Goal: Task Accomplishment & Management: Use online tool/utility

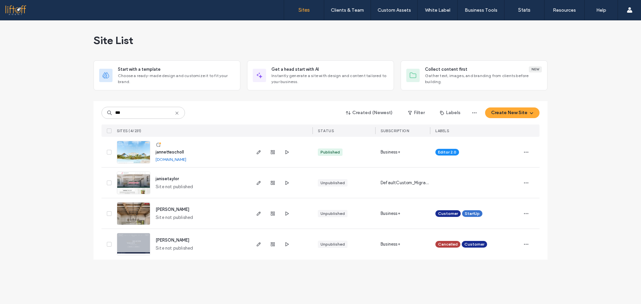
type input "***"
click at [171, 152] on span "jannettescholl" at bounding box center [170, 152] width 28 height 5
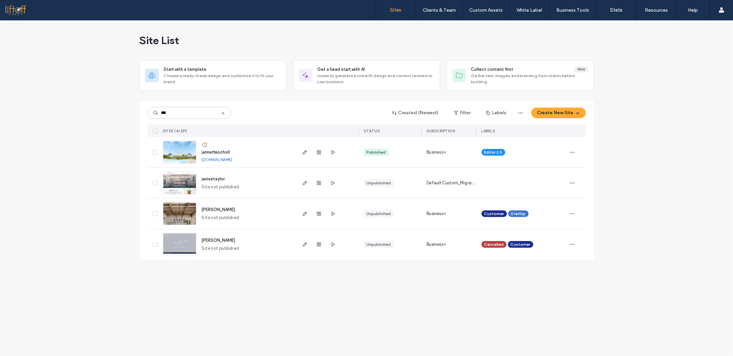
click at [212, 150] on span "jannettescholl" at bounding box center [216, 152] width 28 height 5
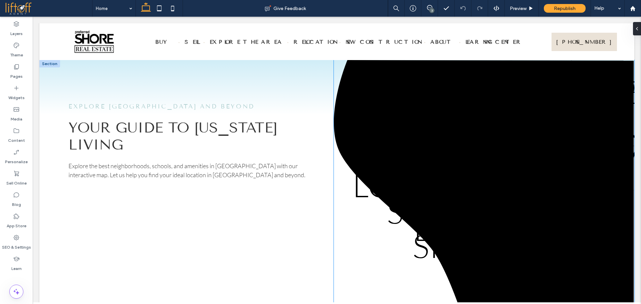
scroll to position [267, 0]
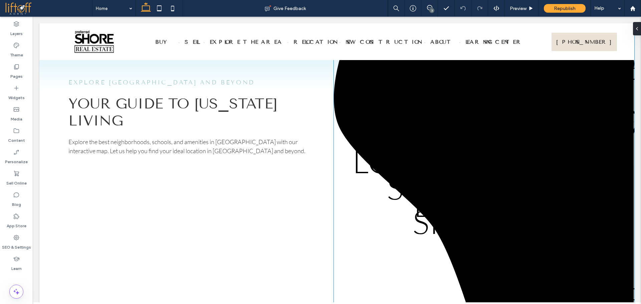
click at [454, 156] on icon "LIDO KEY SIESTA KEY [GEOGRAPHIC_DATA] [GEOGRAPHIC_DATA] RANCH ST ARMANDS LONGBO…" at bounding box center [484, 187] width 301 height 302
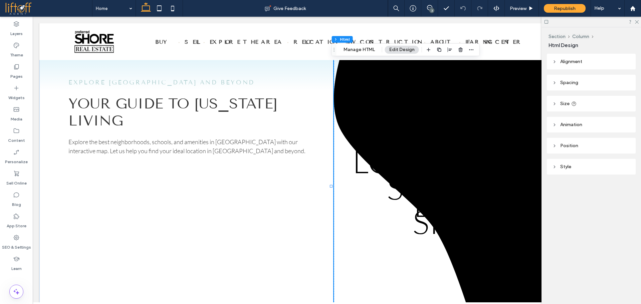
click at [454, 156] on icon "LIDO KEY SIESTA KEY [GEOGRAPHIC_DATA] [GEOGRAPHIC_DATA] RANCH ST ARMANDS LONGBO…" at bounding box center [484, 187] width 301 height 302
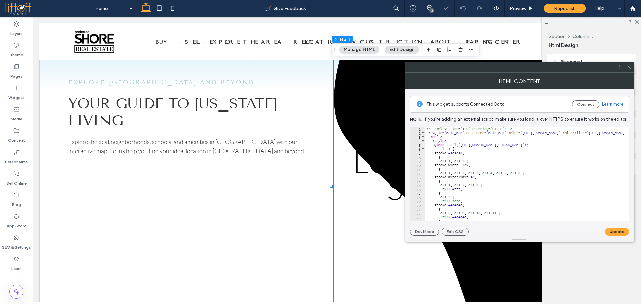
paste textarea "Cursor at row 5"
type textarea "******"
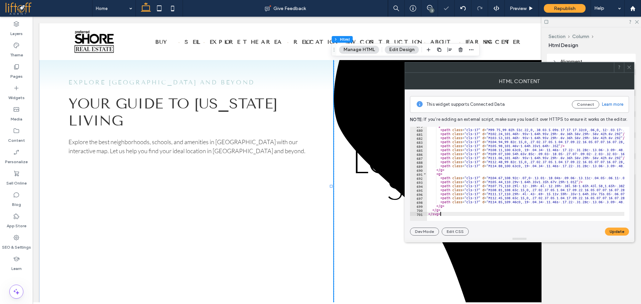
scroll to position [2721, 0]
click at [612, 233] on button "Update" at bounding box center [617, 232] width 24 height 8
drag, startPoint x: 631, startPoint y: 67, endPoint x: 598, endPoint y: 37, distance: 44.9
click at [630, 66] on icon at bounding box center [629, 67] width 5 height 5
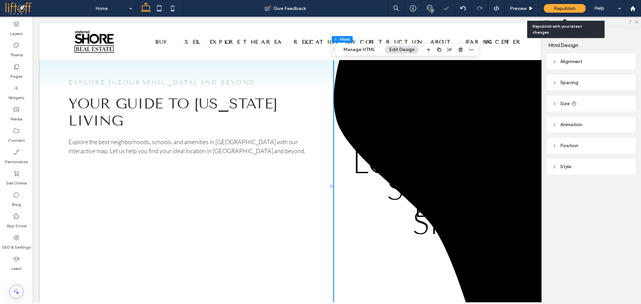
click at [574, 9] on span "Republish" at bounding box center [565, 9] width 22 height 6
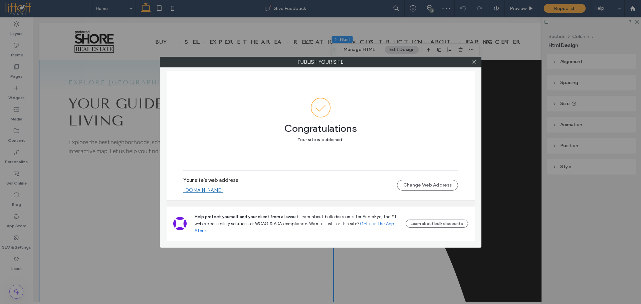
click at [207, 190] on link "jannettescholl.liftoffagent.site" at bounding box center [203, 190] width 40 height 6
click at [473, 63] on icon at bounding box center [474, 61] width 5 height 5
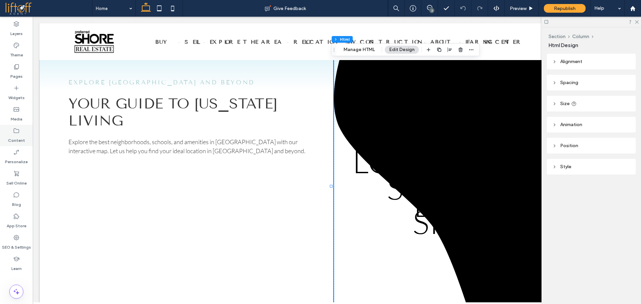
click at [15, 138] on label "Content" at bounding box center [16, 138] width 17 height 9
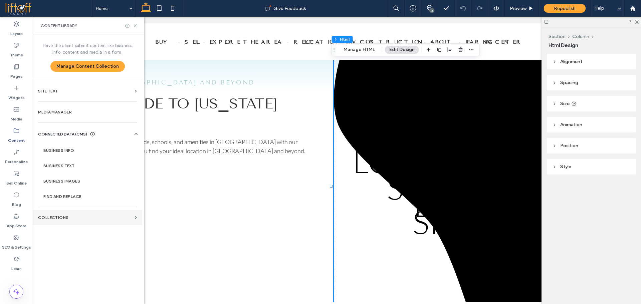
click at [62, 212] on section "Collections" at bounding box center [88, 217] width 110 height 15
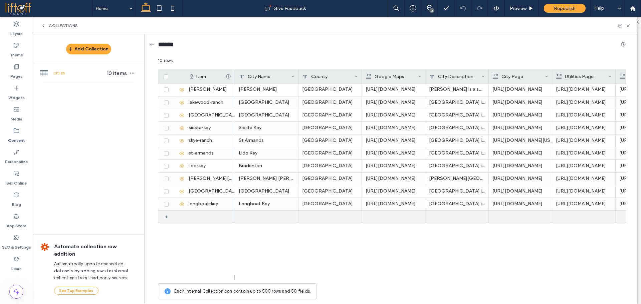
click at [168, 219] on div "+" at bounding box center [169, 217] width 8 height 12
click at [203, 217] on div "1" at bounding box center [210, 217] width 50 height 12
type input "*********"
click at [203, 217] on div "bradenton" at bounding box center [210, 217] width 50 height 12
click at [252, 217] on div at bounding box center [266, 217] width 63 height 12
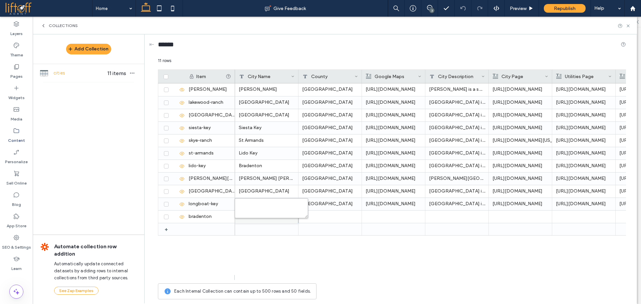
click at [252, 217] on textarea "plain-text-cell" at bounding box center [271, 208] width 73 height 20
type textarea "*********"
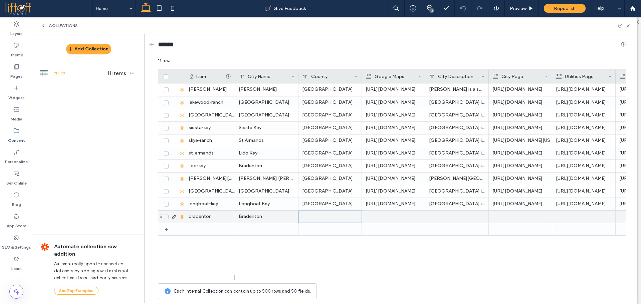
click at [322, 215] on div at bounding box center [330, 217] width 63 height 12
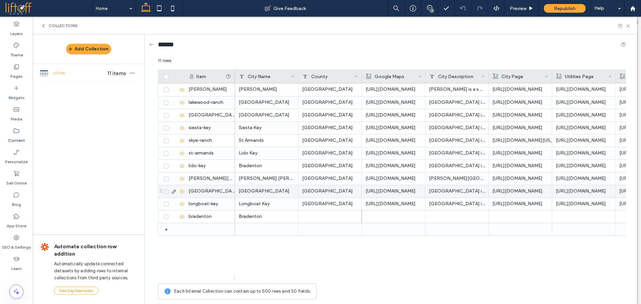
click at [332, 182] on div "[GEOGRAPHIC_DATA]" at bounding box center [330, 179] width 63 height 12
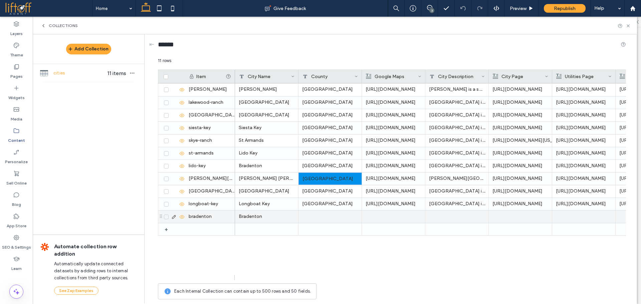
click at [320, 219] on div at bounding box center [330, 217] width 63 height 12
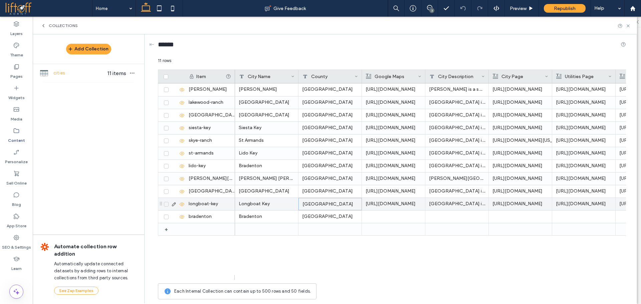
click at [321, 205] on div "Harris County" at bounding box center [330, 204] width 63 height 12
click at [254, 205] on div "Longboat Key" at bounding box center [266, 204] width 63 height 12
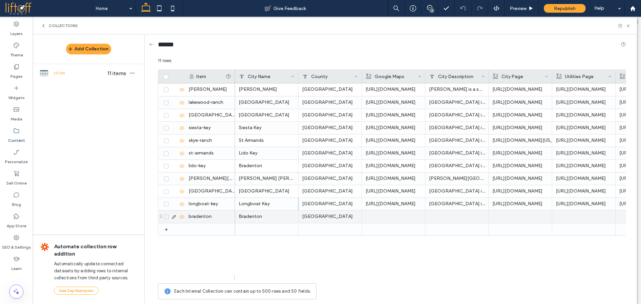
click at [330, 218] on div "[GEOGRAPHIC_DATA]" at bounding box center [330, 217] width 63 height 12
click at [318, 206] on div "Harris County" at bounding box center [330, 204] width 63 height 12
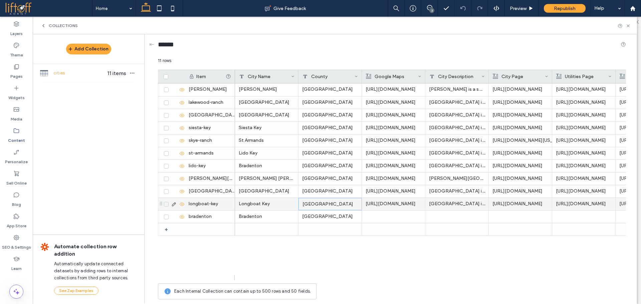
click at [318, 206] on div "Harris County" at bounding box center [330, 204] width 63 height 12
click at [305, 189] on textarea "**********" at bounding box center [334, 196] width 73 height 20
type textarea "**********"
click at [322, 203] on div "Manatee & [GEOGRAPHIC_DATA]" at bounding box center [330, 204] width 63 height 12
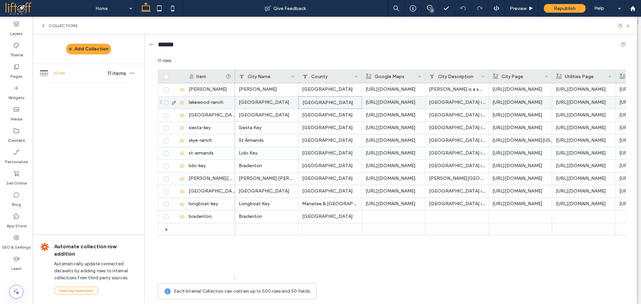
click at [329, 104] on div "[GEOGRAPHIC_DATA]" at bounding box center [330, 103] width 63 height 12
click at [327, 129] on div "[GEOGRAPHIC_DATA]" at bounding box center [330, 128] width 63 height 12
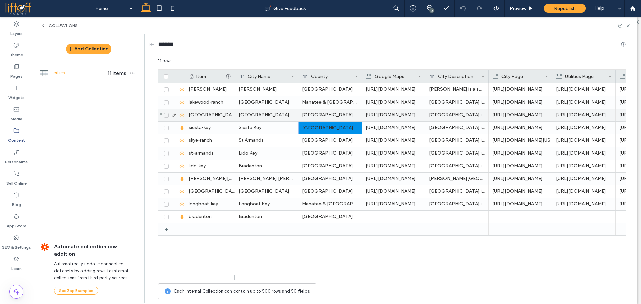
click at [324, 115] on div "Harris County" at bounding box center [330, 115] width 63 height 12
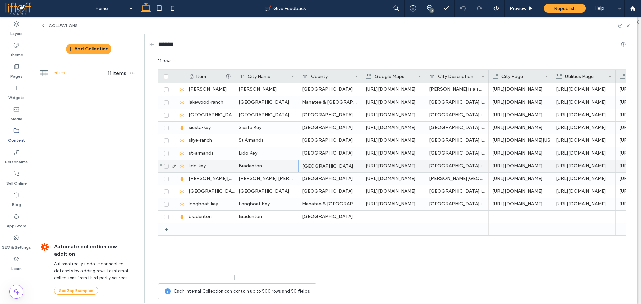
click at [324, 167] on div "[GEOGRAPHIC_DATA]" at bounding box center [330, 166] width 63 height 12
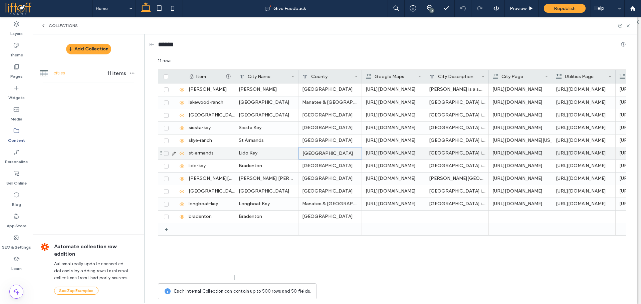
click at [316, 152] on div "[GEOGRAPHIC_DATA]" at bounding box center [330, 153] width 63 height 12
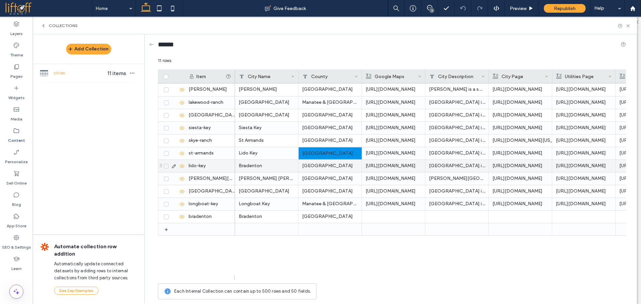
click at [321, 166] on div "[GEOGRAPHIC_DATA]" at bounding box center [330, 166] width 63 height 12
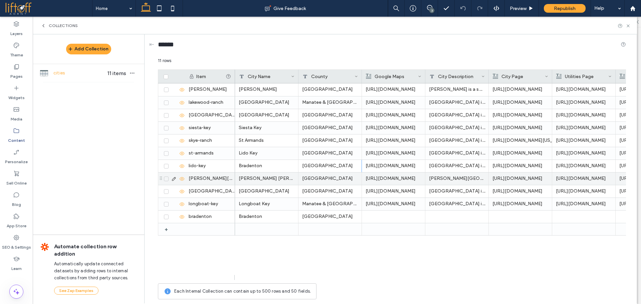
scroll to position [0, 0]
click at [327, 178] on div "[GEOGRAPHIC_DATA]" at bounding box center [330, 179] width 63 height 12
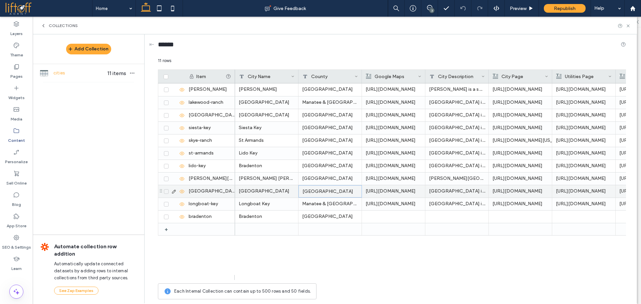
click at [327, 191] on div "[GEOGRAPHIC_DATA]" at bounding box center [330, 191] width 63 height 12
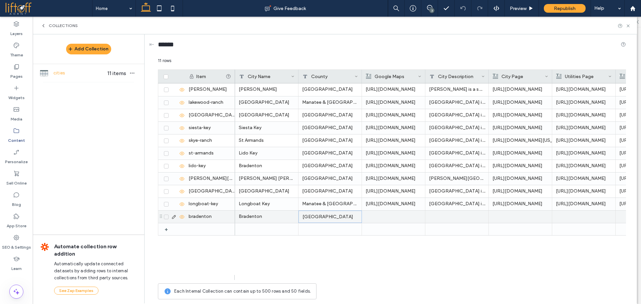
click at [333, 215] on div "[GEOGRAPHIC_DATA]" at bounding box center [330, 217] width 63 height 12
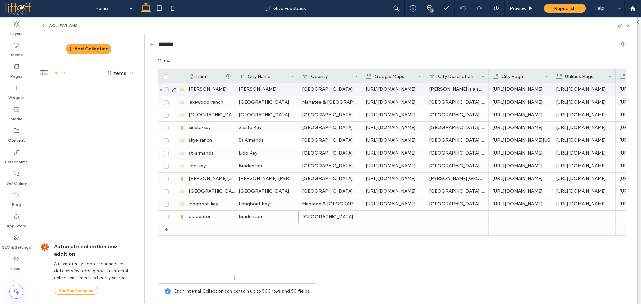
click at [322, 94] on div "[GEOGRAPHIC_DATA]" at bounding box center [330, 90] width 63 height 13
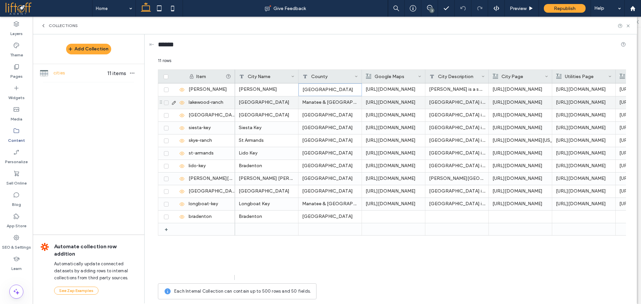
click at [326, 102] on div "Manatee & [GEOGRAPHIC_DATA]" at bounding box center [330, 103] width 63 height 12
click at [382, 204] on div "https://www.google.com/maps/embed?pb=!1m18!1m12!1m3!1d26885.872283524573!2d-82.…" at bounding box center [393, 204] width 55 height 12
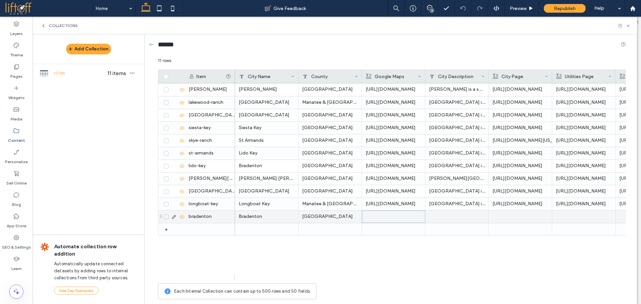
click at [400, 218] on div at bounding box center [393, 217] width 55 height 12
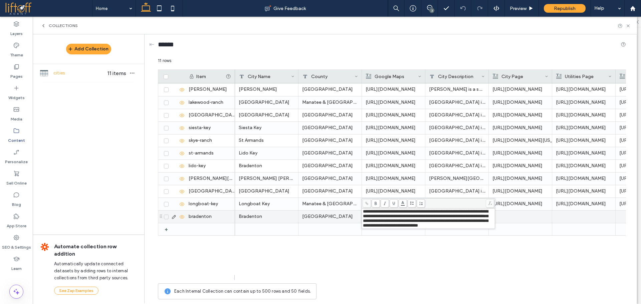
click at [510, 214] on div at bounding box center [521, 217] width 56 height 12
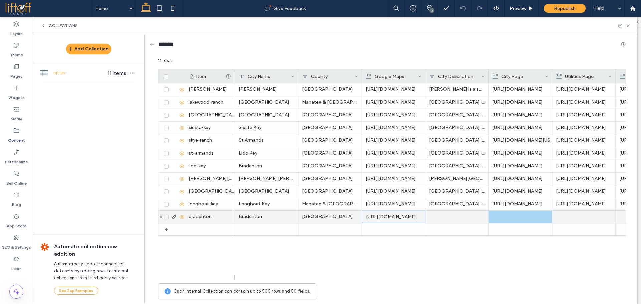
click at [456, 217] on div at bounding box center [457, 217] width 63 height 12
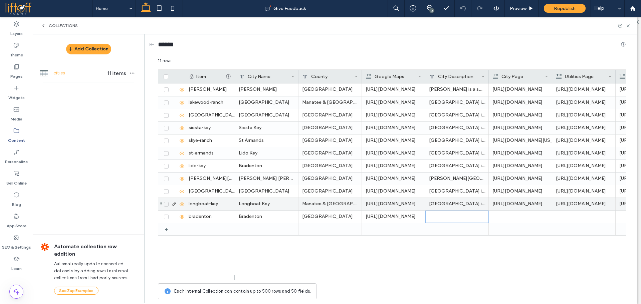
click at [461, 205] on div "Longboat Key is an upscale barrier island located in Sarasota County, FL. Known…" at bounding box center [457, 204] width 63 height 12
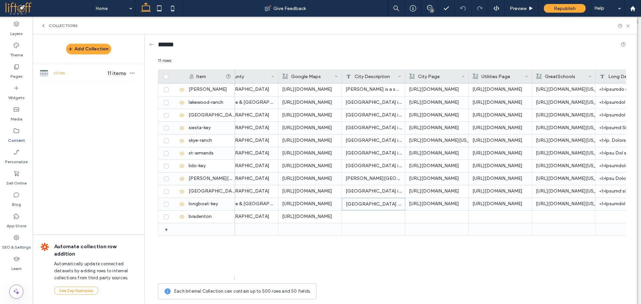
scroll to position [0, 83]
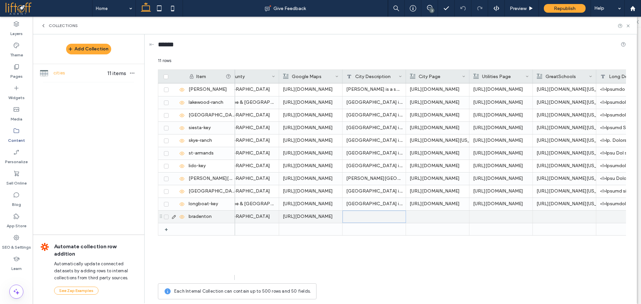
click at [371, 217] on div at bounding box center [374, 217] width 63 height 12
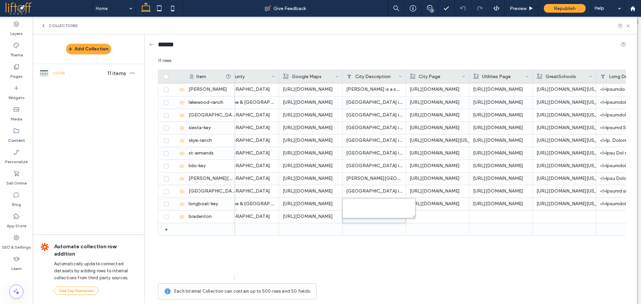
click at [374, 207] on textarea "plain-text-cell" at bounding box center [378, 208] width 73 height 20
paste textarea "**********"
type textarea "**********"
click at [448, 217] on div at bounding box center [438, 217] width 56 height 12
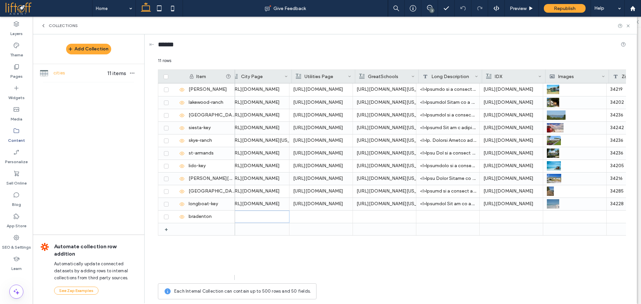
scroll to position [0, 261]
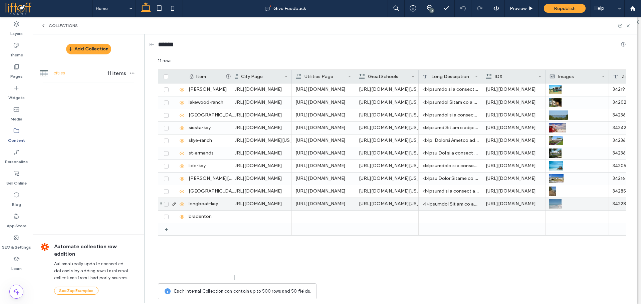
click at [460, 206] on div at bounding box center [450, 204] width 63 height 12
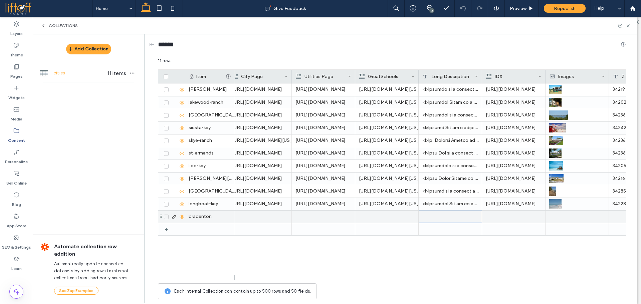
click at [451, 219] on div at bounding box center [450, 217] width 63 height 12
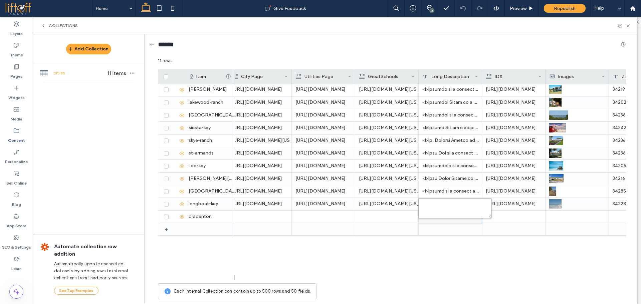
click at [444, 209] on textarea "plain-text-cell" at bounding box center [455, 208] width 73 height 20
paste textarea "**********"
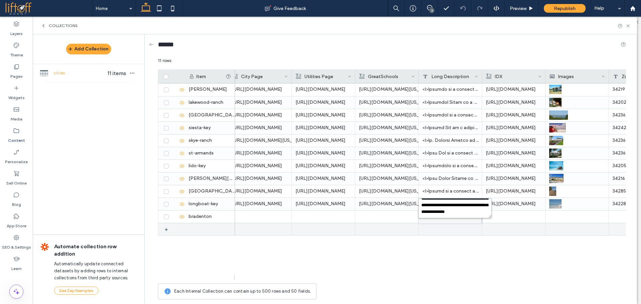
type textarea "**********"
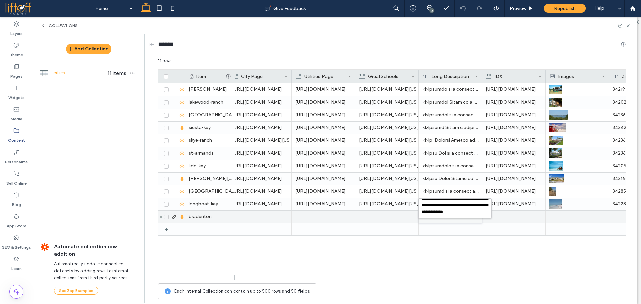
click at [290, 218] on div at bounding box center [259, 217] width 63 height 12
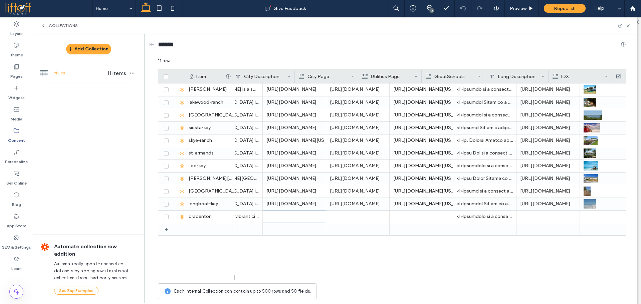
scroll to position [0, 0]
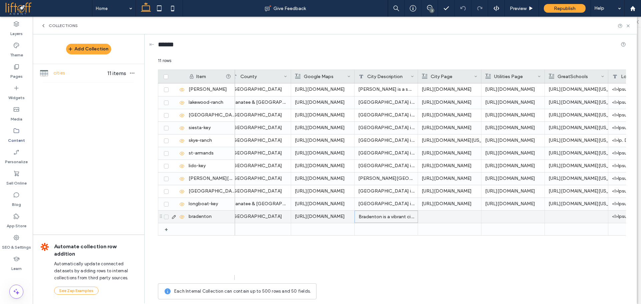
click at [382, 220] on div "Bradenton is a vibrant city in Manatee County, FL. Known for its scenic riverfr…" at bounding box center [386, 217] width 63 height 12
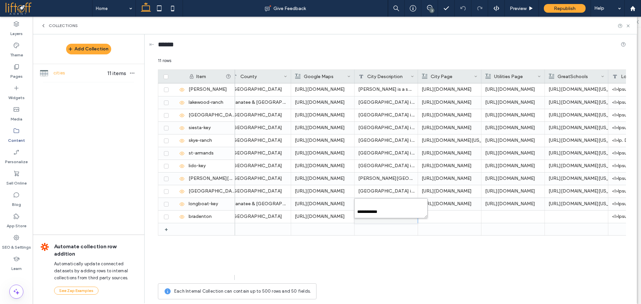
drag, startPoint x: 393, startPoint y: 212, endPoint x: 400, endPoint y: 245, distance: 32.8
click at [400, 245] on div "**********" at bounding box center [392, 180] width 468 height 246
drag, startPoint x: 370, startPoint y: 201, endPoint x: 397, endPoint y: 230, distance: 39.2
click at [397, 230] on div "**********" at bounding box center [392, 180] width 468 height 246
type textarea "**********"
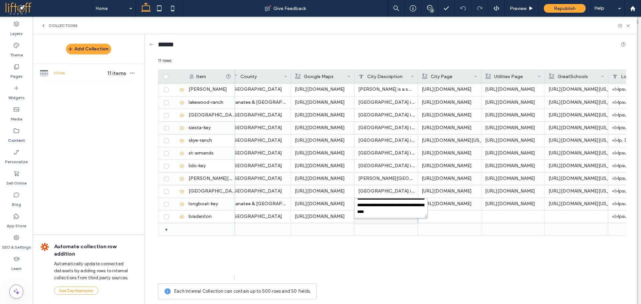
click at [411, 246] on div "Bradenton Manatee County https://www.google.com/maps/embed?pb=!1m18!1m12!1m3!1d…" at bounding box center [430, 182] width 391 height 197
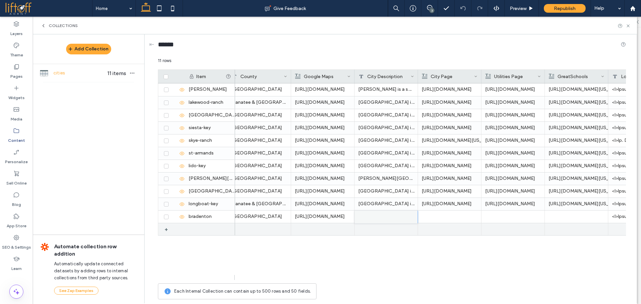
click at [433, 216] on div at bounding box center [450, 217] width 56 height 12
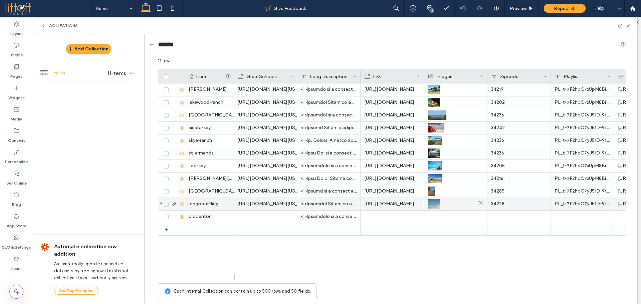
click at [451, 206] on div at bounding box center [456, 204] width 56 height 12
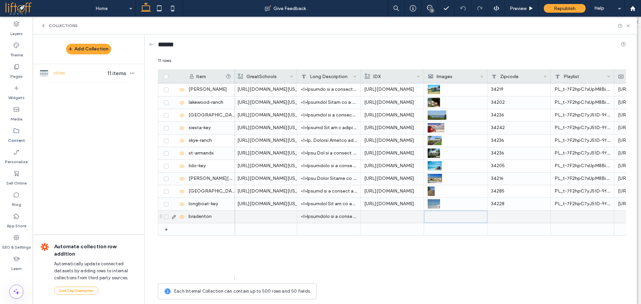
click at [452, 221] on div at bounding box center [455, 217] width 55 height 12
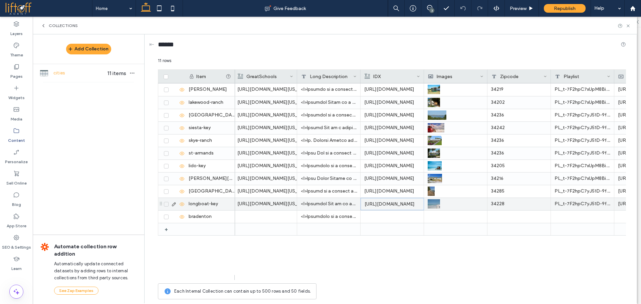
click at [390, 203] on div "https://jannettescholl.realscout.com/homesearch/map?geo_type=city&geo_id=124115…" at bounding box center [392, 204] width 55 height 12
click at [391, 203] on div "https://jannettescholl.realscout.com/homesearch/map?geo_type=city&geo_id=124115…" at bounding box center [392, 204] width 56 height 12
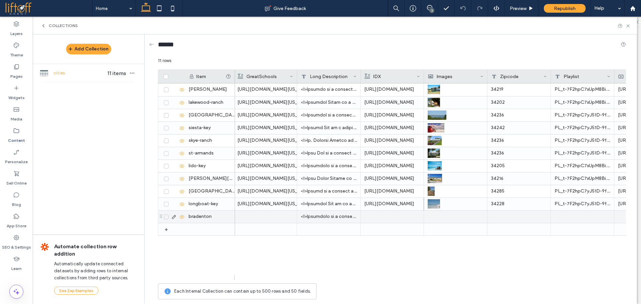
click at [380, 216] on div at bounding box center [392, 217] width 56 height 12
click at [444, 216] on div at bounding box center [456, 217] width 56 height 12
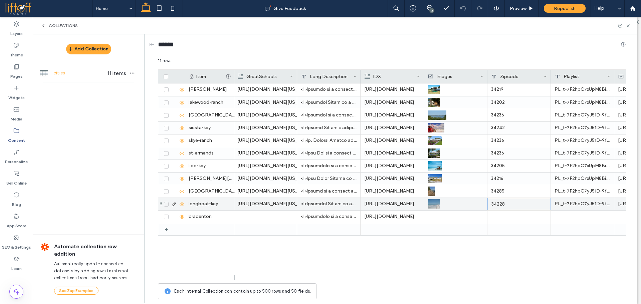
click at [530, 207] on div "34228" at bounding box center [519, 204] width 63 height 12
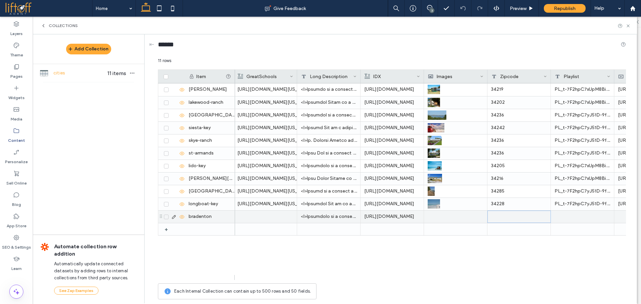
click at [493, 213] on div at bounding box center [519, 217] width 63 height 12
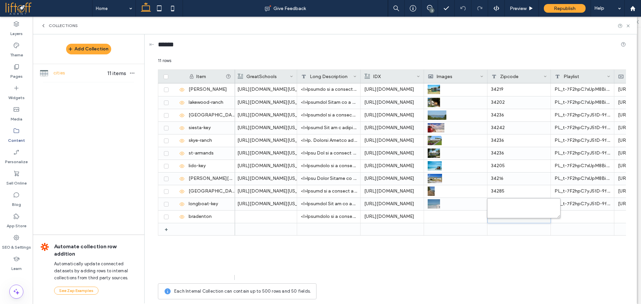
click at [516, 207] on textarea "plain-text-cell" at bounding box center [523, 208] width 73 height 20
type textarea "*****"
click at [575, 204] on div "PL_t-7F2hpC7yJ51D-9femr9Modb6RGC7R" at bounding box center [582, 204] width 63 height 12
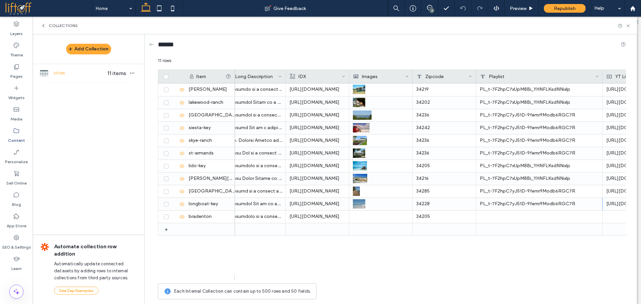
drag, startPoint x: 539, startPoint y: 74, endPoint x: 602, endPoint y: 74, distance: 63.1
click at [602, 74] on div at bounding box center [603, 76] width 3 height 13
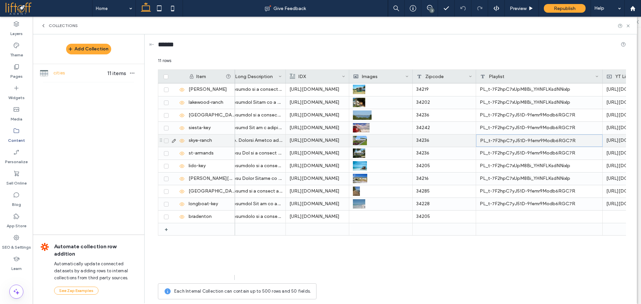
click at [572, 135] on div "PL_t-7F2hpC7yJ51D-9femr9Modb6RGC7R" at bounding box center [539, 141] width 127 height 12
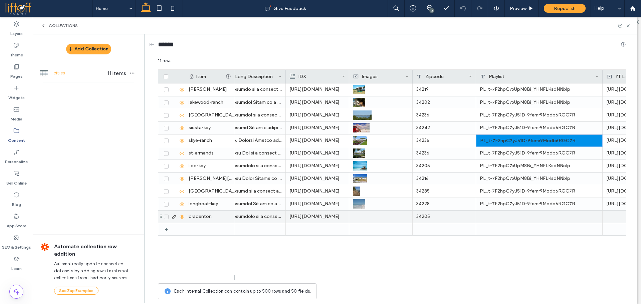
click at [568, 217] on div at bounding box center [539, 217] width 127 height 12
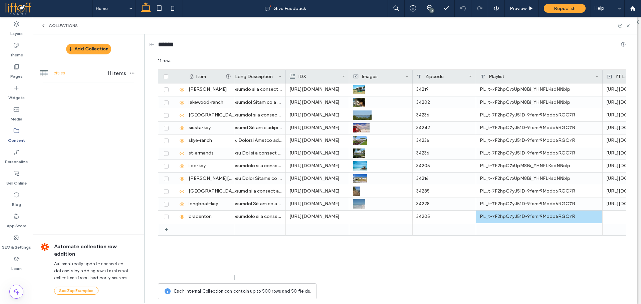
scroll to position [0, 520]
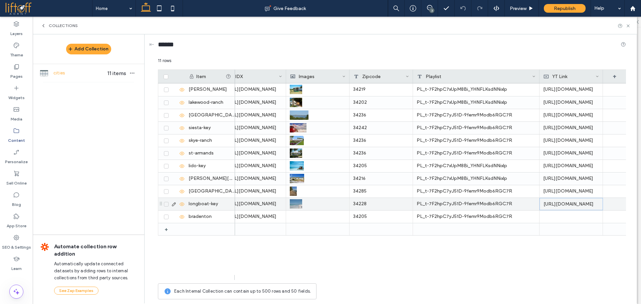
click at [575, 205] on div "https://www.youtube.com/embed/ZWklivHEKNs" at bounding box center [571, 204] width 63 height 12
drag, startPoint x: 603, startPoint y: 76, endPoint x: 634, endPoint y: 75, distance: 30.8
click at [634, 75] on div "⇤ ****** 11 rows Drag here to set row groups Drag here to set column labels Ite…" at bounding box center [392, 168] width 489 height 269
click at [610, 204] on div "https://www.youtube.com/embed/ZWklivHEKNs" at bounding box center [587, 204] width 94 height 12
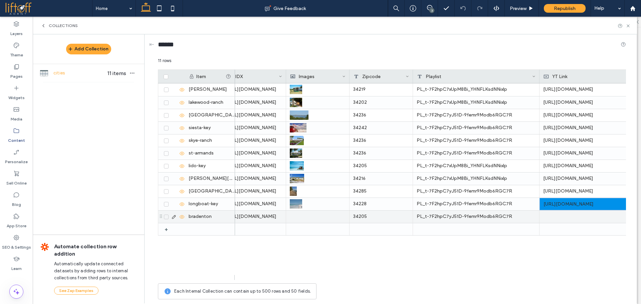
click at [610, 217] on div at bounding box center [587, 217] width 94 height 12
click at [586, 215] on div at bounding box center [587, 217] width 94 height 12
click at [585, 216] on div at bounding box center [587, 217] width 94 height 12
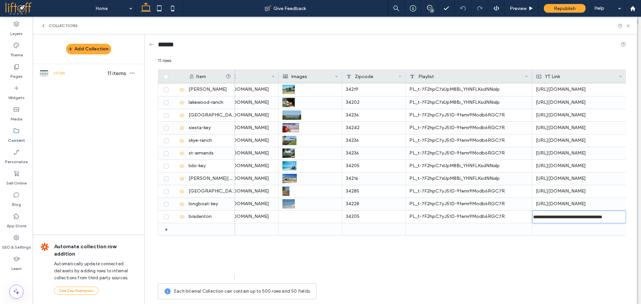
scroll to position [0, 0]
click at [577, 219] on input "**********" at bounding box center [579, 217] width 94 height 13
paste input "**"
type input "**********"
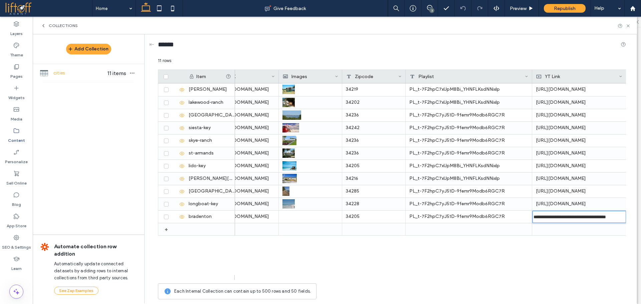
scroll to position [0, 0]
click at [586, 243] on div "https://jannettescholl.realscout.com/homesearch/map?geo_type=township&geo_id=12…" at bounding box center [430, 182] width 391 height 197
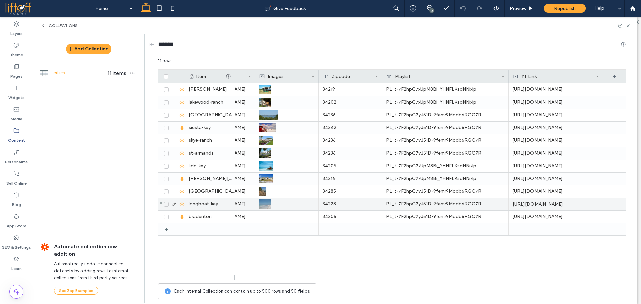
click at [584, 200] on div "https://www.youtube.com/embed/ZWklivHEKNs" at bounding box center [556, 204] width 94 height 12
drag, startPoint x: 602, startPoint y: 76, endPoint x: 628, endPoint y: 76, distance: 26.4
click at [628, 76] on div "⇤ ****** 11 rows Drag here to set row groups Drag here to set column labels Ite…" at bounding box center [392, 168] width 489 height 269
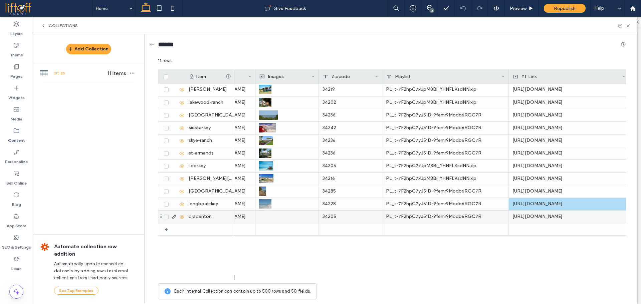
click at [277, 219] on div at bounding box center [287, 217] width 56 height 12
click at [277, 219] on div at bounding box center [287, 217] width 55 height 12
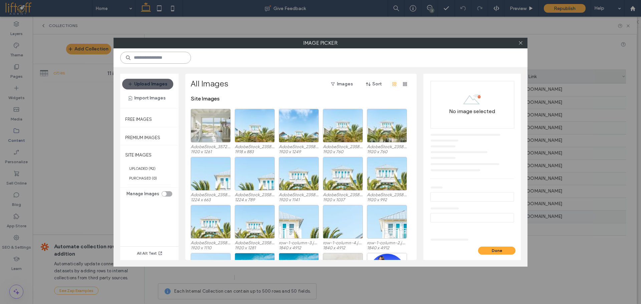
click at [178, 58] on input at bounding box center [155, 58] width 71 height 12
type input "*********"
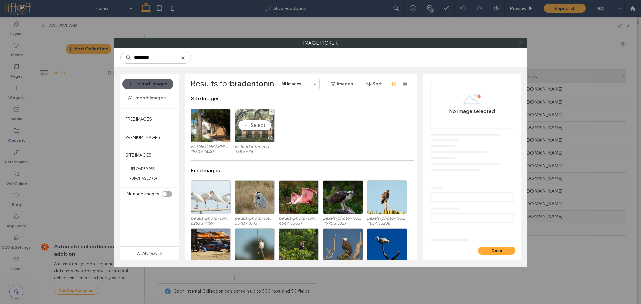
click at [260, 125] on div "Select" at bounding box center [255, 126] width 40 height 34
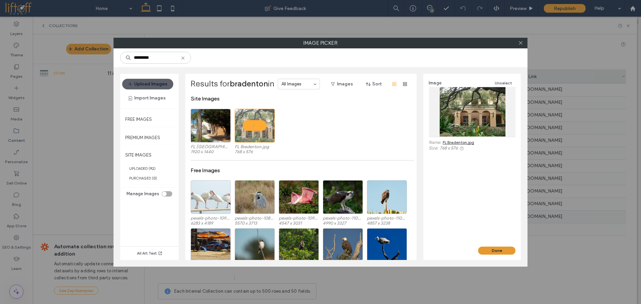
click at [503, 253] on button "Done" at bounding box center [496, 251] width 37 height 8
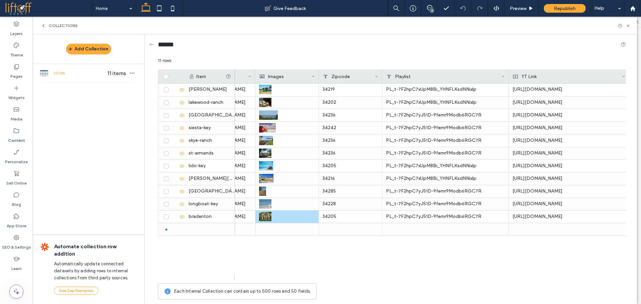
click at [463, 258] on div "https://jannettescholl.realscout.com/homesearch/map?geo_type=township&geo_id=12…" at bounding box center [430, 182] width 391 height 197
click at [628, 27] on icon at bounding box center [628, 25] width 5 height 5
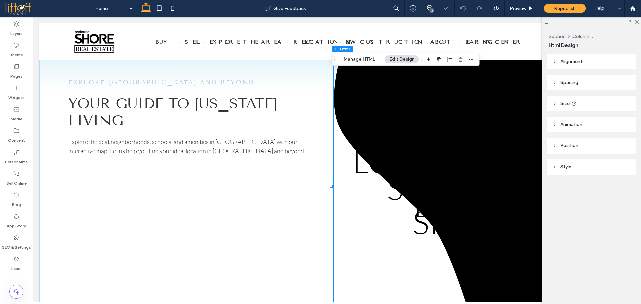
click at [581, 9] on div "Republish" at bounding box center [565, 8] width 42 height 9
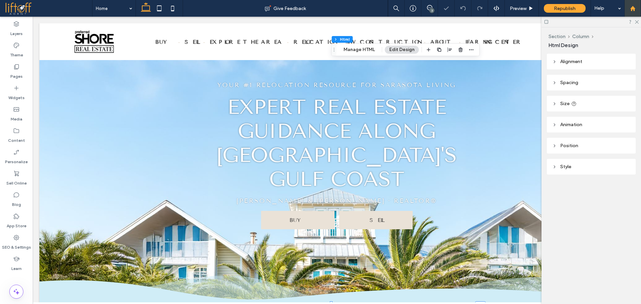
scroll to position [296, 0]
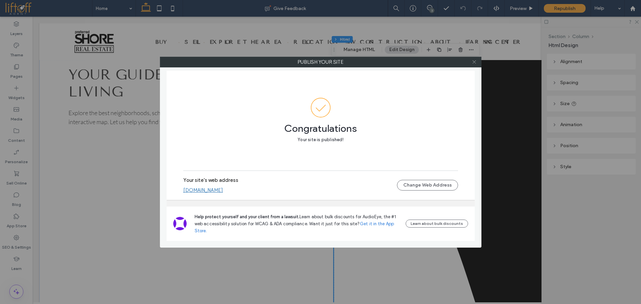
click at [474, 61] on icon at bounding box center [474, 61] width 5 height 5
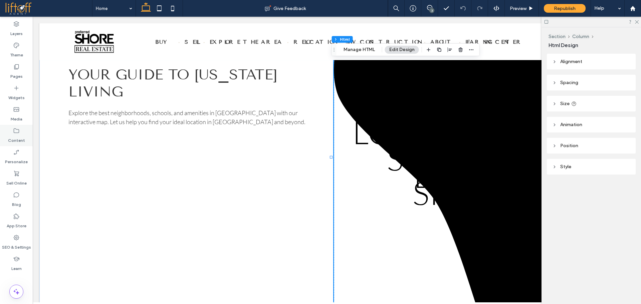
click at [13, 136] on label "Content" at bounding box center [16, 138] width 17 height 9
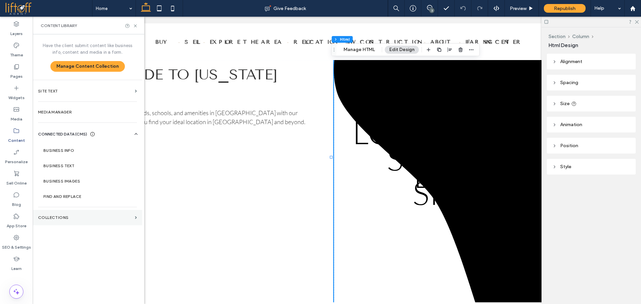
click at [70, 215] on section "Collections" at bounding box center [88, 217] width 110 height 15
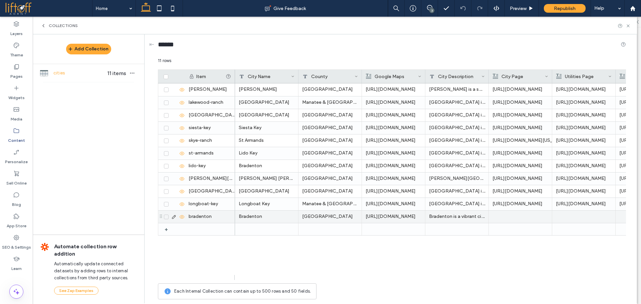
click at [413, 218] on p "https://www.google.com/maps/embed?pb=!1m18!1m12!1m3!1d113259.69074533525!2d-82.…" at bounding box center [394, 217] width 56 height 12
click at [413, 218] on p "https://www.google.com/maps/embed?pb=!1m18!1m12!1m3!1d113259.69074533525!2d-82.…" at bounding box center [393, 217] width 55 height 12
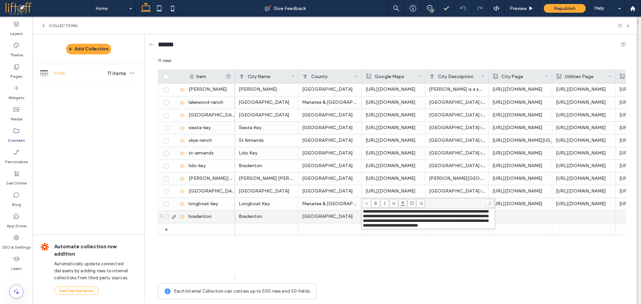
click at [409, 213] on span "**********" at bounding box center [425, 218] width 125 height 18
click at [450, 259] on div "Parrish Manatee County https://www.google.com/maps/embed?pb=!1m18!1m12!1m3!1d29…" at bounding box center [430, 182] width 391 height 197
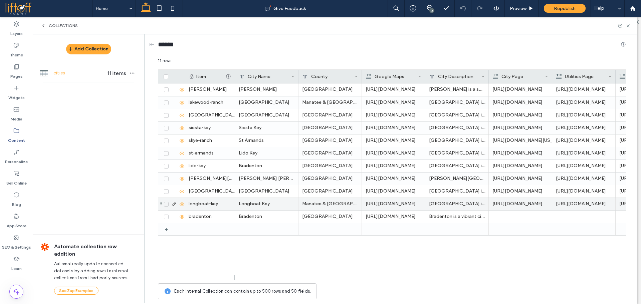
click at [413, 204] on div "https://www.google.com/maps/embed?pb=!1m18!1m12!1m3!1d26885.872283524573!2d-82.…" at bounding box center [394, 204] width 56 height 12
drag, startPoint x: 425, startPoint y: 76, endPoint x: 480, endPoint y: 74, distance: 55.5
click at [427, 76] on div at bounding box center [425, 76] width 3 height 13
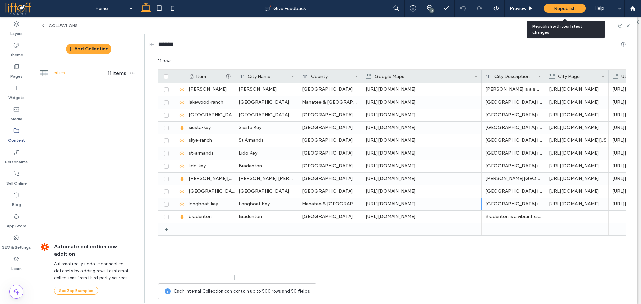
click at [567, 11] on span "Republish" at bounding box center [565, 9] width 22 height 6
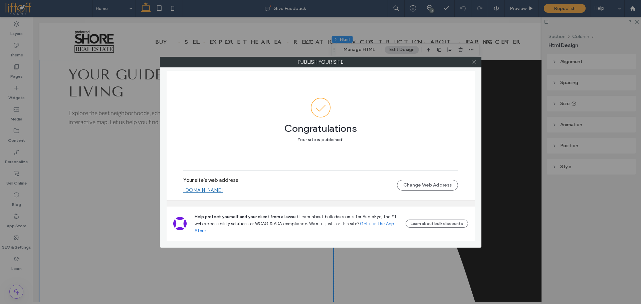
click at [475, 60] on icon at bounding box center [474, 61] width 5 height 5
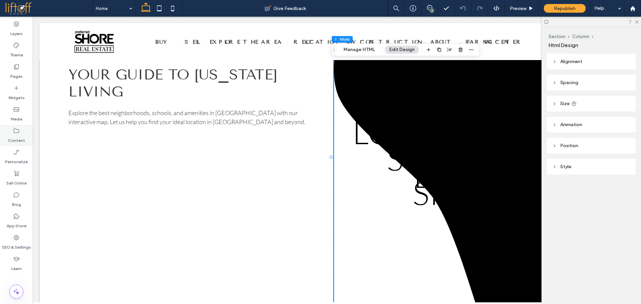
click at [20, 131] on div "Content" at bounding box center [16, 135] width 33 height 21
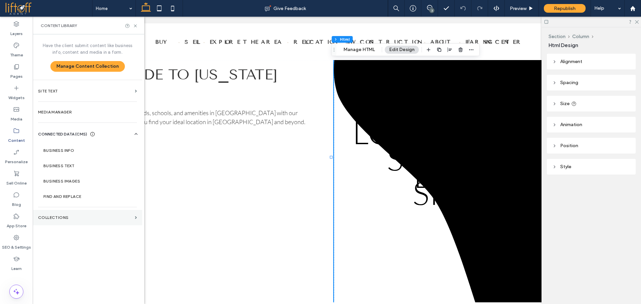
click at [90, 216] on label "Collections" at bounding box center [85, 217] width 94 height 5
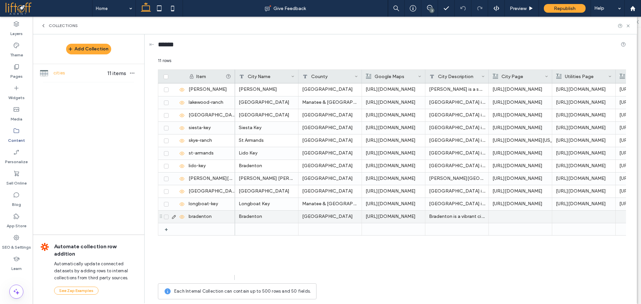
click at [408, 215] on p "https://www.google.com/maps/embed?pb=!1m18!1m12!1m3!1d113259.69074533525!2d-82.…" at bounding box center [394, 217] width 56 height 12
click at [408, 215] on p "https://www.google.com/maps/embed?pb=!1m18!1m12!1m3!1d113259.69074533525!2d-82.…" at bounding box center [393, 217] width 55 height 12
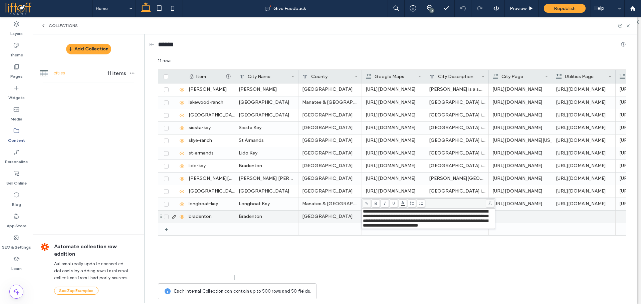
click at [402, 215] on span "**********" at bounding box center [425, 218] width 125 height 18
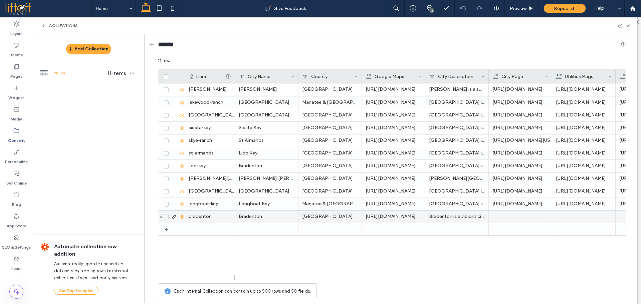
click at [429, 256] on div "Parrish Manatee County https://www.google.com/maps/embed?pb=!1m18!1m12!1m3!1d29…" at bounding box center [430, 182] width 391 height 197
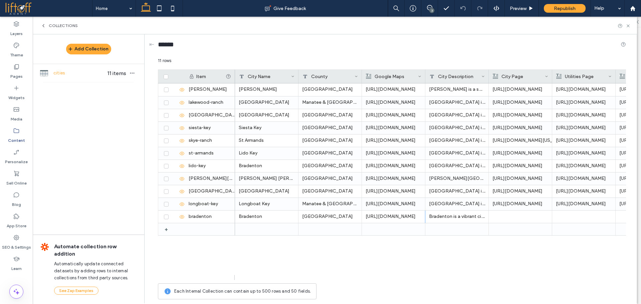
click at [420, 74] on span at bounding box center [419, 76] width 3 height 13
click at [401, 80] on div "Edit Field" at bounding box center [392, 77] width 61 height 13
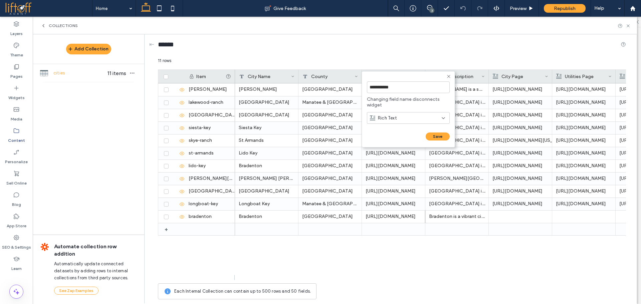
click at [401, 118] on div "Rich Text" at bounding box center [406, 118] width 72 height 7
click at [403, 131] on div "Plain Text" at bounding box center [408, 130] width 82 height 12
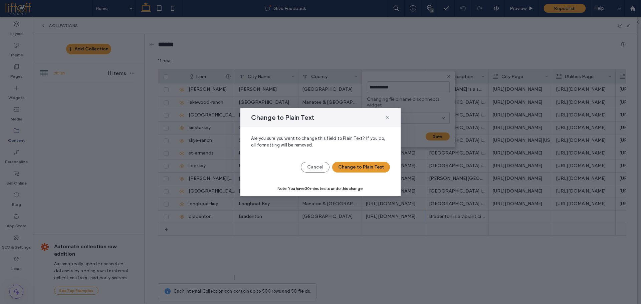
click at [367, 166] on button "Change to Plain Text" at bounding box center [361, 167] width 58 height 11
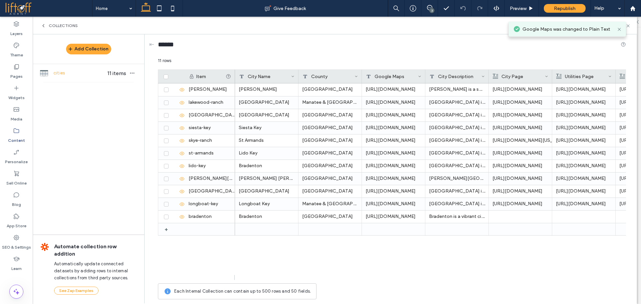
drag, startPoint x: 432, startPoint y: 254, endPoint x: 415, endPoint y: 232, distance: 27.5
click at [431, 253] on div "Parrish Manatee County https://www.google.com/maps/embed?pb=!1m18!1m12!1m3!1d29…" at bounding box center [430, 182] width 391 height 197
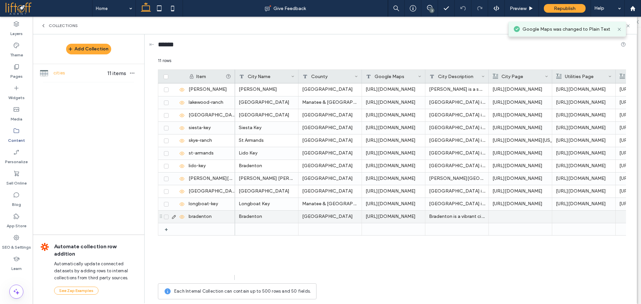
click at [398, 216] on div "https://www.google.com/maps/embed?pb=!1m18!1m12!1m3!1d113259.69074533525!2d-82.…" at bounding box center [393, 217] width 63 height 12
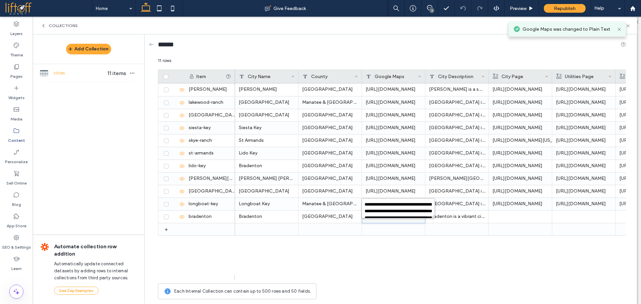
click at [406, 212] on textarea "**********" at bounding box center [398, 208] width 73 height 20
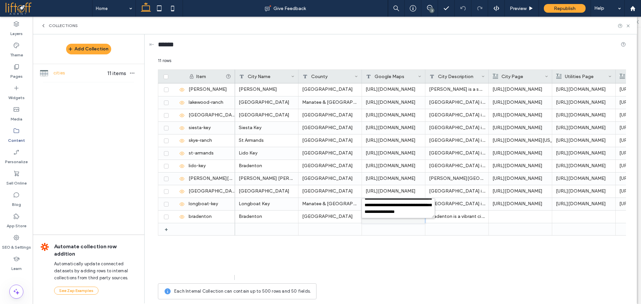
click at [466, 243] on div "Parrish Manatee County https://www.google.com/maps/embed?pb=!1m18!1m12!1m3!1d29…" at bounding box center [430, 182] width 391 height 197
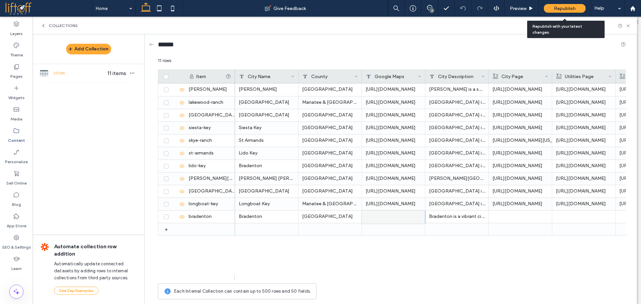
click at [557, 12] on div "Republish" at bounding box center [565, 8] width 42 height 9
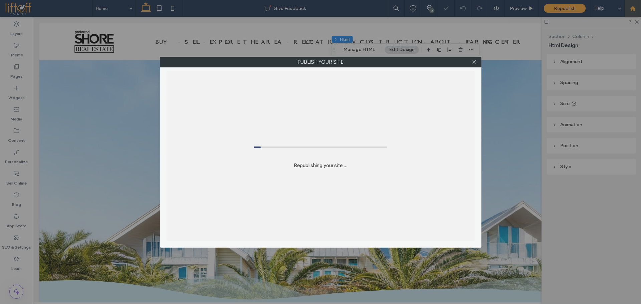
scroll to position [296, 0]
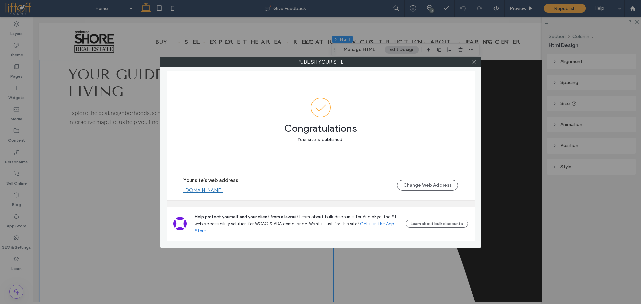
click at [473, 59] on icon at bounding box center [474, 61] width 5 height 5
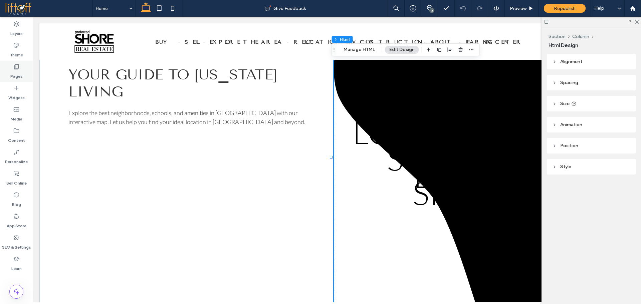
click at [13, 75] on label "Pages" at bounding box center [16, 74] width 12 height 9
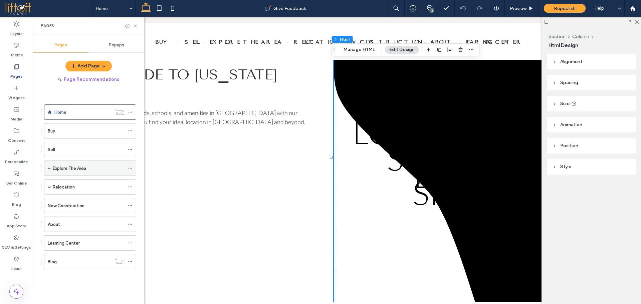
click at [48, 168] on span at bounding box center [49, 168] width 3 height 3
click at [72, 186] on label "Cities" at bounding box center [70, 184] width 12 height 12
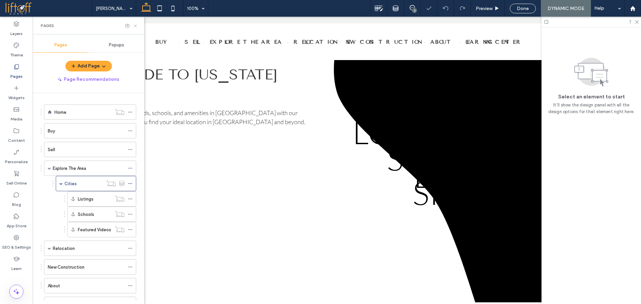
click at [134, 26] on icon at bounding box center [135, 25] width 5 height 5
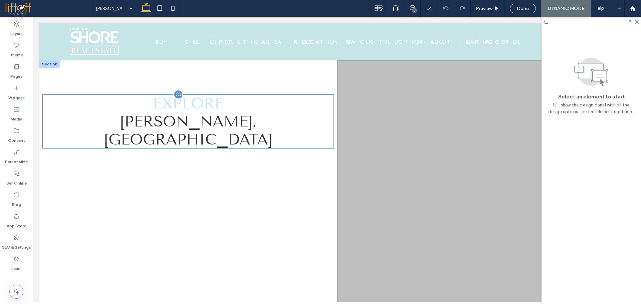
click at [163, 113] on span "Explore" at bounding box center [188, 104] width 71 height 18
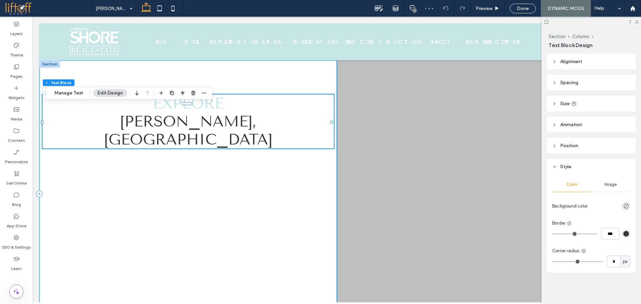
click at [57, 168] on div "Explore Parrish , FL" at bounding box center [188, 193] width 298 height 267
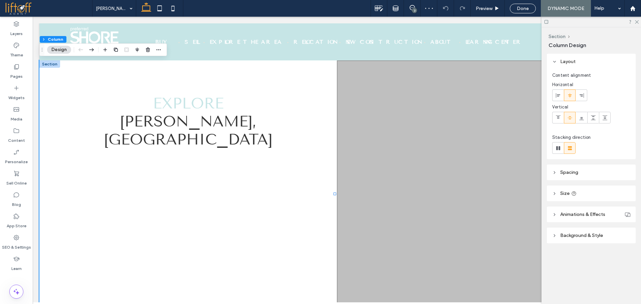
click at [590, 174] on header "Spacing" at bounding box center [591, 173] width 89 height 16
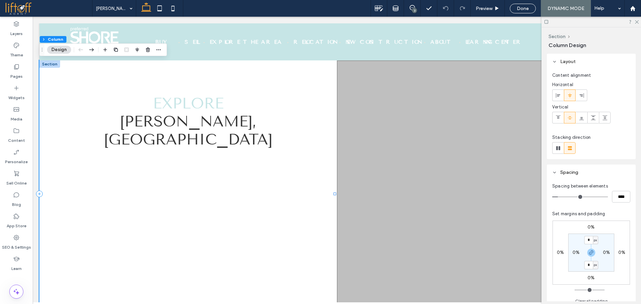
click at [269, 91] on div "Explore Parrish , FL" at bounding box center [188, 193] width 298 height 267
click at [263, 84] on div "Explore Parrish , FL" at bounding box center [188, 193] width 298 height 267
click at [575, 253] on label "0%" at bounding box center [576, 253] width 7 height 6
type input "*"
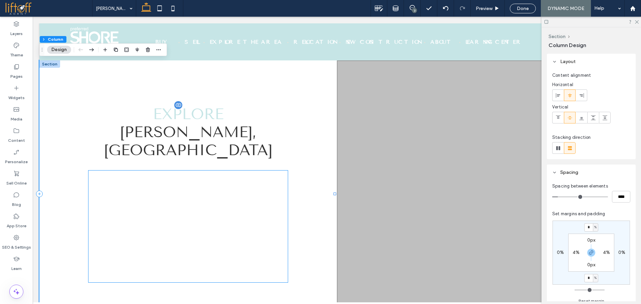
click at [223, 144] on span "Parrish , FL" at bounding box center [188, 141] width 169 height 36
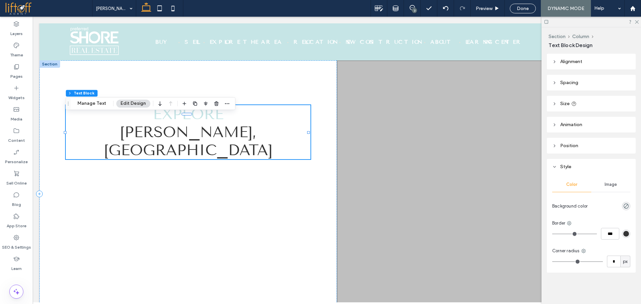
click at [223, 144] on span "Parrish , FL" at bounding box center [188, 141] width 169 height 36
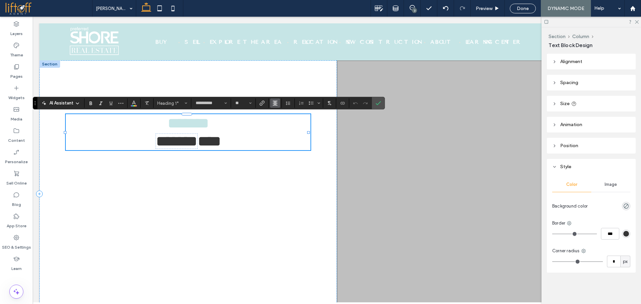
click at [276, 103] on use "Alignment" at bounding box center [275, 103] width 5 height 5
drag, startPoint x: 280, startPoint y: 116, endPoint x: 298, endPoint y: 95, distance: 28.0
click at [280, 116] on icon "ui.textEditor.alignment.left" at bounding box center [280, 114] width 5 height 5
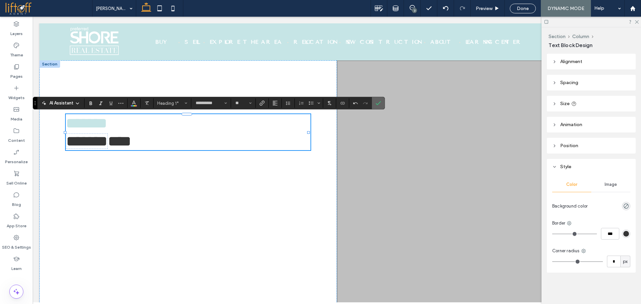
click at [381, 103] on label "Confirm" at bounding box center [378, 103] width 10 height 12
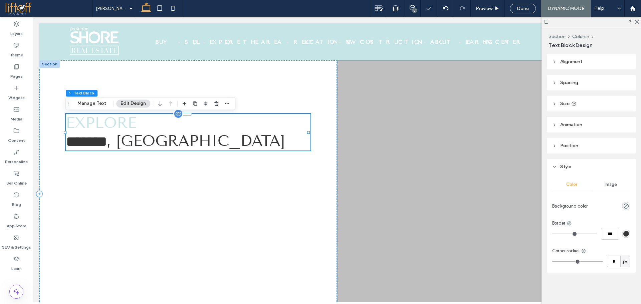
click at [118, 127] on span "Explore" at bounding box center [101, 123] width 71 height 18
type input "**********"
type input "**"
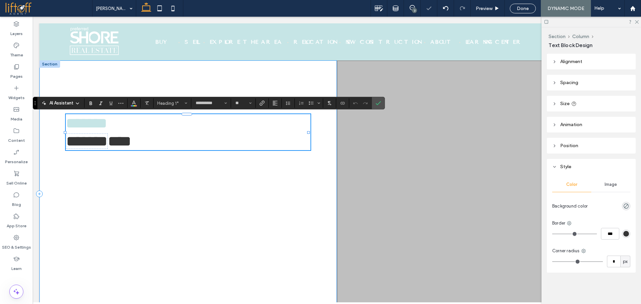
click at [75, 195] on div "******* ﻿ ******* ﻿ ****" at bounding box center [188, 193] width 298 height 267
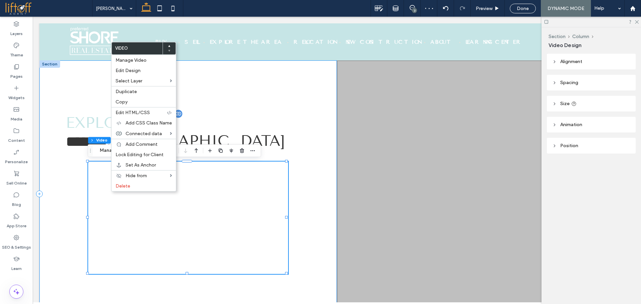
click at [85, 179] on div "Explore ﻿ ******* ﻿ , FL" at bounding box center [188, 193] width 298 height 267
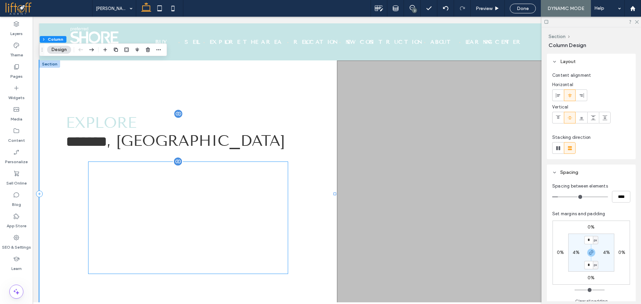
click at [102, 176] on div at bounding box center [188, 218] width 200 height 113
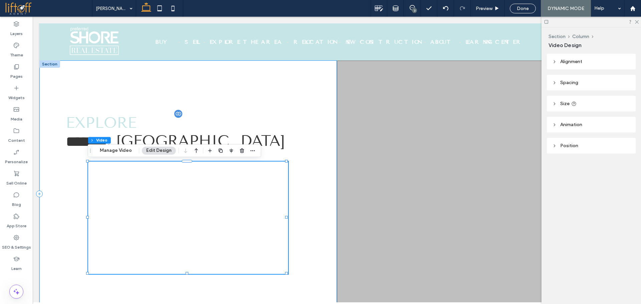
click at [70, 181] on div "Explore ﻿ ******* ﻿ , FL" at bounding box center [188, 193] width 298 height 267
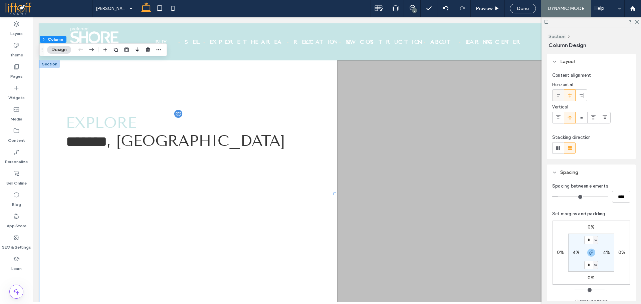
click at [558, 97] on icon at bounding box center [558, 95] width 5 height 5
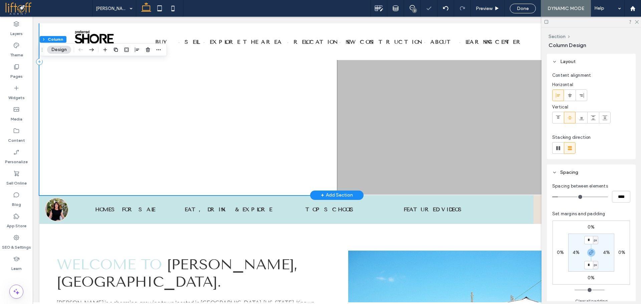
scroll to position [134, 0]
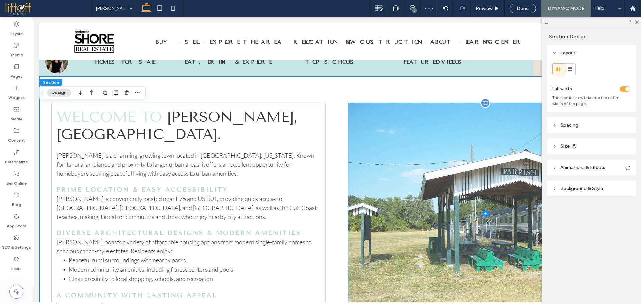
scroll to position [301, 0]
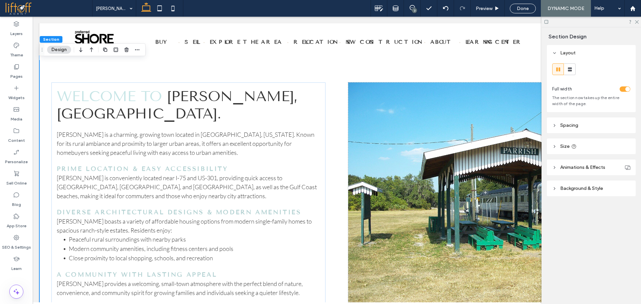
click at [578, 127] on span "Spacing" at bounding box center [570, 126] width 18 height 6
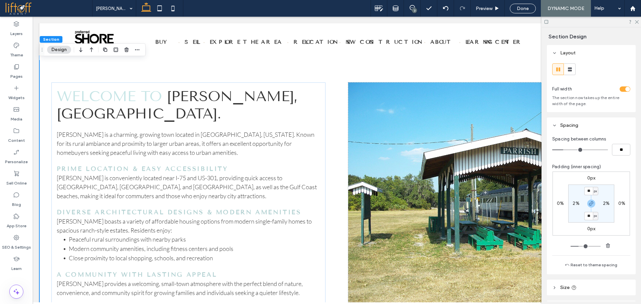
click at [599, 203] on div "2%" at bounding box center [606, 204] width 15 height 6
click at [603, 204] on label "2%" at bounding box center [606, 204] width 7 height 6
type input "*"
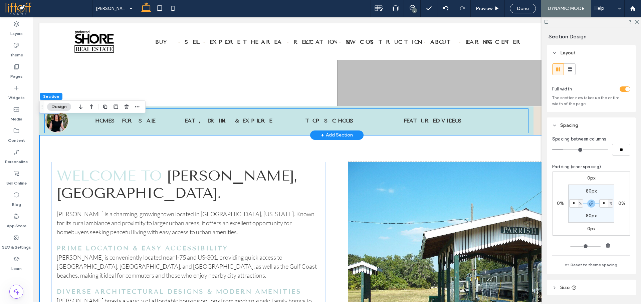
scroll to position [167, 0]
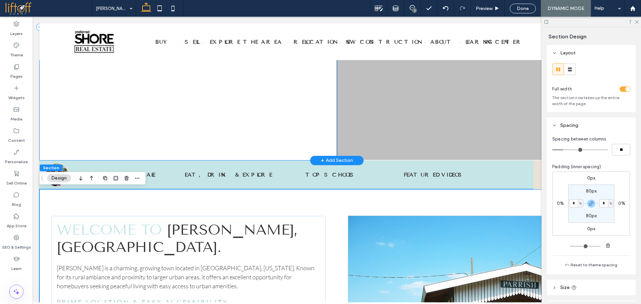
click at [90, 136] on div "Explore ﻿ ******* ﻿ , FL" at bounding box center [188, 26] width 298 height 267
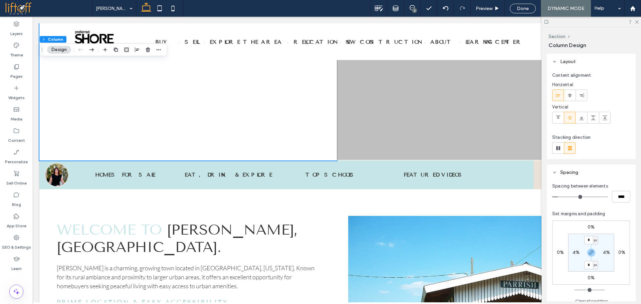
click at [607, 252] on label "4%" at bounding box center [606, 253] width 7 height 6
type input "*"
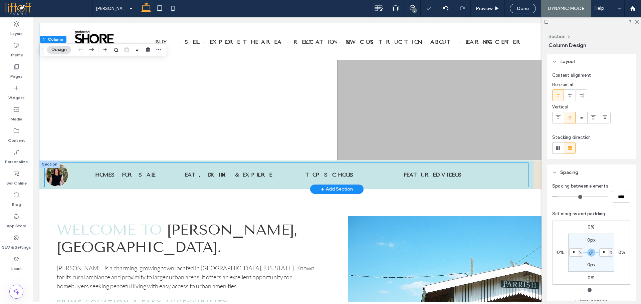
type input "*"
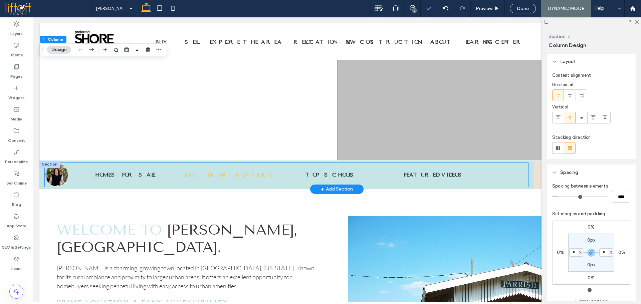
type input "*"
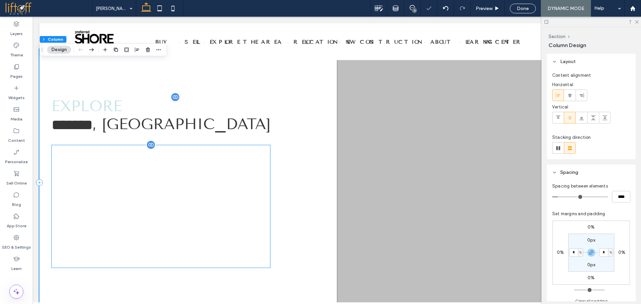
scroll to position [0, 0]
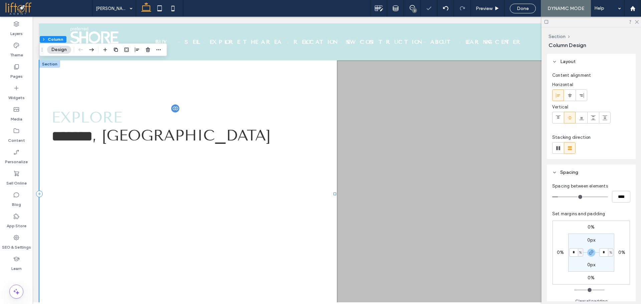
click at [286, 165] on div "Explore ﻿ ******* ﻿ , FL" at bounding box center [188, 193] width 298 height 267
click at [268, 212] on div at bounding box center [160, 217] width 219 height 123
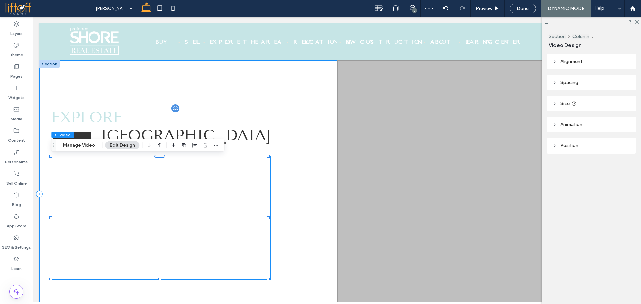
click at [136, 95] on div "Explore ﻿ ******* ﻿ , FL" at bounding box center [188, 193] width 298 height 267
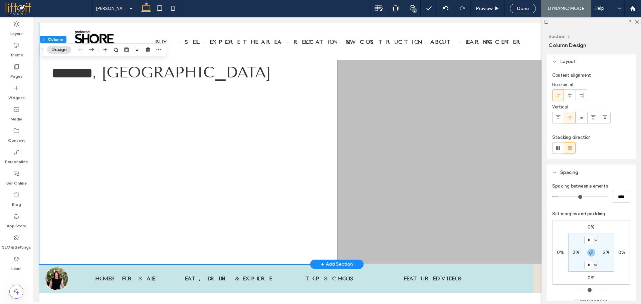
scroll to position [67, 0]
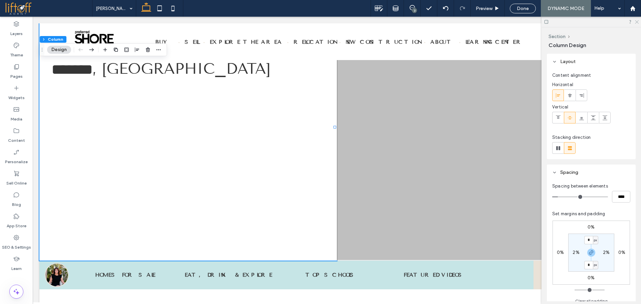
click at [637, 22] on use at bounding box center [637, 22] width 4 height 4
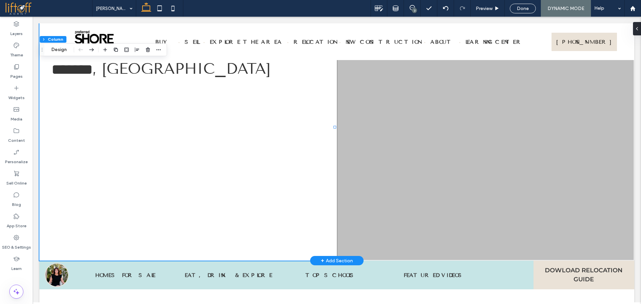
click at [522, 117] on div at bounding box center [486, 127] width 298 height 267
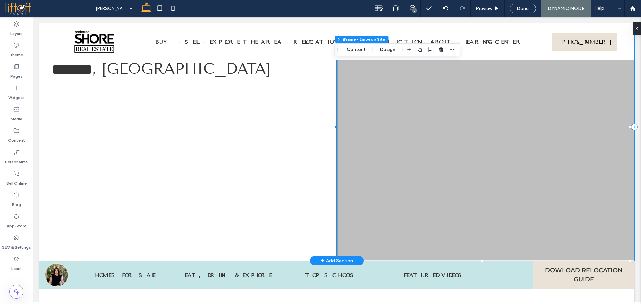
click at [422, 111] on div at bounding box center [486, 127] width 298 height 267
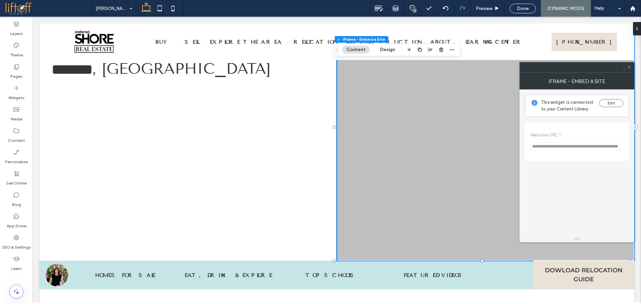
click at [629, 69] on icon at bounding box center [629, 67] width 5 height 5
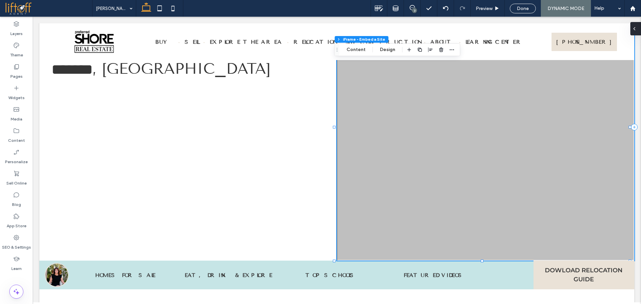
click at [640, 27] on div at bounding box center [636, 28] width 11 height 13
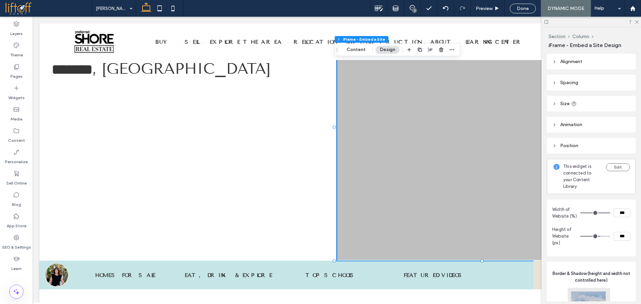
click at [620, 241] on input "***" at bounding box center [622, 236] width 17 height 9
type input "***"
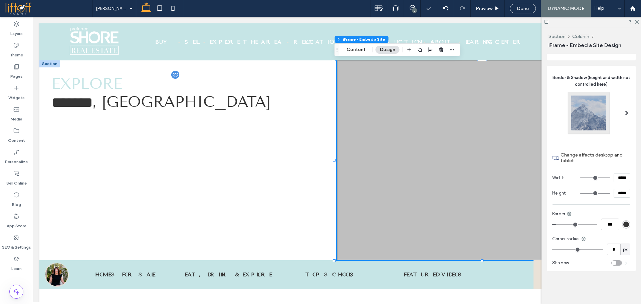
scroll to position [0, 0]
click at [635, 22] on icon at bounding box center [637, 21] width 4 height 4
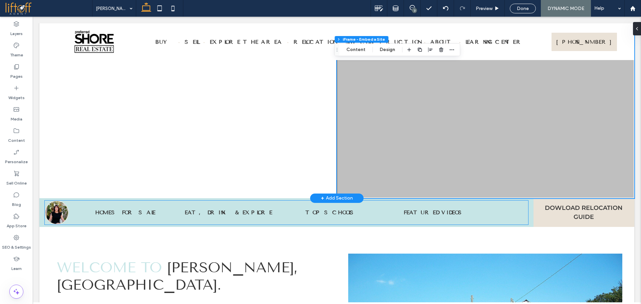
scroll to position [33, 0]
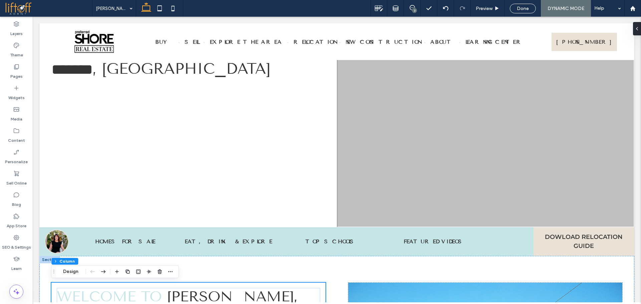
drag, startPoint x: 77, startPoint y: 270, endPoint x: 113, endPoint y: 266, distance: 36.4
click at [77, 270] on button "Design" at bounding box center [71, 272] width 24 height 8
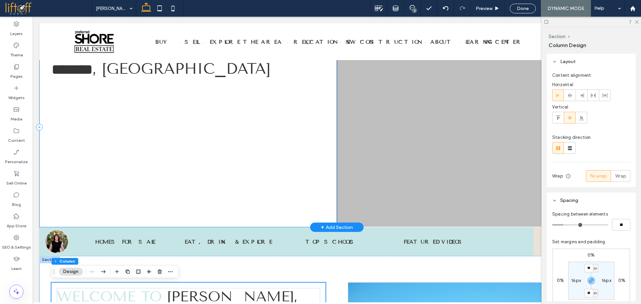
click at [50, 86] on div "Explore ﻿ ******* ﻿ , [GEOGRAPHIC_DATA]" at bounding box center [188, 127] width 298 height 200
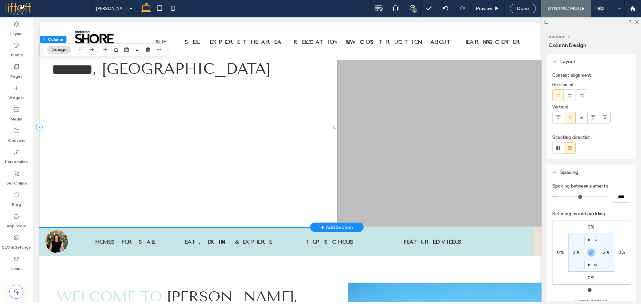
click at [78, 85] on div "Explore ﻿ ******* ﻿ , [GEOGRAPHIC_DATA]" at bounding box center [188, 127] width 298 height 200
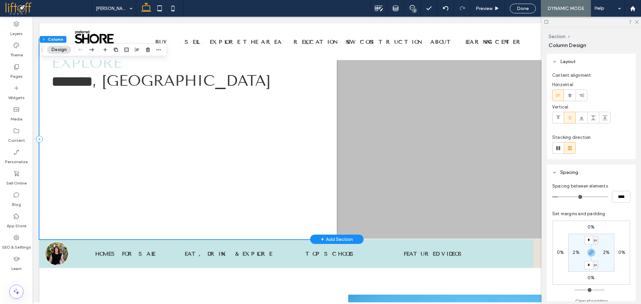
scroll to position [0, 0]
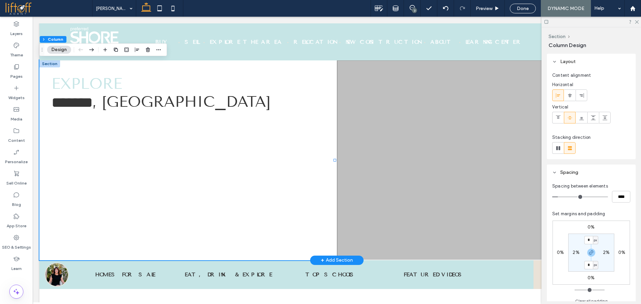
click at [48, 63] on div at bounding box center [49, 63] width 21 height 7
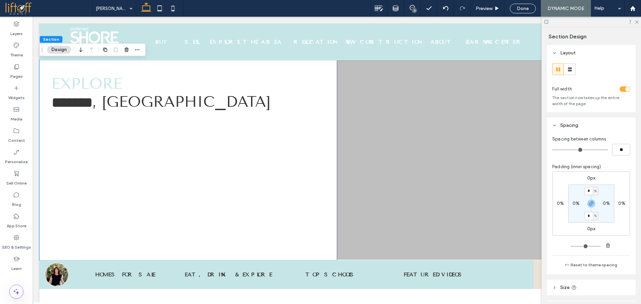
click at [574, 204] on label "0%" at bounding box center [576, 204] width 7 height 6
type input "*"
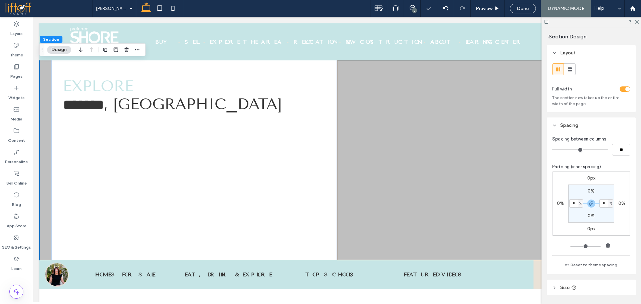
type input "*"
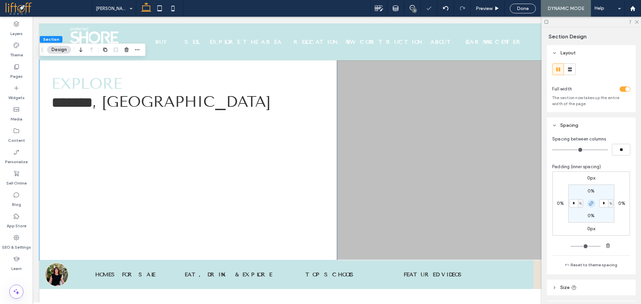
type input "*"
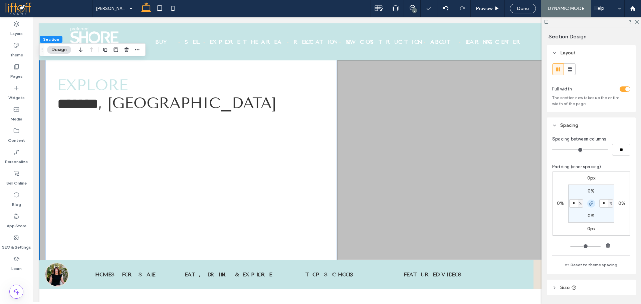
click at [589, 203] on icon "button" at bounding box center [591, 203] width 5 height 5
click at [575, 204] on input "*" at bounding box center [574, 203] width 9 height 8
type input "*"
click at [605, 204] on label "1%" at bounding box center [607, 204] width 6 height 6
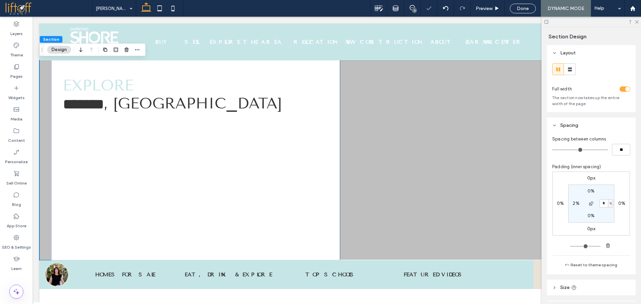
type input "*"
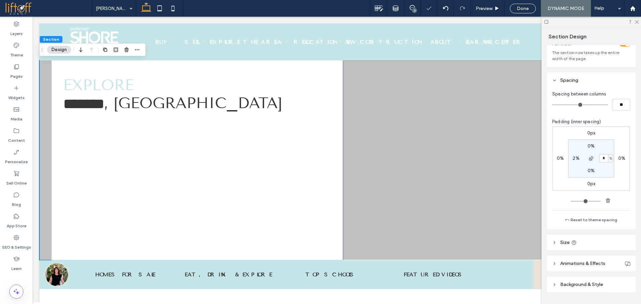
scroll to position [63, 0]
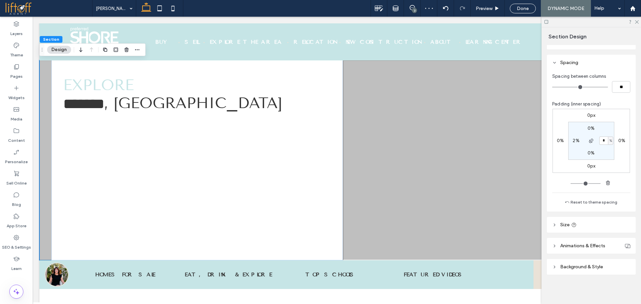
click at [588, 269] on span "Background & Style" at bounding box center [582, 267] width 43 height 6
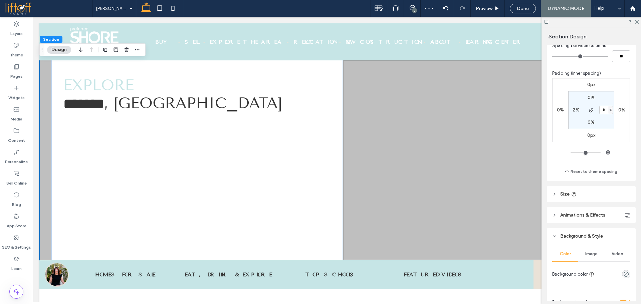
scroll to position [96, 0]
click at [624, 273] on icon "rgba(0, 0, 0, 0)" at bounding box center [627, 272] width 6 height 6
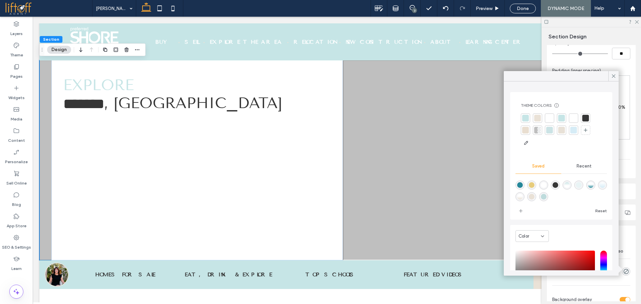
click at [549, 119] on div at bounding box center [549, 118] width 7 height 7
click at [614, 75] on icon at bounding box center [614, 76] width 6 height 6
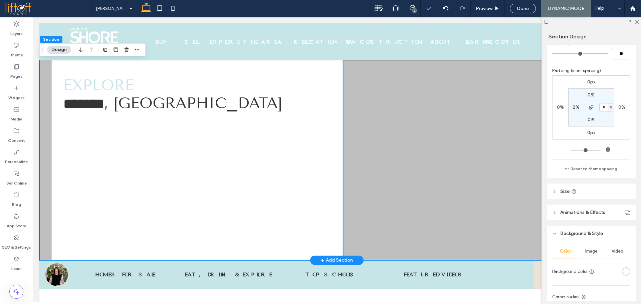
click at [46, 85] on div "Explore ﻿ ******* ﻿ , FL" at bounding box center [336, 160] width 595 height 200
click at [52, 92] on div "Explore ﻿ ******* ﻿ , FL" at bounding box center [197, 160] width 292 height 200
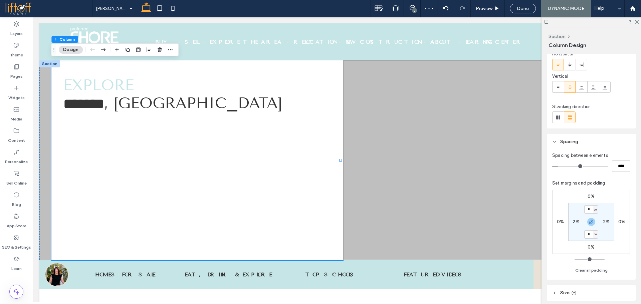
scroll to position [33, 0]
click at [577, 218] on label "2%" at bounding box center [576, 219] width 7 height 6
click at [580, 219] on span "%" at bounding box center [581, 219] width 2 height 7
click at [577, 231] on span "px" at bounding box center [578, 229] width 5 height 7
type input "**"
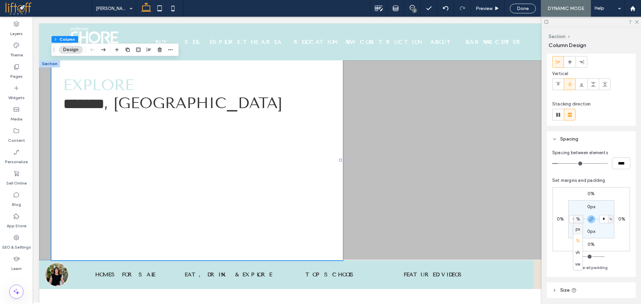
type input "****"
click at [576, 218] on input "****" at bounding box center [574, 219] width 9 height 8
type input "**"
type input "*"
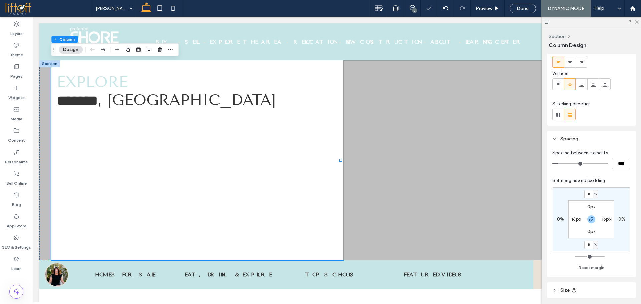
drag, startPoint x: 638, startPoint y: 20, endPoint x: 573, endPoint y: 11, distance: 65.4
click at [638, 20] on icon at bounding box center [637, 21] width 4 height 4
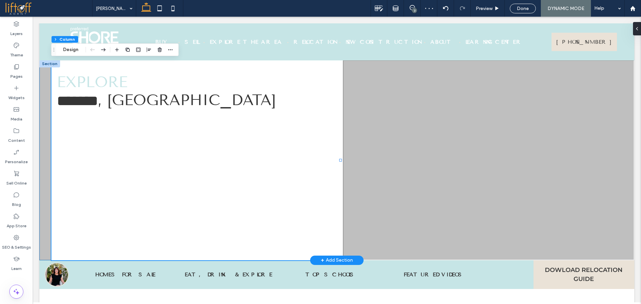
click at [48, 76] on div "Explore ﻿ ******* ﻿ , FL" at bounding box center [336, 160] width 595 height 200
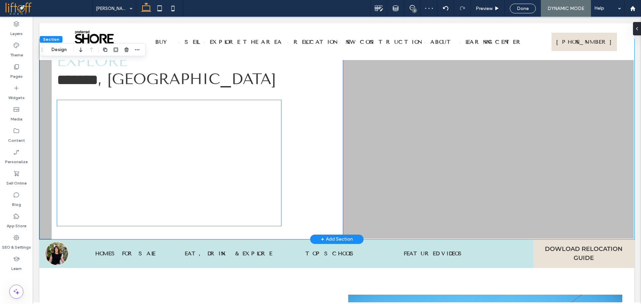
scroll to position [0, 0]
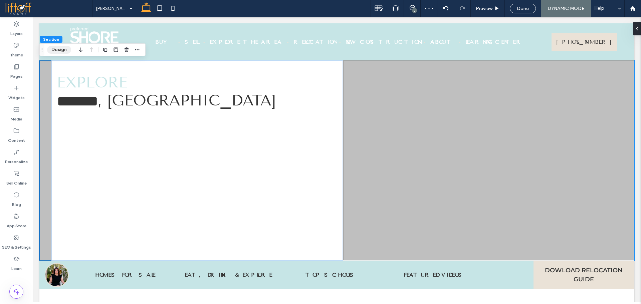
click at [59, 50] on button "Design" at bounding box center [59, 50] width 24 height 8
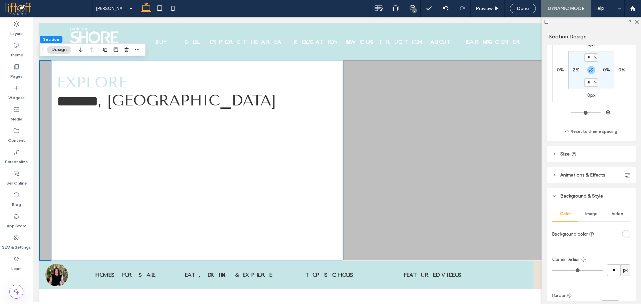
click at [590, 216] on span "Image" at bounding box center [592, 213] width 12 height 5
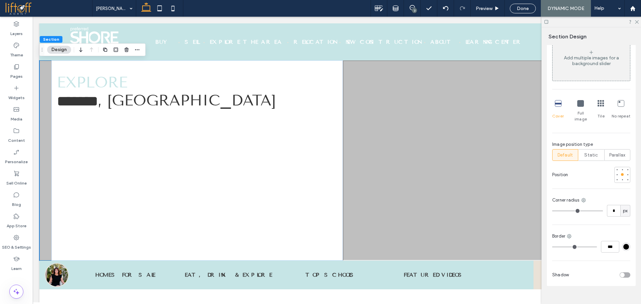
scroll to position [332, 0]
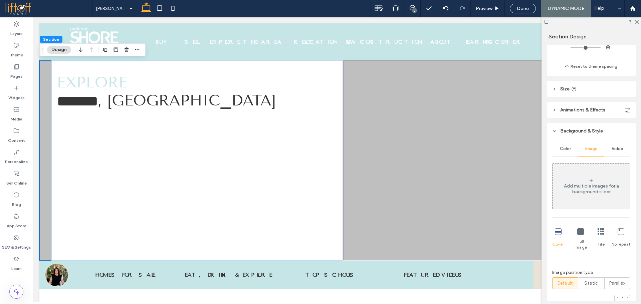
click at [566, 147] on span "Color" at bounding box center [565, 148] width 11 height 5
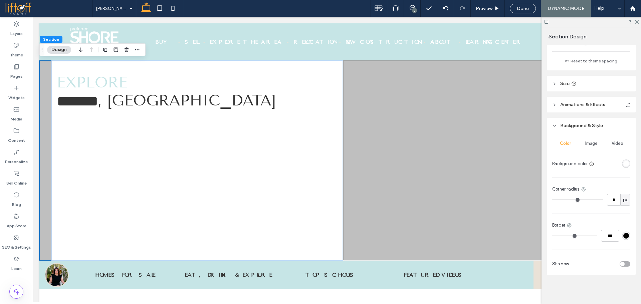
scroll to position [204, 0]
click at [624, 159] on div at bounding box center [613, 164] width 33 height 12
click at [624, 164] on div "rgba(255, 255, 255, 1)" at bounding box center [627, 164] width 6 height 6
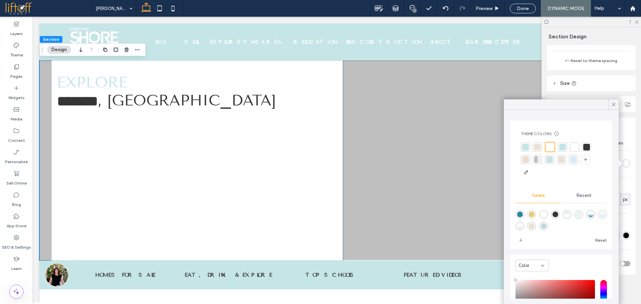
click at [560, 149] on div at bounding box center [563, 147] width 7 height 7
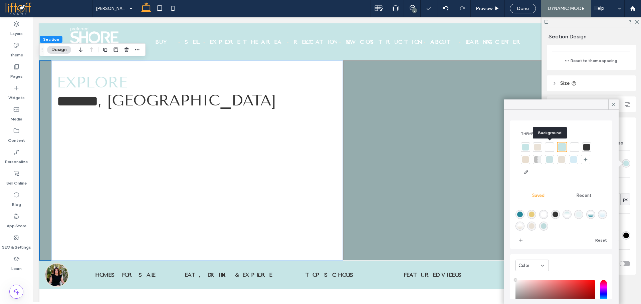
click at [547, 148] on div at bounding box center [549, 147] width 7 height 7
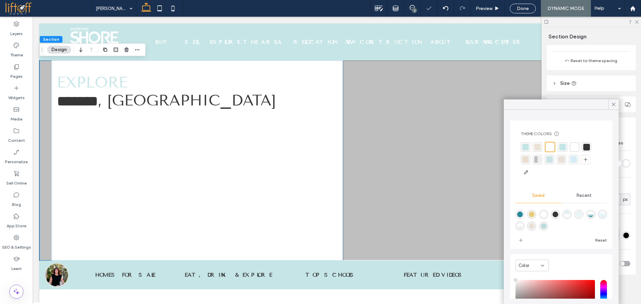
click at [612, 106] on icon at bounding box center [614, 105] width 6 height 6
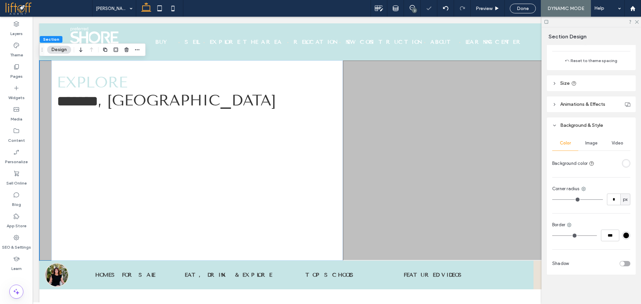
click at [624, 164] on div "rgba(255, 255, 255, 1)" at bounding box center [627, 164] width 6 height 6
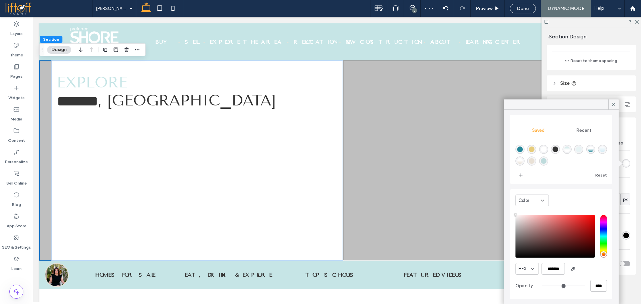
scroll to position [66, 0]
type input "**"
type input "***"
type input "**"
type input "***"
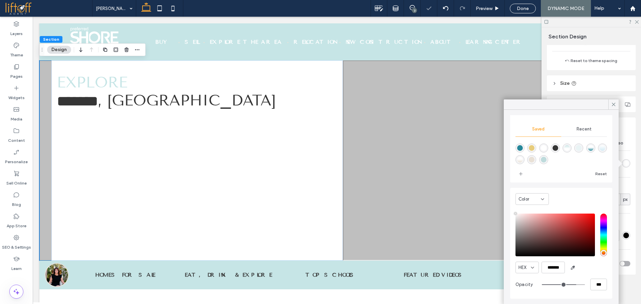
type input "**"
type input "***"
type input "**"
type input "***"
type input "**"
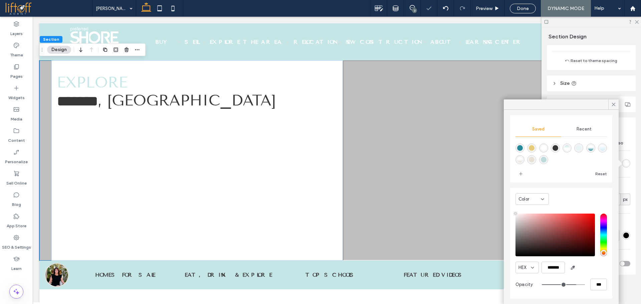
type input "***"
type input "**"
type input "***"
type input "**"
type input "***"
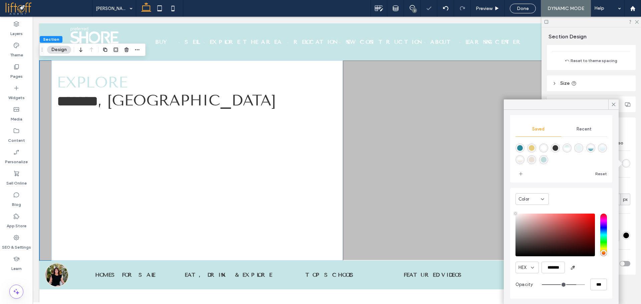
type input "**"
type input "***"
type input "**"
type input "***"
type input "**"
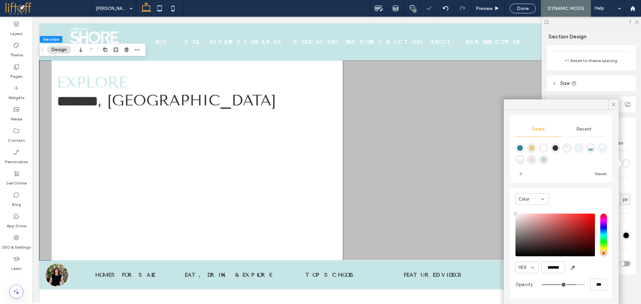
type input "***"
type input "**"
type input "***"
type input "**"
type input "***"
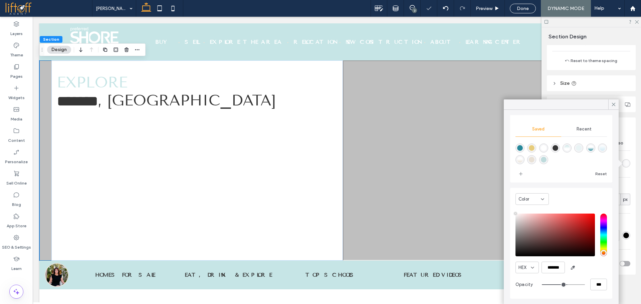
type input "**"
type input "***"
type input "**"
type input "***"
type input "**"
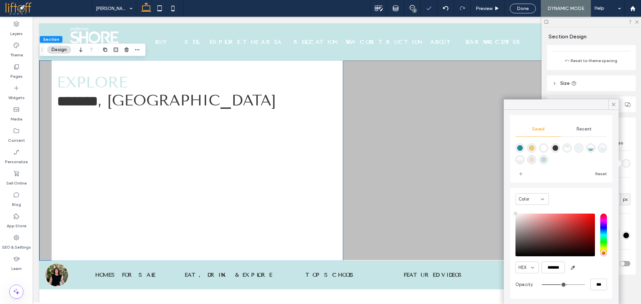
type input "***"
type input "**"
type input "***"
type input "**"
type input "***"
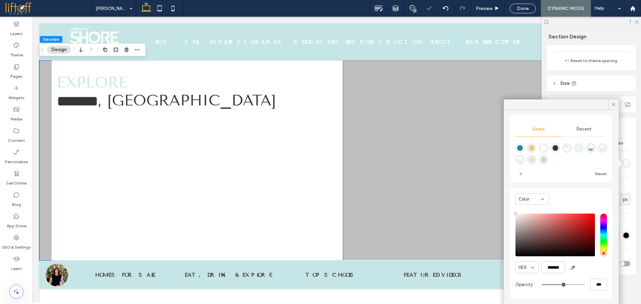
drag, startPoint x: 572, startPoint y: 285, endPoint x: 557, endPoint y: 285, distance: 14.4
click at [557, 285] on input "range" at bounding box center [563, 285] width 43 height 1
type input "**"
type input "***"
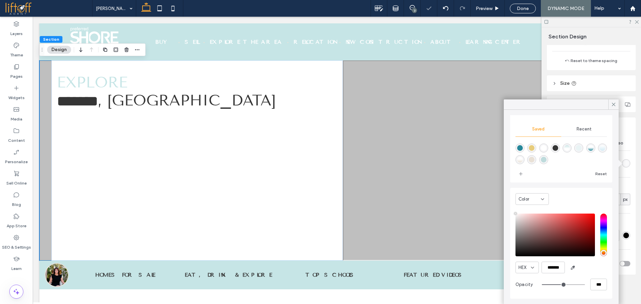
type input "****"
drag, startPoint x: 557, startPoint y: 285, endPoint x: 612, endPoint y: 291, distance: 54.4
type input "***"
click at [585, 285] on input "range" at bounding box center [563, 285] width 43 height 1
click at [613, 105] on icon at bounding box center [614, 105] width 6 height 6
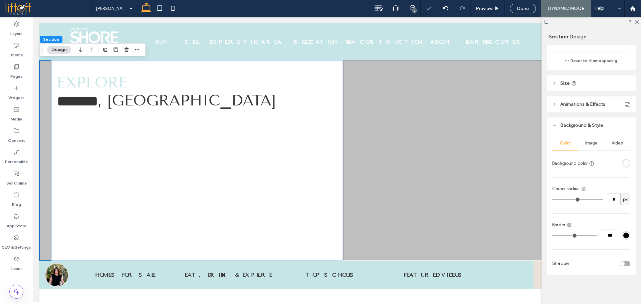
click at [584, 139] on div "Image" at bounding box center [592, 143] width 26 height 15
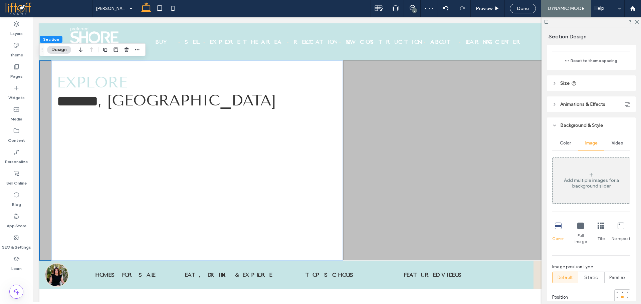
click at [598, 189] on div "Add multiple images for a background slider" at bounding box center [591, 183] width 77 height 11
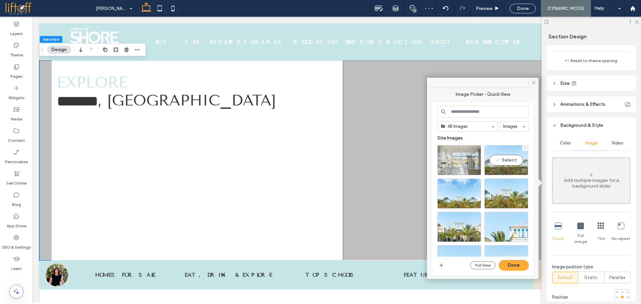
click at [510, 161] on div "Select" at bounding box center [507, 160] width 44 height 30
click at [520, 267] on button "Done" at bounding box center [514, 265] width 30 height 11
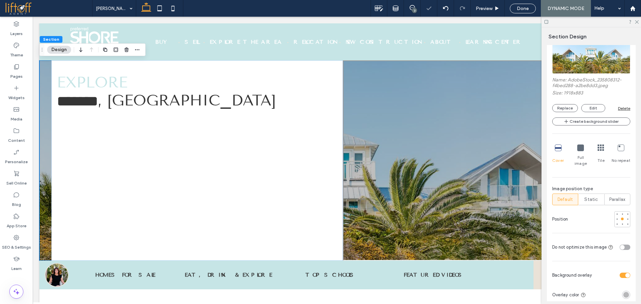
scroll to position [338, 0]
click at [621, 272] on div "toggle" at bounding box center [625, 274] width 11 height 5
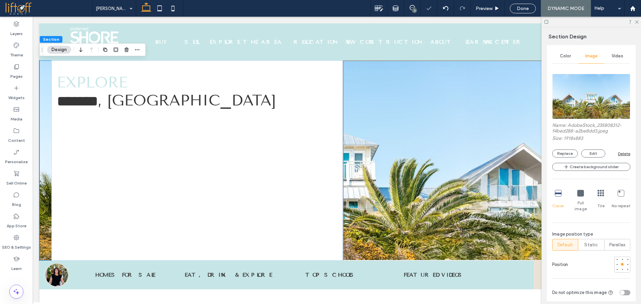
scroll to position [271, 0]
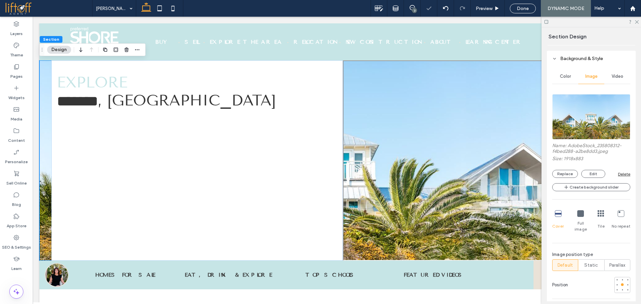
click at [621, 173] on div "Delete" at bounding box center [624, 174] width 12 height 5
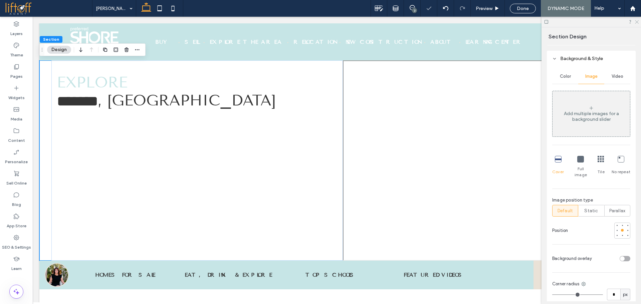
click at [636, 22] on icon at bounding box center [637, 21] width 4 height 4
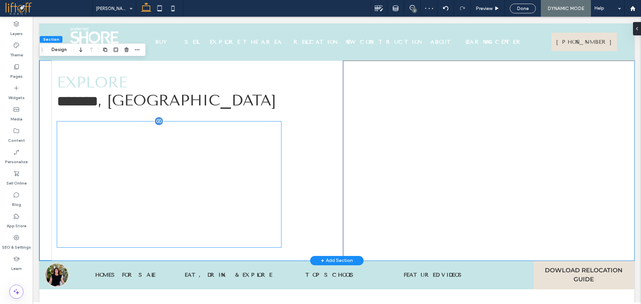
click at [251, 198] on div at bounding box center [169, 184] width 225 height 127
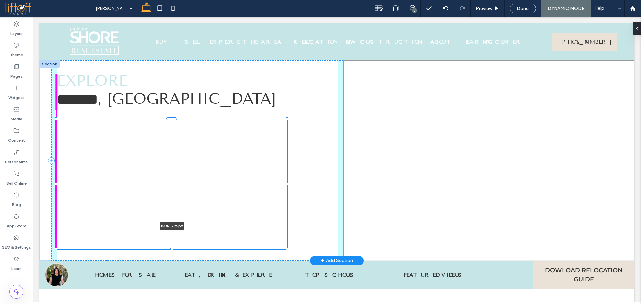
drag, startPoint x: 279, startPoint y: 246, endPoint x: 287, endPoint y: 230, distance: 17.6
click at [57, 120] on div at bounding box center [56, 119] width 0 height 0
type input "**"
type input "****"
type input "***"
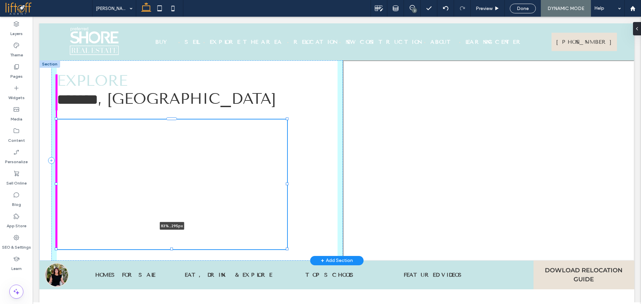
type input "***"
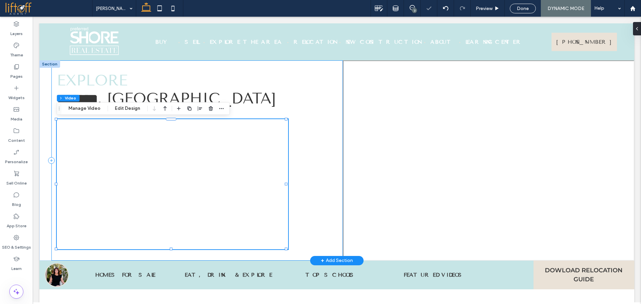
click at [309, 232] on div "Explore ﻿ ******* ﻿ , FL 82% , 293px" at bounding box center [197, 160] width 292 height 200
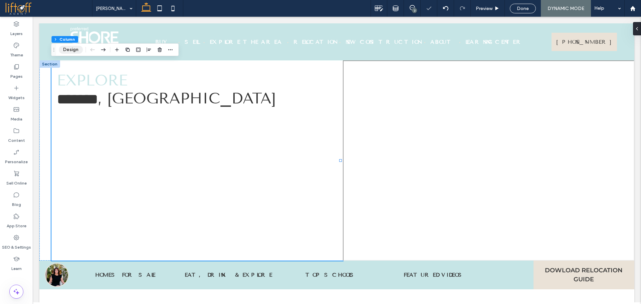
click at [75, 48] on button "Design" at bounding box center [71, 50] width 24 height 8
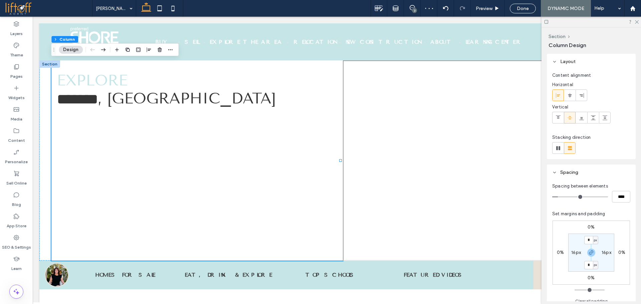
click at [597, 240] on span "px" at bounding box center [595, 240] width 3 height 7
click at [595, 251] on span "px" at bounding box center [593, 250] width 5 height 7
click at [591, 241] on input "*" at bounding box center [589, 240] width 9 height 8
type input "***"
type input "**"
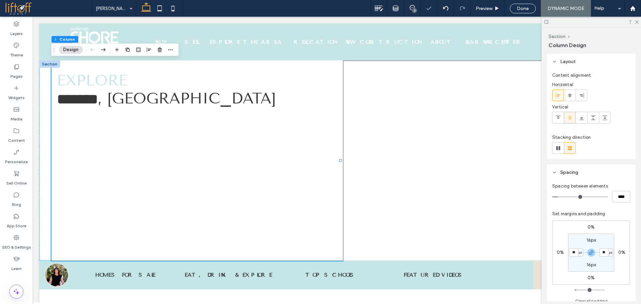
click at [637, 21] on icon at bounding box center [637, 21] width 4 height 4
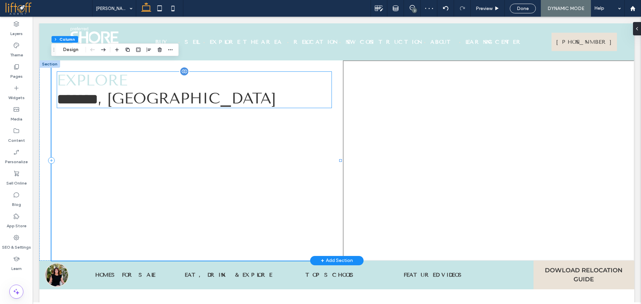
click at [89, 103] on span "*******" at bounding box center [77, 99] width 41 height 15
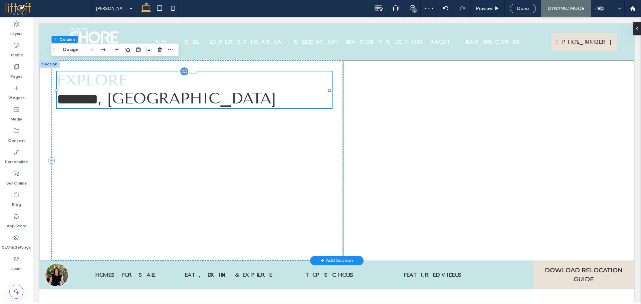
click at [89, 103] on span "*******" at bounding box center [77, 99] width 41 height 15
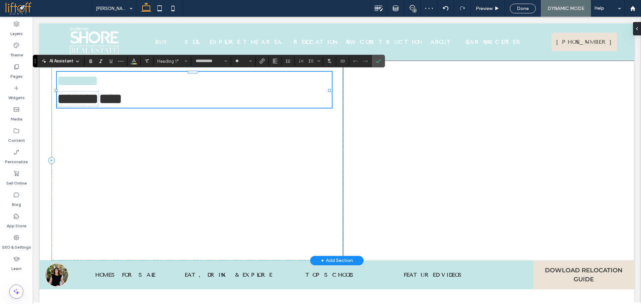
click at [61, 97] on span "*******" at bounding box center [77, 99] width 41 height 15
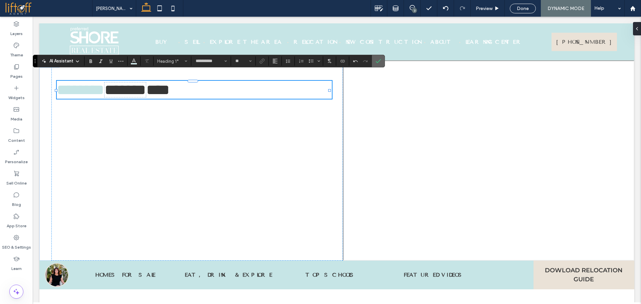
click at [377, 62] on icon "Confirm" at bounding box center [378, 60] width 5 height 5
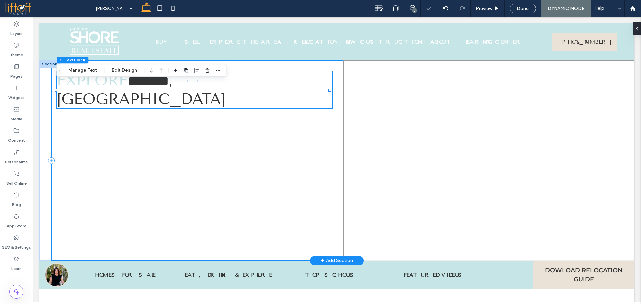
click at [320, 159] on div "Explore ﻿ ******* ﻿ , FL" at bounding box center [197, 160] width 292 height 200
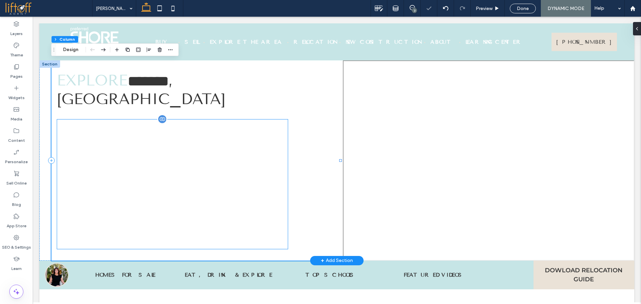
click at [276, 193] on div at bounding box center [172, 184] width 231 height 130
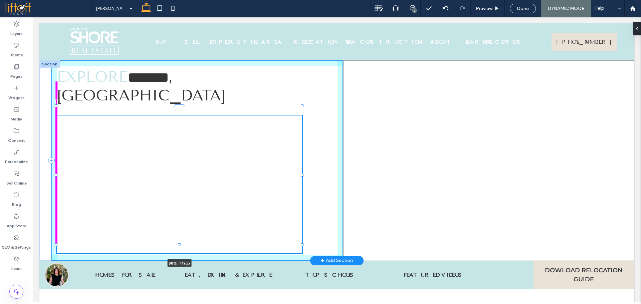
drag, startPoint x: 286, startPoint y: 241, endPoint x: 302, endPoint y: 247, distance: 16.9
click at [302, 247] on div "Explore ﻿ ******* ﻿ , FL 88% , 419px" at bounding box center [336, 160] width 595 height 200
type input "**"
type input "***"
type input "****"
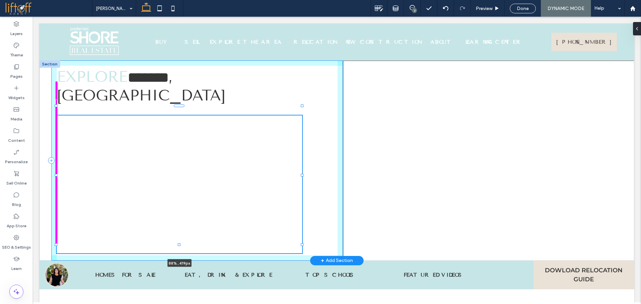
type input "***"
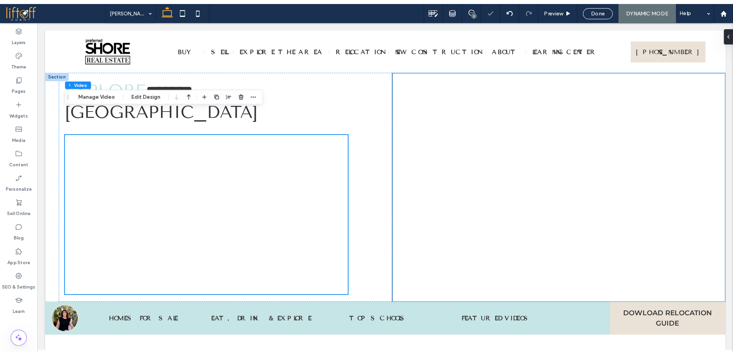
scroll to position [0, 0]
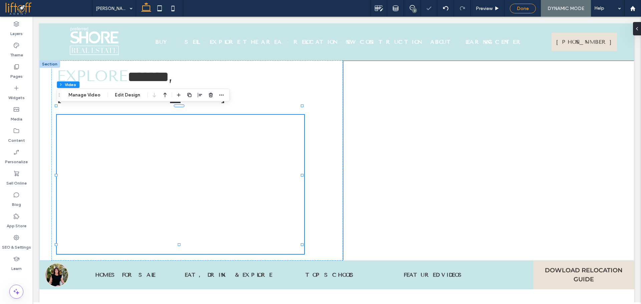
click at [523, 6] on span "Done" at bounding box center [523, 9] width 12 height 6
click at [562, 8] on div at bounding box center [320, 152] width 641 height 304
click at [562, 8] on span "Republish" at bounding box center [565, 9] width 22 height 6
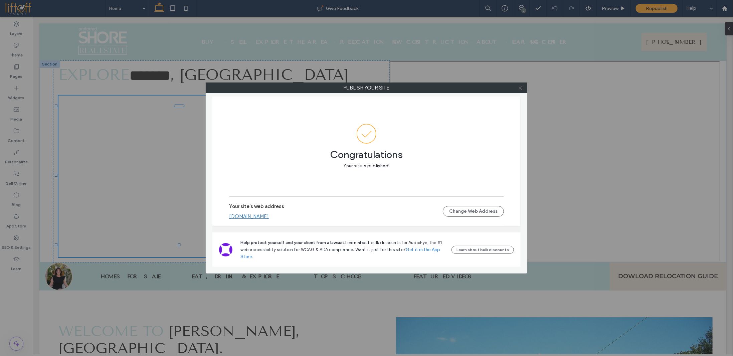
click at [519, 89] on icon at bounding box center [520, 88] width 5 height 5
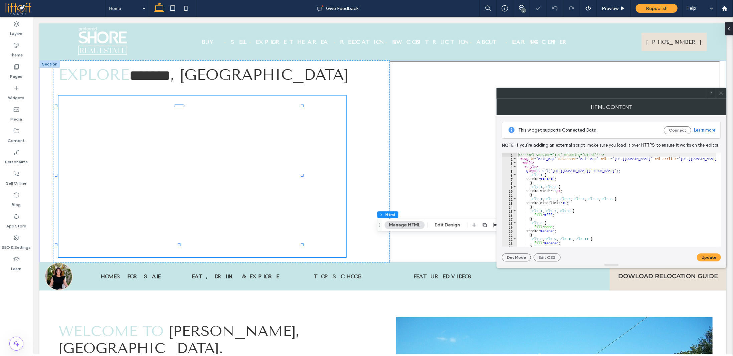
type textarea "**** *******"
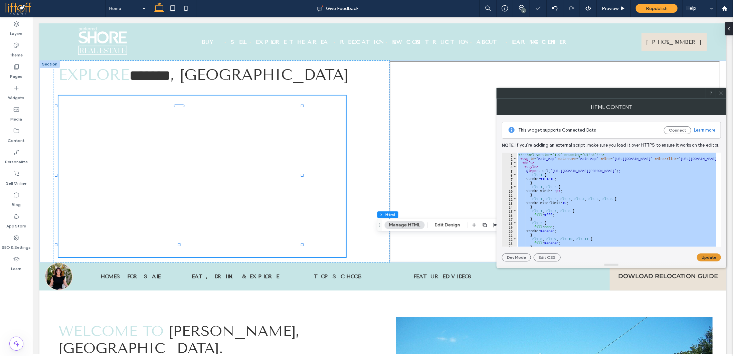
click at [641, 258] on button "Update" at bounding box center [709, 258] width 24 height 8
click at [13, 73] on label "Pages" at bounding box center [16, 74] width 12 height 9
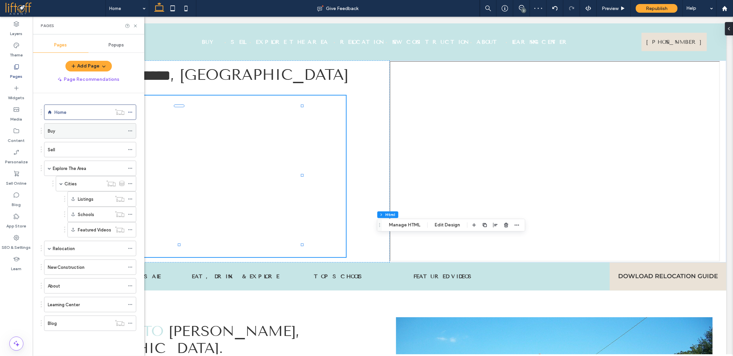
click at [71, 133] on div "Buy" at bounding box center [86, 131] width 77 height 7
click at [92, 183] on div "Cities" at bounding box center [83, 183] width 38 height 7
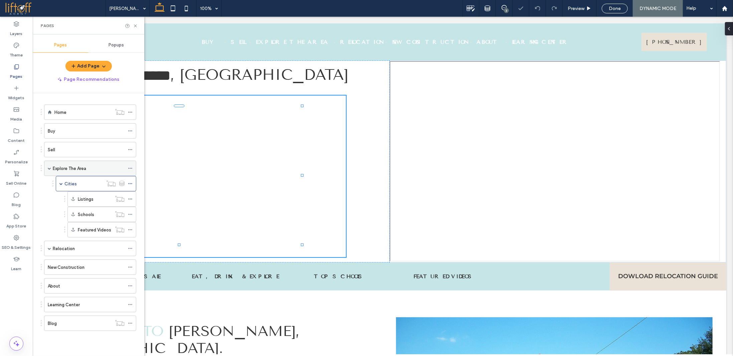
click at [88, 170] on div "Explore The Area" at bounding box center [89, 168] width 72 height 7
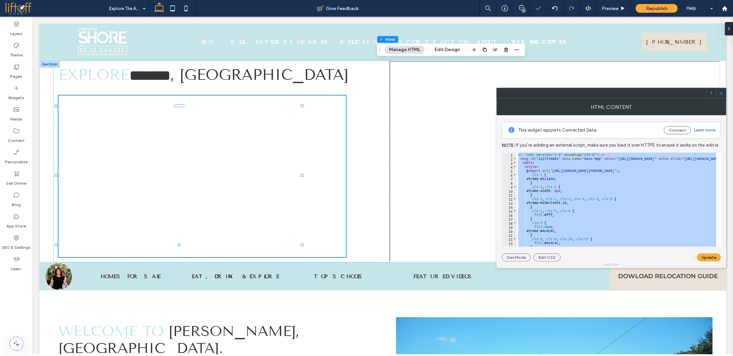
paste textarea "Cursor at row 996"
type textarea "******"
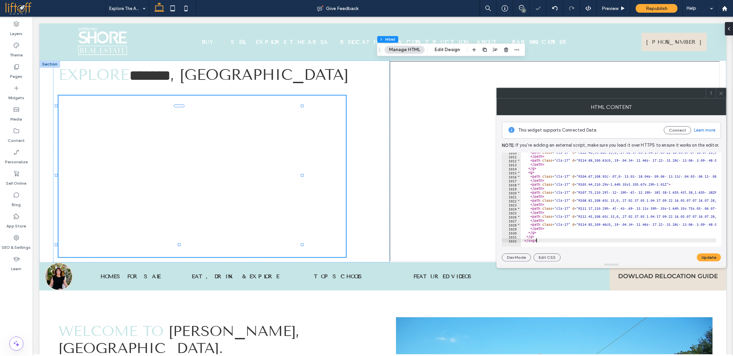
scroll to position [4046, 0]
click at [641, 257] on button "Update" at bounding box center [709, 258] width 24 height 8
click at [641, 92] on use at bounding box center [721, 93] width 3 height 3
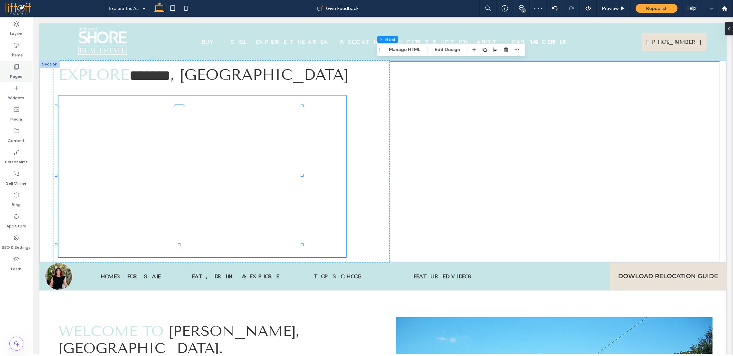
click at [14, 66] on icon at bounding box center [16, 66] width 7 height 7
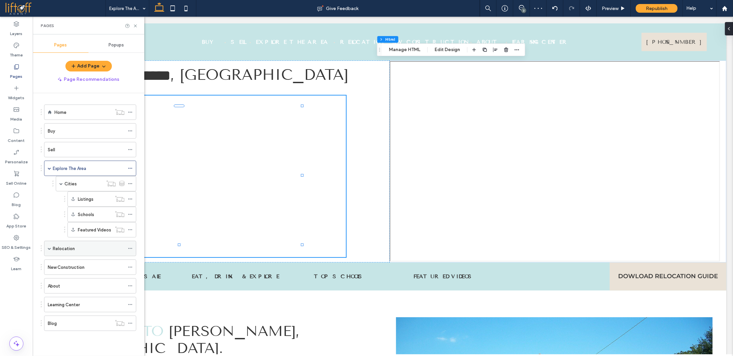
click at [81, 245] on div "Relocation" at bounding box center [89, 248] width 72 height 7
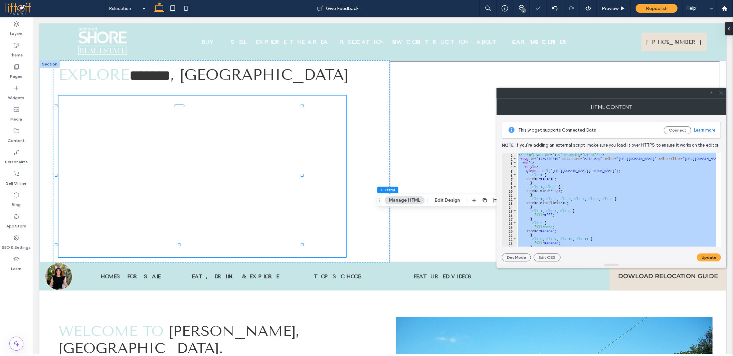
paste textarea "Cursor at row 996"
type textarea "******"
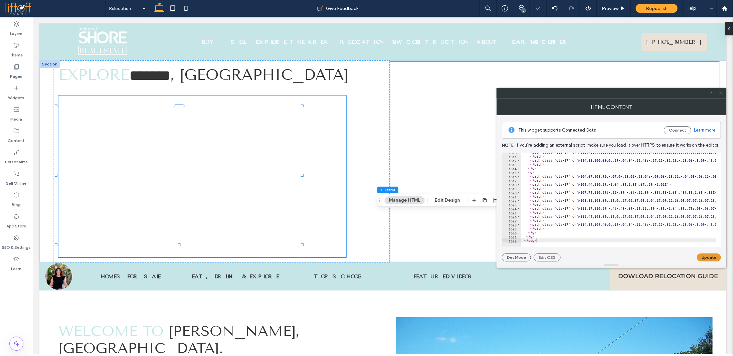
click at [641, 258] on button "Update" at bounding box center [709, 258] width 24 height 8
click at [641, 93] on icon at bounding box center [721, 93] width 5 height 5
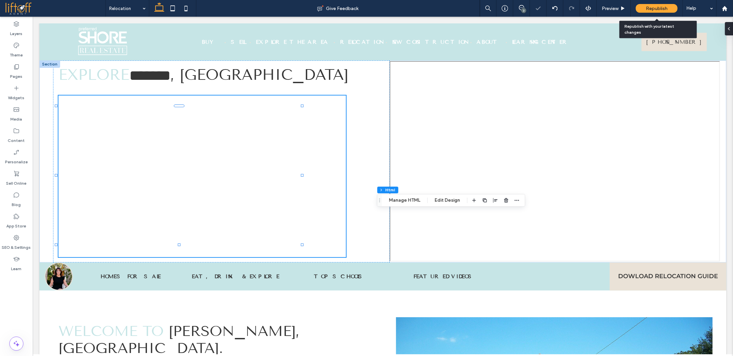
click at [641, 9] on span "Republish" at bounding box center [657, 9] width 22 height 6
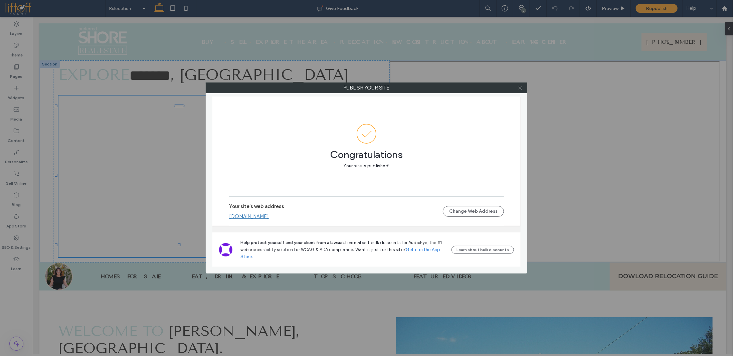
click at [269, 215] on link "jannettescholl.liftoffagent.site" at bounding box center [249, 216] width 40 height 6
click at [524, 89] on div at bounding box center [520, 88] width 10 height 10
click at [521, 87] on icon at bounding box center [520, 88] width 5 height 5
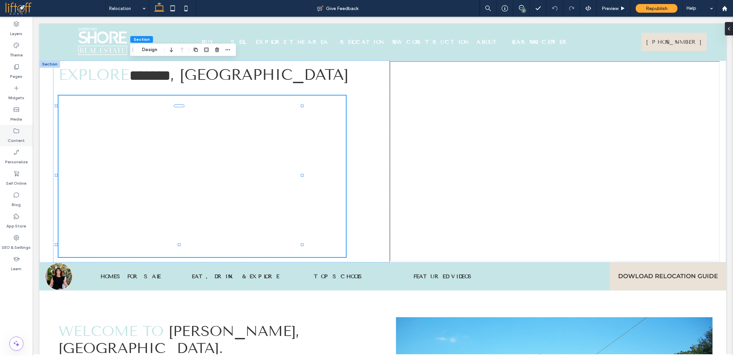
click at [17, 137] on label "Content" at bounding box center [16, 138] width 17 height 9
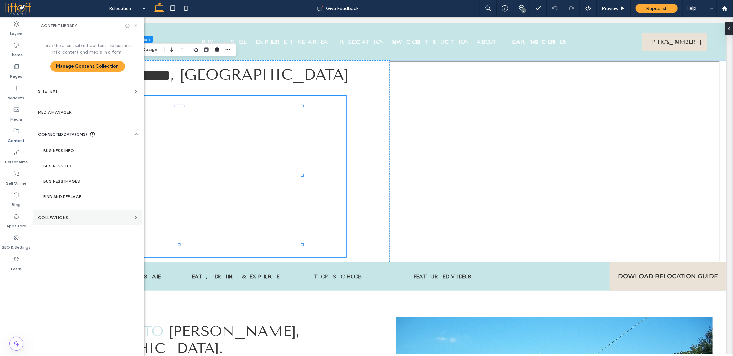
click at [75, 212] on section "Collections" at bounding box center [88, 217] width 110 height 15
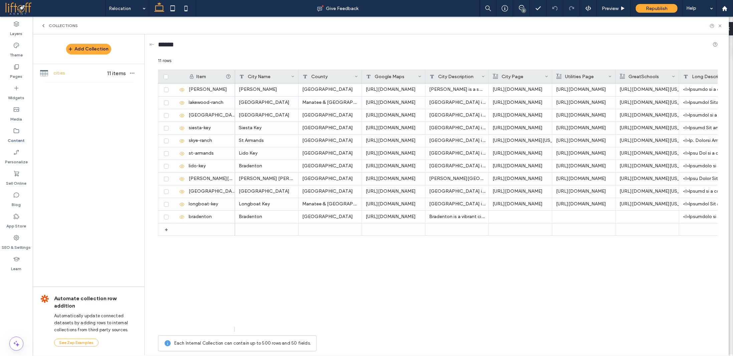
click at [15, 133] on use at bounding box center [16, 131] width 5 height 5
click at [19, 134] on icon at bounding box center [16, 131] width 7 height 7
click at [44, 28] on div "Collections" at bounding box center [381, 26] width 696 height 18
click at [44, 25] on icon at bounding box center [43, 25] width 5 height 5
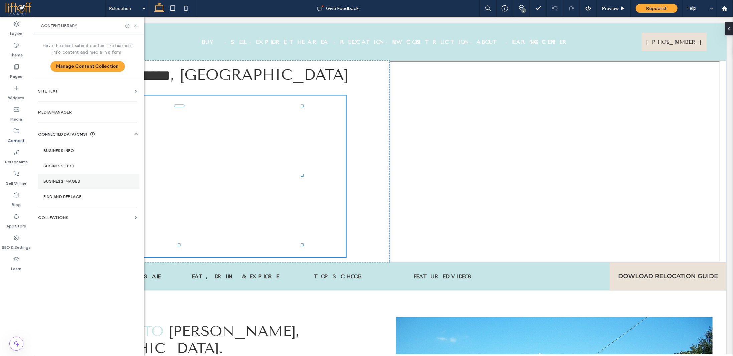
click at [73, 180] on label "Business Images" at bounding box center [88, 181] width 91 height 5
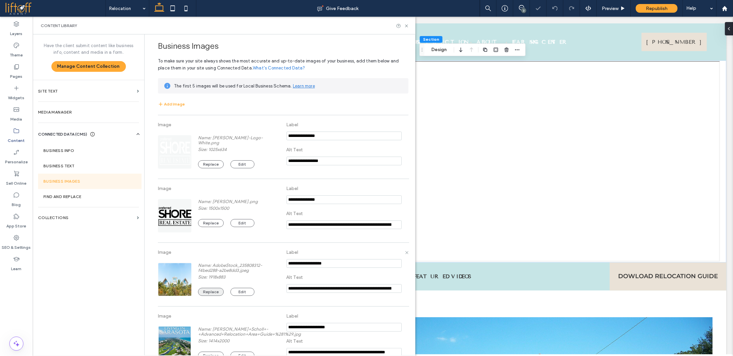
click at [209, 292] on button "Replace" at bounding box center [211, 292] width 26 height 8
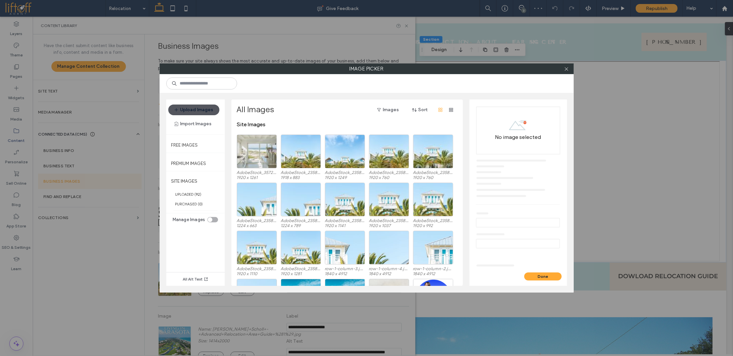
click at [198, 111] on button "Upload Images" at bounding box center [193, 110] width 51 height 11
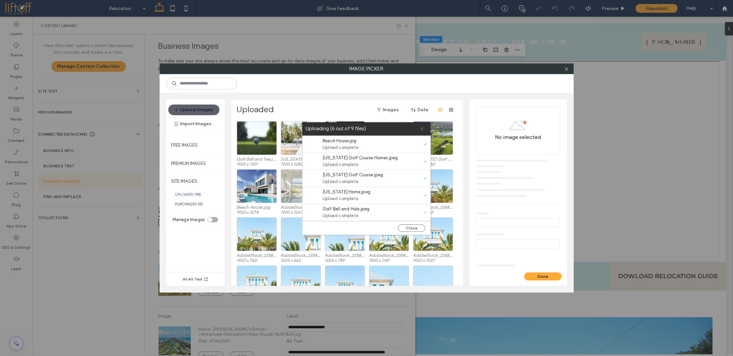
click at [422, 130] on icon at bounding box center [422, 129] width 4 height 4
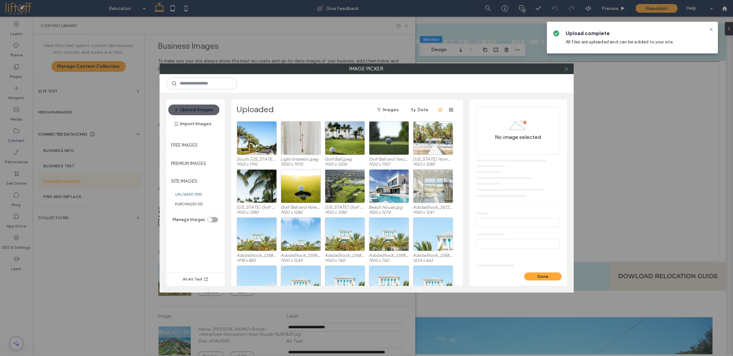
click at [567, 68] on icon at bounding box center [566, 68] width 5 height 5
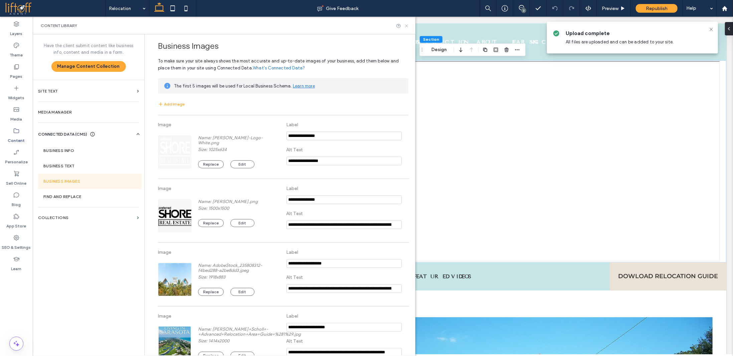
click at [406, 26] on use at bounding box center [406, 25] width 3 height 3
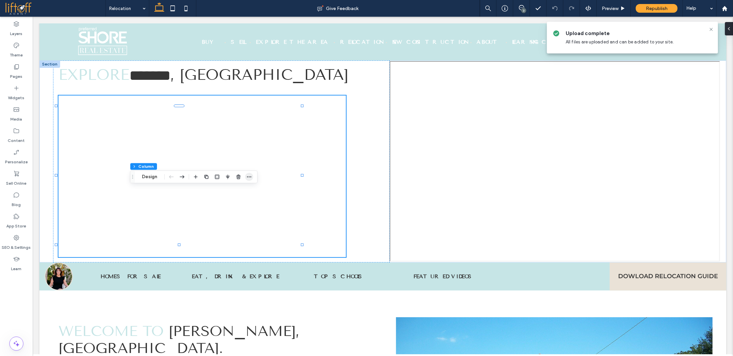
drag, startPoint x: 149, startPoint y: 178, endPoint x: 245, endPoint y: 179, distance: 96.2
click at [149, 177] on button "Design" at bounding box center [150, 177] width 24 height 8
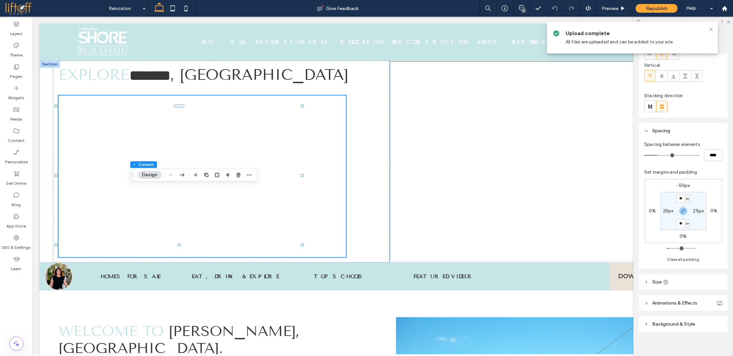
scroll to position [47, 0]
click at [641, 276] on span "Size" at bounding box center [656, 277] width 9 height 6
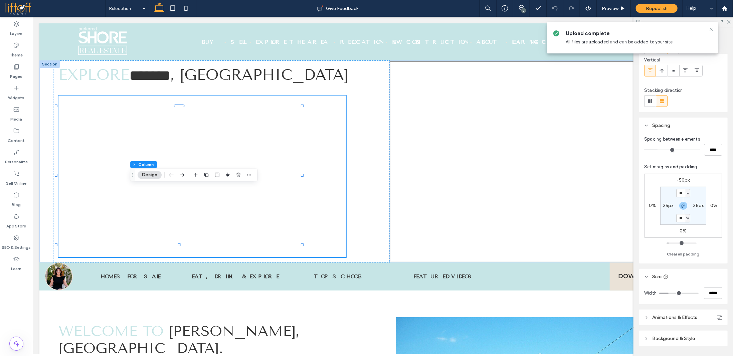
click at [641, 304] on header "Background & Style" at bounding box center [683, 339] width 89 height 16
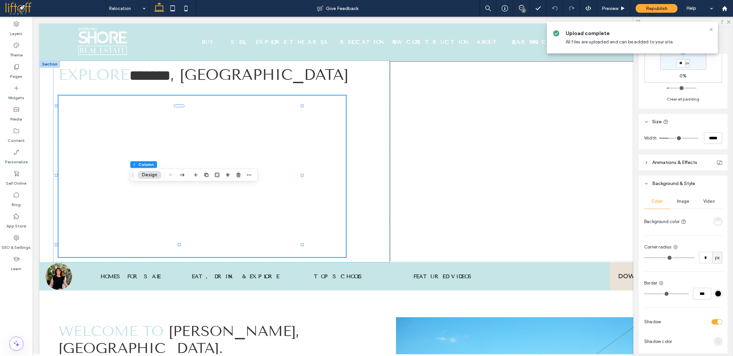
scroll to position [214, 0]
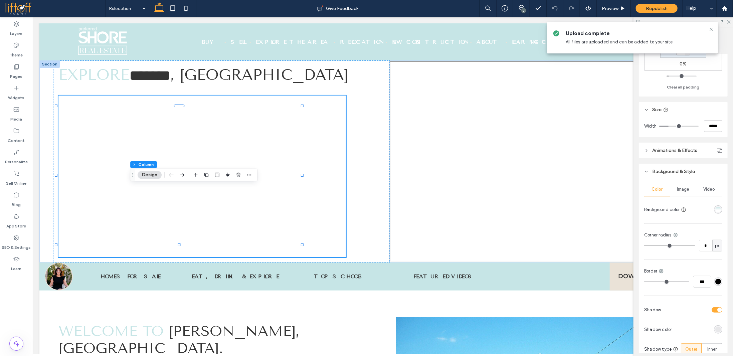
click at [641, 207] on div "linear-gradient(0deg, rgba(255, 255, 255, 1) 41%, rgba(203, 229, 230, 1) 100%)" at bounding box center [718, 210] width 6 height 6
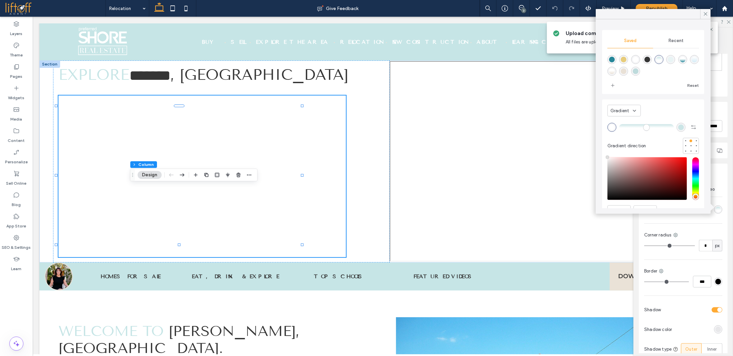
click at [624, 108] on span "Gradient" at bounding box center [620, 110] width 19 height 7
click at [622, 121] on div "Color" at bounding box center [624, 122] width 33 height 12
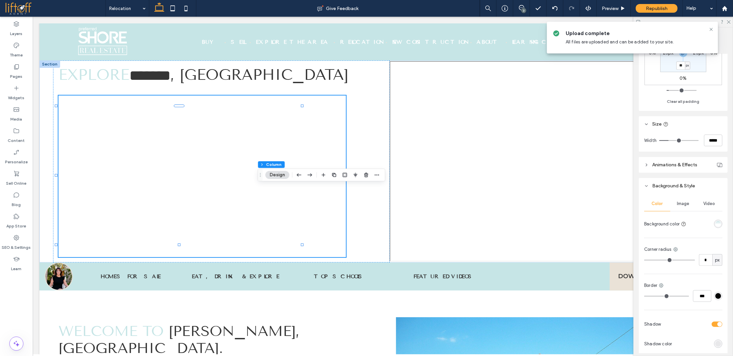
scroll to position [200, 0]
click at [641, 223] on div "linear-gradient(0deg, rgba(255, 255, 255, 1) 41%, rgba(203, 229, 230, 1) 100%)" at bounding box center [718, 223] width 6 height 6
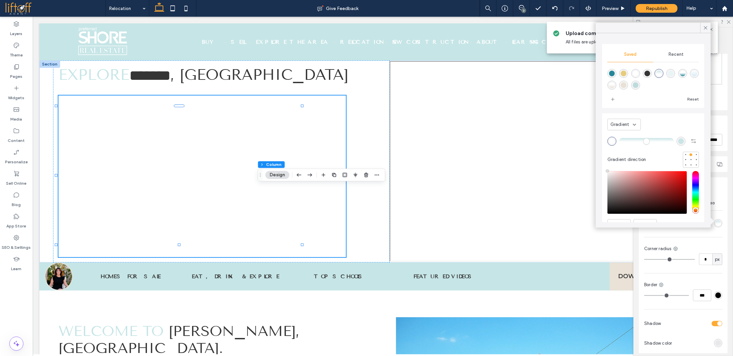
click at [632, 123] on div "Gradient" at bounding box center [622, 124] width 22 height 7
click at [627, 132] on div "Color" at bounding box center [624, 136] width 33 height 12
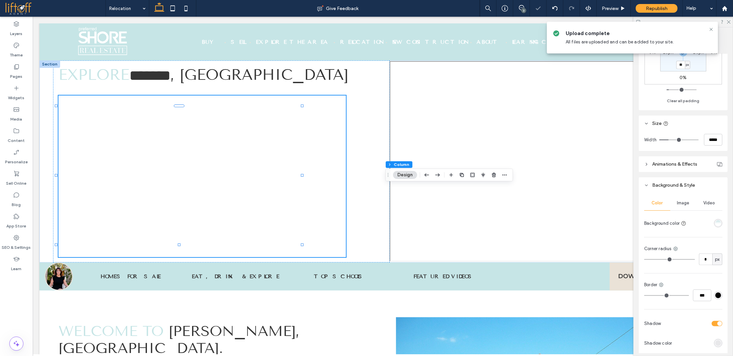
click at [641, 220] on div at bounding box center [718, 223] width 8 height 8
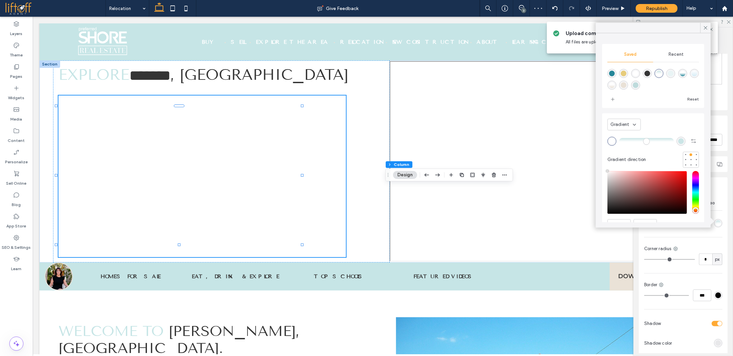
click at [635, 128] on div "Gradient" at bounding box center [624, 125] width 33 height 12
click at [627, 135] on div "Color" at bounding box center [624, 136] width 33 height 12
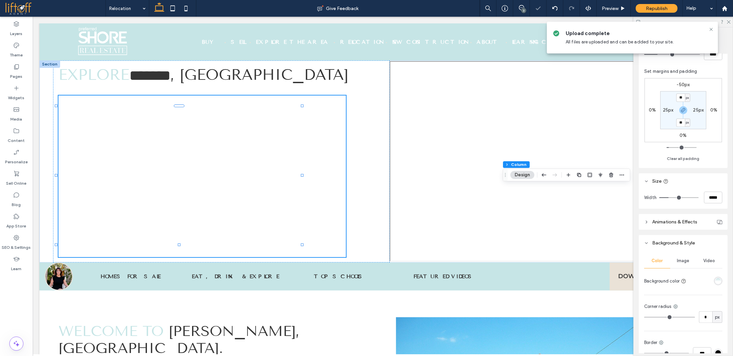
scroll to position [167, 0]
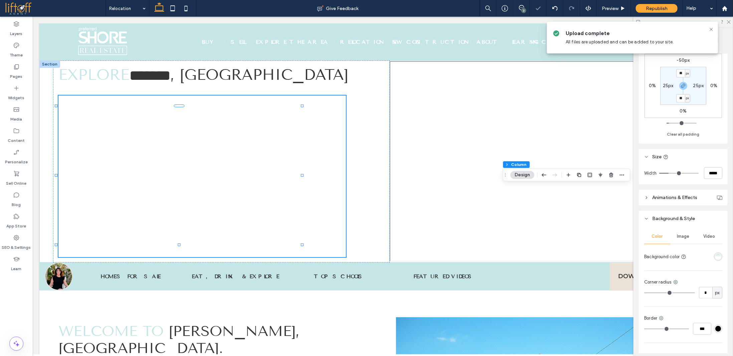
click at [641, 255] on div "linear-gradient(0deg, rgba(255, 255, 255, 1) 41%, rgba(203, 229, 230, 1) 100%)" at bounding box center [718, 257] width 6 height 6
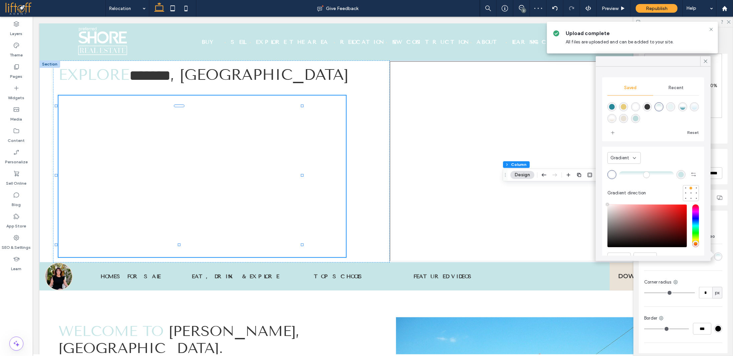
click at [628, 157] on span "Gradient" at bounding box center [620, 158] width 19 height 7
click at [623, 166] on div "Color" at bounding box center [624, 170] width 33 height 12
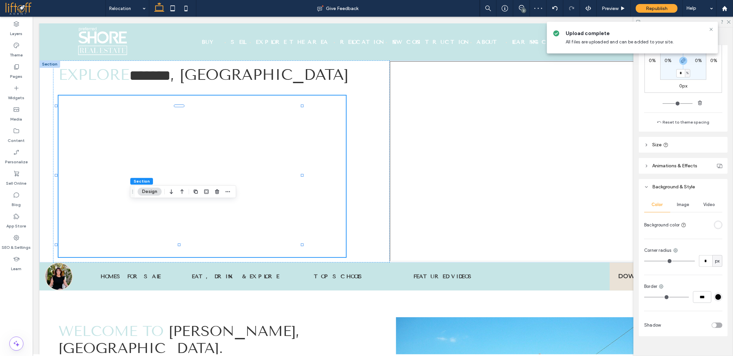
scroll to position [152, 0]
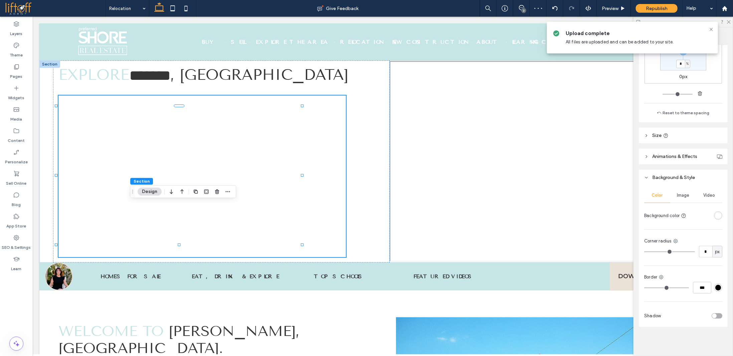
click at [641, 214] on div "rgba(255, 255, 255, 1)" at bounding box center [718, 215] width 8 height 8
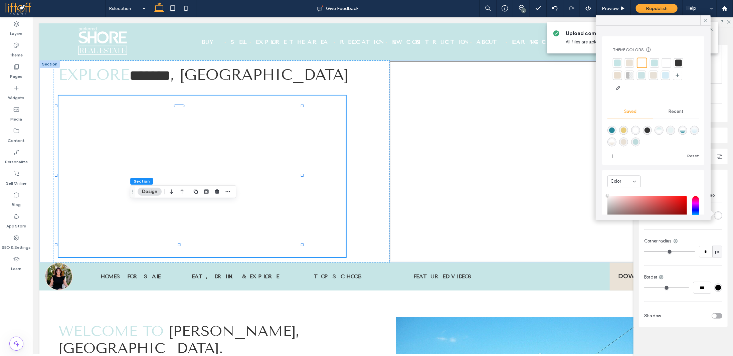
click at [633, 61] on div at bounding box center [629, 62] width 7 height 7
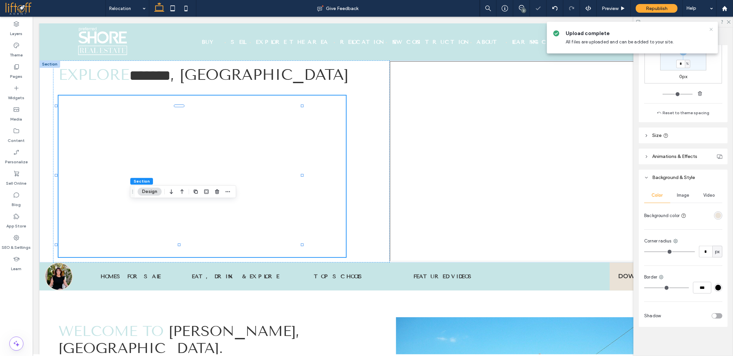
click at [641, 29] on icon at bounding box center [711, 29] width 5 height 5
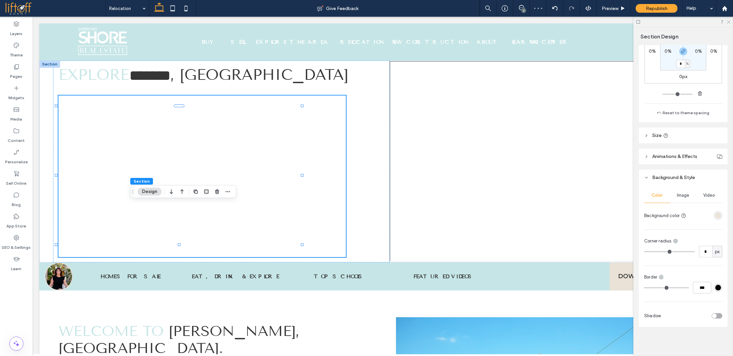
click at [641, 22] on use at bounding box center [729, 22] width 4 height 4
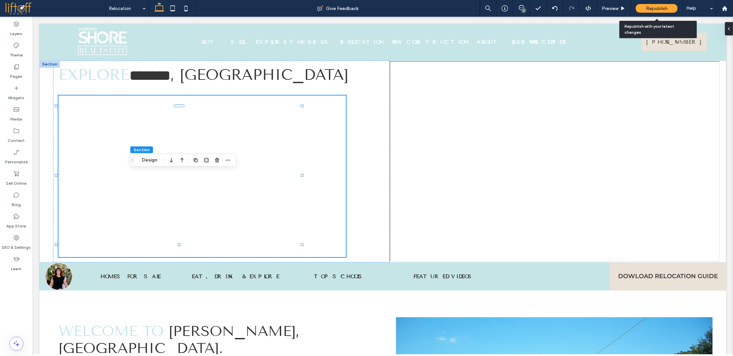
click at [641, 9] on span "Republish" at bounding box center [657, 9] width 22 height 6
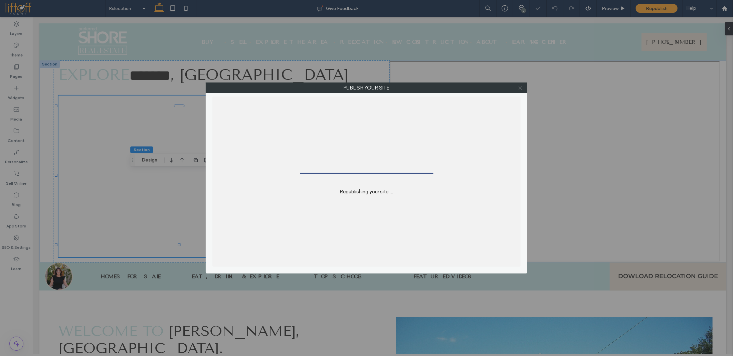
click at [520, 88] on use at bounding box center [520, 87] width 3 height 3
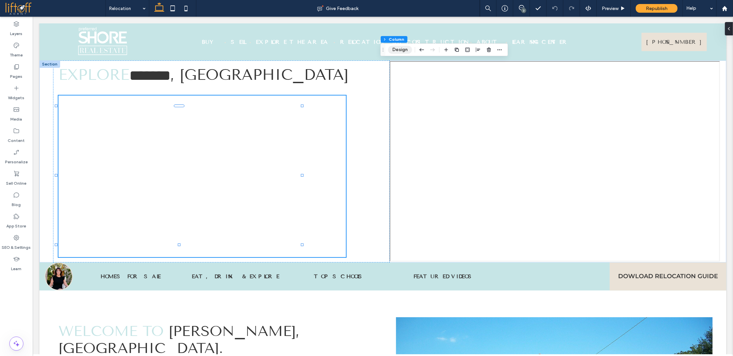
click at [402, 52] on button "Design" at bounding box center [400, 50] width 24 height 8
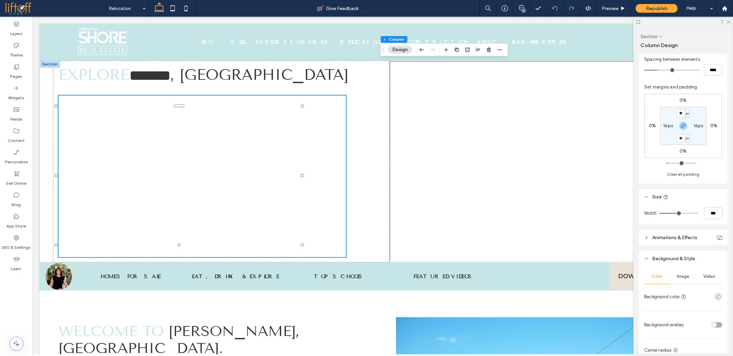
scroll to position [102, 0]
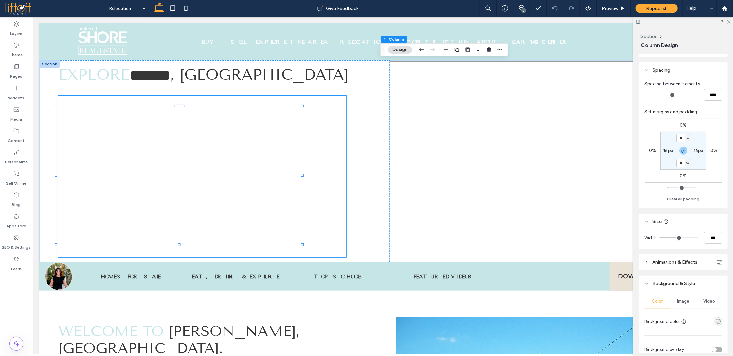
click at [641, 299] on span "Image" at bounding box center [683, 301] width 12 height 5
click at [641, 304] on img at bounding box center [683, 341] width 78 height 45
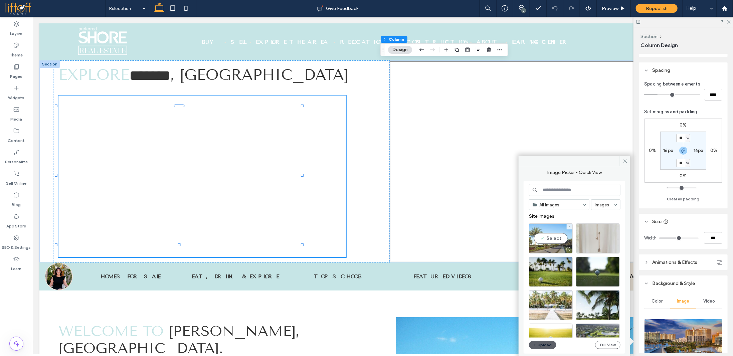
click at [553, 240] on div "Select" at bounding box center [551, 238] width 44 height 30
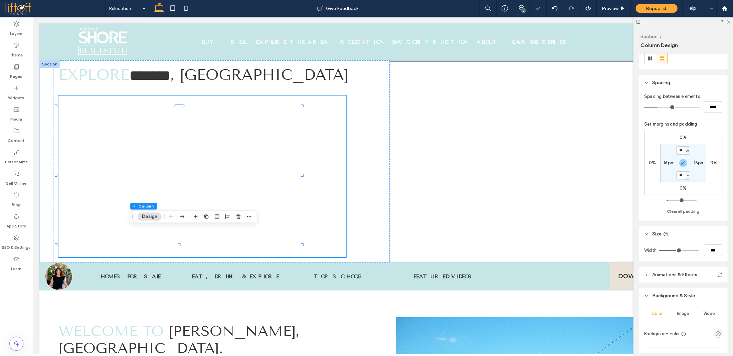
scroll to position [167, 0]
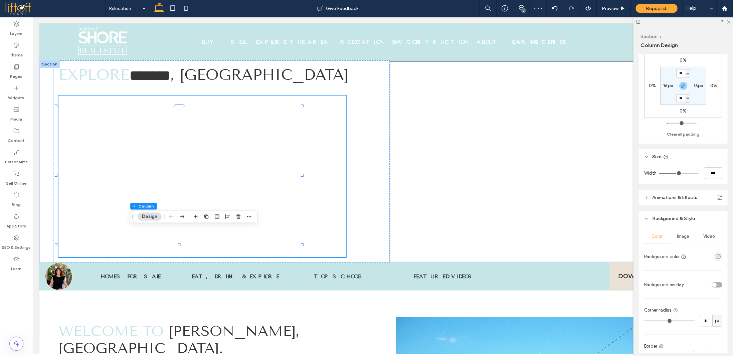
click at [641, 235] on div "Image" at bounding box center [683, 236] width 26 height 15
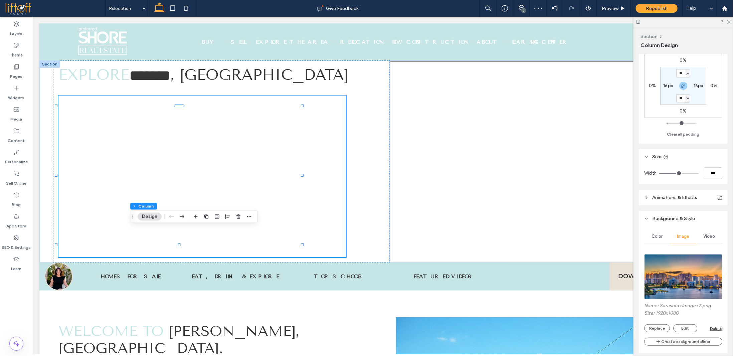
click at [641, 269] on img at bounding box center [683, 276] width 78 height 45
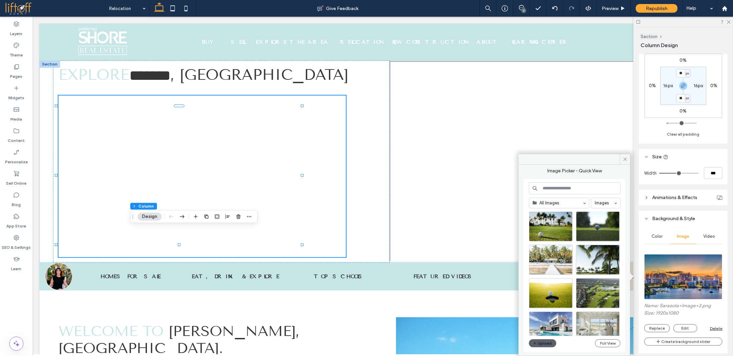
scroll to position [67, 0]
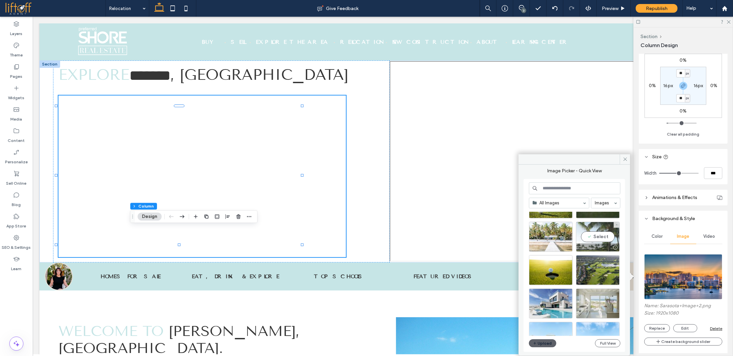
click at [599, 234] on div "Select" at bounding box center [598, 237] width 44 height 30
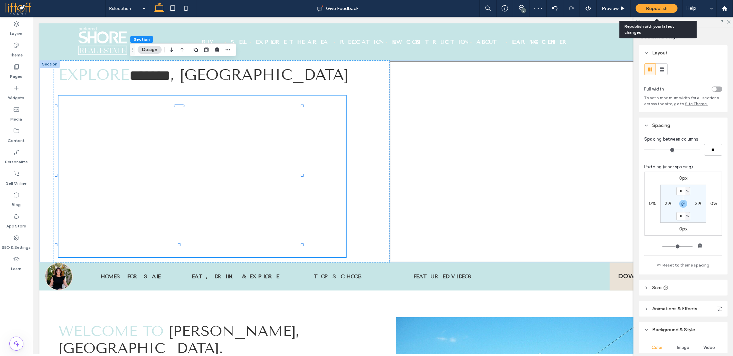
click at [641, 6] on span "Republish" at bounding box center [657, 9] width 22 height 6
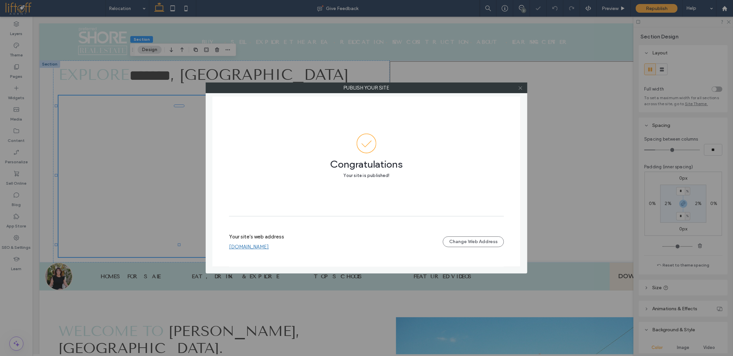
click at [522, 89] on icon at bounding box center [520, 88] width 5 height 5
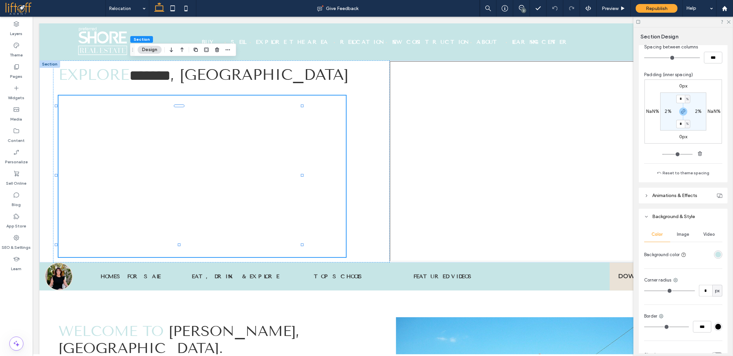
scroll to position [100, 0]
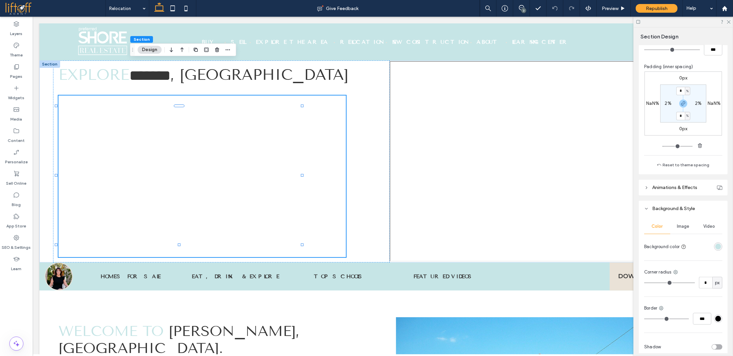
click at [641, 247] on div "rgba(198, 229, 230, 1)" at bounding box center [718, 247] width 6 height 6
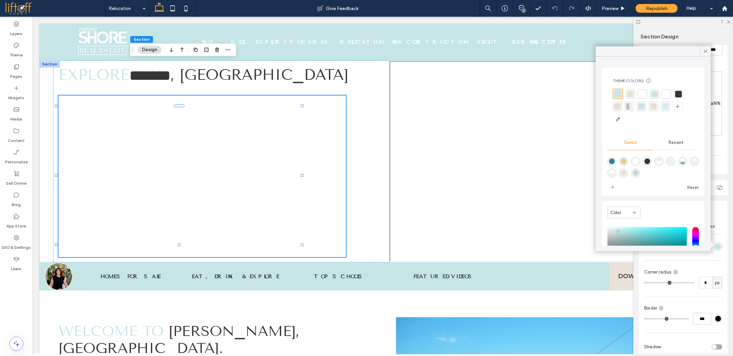
click at [641, 94] on div at bounding box center [642, 94] width 7 height 7
click at [641, 52] on icon at bounding box center [706, 51] width 6 height 6
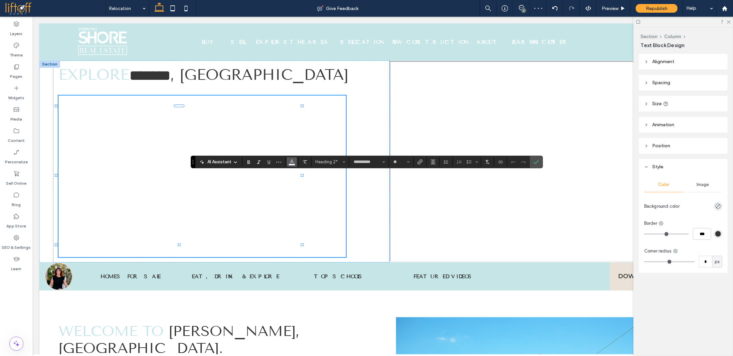
click at [292, 161] on use "Color" at bounding box center [292, 161] width 4 height 4
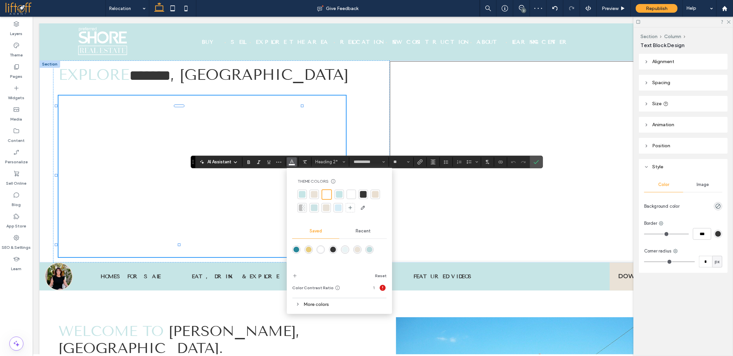
click at [360, 193] on div at bounding box center [363, 194] width 7 height 7
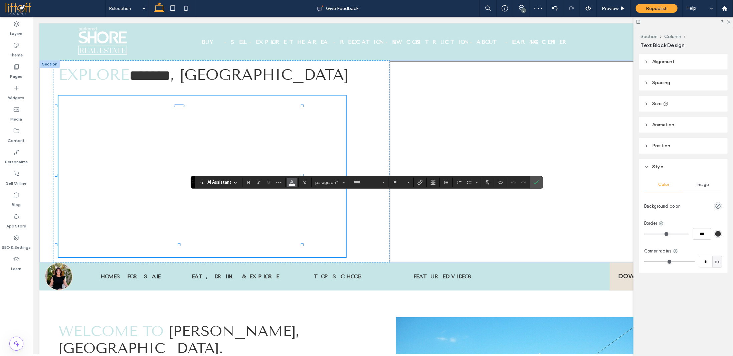
click at [290, 182] on icon "Color" at bounding box center [291, 181] width 5 height 5
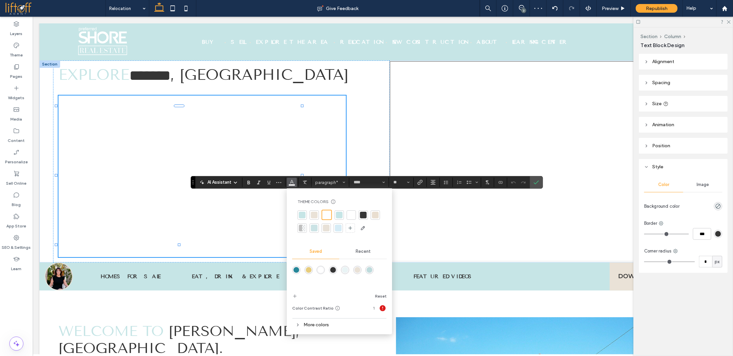
click at [363, 214] on div at bounding box center [363, 215] width 7 height 7
click at [538, 181] on label "Confirm" at bounding box center [536, 182] width 10 height 12
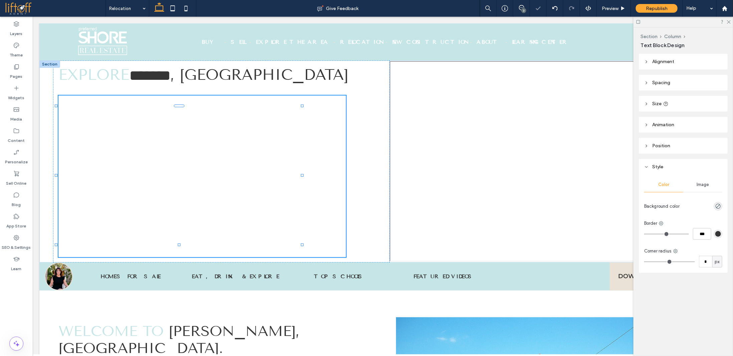
type input "**********"
type input "**"
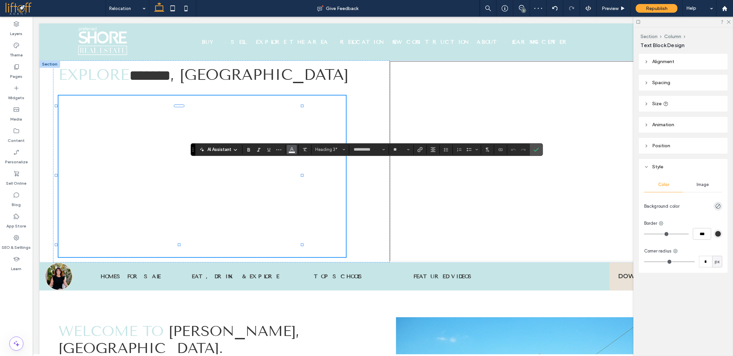
click at [291, 147] on icon "Color" at bounding box center [291, 148] width 5 height 5
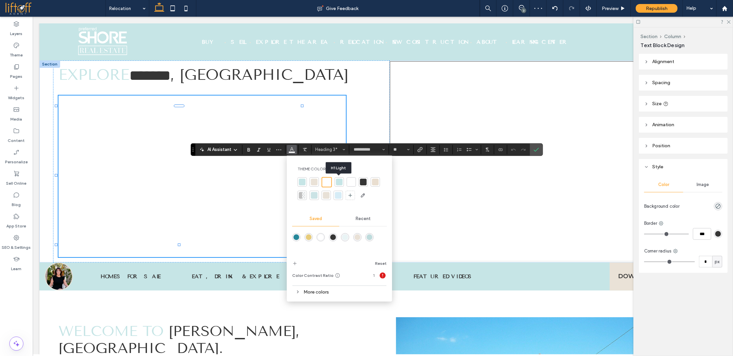
click at [343, 183] on div at bounding box center [339, 181] width 9 height 9
click at [369, 235] on div "rgba(190,219,220,1)" at bounding box center [370, 236] width 6 height 6
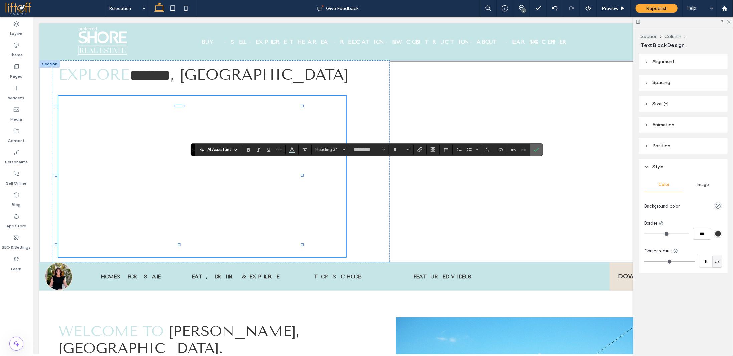
click at [537, 149] on label "Confirm" at bounding box center [536, 150] width 10 height 12
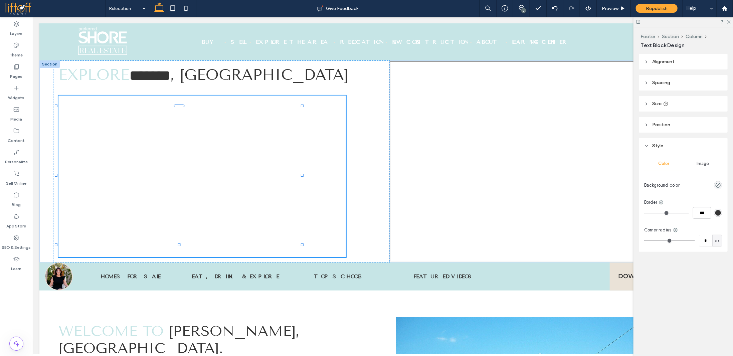
type input "**"
type input "****"
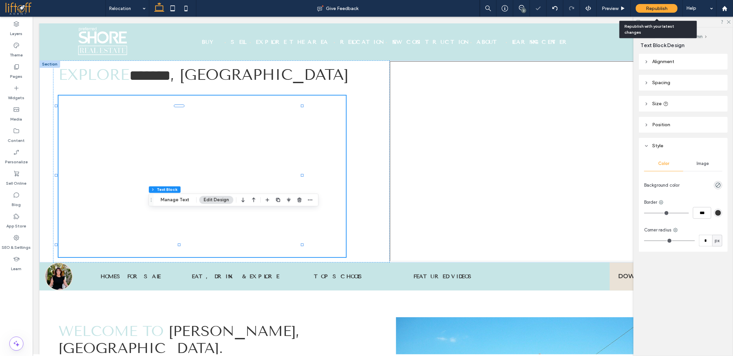
click at [641, 9] on span "Republish" at bounding box center [657, 9] width 22 height 6
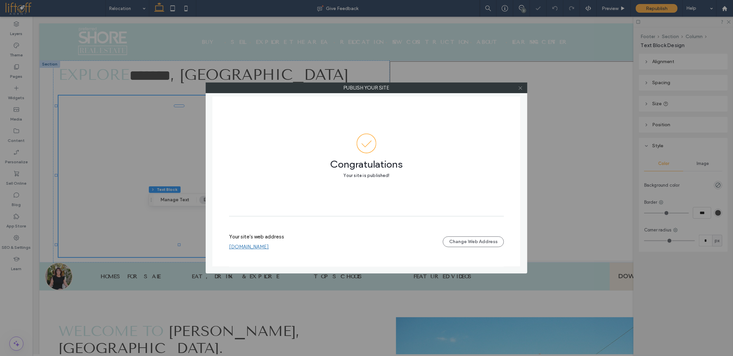
click at [521, 89] on use at bounding box center [520, 87] width 3 height 3
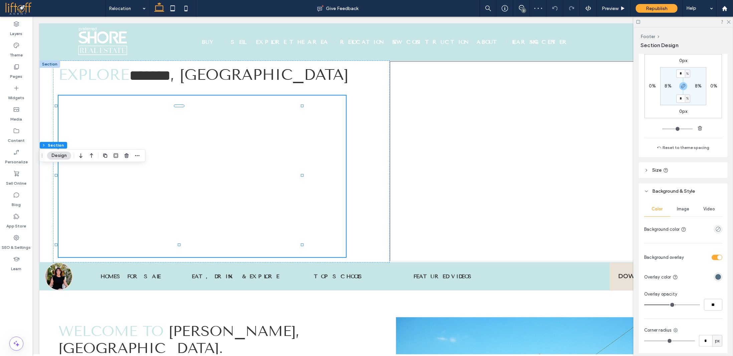
scroll to position [134, 0]
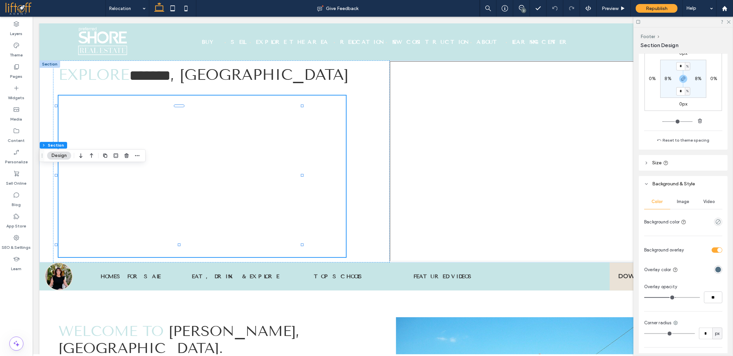
click at [641, 201] on span "Video" at bounding box center [710, 201] width 12 height 5
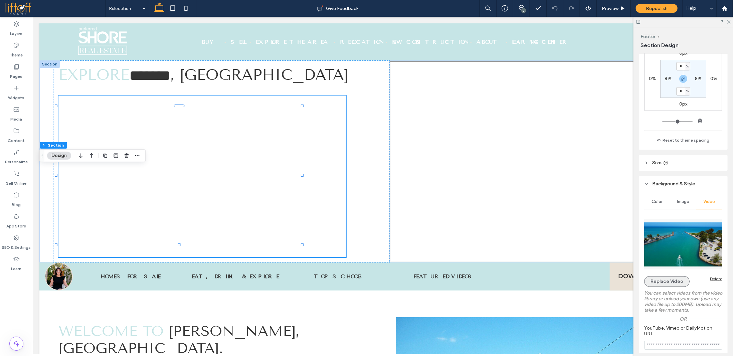
click at [641, 279] on button "Replace Video" at bounding box center [666, 281] width 45 height 11
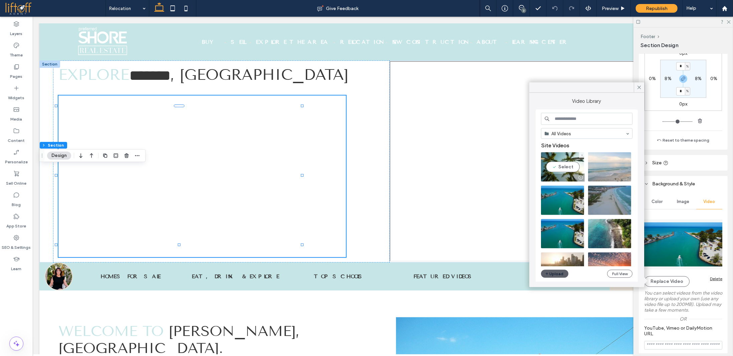
click at [562, 164] on video at bounding box center [562, 166] width 43 height 29
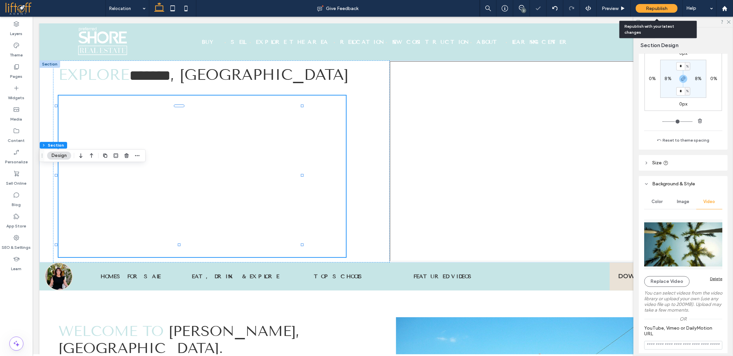
click at [641, 6] on span "Republish" at bounding box center [657, 9] width 22 height 6
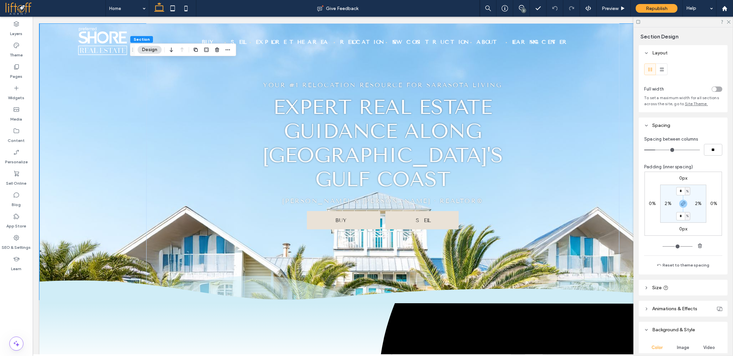
scroll to position [67, 0]
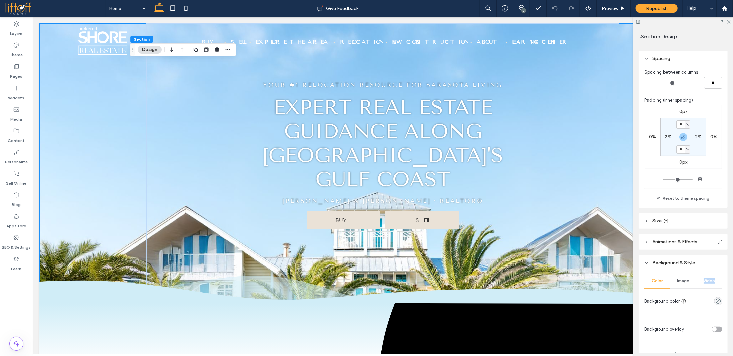
drag, startPoint x: 688, startPoint y: 284, endPoint x: 707, endPoint y: 285, distance: 18.7
click at [710, 285] on div "Color Image Video" at bounding box center [683, 281] width 78 height 15
click at [686, 285] on div "Image" at bounding box center [683, 281] width 26 height 15
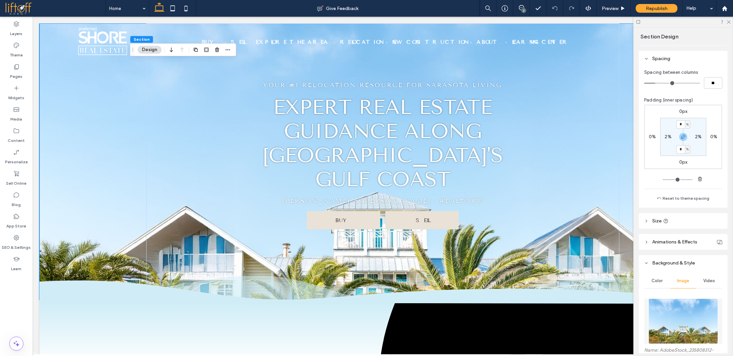
click at [708, 284] on div "Video" at bounding box center [709, 281] width 26 height 15
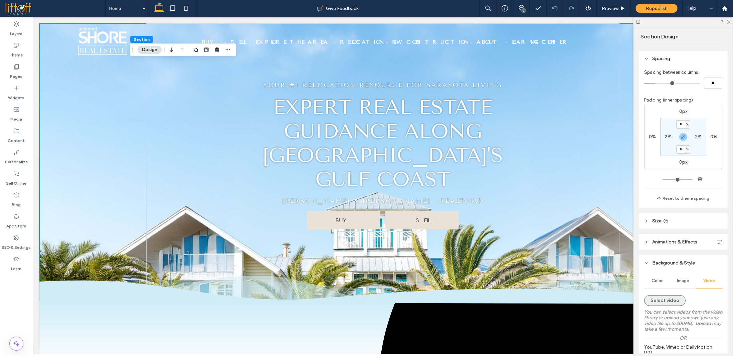
click at [672, 304] on button "Select video" at bounding box center [664, 300] width 41 height 11
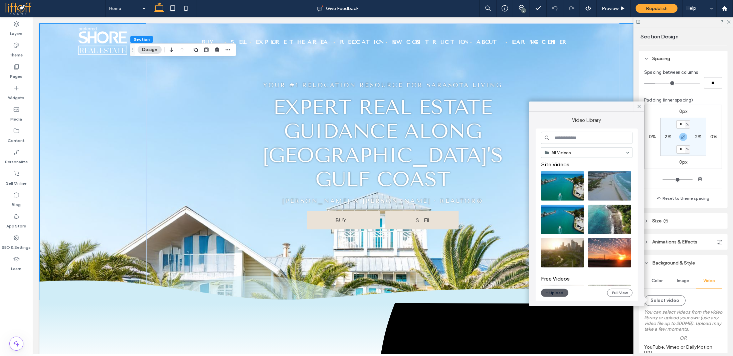
drag, startPoint x: 639, startPoint y: 107, endPoint x: 669, endPoint y: 84, distance: 38.1
click at [639, 107] on icon at bounding box center [639, 107] width 6 height 6
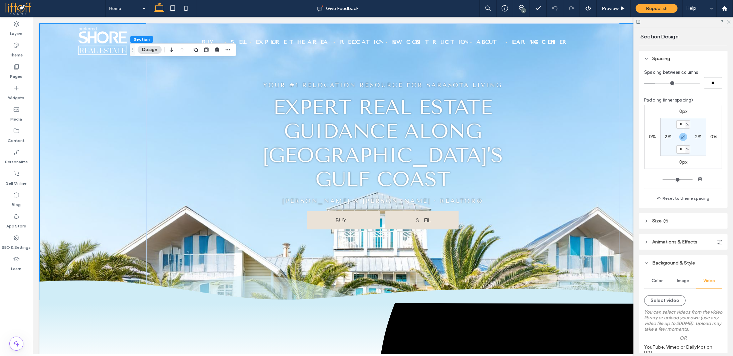
click at [729, 22] on icon at bounding box center [729, 21] width 4 height 4
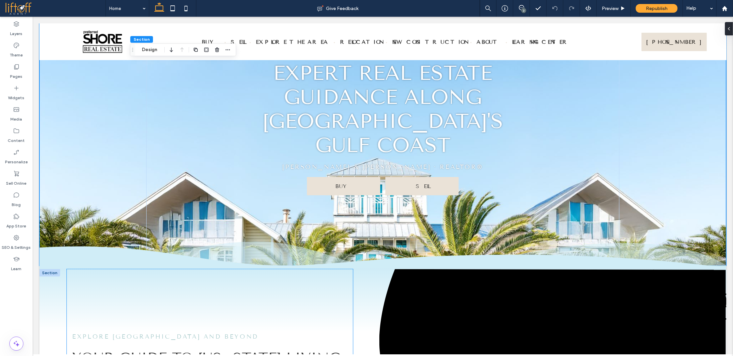
scroll to position [33, 0]
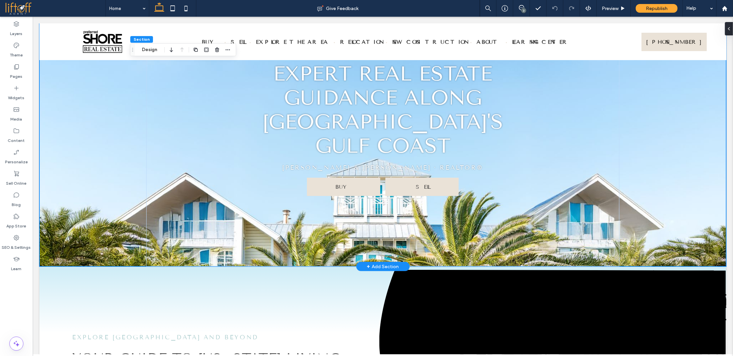
click at [83, 197] on div "Your #1 Relocation Resource For Sarasota Living Expert Real Estate Guidance Alo…" at bounding box center [382, 128] width 687 height 277
click at [78, 160] on div "Your #1 Relocation Resource For Sarasota Living Expert Real Estate Guidance Alo…" at bounding box center [382, 128] width 687 height 277
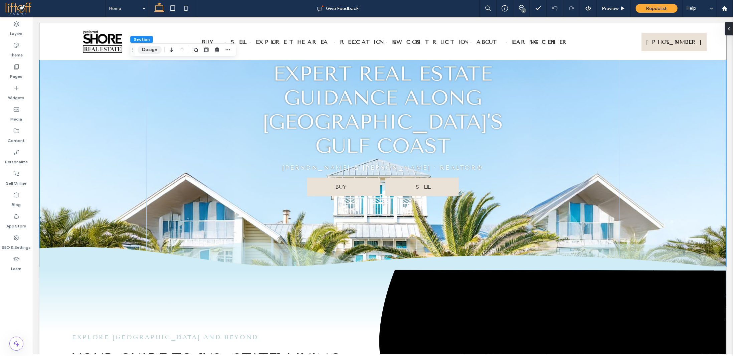
click at [150, 50] on button "Design" at bounding box center [150, 50] width 24 height 8
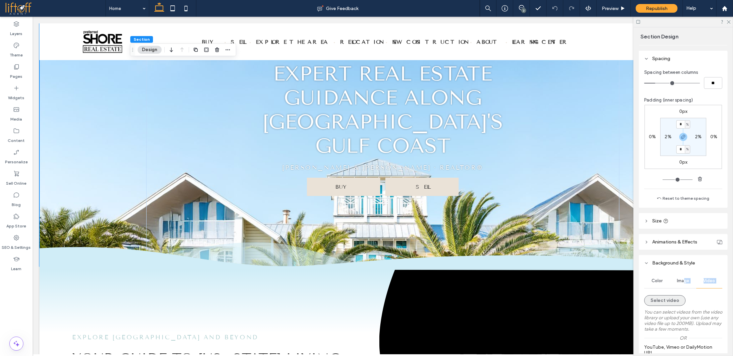
drag, startPoint x: 683, startPoint y: 283, endPoint x: 667, endPoint y: 302, distance: 25.1
click at [669, 302] on div "Color Image Video Select video You can select videos from the video library or …" at bounding box center [683, 330] width 78 height 112
click at [667, 302] on button "Select video" at bounding box center [664, 300] width 41 height 11
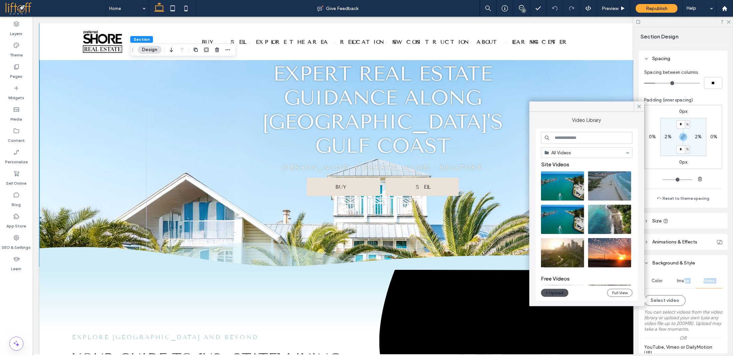
click at [555, 291] on button "Upload" at bounding box center [554, 293] width 27 height 8
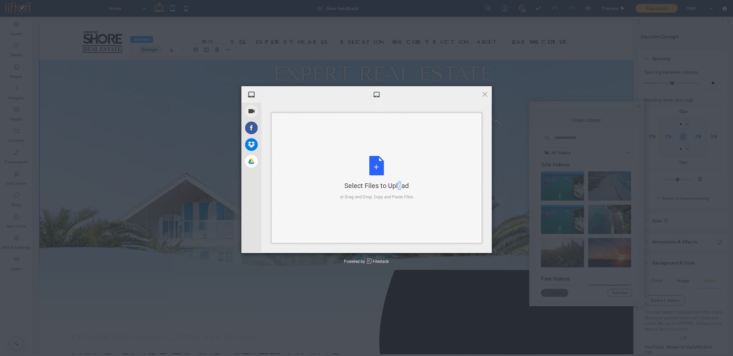
click at [386, 171] on div "Select Files to Upload or Drag and Drop, Copy and Paste Files" at bounding box center [376, 178] width 73 height 44
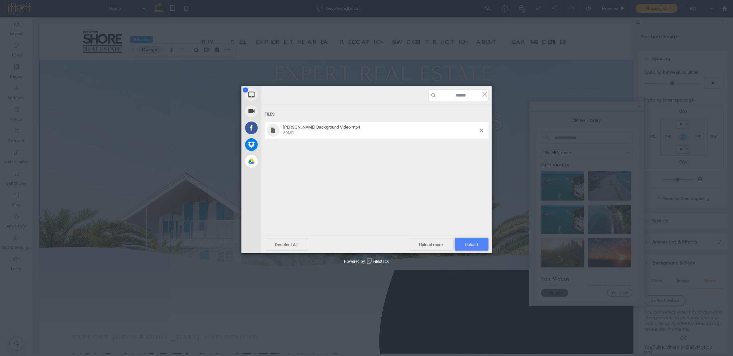
click at [468, 241] on span "Upload 1" at bounding box center [472, 244] width 34 height 13
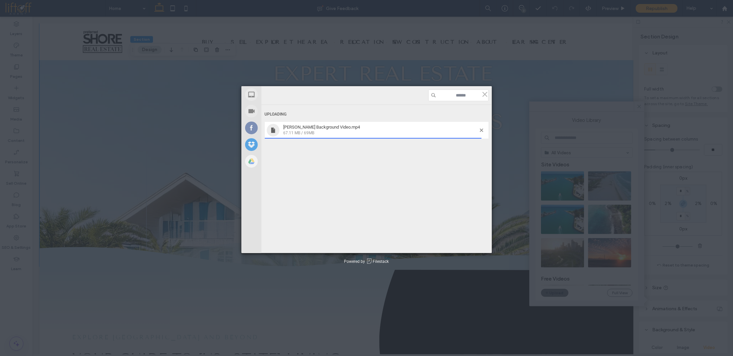
scroll to position [67, 0]
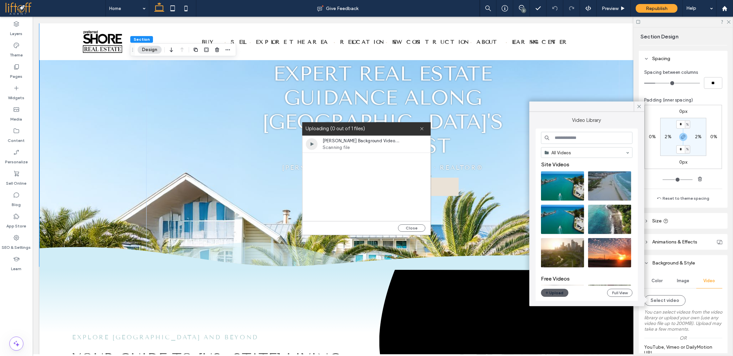
drag, startPoint x: 422, startPoint y: 130, endPoint x: 428, endPoint y: 131, distance: 6.4
click at [422, 130] on icon at bounding box center [422, 129] width 4 height 4
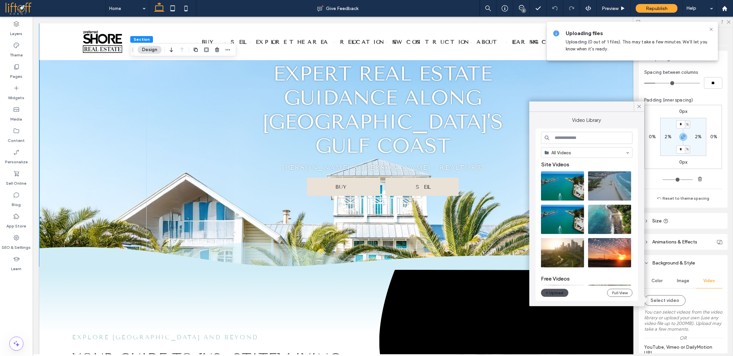
click at [563, 293] on button "Upload" at bounding box center [554, 293] width 27 height 8
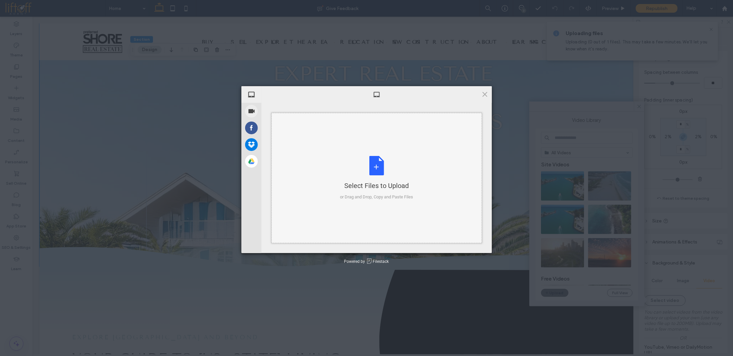
click at [368, 161] on div "Select Files to Upload or Drag and Drop, Copy and Paste Files" at bounding box center [376, 178] width 73 height 44
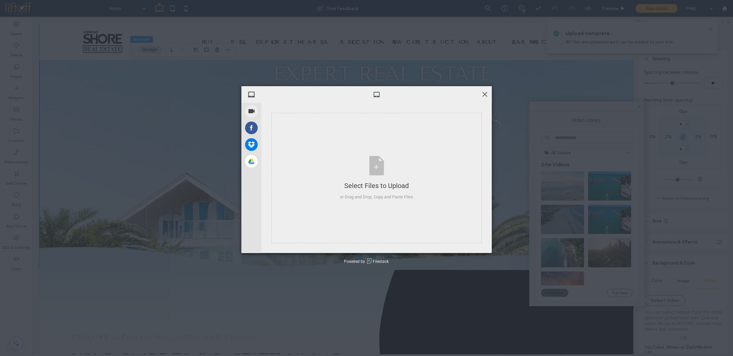
click at [482, 95] on span at bounding box center [484, 94] width 7 height 7
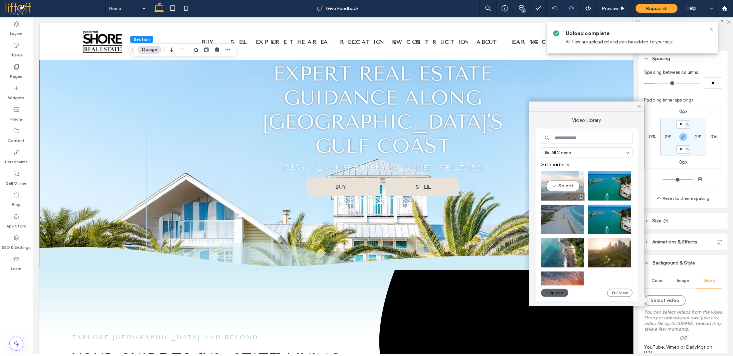
drag, startPoint x: 567, startPoint y: 183, endPoint x: 534, endPoint y: 167, distance: 36.5
click at [567, 183] on video at bounding box center [562, 185] width 43 height 29
type input "**********"
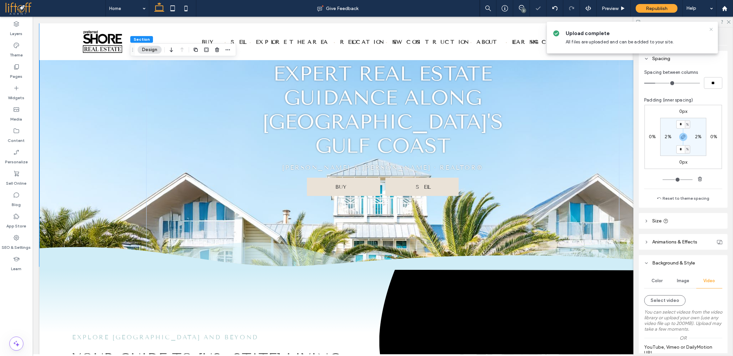
click at [711, 29] on use at bounding box center [711, 29] width 3 height 3
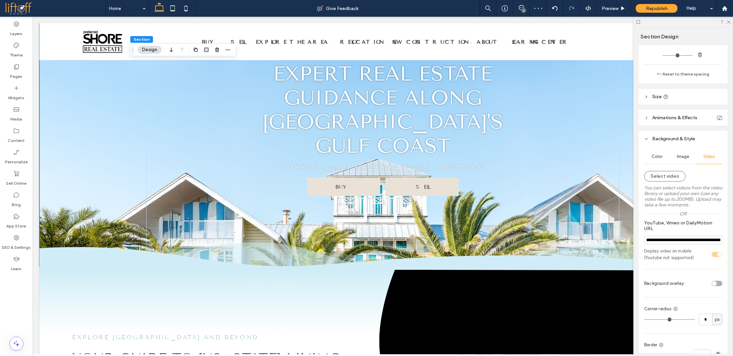
scroll to position [200, 0]
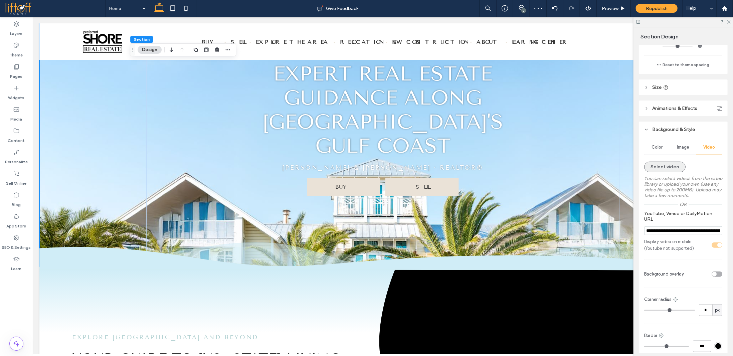
click at [659, 167] on button "Select video" at bounding box center [664, 167] width 41 height 11
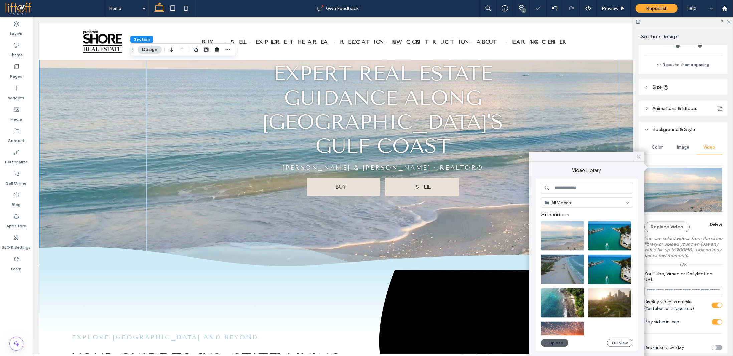
drag, startPoint x: 556, startPoint y: 237, endPoint x: 677, endPoint y: 163, distance: 142.3
click at [690, 171] on body ".wqwq-1{fill:#231f20;} .cls-1q, .cls-2q { fill-rule: evenodd; } .cls-2q { fill:…" at bounding box center [366, 178] width 733 height 356
click at [638, 158] on use at bounding box center [639, 156] width 3 height 3
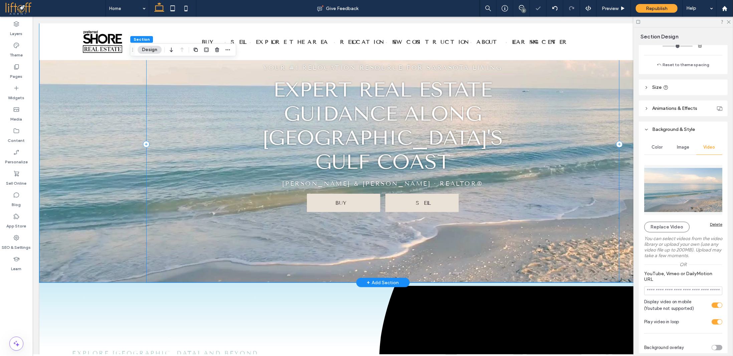
scroll to position [0, 0]
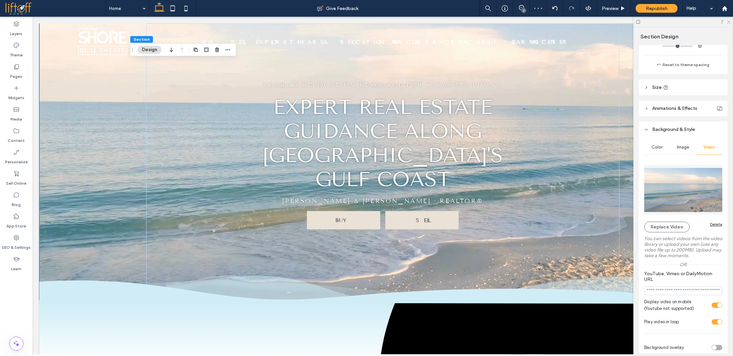
click at [729, 22] on use at bounding box center [729, 22] width 4 height 4
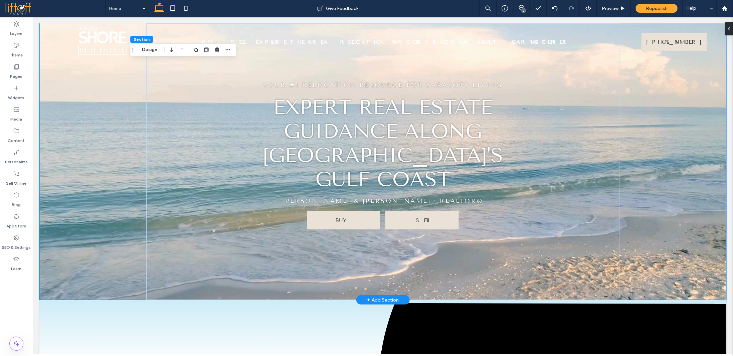
click at [95, 77] on div "Your #1 Relocation Resource For Sarasota Living Expert Real Estate Guidance Alo…" at bounding box center [382, 161] width 687 height 277
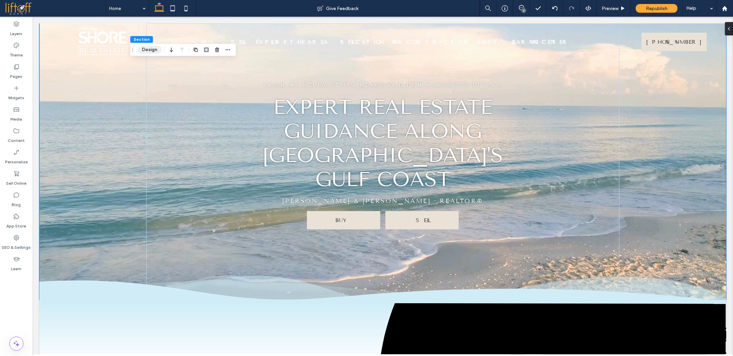
click at [142, 51] on button "Design" at bounding box center [150, 50] width 24 height 8
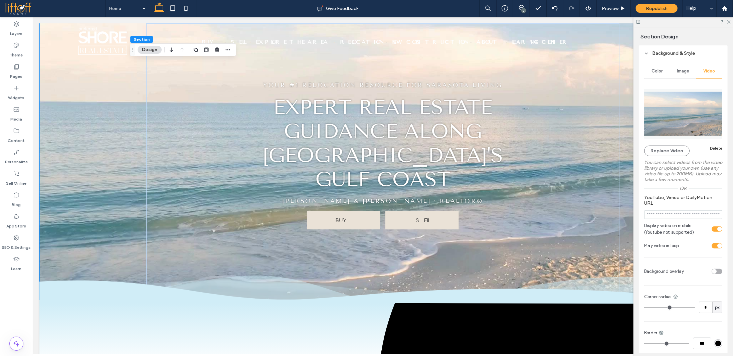
scroll to position [301, 0]
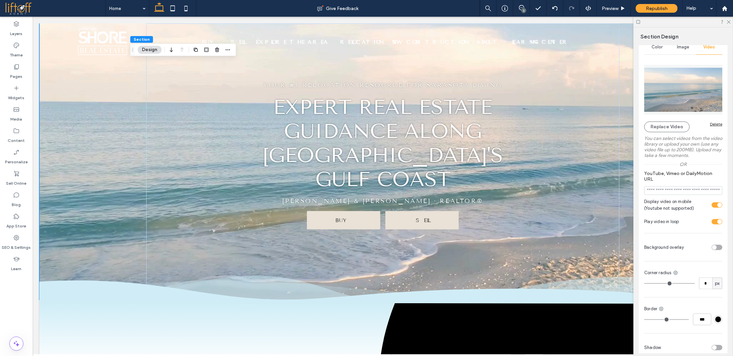
click at [712, 249] on div "toggle" at bounding box center [714, 247] width 5 height 5
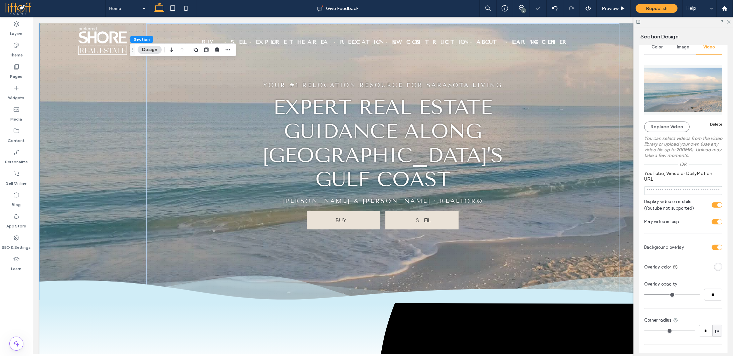
click at [715, 268] on div "rgba(255, 255, 255, 1)" at bounding box center [718, 267] width 6 height 6
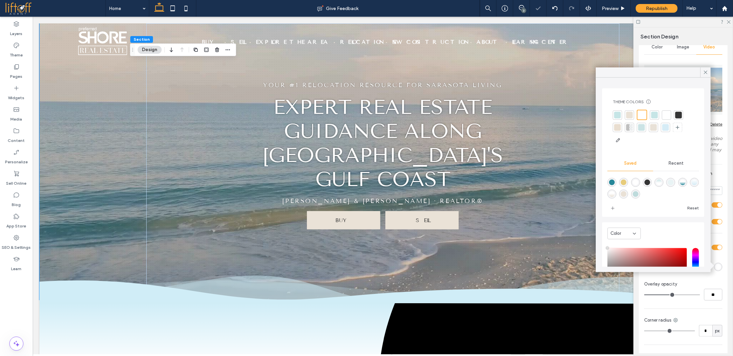
click at [679, 114] on div at bounding box center [678, 115] width 7 height 7
click at [713, 278] on div "Color Image Video Replace Video Delete You can select videos from the video lib…" at bounding box center [683, 221] width 89 height 369
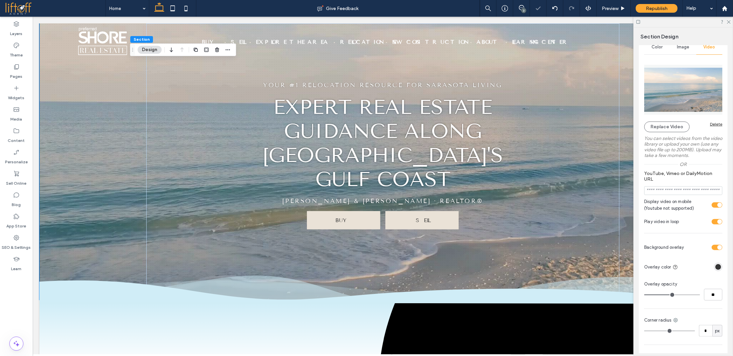
type input "**"
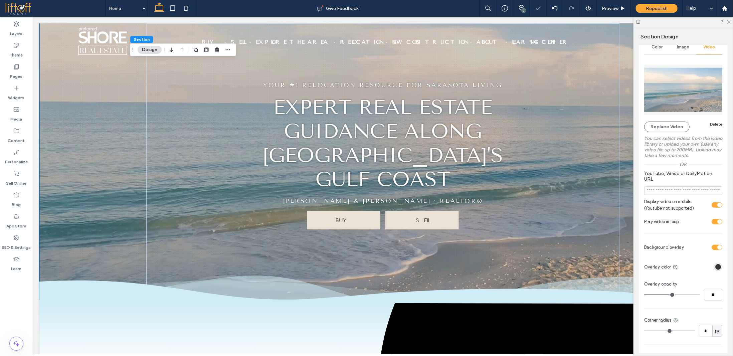
type input "**"
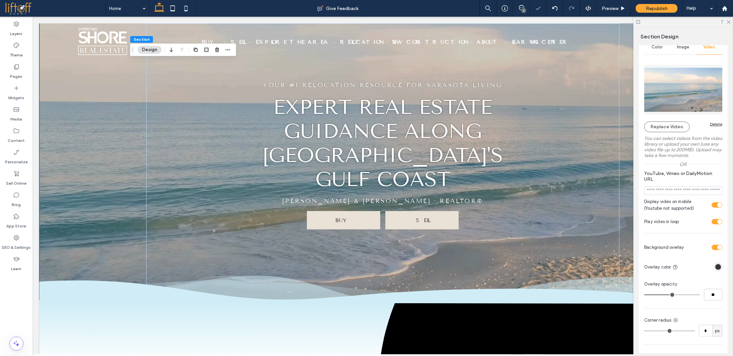
type input "**"
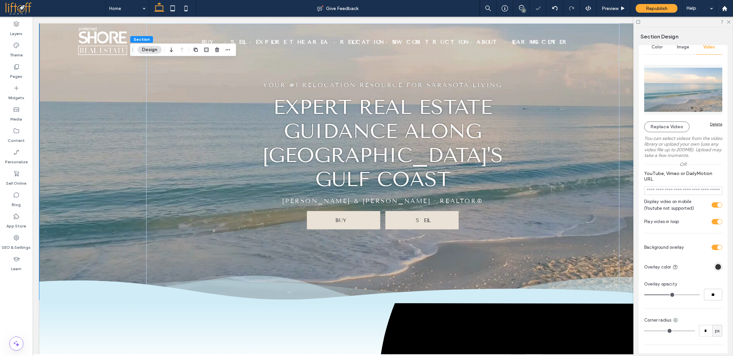
type input "**"
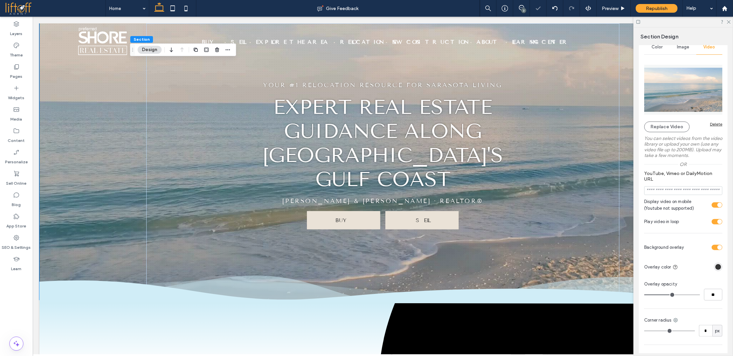
type input "**"
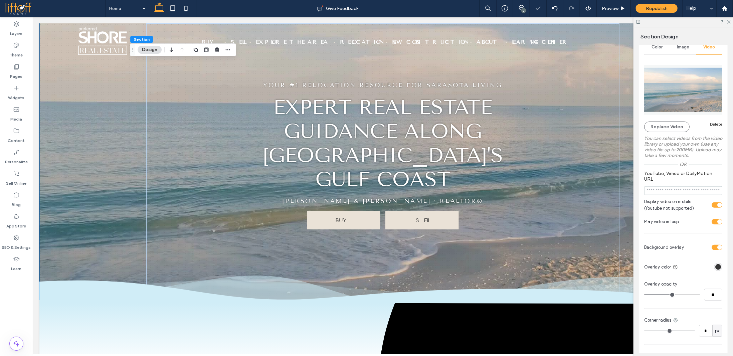
type input "**"
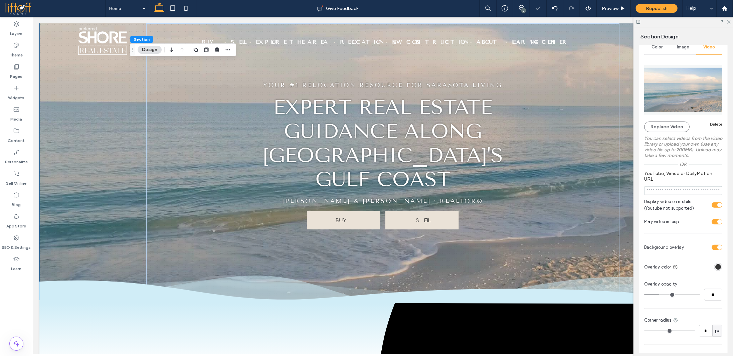
type input "**"
drag, startPoint x: 662, startPoint y: 296, endPoint x: 658, endPoint y: 295, distance: 4.7
click at [658, 295] on input "range" at bounding box center [672, 295] width 56 height 1
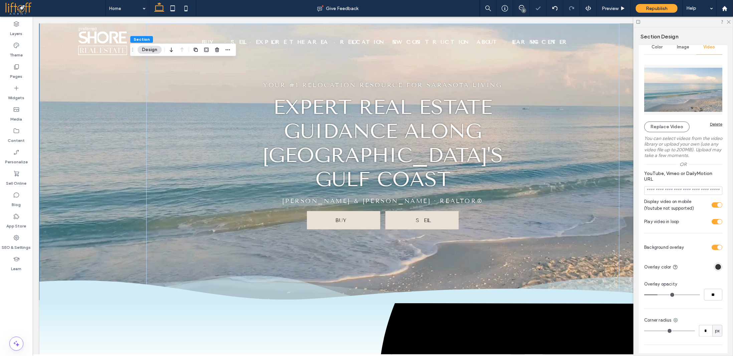
type input "**"
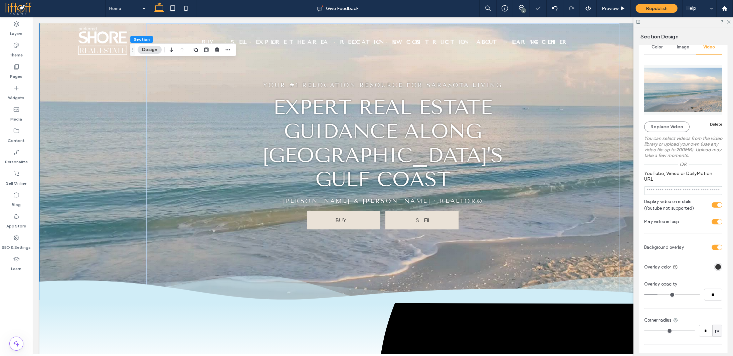
type input "**"
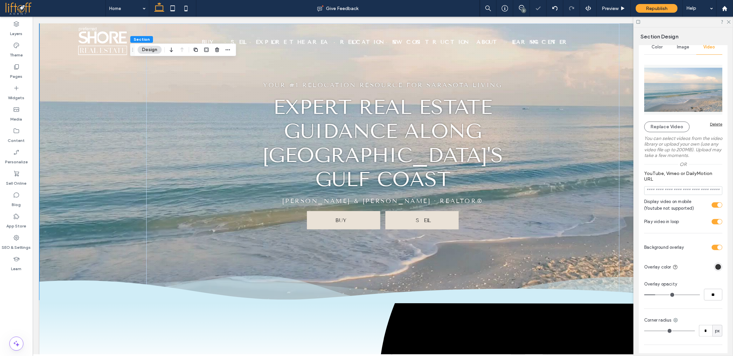
type input "**"
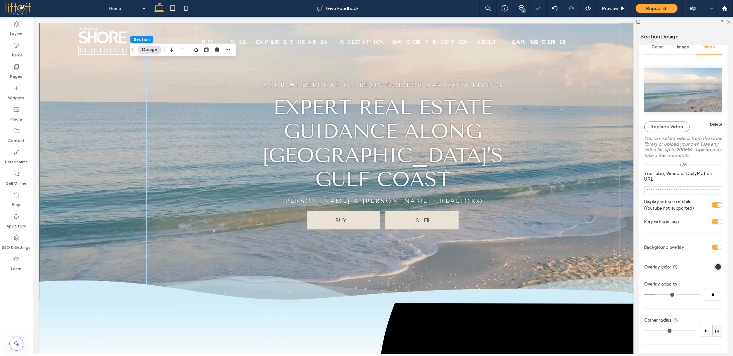
type input "**"
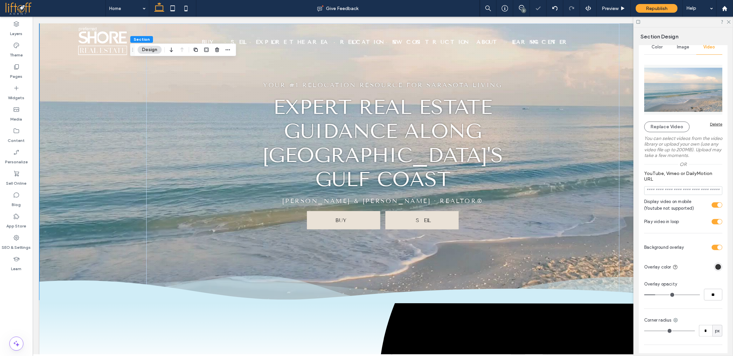
type input "**"
type input "*"
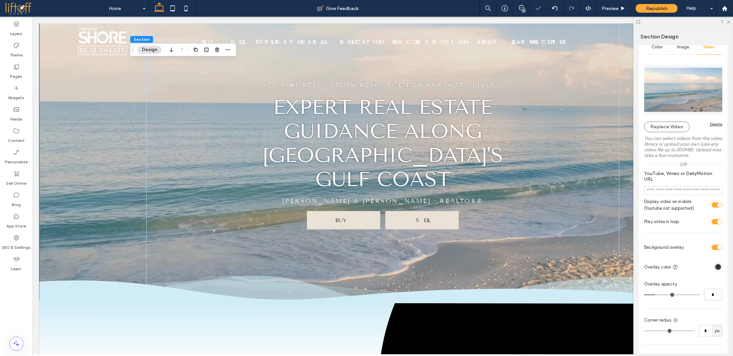
type input "*"
drag, startPoint x: 658, startPoint y: 295, endPoint x: 649, endPoint y: 293, distance: 8.5
click at [649, 295] on input "range" at bounding box center [672, 295] width 56 height 1
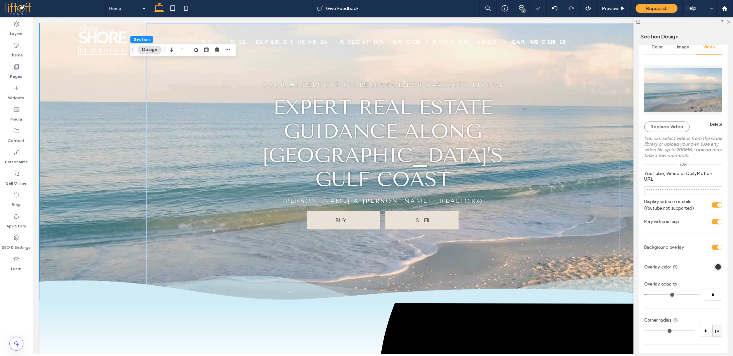
type input "*"
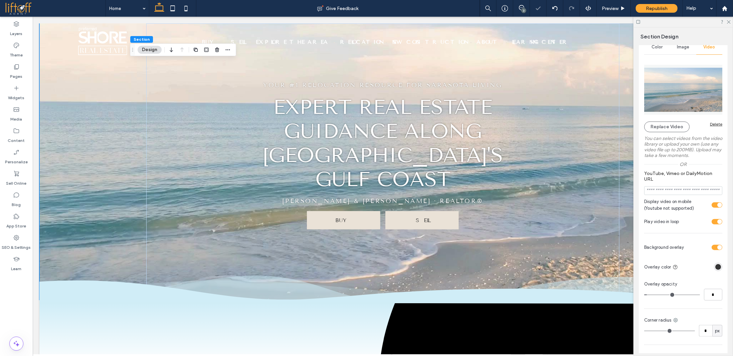
type input "*"
type input "**"
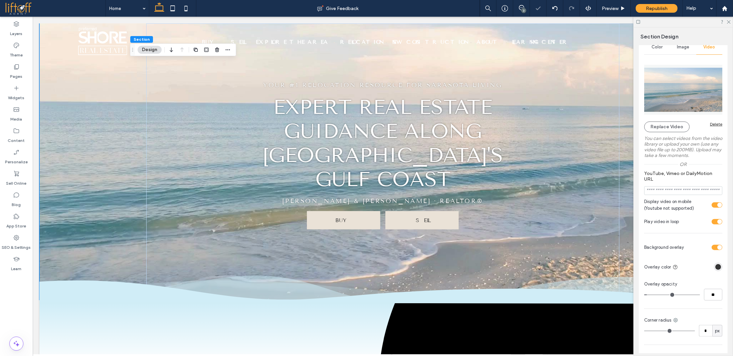
type input "**"
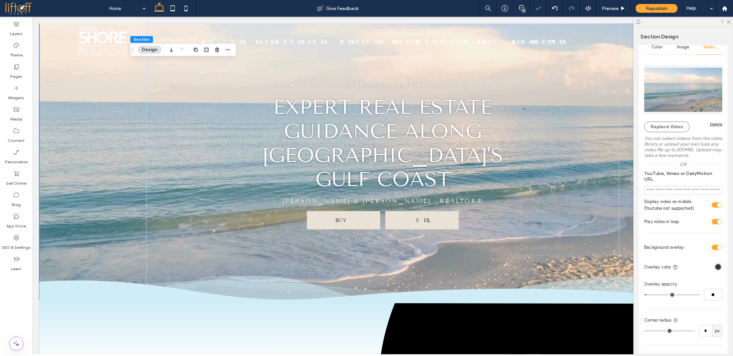
type input "**"
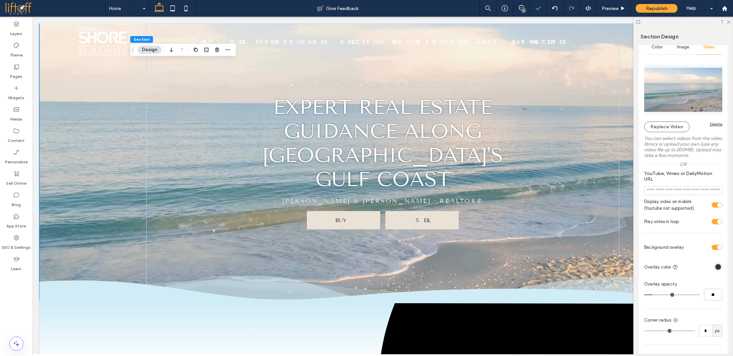
type input "**"
drag, startPoint x: 649, startPoint y: 293, endPoint x: 655, endPoint y: 292, distance: 5.4
click at [654, 295] on input "range" at bounding box center [672, 295] width 56 height 1
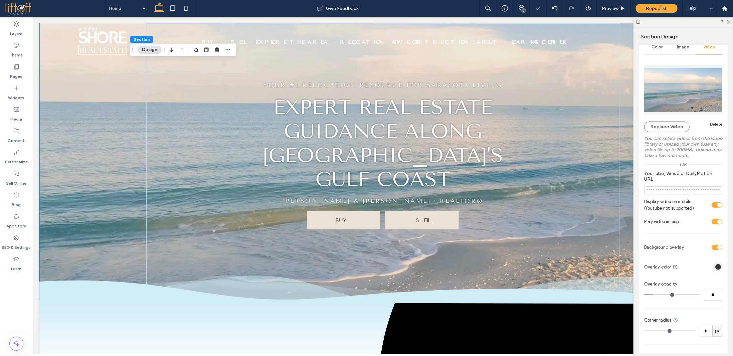
click at [657, 292] on div "**" at bounding box center [683, 295] width 78 height 12
type input "**"
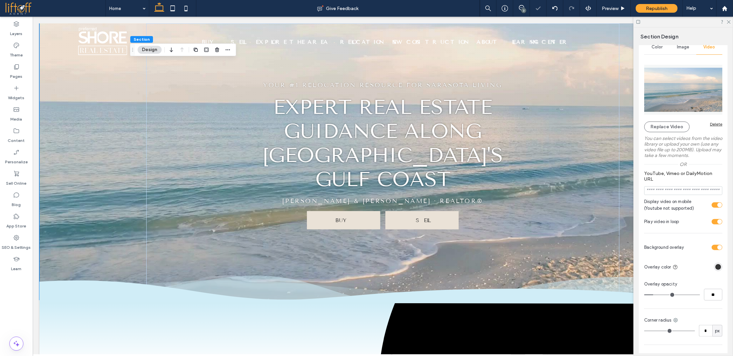
type input "**"
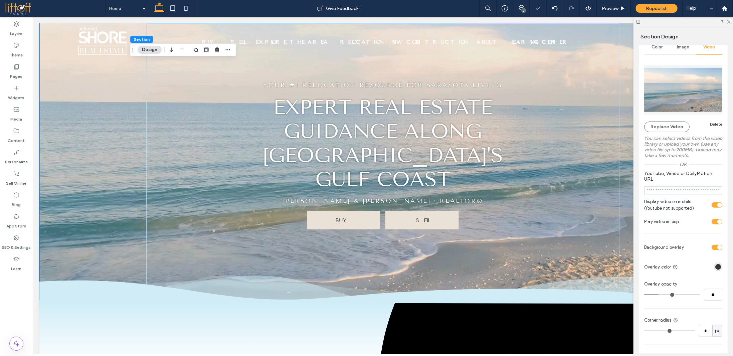
type input "**"
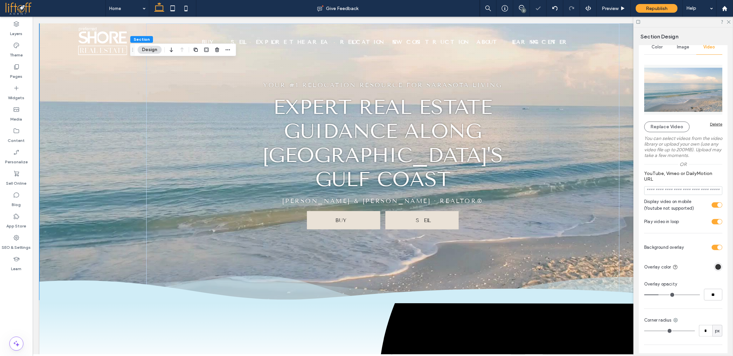
type input "**"
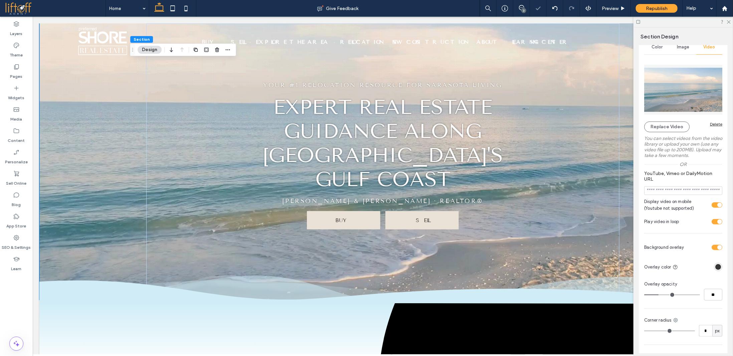
type input "**"
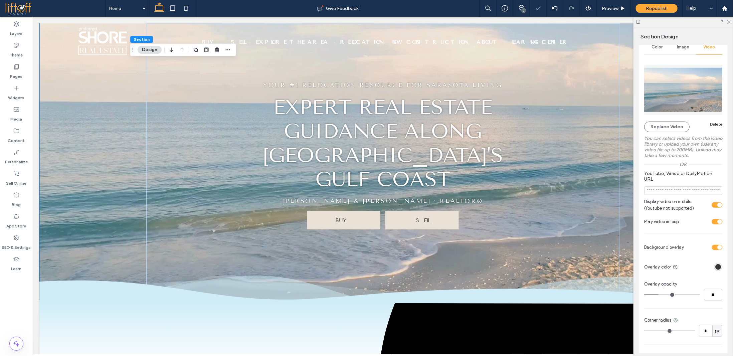
type input "**"
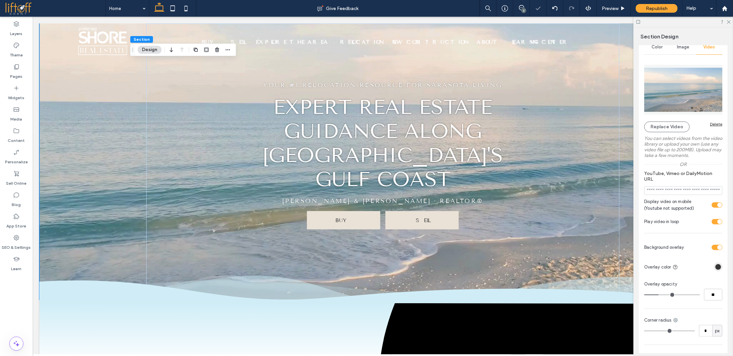
type input "**"
drag, startPoint x: 658, startPoint y: 296, endPoint x: 667, endPoint y: 296, distance: 8.7
click at [667, 295] on input "range" at bounding box center [672, 295] width 56 height 1
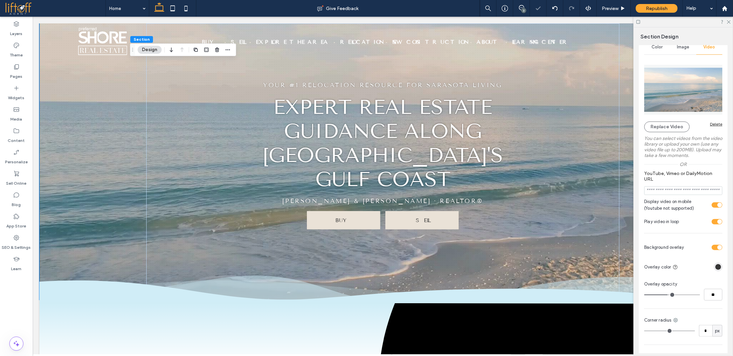
type input "**"
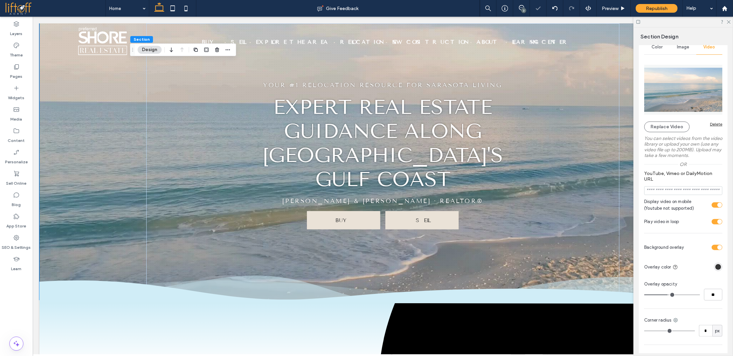
type input "**"
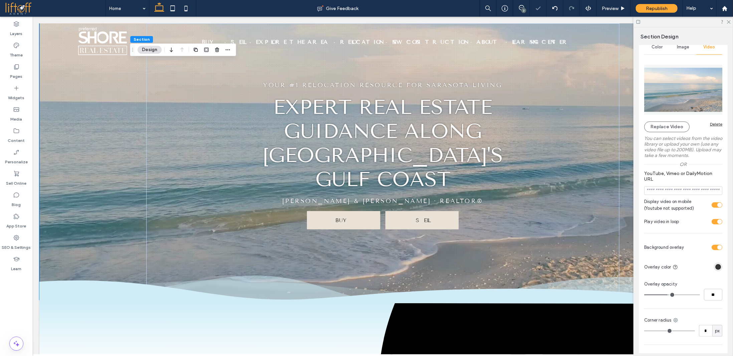
type input "**"
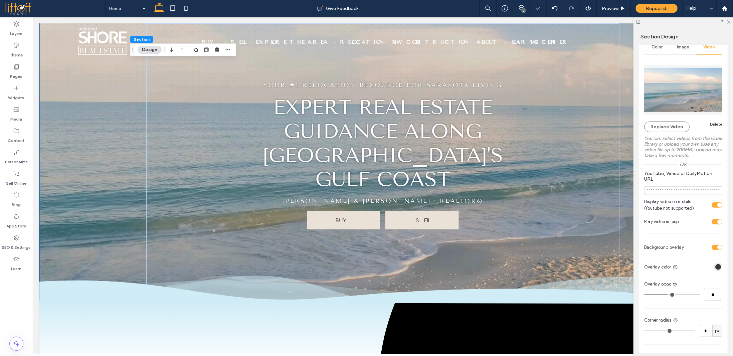
type input "**"
click at [661, 295] on input "range" at bounding box center [672, 295] width 56 height 1
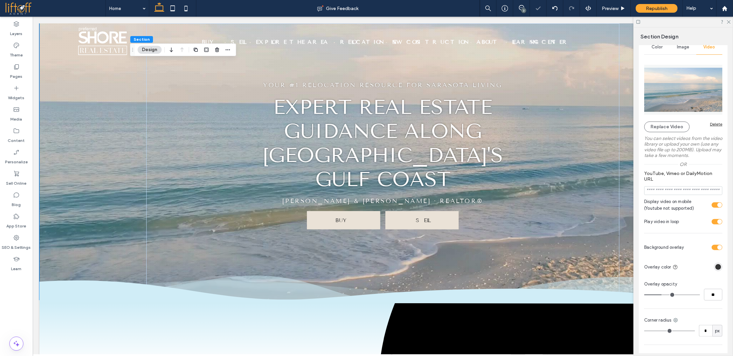
type input "**"
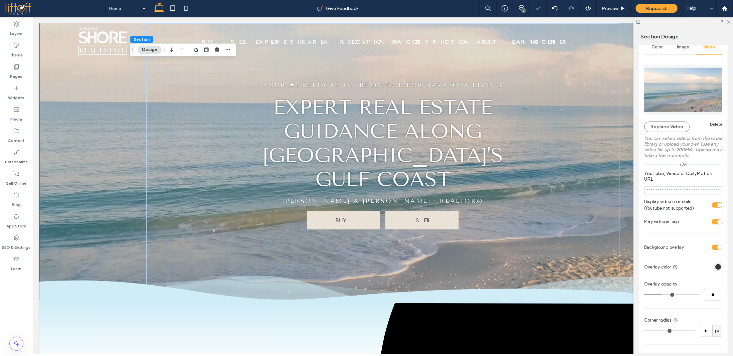
type input "**"
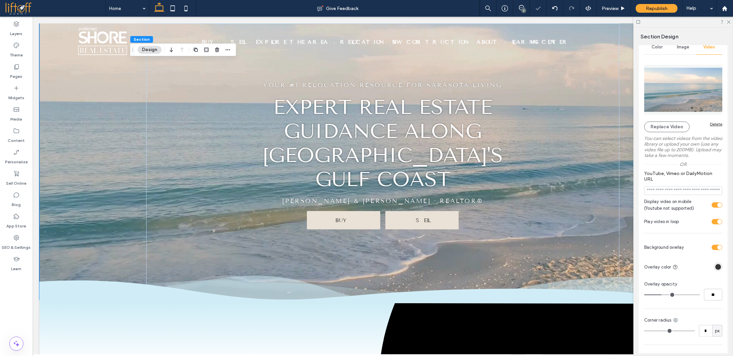
type input "**"
click at [658, 295] on input "range" at bounding box center [672, 295] width 56 height 1
click at [662, 293] on div "**" at bounding box center [683, 295] width 78 height 12
type input "**"
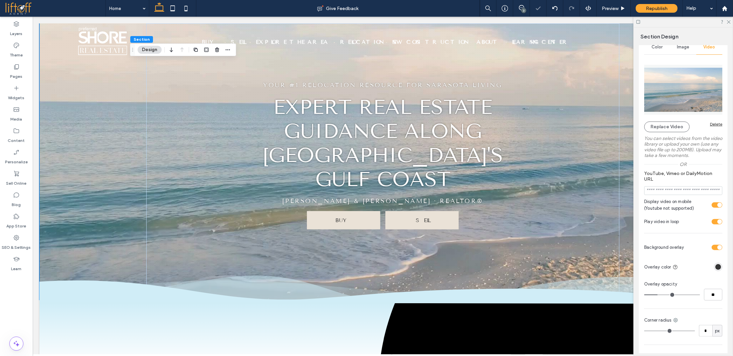
type input "**"
click at [661, 295] on input "range" at bounding box center [672, 295] width 56 height 1
type input "**"
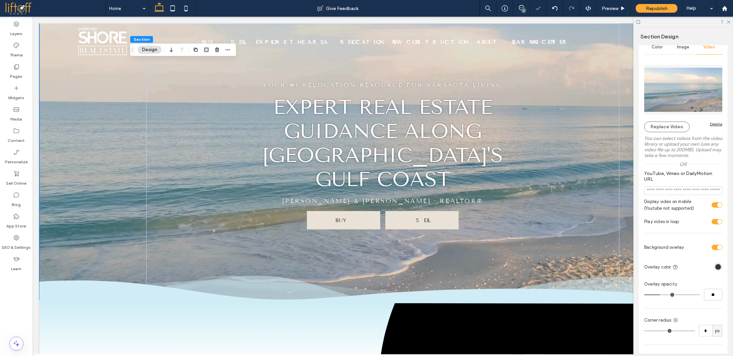
type input "**"
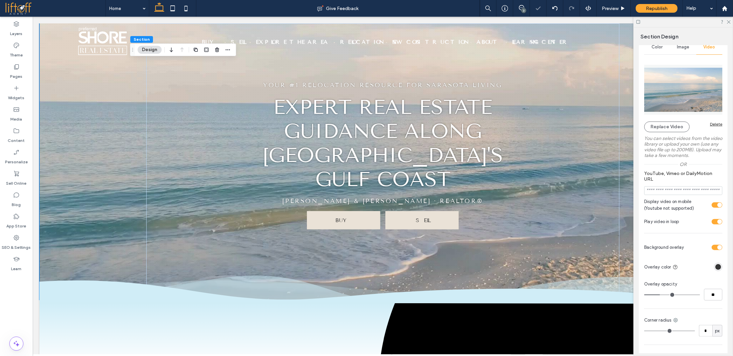
type input "**"
click at [663, 295] on input "range" at bounding box center [672, 295] width 56 height 1
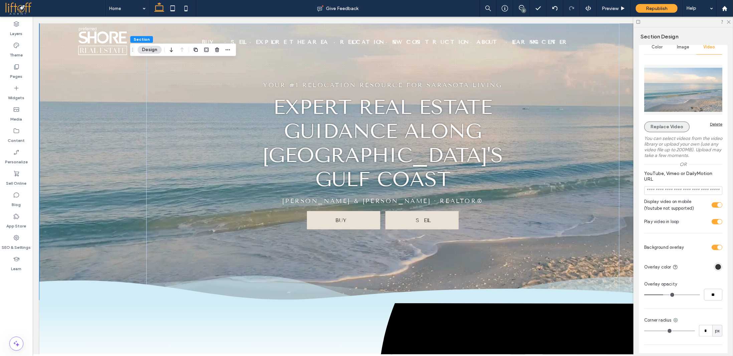
click at [672, 129] on button "Replace Video" at bounding box center [666, 127] width 45 height 11
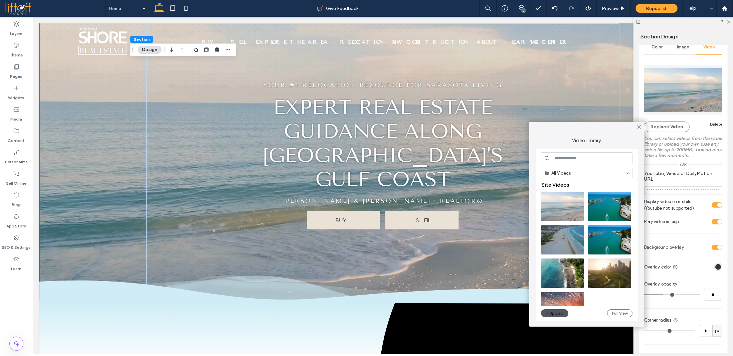
click at [550, 313] on button "Upload" at bounding box center [554, 313] width 27 height 8
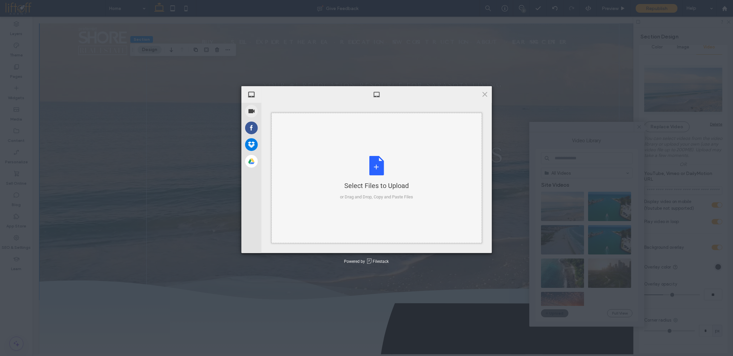
click at [326, 170] on div "Select Files to Upload or Drag and Drop, Copy and Paste Files" at bounding box center [377, 178] width 210 height 130
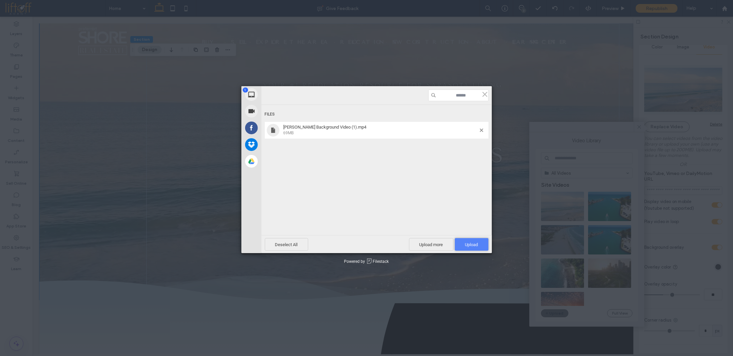
click at [469, 242] on span "Upload 1" at bounding box center [471, 244] width 13 height 5
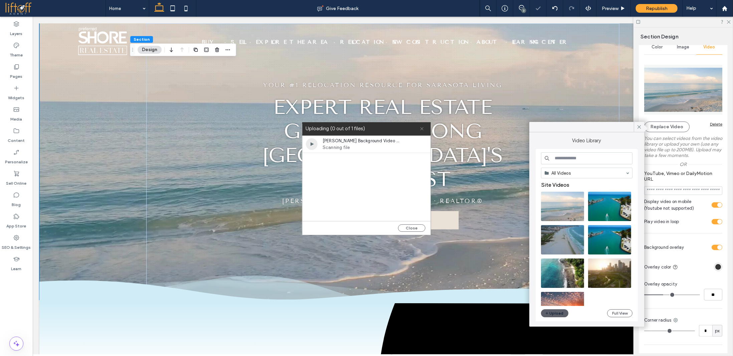
click at [422, 131] on icon at bounding box center [422, 129] width 4 height 4
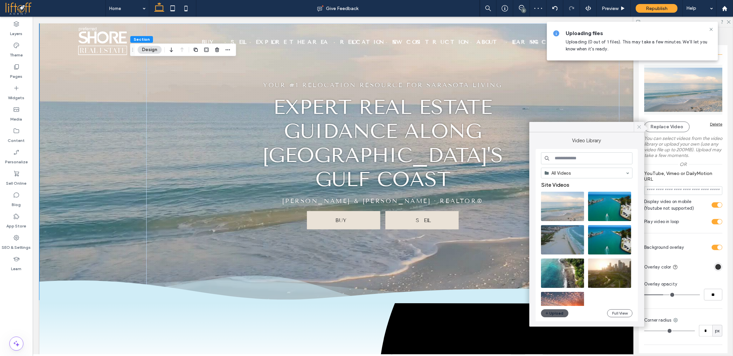
click at [638, 127] on icon at bounding box center [639, 127] width 6 height 6
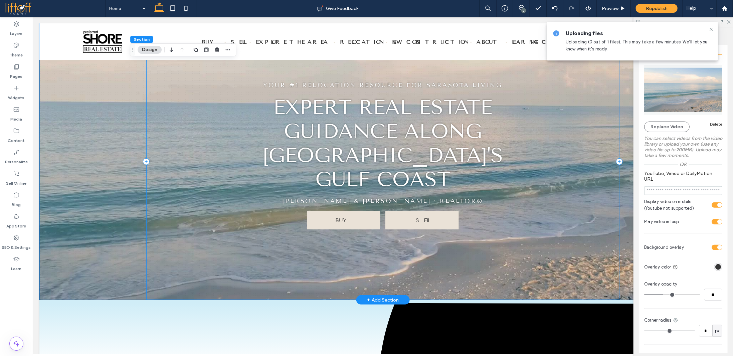
scroll to position [0, 0]
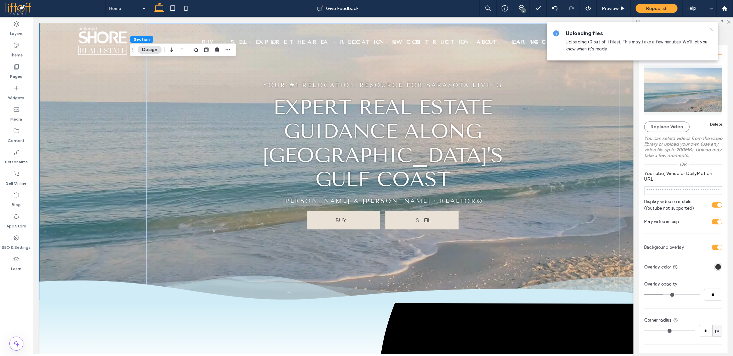
click at [711, 27] on icon at bounding box center [711, 29] width 5 height 5
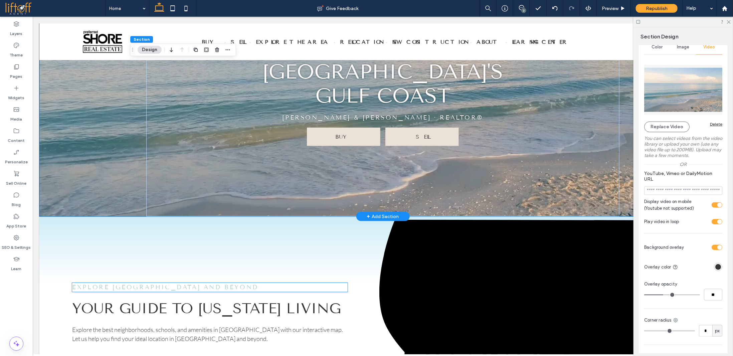
scroll to position [33, 0]
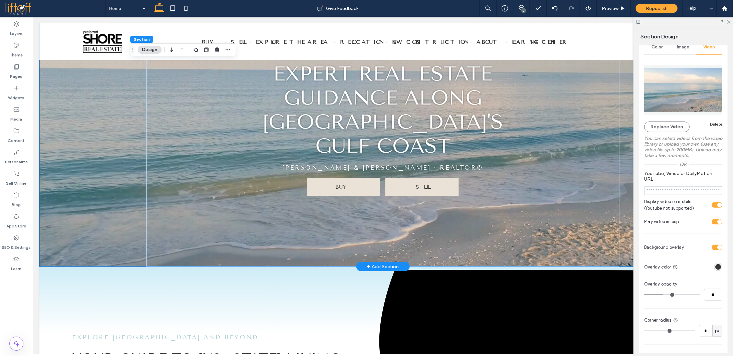
click at [81, 200] on div at bounding box center [382, 128] width 687 height 277
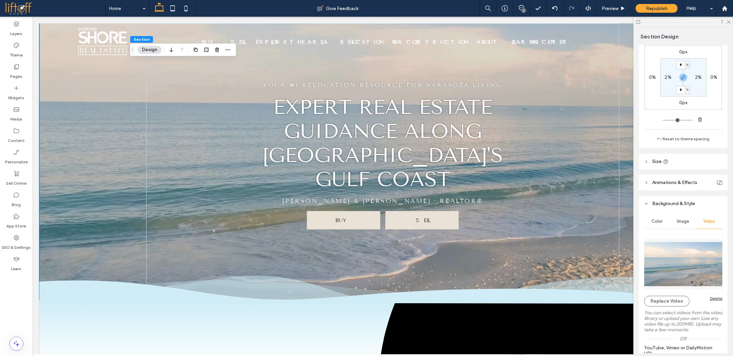
scroll to position [100, 0]
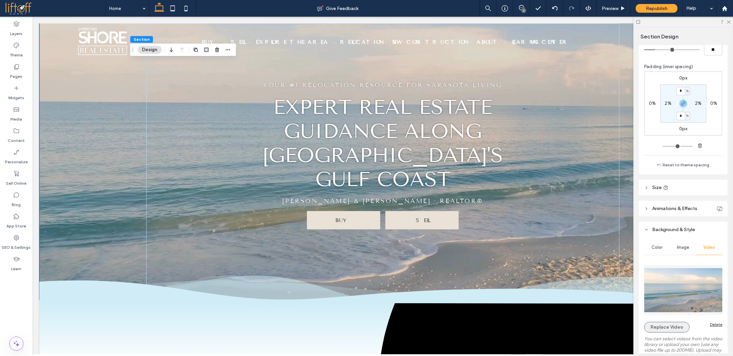
click at [668, 328] on button "Replace Video" at bounding box center [666, 327] width 45 height 11
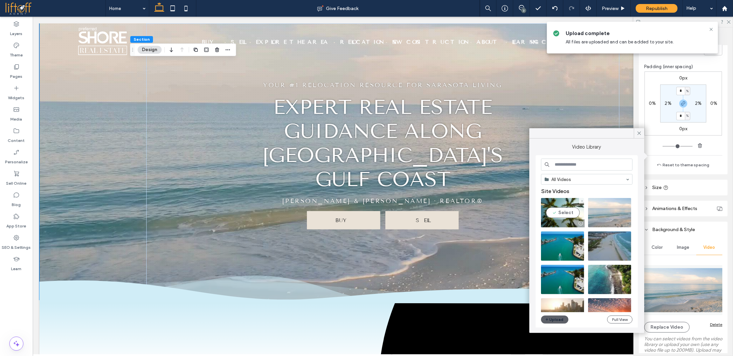
click at [561, 215] on video at bounding box center [562, 212] width 43 height 29
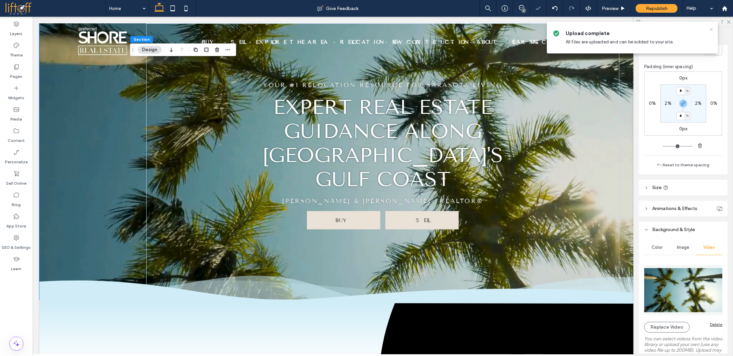
click at [711, 29] on use at bounding box center [711, 29] width 3 height 3
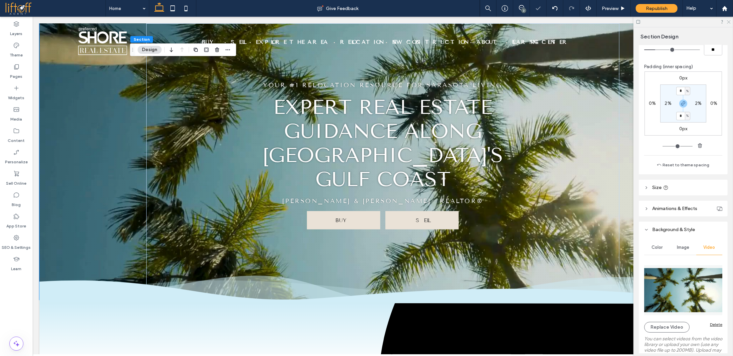
click at [729, 22] on use at bounding box center [729, 22] width 4 height 4
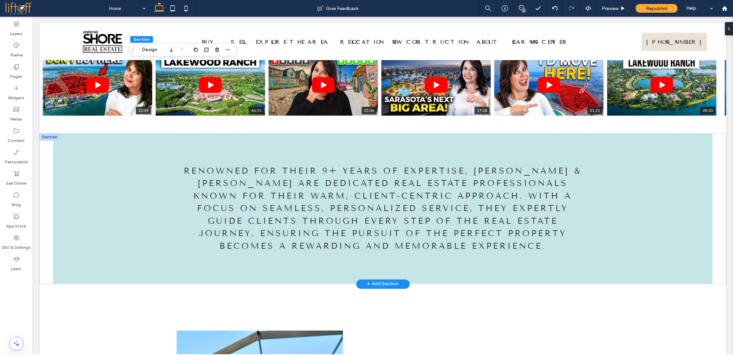
scroll to position [601, 0]
click at [520, 205] on span "Renowned for their 9+ years of expertise, Jannette & Jeff Scholl are dedicated …" at bounding box center [383, 208] width 398 height 85
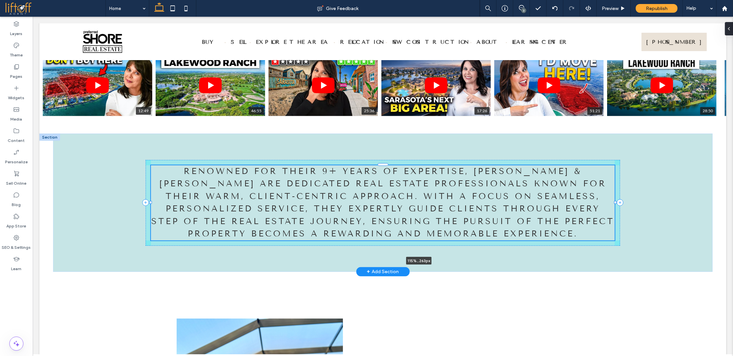
drag, startPoint x: 583, startPoint y: 205, endPoint x: 648, endPoint y: 202, distance: 64.6
click at [648, 202] on div "Renowned for their 9+ years of expertise, Jannette & Jeff Scholl are dedicated …" at bounding box center [383, 202] width 660 height 139
type input "***"
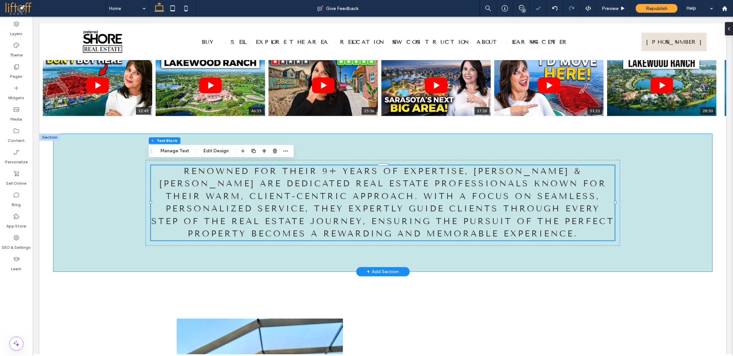
click at [466, 261] on div "Renowned for their 9+ years of expertise, Jannette & Jeff Scholl are dedicated …" at bounding box center [382, 202] width 501 height 139
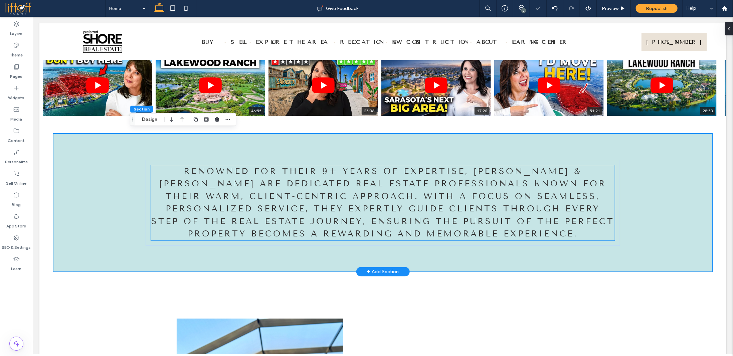
click at [421, 200] on h3 "Renowned for their 9+ years of expertise, Jannette & Jeff Scholl are dedicated …" at bounding box center [383, 202] width 464 height 75
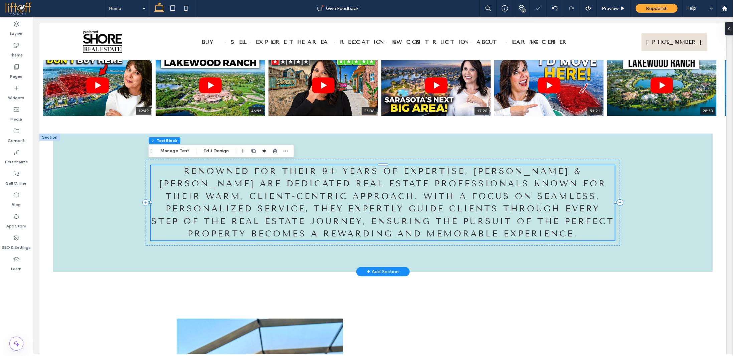
click at [421, 200] on h3 "Renowned for their 9+ years of expertise, Jannette & Jeff Scholl are dedicated …" at bounding box center [383, 202] width 464 height 75
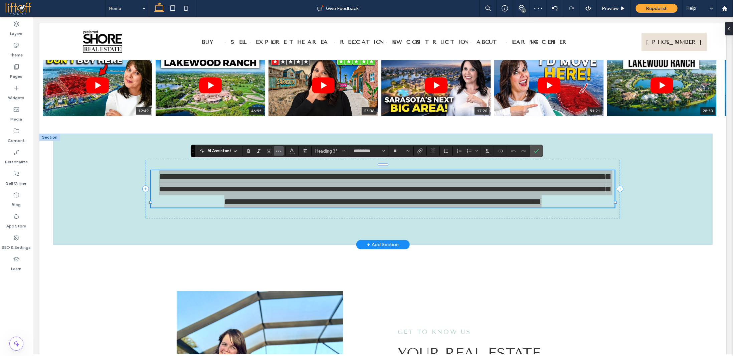
click at [281, 151] on use "More" at bounding box center [278, 151] width 5 height 1
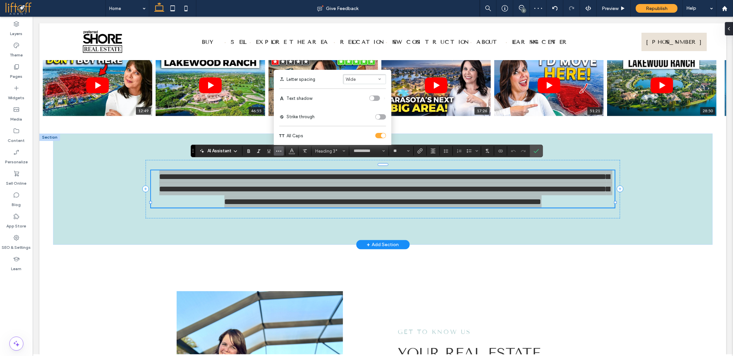
click at [380, 134] on div "toggle" at bounding box center [380, 135] width 11 height 5
click at [444, 152] on icon "Line Height" at bounding box center [446, 150] width 5 height 5
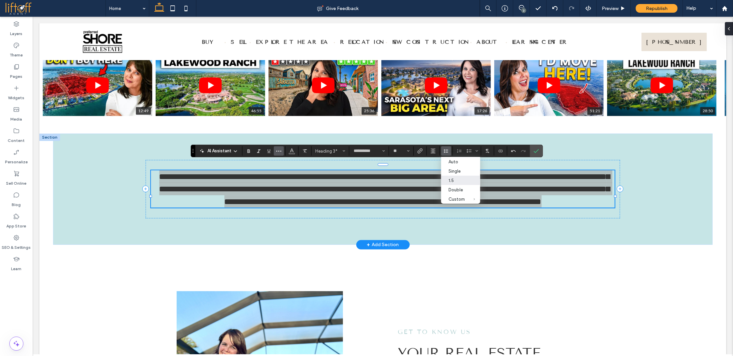
click at [277, 148] on icon "More" at bounding box center [278, 150] width 5 height 5
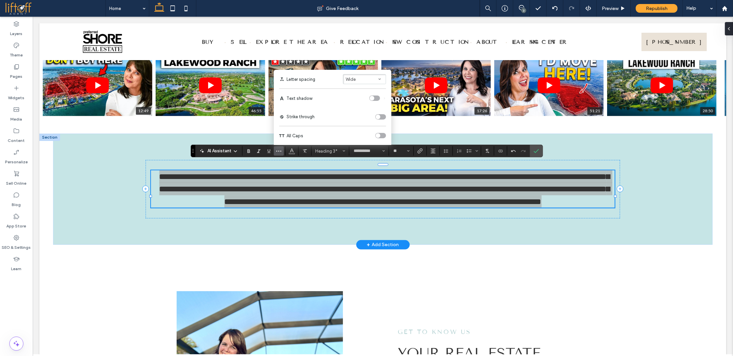
click at [369, 82] on button "Wide" at bounding box center [364, 79] width 43 height 10
drag, startPoint x: 362, startPoint y: 48, endPoint x: 360, endPoint y: 38, distance: 9.9
click at [360, 38] on section "Auto Narrow Wide Custom" at bounding box center [364, 53] width 43 height 37
click at [360, 38] on div "Auto" at bounding box center [360, 40] width 20 height 5
click at [379, 133] on div "toggle" at bounding box center [380, 135] width 11 height 5
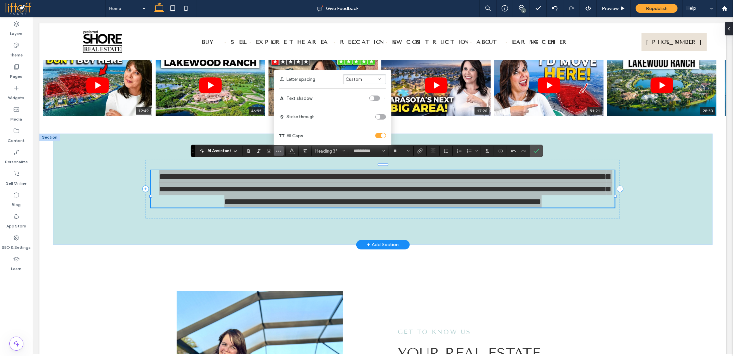
click at [378, 135] on div "toggle" at bounding box center [380, 135] width 11 height 5
click at [379, 137] on div "toggle" at bounding box center [380, 135] width 11 height 5
drag, startPoint x: 536, startPoint y: 151, endPoint x: 505, endPoint y: 140, distance: 33.1
click at [536, 151] on icon "Confirm" at bounding box center [536, 150] width 5 height 5
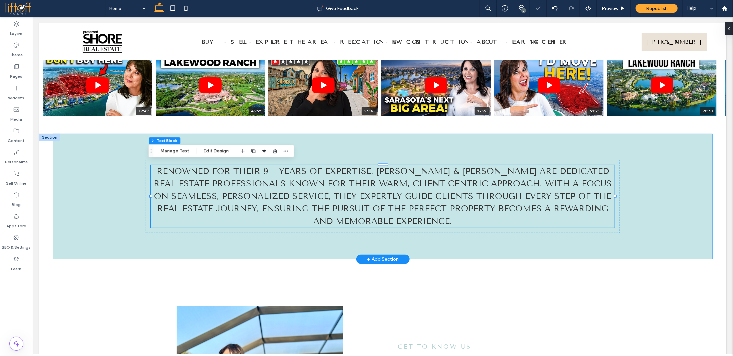
click at [504, 249] on div "Renowned for their 9+ years of expertise, Jannette & Jeff Scholl are dedicated …" at bounding box center [382, 196] width 501 height 126
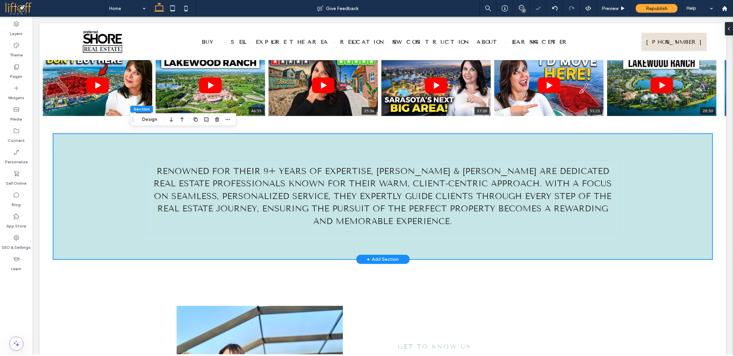
click at [169, 244] on div "Renowned for their 9+ years of expertise, Jannette & Jeff Scholl are dedicated …" at bounding box center [382, 196] width 501 height 126
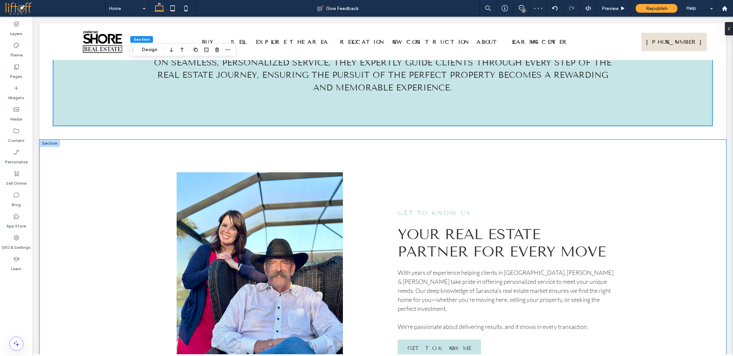
click at [102, 238] on div "Get to Know us Your Real Estate Partner for Every Move With years of experience…" at bounding box center [382, 282] width 687 height 287
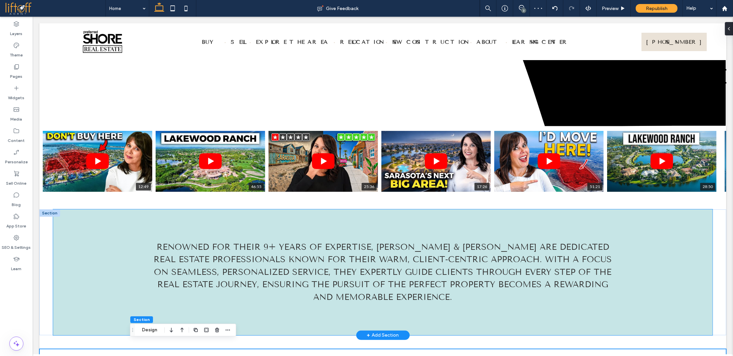
scroll to position [501, 0]
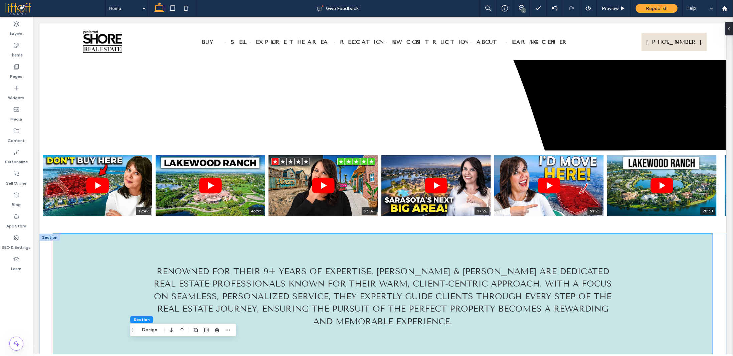
click at [90, 243] on div "Renowned for their 9+ years of expertise, Jannette & Jeff Scholl are dedicated …" at bounding box center [383, 296] width 660 height 126
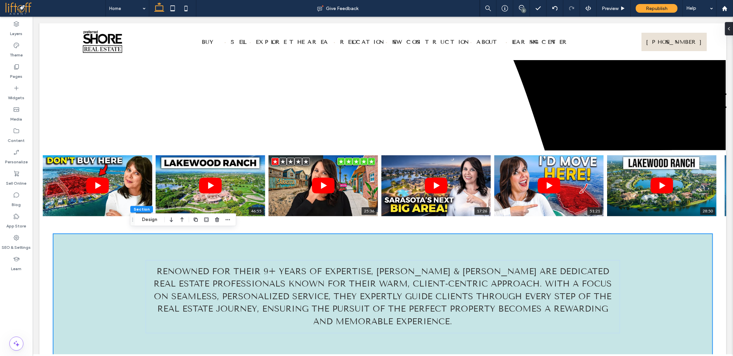
click at [43, 235] on div "Renowned for their 9+ years of expertise, Jannette & Jeff Scholl are dedicated …" at bounding box center [382, 296] width 687 height 126
click at [66, 252] on div "Renowned for their 9+ years of expertise, Jannette & Jeff Scholl are dedicated …" at bounding box center [383, 296] width 660 height 126
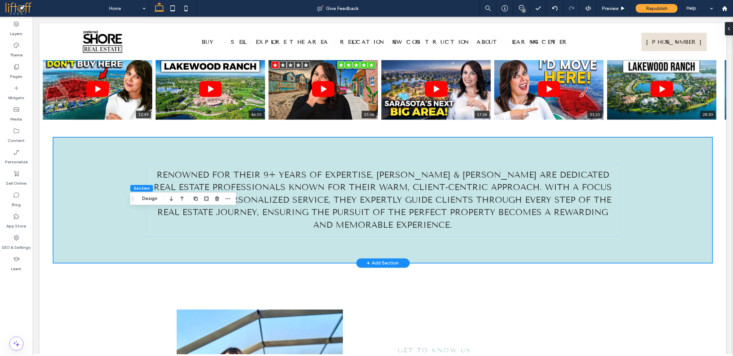
scroll to position [601, 0]
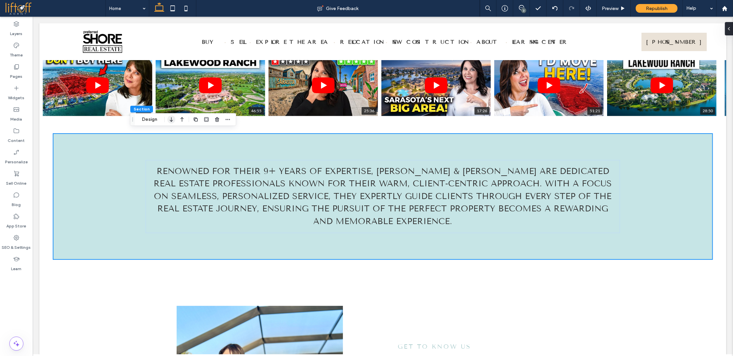
click at [172, 118] on icon "button" at bounding box center [171, 120] width 8 height 12
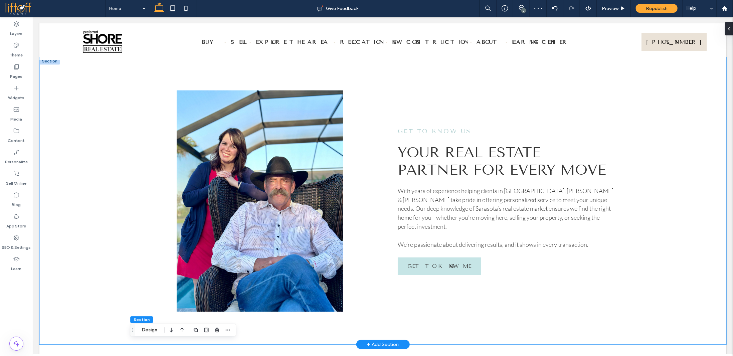
scroll to position [662, 0]
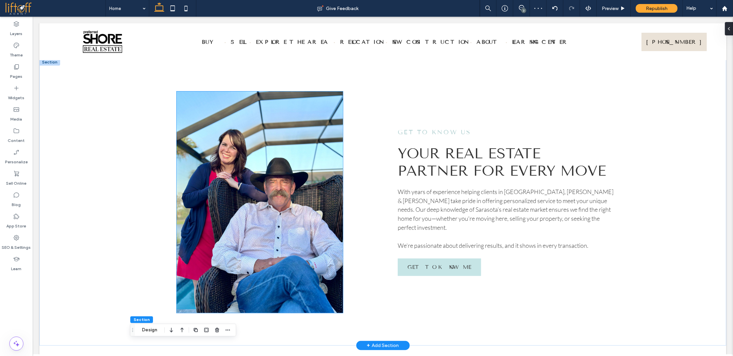
click at [250, 223] on img at bounding box center [259, 201] width 166 height 221
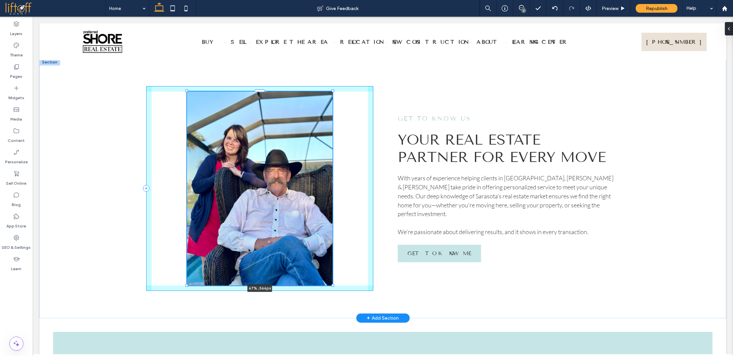
drag, startPoint x: 341, startPoint y: 310, endPoint x: 332, endPoint y: 291, distance: 20.6
click at [332, 293] on div "67% , 566px Get to Know us Your Real Estate Partner for Every Move With years o…" at bounding box center [382, 188] width 501 height 260
type input "**"
type input "****"
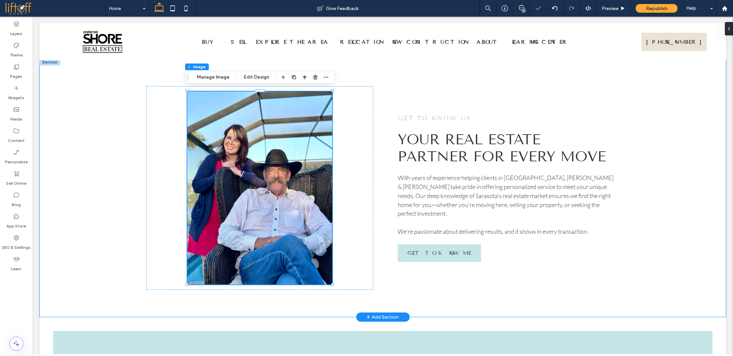
click at [445, 290] on div "67% , 564px Get to Know us Your Real Estate Partner for Every Move With years o…" at bounding box center [382, 187] width 501 height 259
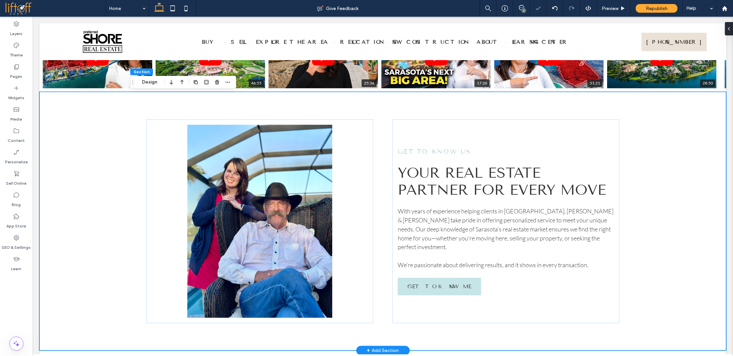
click at [648, 269] on div "Get to Know us Your Real Estate Partner for Every Move With years of experience…" at bounding box center [382, 221] width 687 height 259
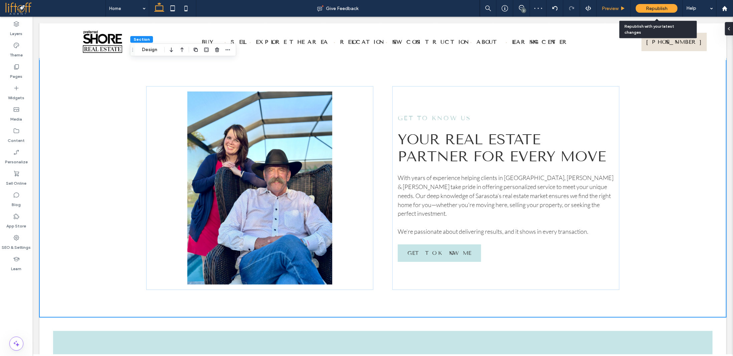
click at [622, 7] on use at bounding box center [623, 8] width 3 height 4
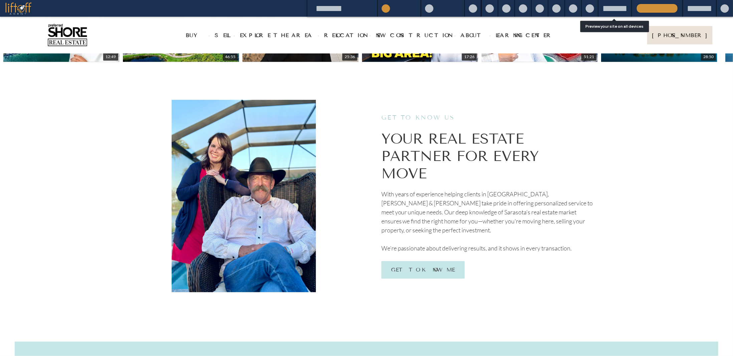
scroll to position [679, 0]
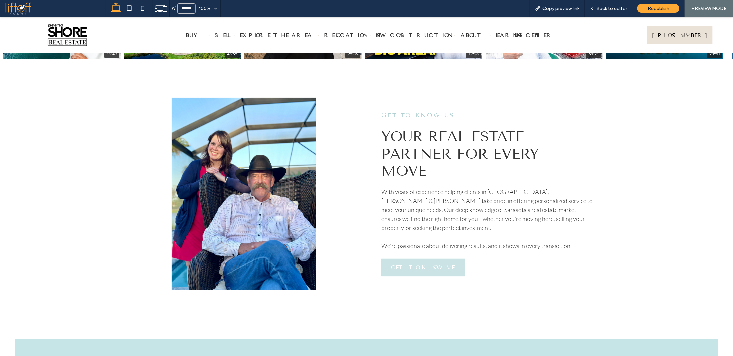
click at [431, 264] on span "GET TO KNOW ME" at bounding box center [423, 267] width 64 height 6
click at [611, 8] on span "Back to editor" at bounding box center [612, 9] width 31 height 6
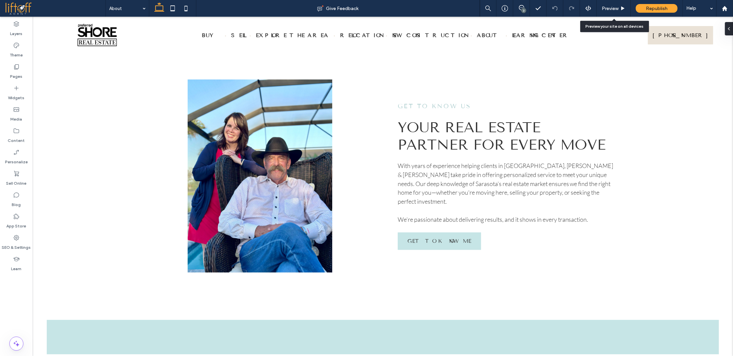
type input "**"
type input "*****"
click at [486, 90] on button "Design" at bounding box center [491, 91] width 24 height 8
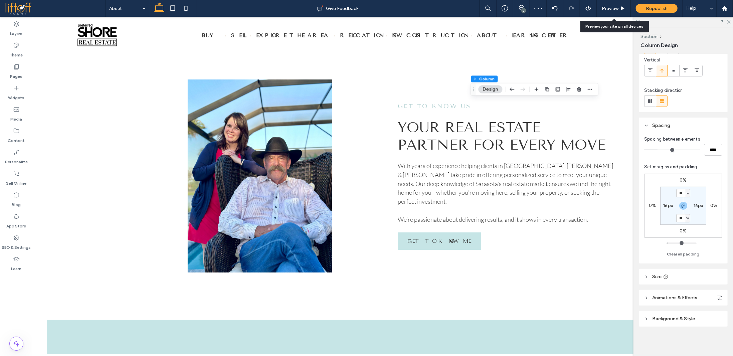
click at [677, 318] on span "Background & Style" at bounding box center [673, 319] width 43 height 6
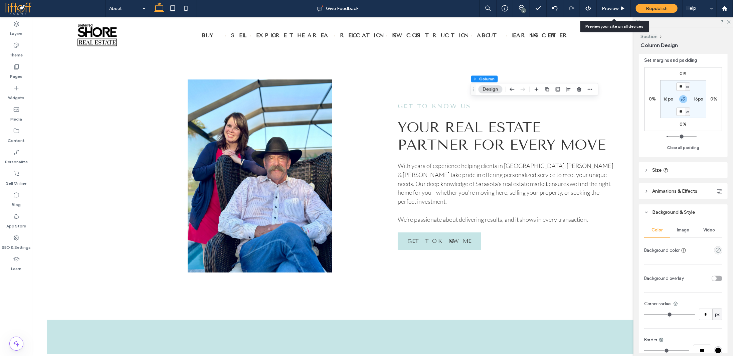
scroll to position [181, 0]
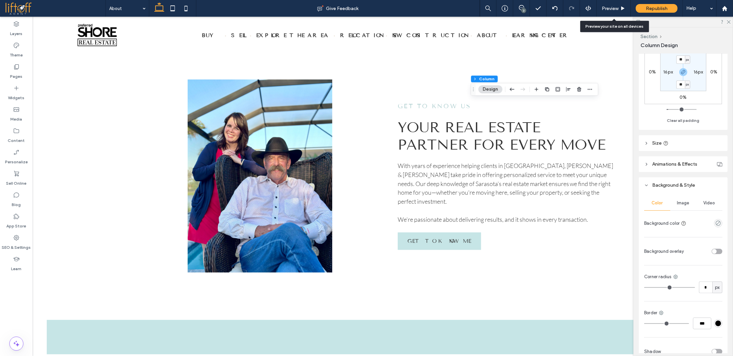
click at [681, 199] on div "Image" at bounding box center [683, 203] width 26 height 15
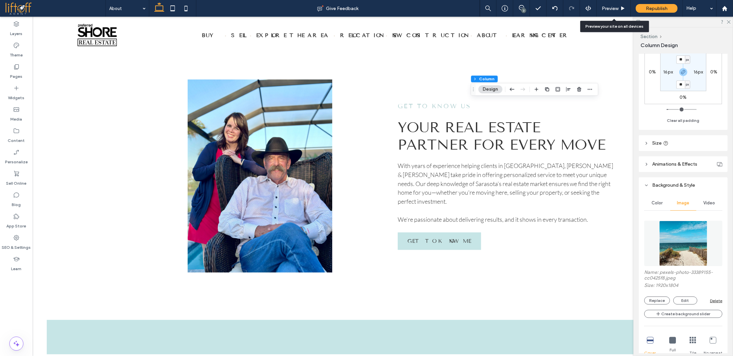
click at [705, 204] on span "Video" at bounding box center [710, 202] width 12 height 5
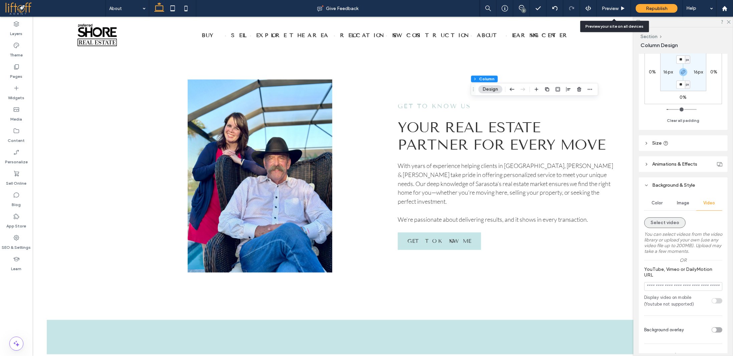
click at [659, 219] on button "Select video" at bounding box center [664, 222] width 41 height 11
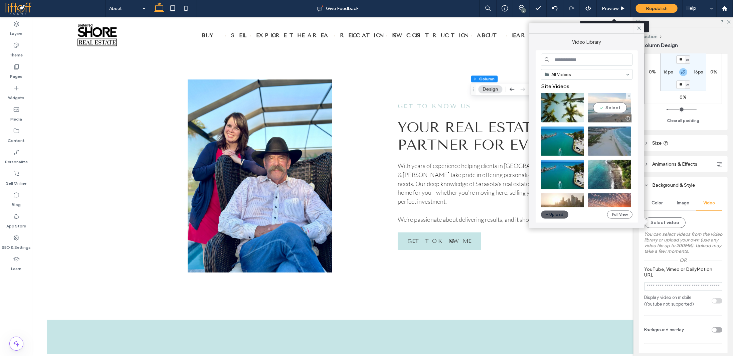
click at [610, 109] on video at bounding box center [609, 107] width 43 height 29
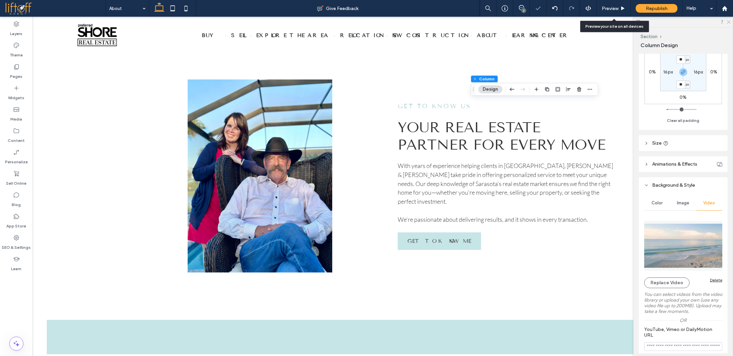
click at [729, 21] on icon at bounding box center [729, 21] width 4 height 4
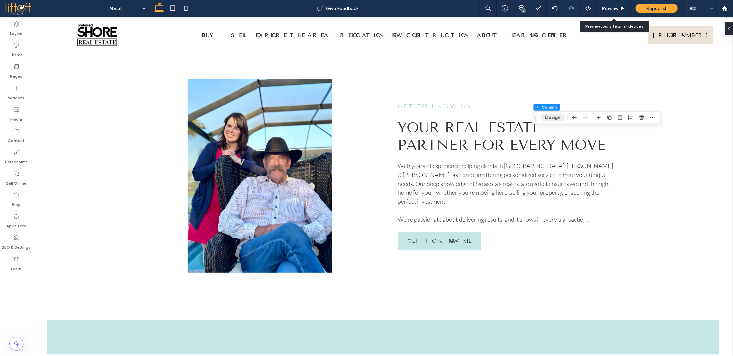
click at [555, 119] on button "Design" at bounding box center [553, 118] width 24 height 8
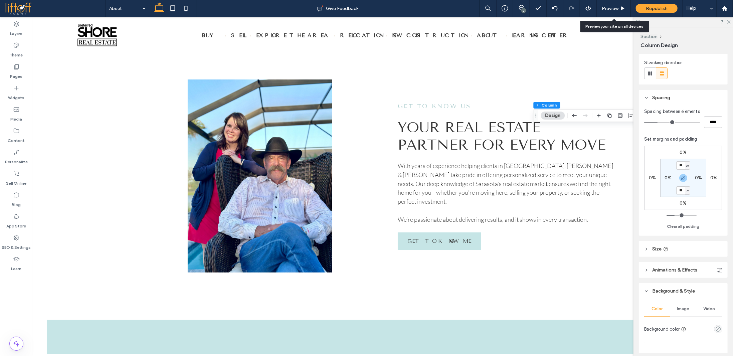
scroll to position [167, 0]
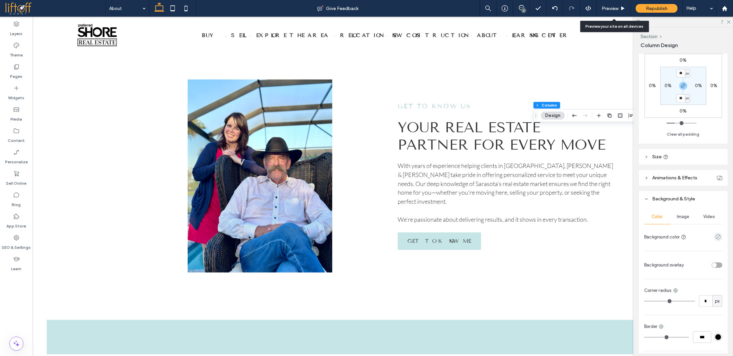
click at [683, 217] on span "Image" at bounding box center [683, 216] width 12 height 5
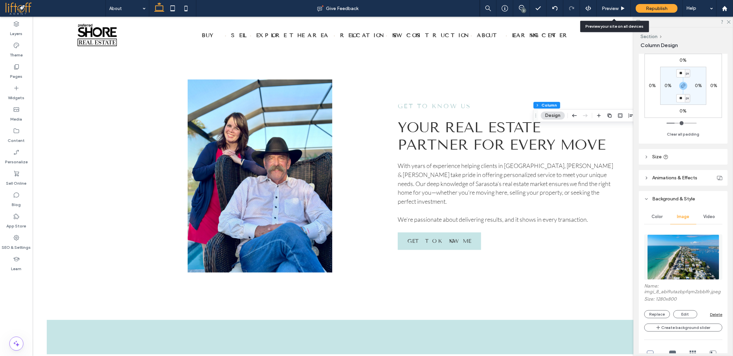
click at [677, 254] on img at bounding box center [683, 256] width 72 height 45
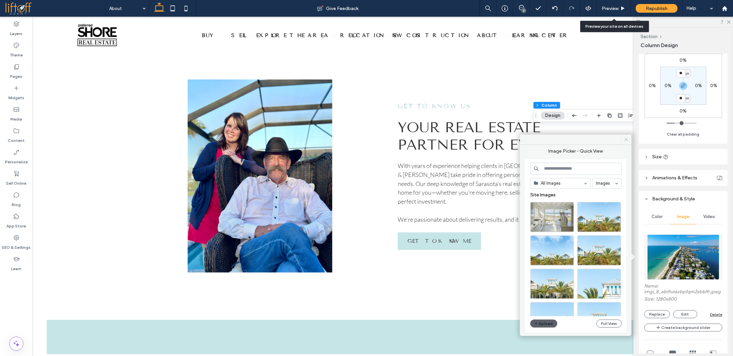
click at [627, 136] on span at bounding box center [626, 140] width 10 height 10
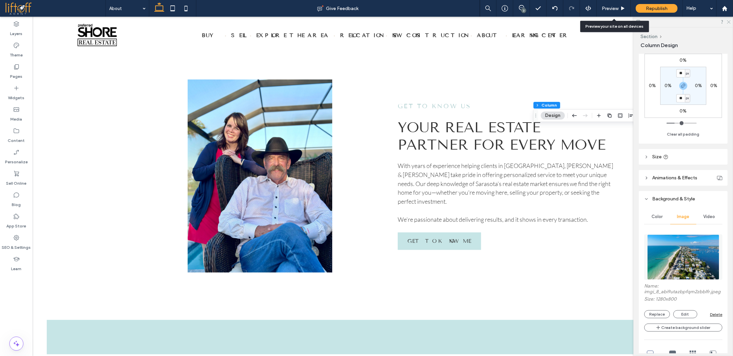
click at [729, 20] on icon at bounding box center [729, 21] width 4 height 4
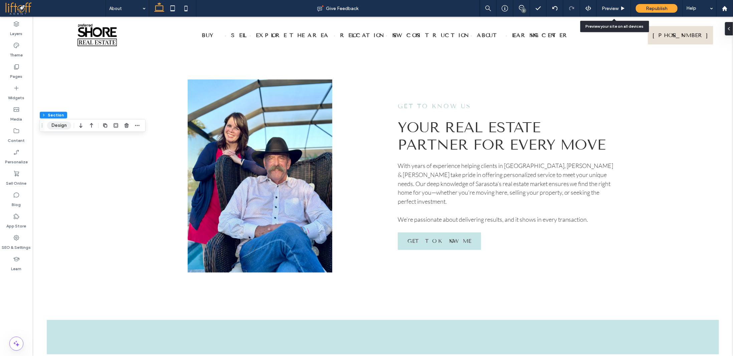
click at [59, 124] on button "Design" at bounding box center [59, 126] width 24 height 8
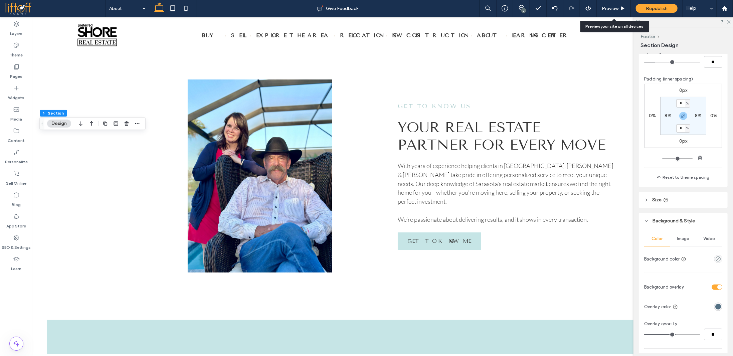
scroll to position [134, 0]
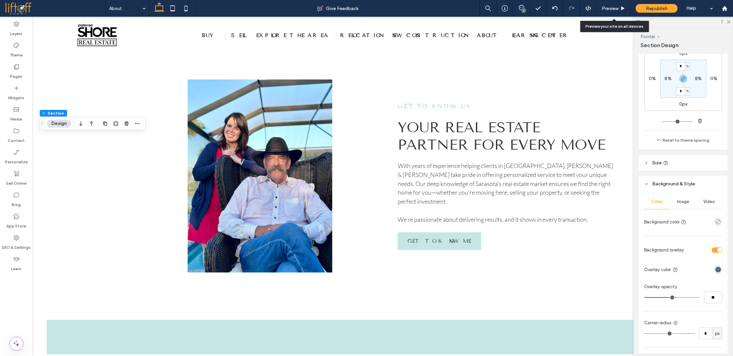
click at [704, 202] on span "Video" at bounding box center [710, 201] width 12 height 5
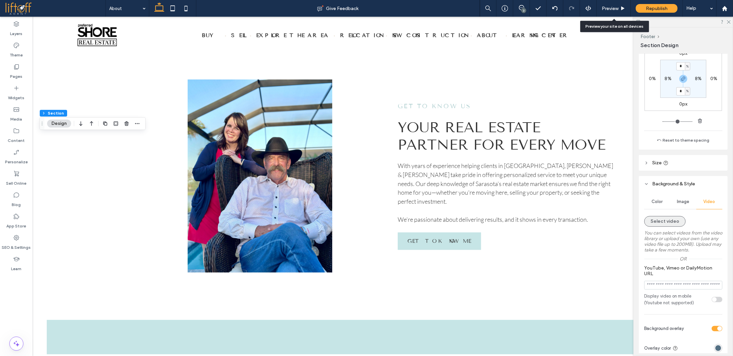
click at [667, 221] on button "Select video" at bounding box center [664, 221] width 41 height 11
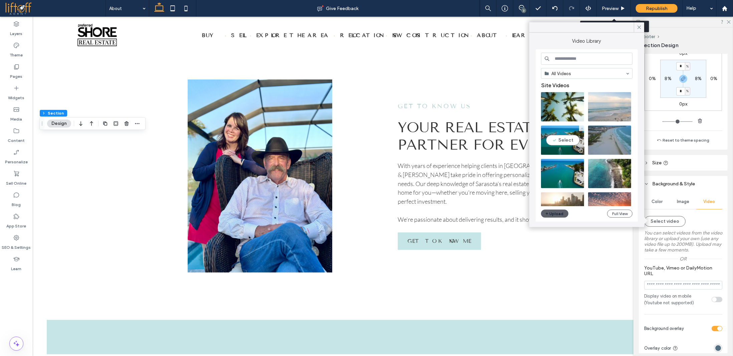
click at [561, 140] on video at bounding box center [562, 140] width 43 height 29
type input "**********"
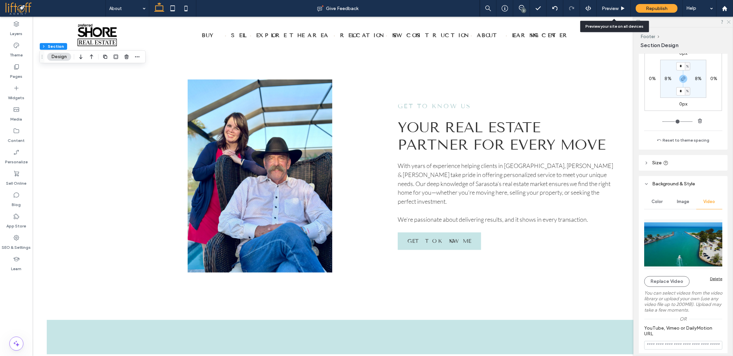
click at [730, 20] on icon at bounding box center [729, 21] width 4 height 4
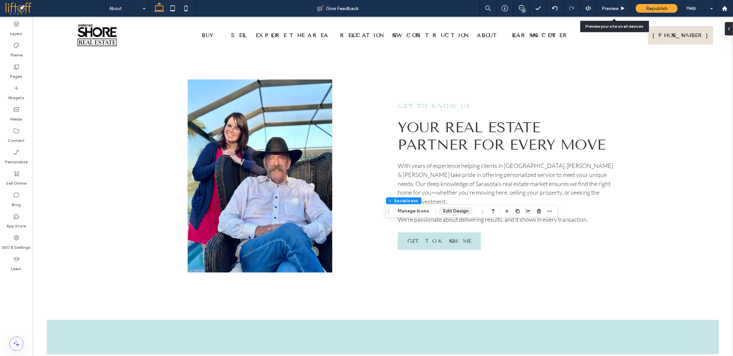
click at [448, 211] on button "Edit Design" at bounding box center [456, 211] width 34 height 8
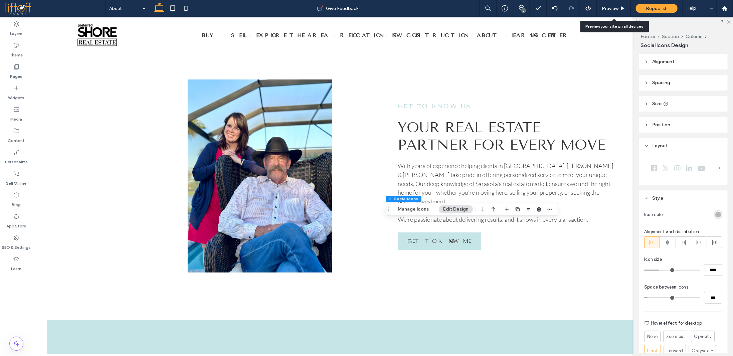
click at [715, 213] on div "rgba(0, 0, 0, 0.25)" at bounding box center [718, 215] width 6 height 6
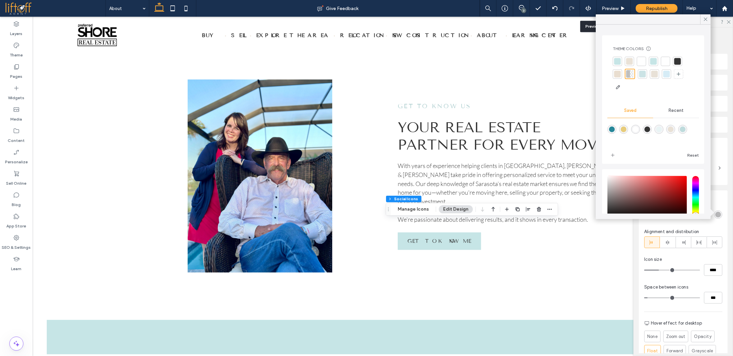
click at [621, 63] on div at bounding box center [617, 61] width 7 height 7
click at [707, 18] on icon at bounding box center [706, 19] width 6 height 6
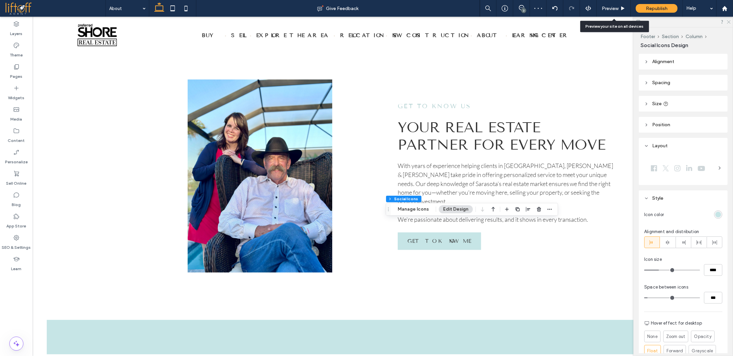
click at [728, 22] on icon at bounding box center [729, 21] width 4 height 4
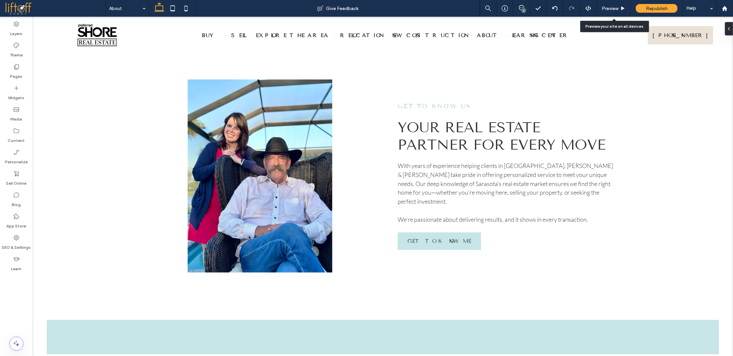
type input "**********"
type input "**"
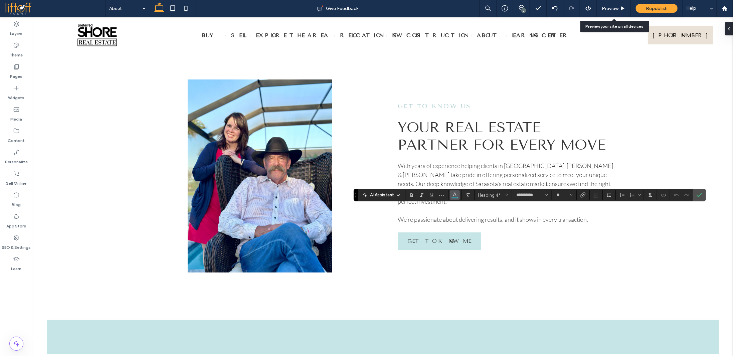
click at [453, 196] on icon "Color" at bounding box center [454, 194] width 5 height 5
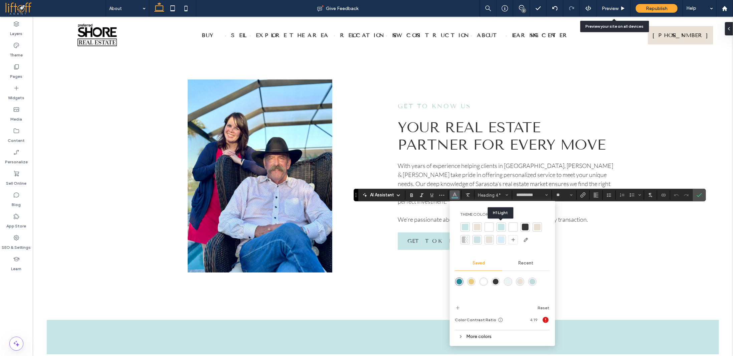
click at [501, 229] on div at bounding box center [501, 227] width 7 height 7
click at [476, 228] on div at bounding box center [477, 227] width 7 height 7
click at [489, 241] on div at bounding box center [489, 239] width 7 height 7
click at [698, 195] on use "Confirm" at bounding box center [699, 195] width 5 height 4
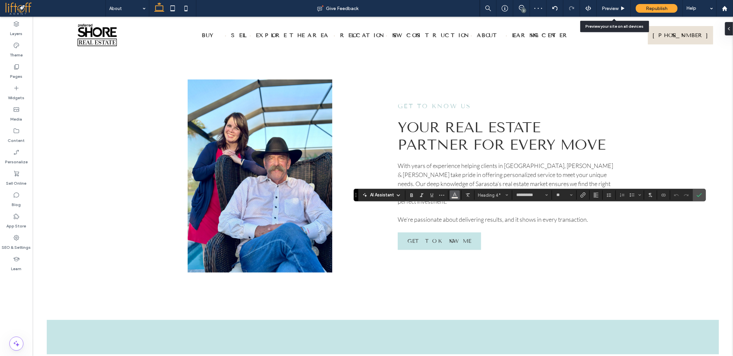
click at [455, 195] on icon "Color" at bounding box center [454, 194] width 5 height 5
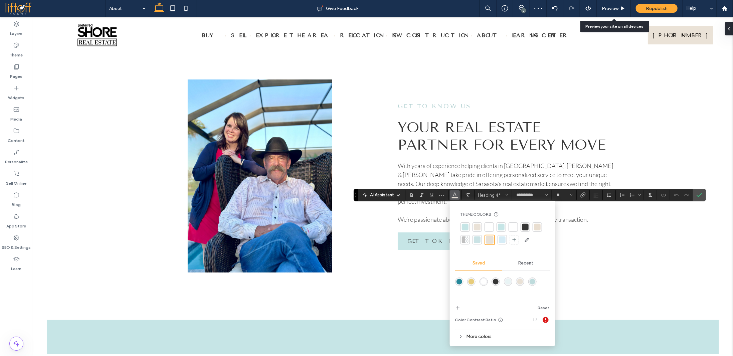
click at [526, 267] on div "Recent" at bounding box center [525, 263] width 47 height 15
click at [483, 264] on span "Saved" at bounding box center [479, 263] width 12 height 5
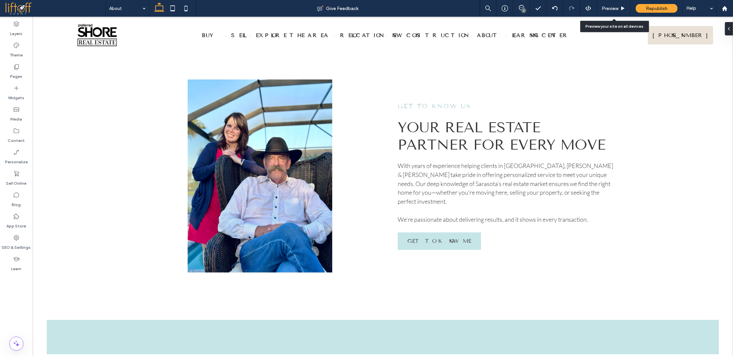
type input "**********"
type input "**"
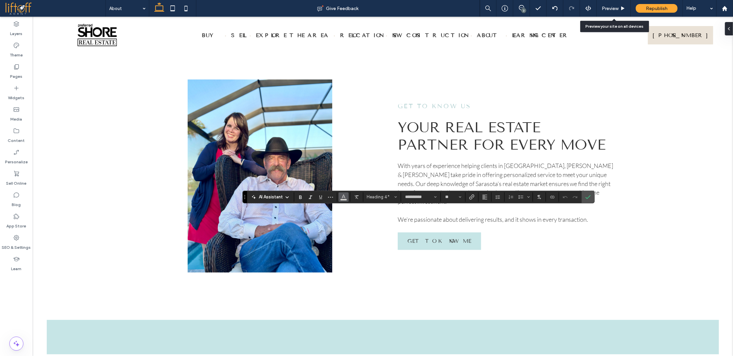
click at [345, 196] on button "Color" at bounding box center [344, 196] width 10 height 9
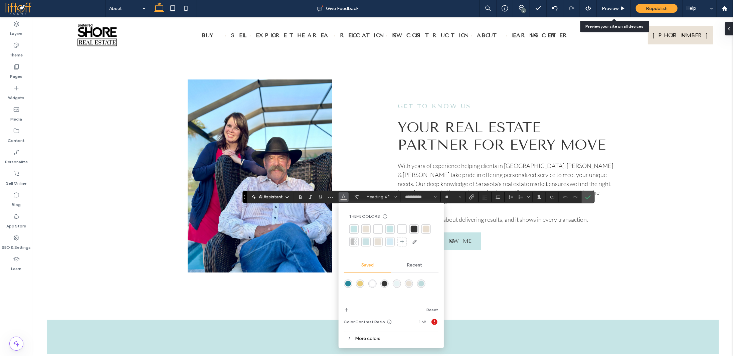
click at [352, 338] on div "More colors" at bounding box center [391, 338] width 95 height 9
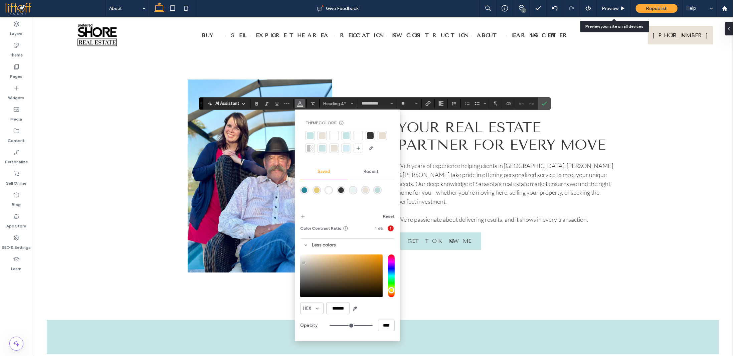
drag, startPoint x: 244, startPoint y: 194, endPoint x: 200, endPoint y: 100, distance: 103.3
click at [200, 100] on section "Drag" at bounding box center [201, 104] width 4 height 12
click at [336, 309] on input "*******" at bounding box center [337, 309] width 23 height 12
click at [547, 101] on section at bounding box center [544, 104] width 13 height 12
click at [542, 104] on icon "Confirm" at bounding box center [544, 103] width 5 height 5
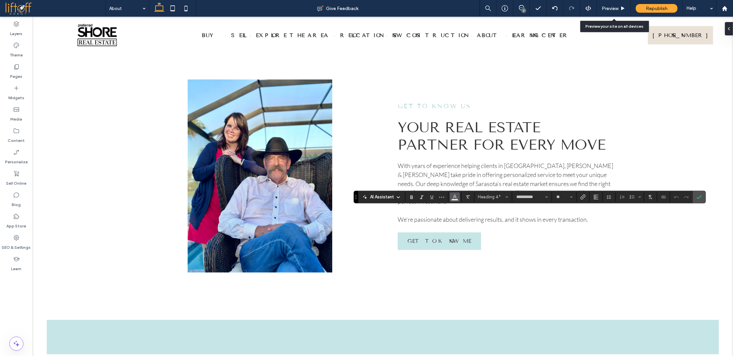
click at [454, 196] on icon "Color" at bounding box center [454, 196] width 5 height 5
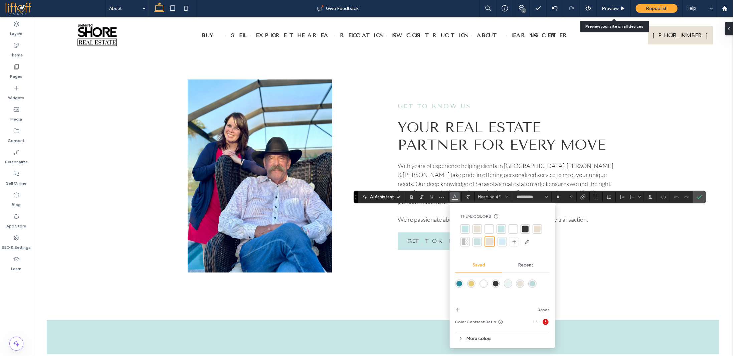
click at [459, 340] on icon at bounding box center [461, 338] width 5 height 5
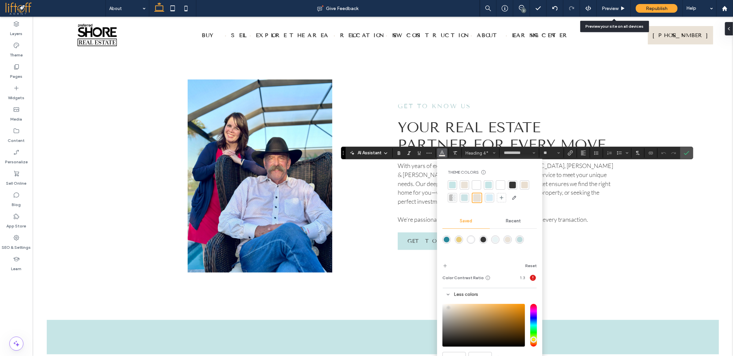
drag, startPoint x: 357, startPoint y: 195, endPoint x: 316, endPoint y: 94, distance: 109.2
click at [341, 147] on section "Drag" at bounding box center [343, 153] width 4 height 12
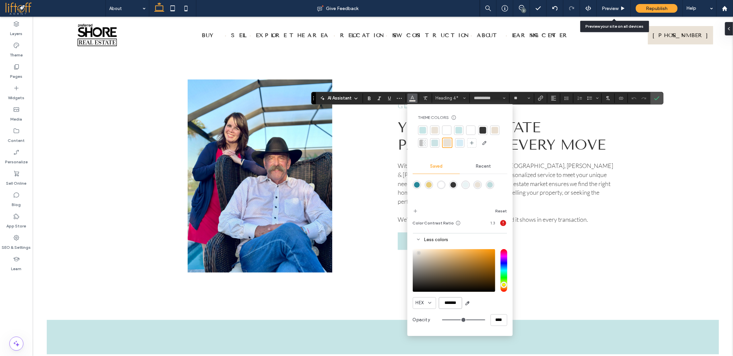
click at [453, 301] on input "*******" at bounding box center [450, 303] width 23 height 12
paste input "color picker textbox"
type input "*******"
click at [659, 98] on label "Confirm" at bounding box center [657, 98] width 10 height 12
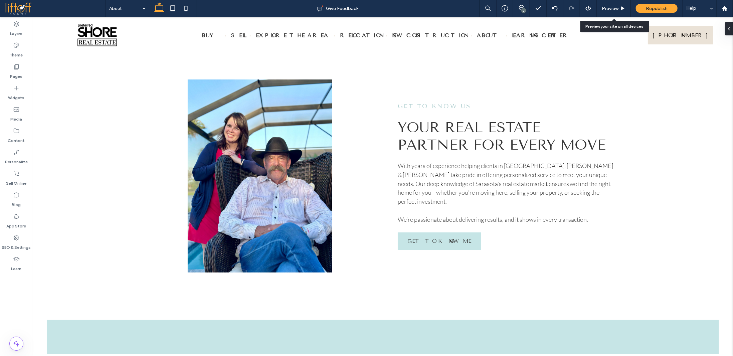
type input "***"
click at [10, 70] on label "Pages" at bounding box center [16, 74] width 12 height 9
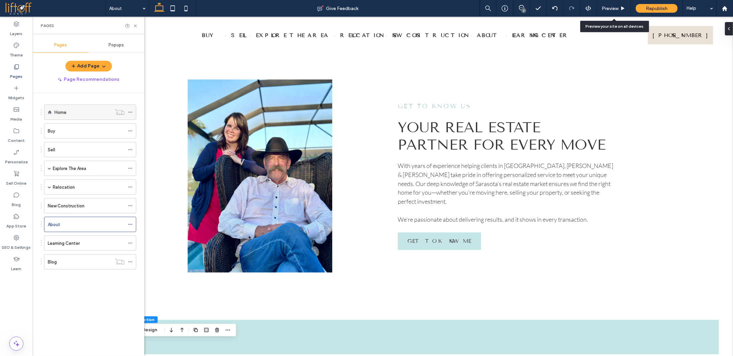
click at [83, 116] on div "Home" at bounding box center [82, 112] width 57 height 15
click at [134, 26] on icon at bounding box center [135, 25] width 5 height 5
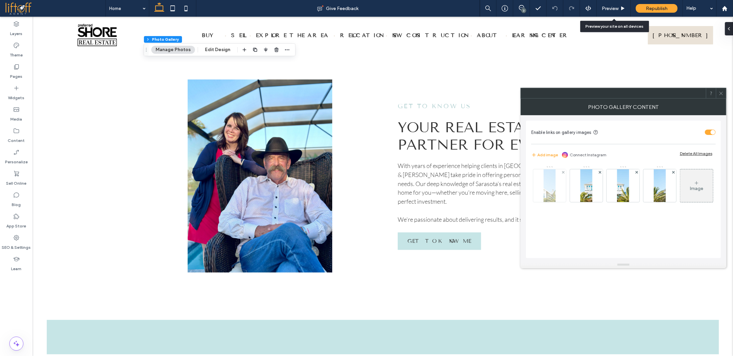
click at [560, 193] on div at bounding box center [549, 185] width 33 height 33
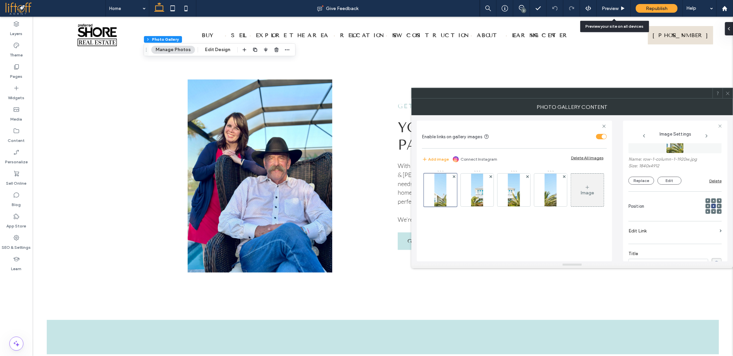
scroll to position [23, 0]
click at [659, 249] on label "Edit Link" at bounding box center [673, 248] width 89 height 12
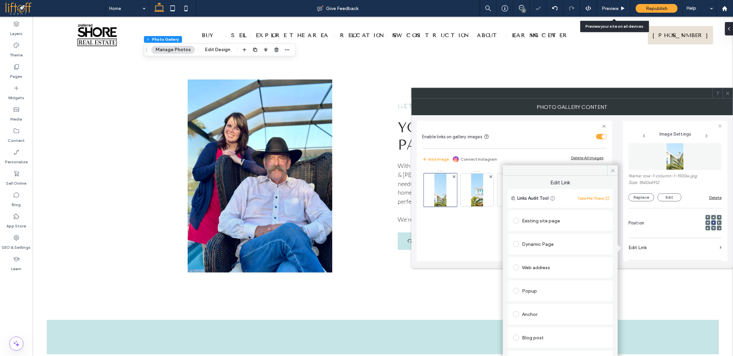
drag, startPoint x: 556, startPoint y: 242, endPoint x: 550, endPoint y: 222, distance: 20.8
click at [550, 222] on div "Existing site page Dynamic Page Web address Popup Anchor Blog post Email addres…" at bounding box center [560, 313] width 105 height 209
click at [550, 222] on div "Existing site page" at bounding box center [560, 220] width 94 height 11
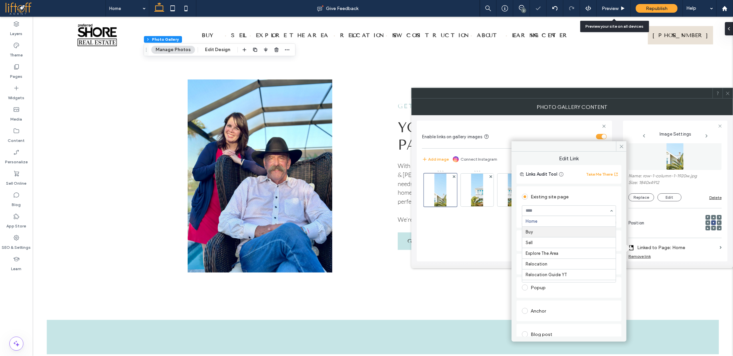
type input "*"
click at [620, 143] on span at bounding box center [621, 146] width 10 height 10
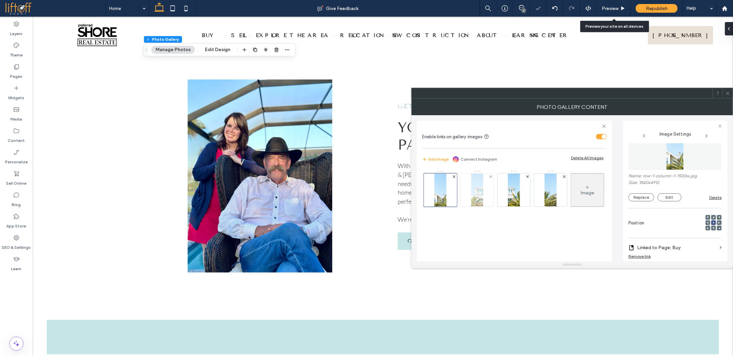
click at [480, 191] on img at bounding box center [477, 190] width 12 height 33
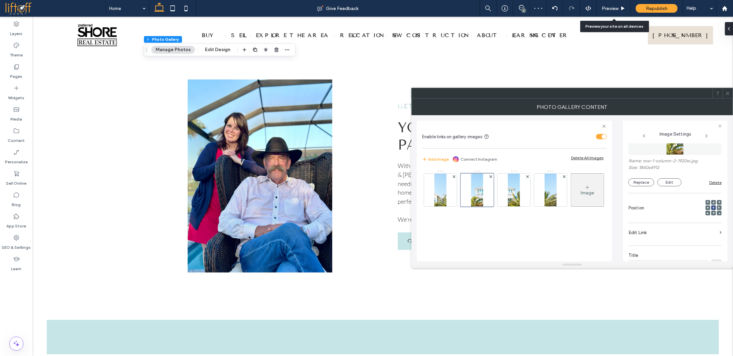
scroll to position [33, 0]
click at [663, 235] on label "Edit Link" at bounding box center [673, 237] width 89 height 12
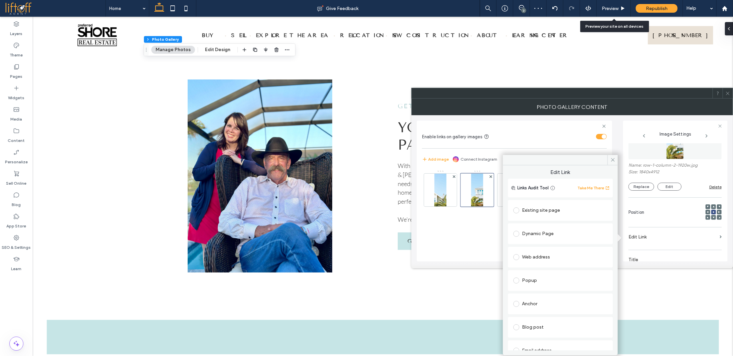
click at [542, 214] on div "Existing site page" at bounding box center [560, 210] width 94 height 11
type input "**"
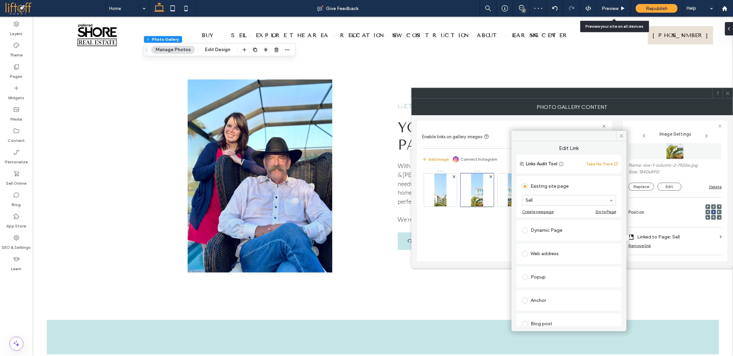
drag, startPoint x: 623, startPoint y: 133, endPoint x: 607, endPoint y: 140, distance: 18.1
click at [623, 133] on icon at bounding box center [621, 135] width 5 height 5
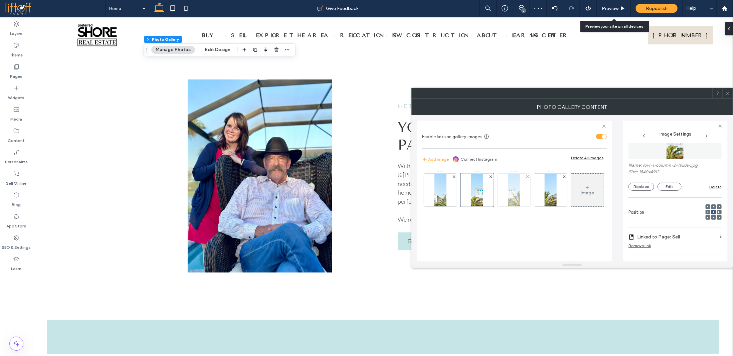
click at [521, 186] on div at bounding box center [514, 190] width 33 height 33
click at [653, 233] on label "Edit Link" at bounding box center [673, 237] width 89 height 12
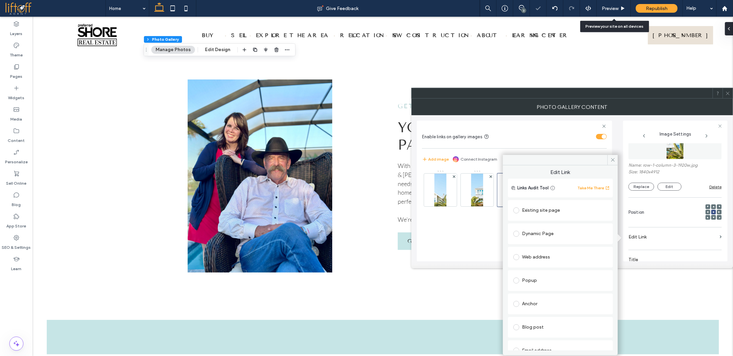
click at [548, 214] on div "Existing site page" at bounding box center [560, 210] width 94 height 11
type input "**"
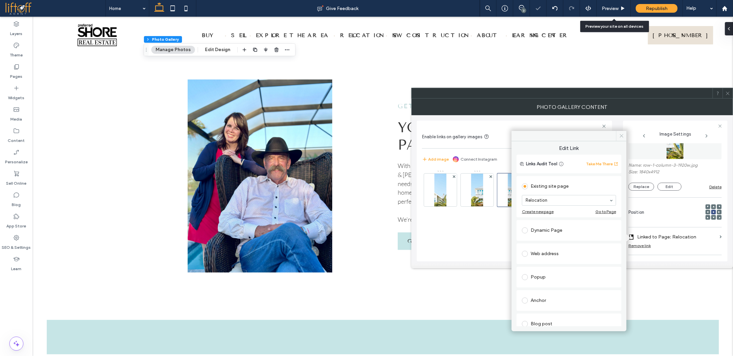
click at [619, 137] on span at bounding box center [621, 136] width 10 height 10
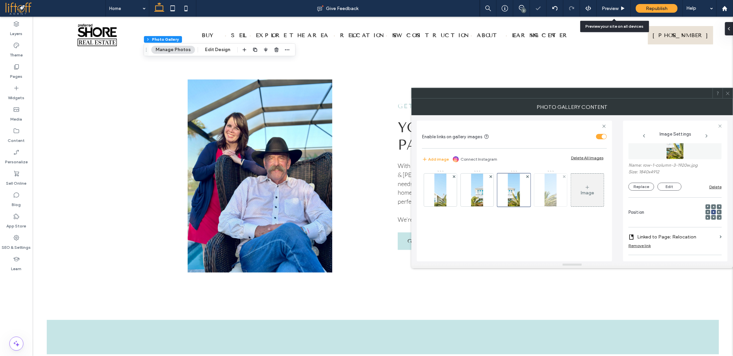
click at [563, 195] on div at bounding box center [550, 190] width 33 height 33
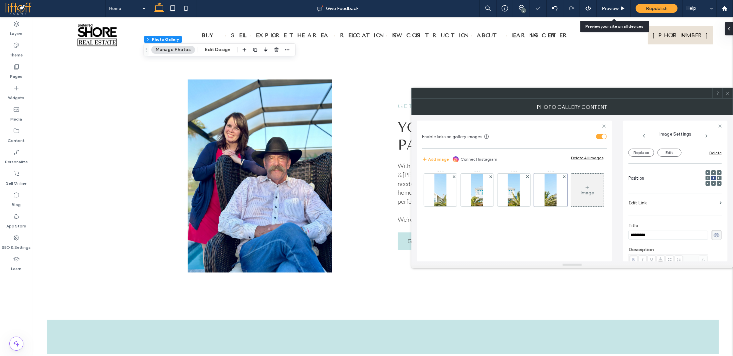
scroll to position [67, 0]
click at [656, 199] on label "Edit Link" at bounding box center [673, 203] width 89 height 12
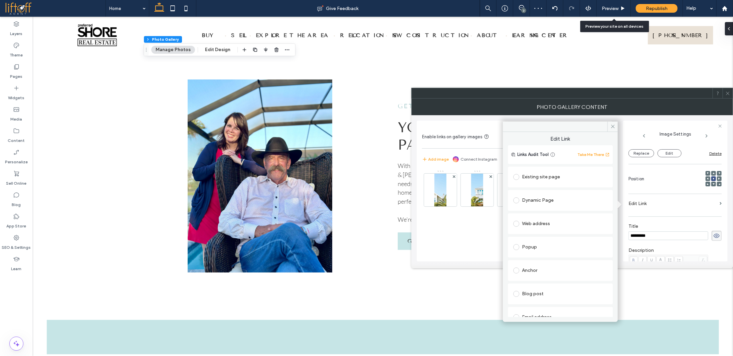
click at [537, 174] on div "Existing site page" at bounding box center [560, 177] width 94 height 11
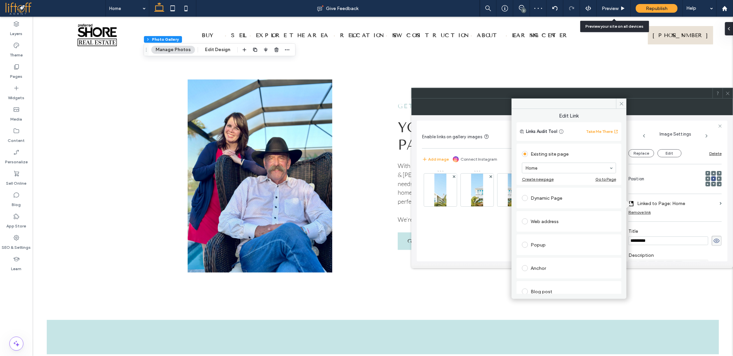
click at [539, 188] on div "Dynamic Page" at bounding box center [569, 198] width 105 height 21
click at [621, 103] on use at bounding box center [621, 103] width 3 height 3
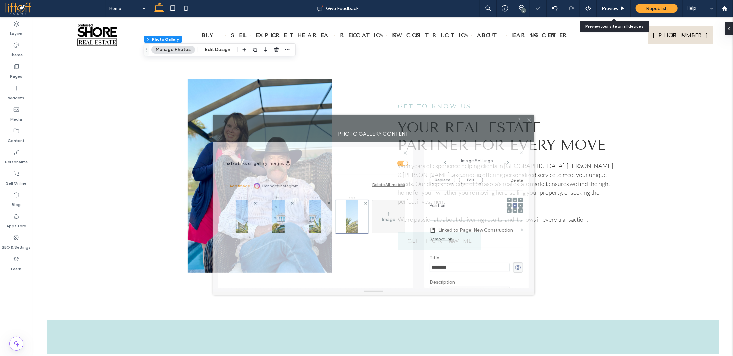
drag, startPoint x: 630, startPoint y: 120, endPoint x: 477, endPoint y: 120, distance: 152.7
click at [477, 119] on div at bounding box center [363, 120] width 301 height 10
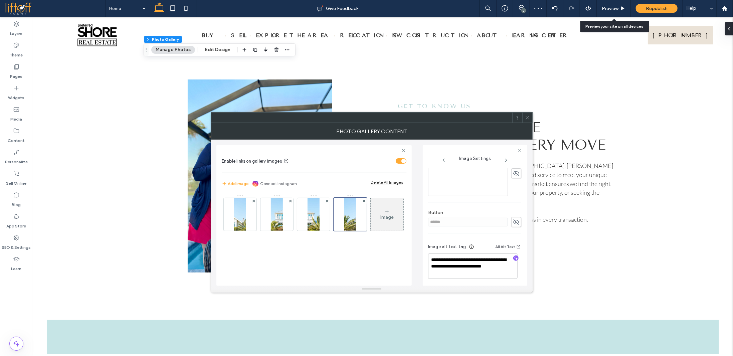
scroll to position [201, 0]
click at [527, 119] on icon at bounding box center [527, 117] width 5 height 5
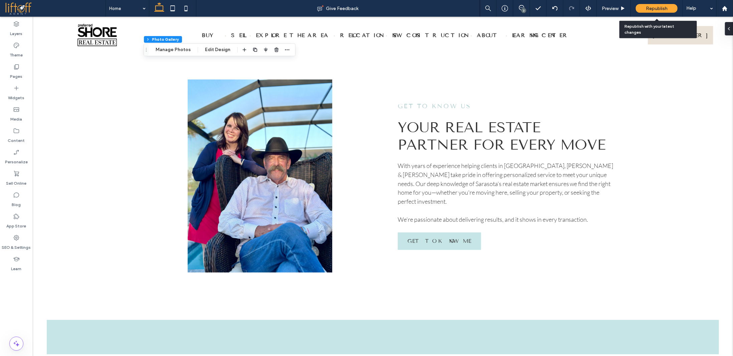
click at [658, 7] on span "Republish" at bounding box center [657, 9] width 22 height 6
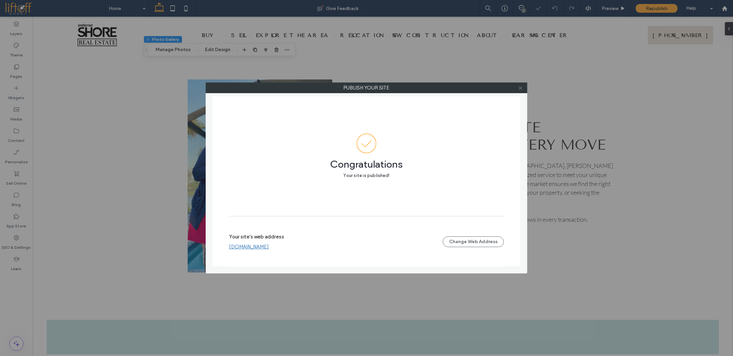
click at [518, 89] on icon at bounding box center [520, 88] width 5 height 5
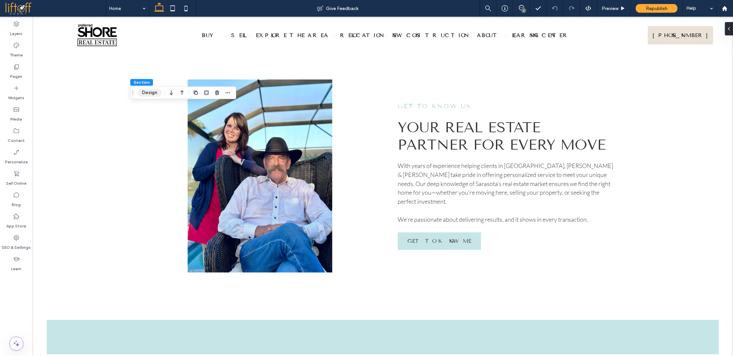
click at [150, 93] on button "Design" at bounding box center [150, 93] width 24 height 8
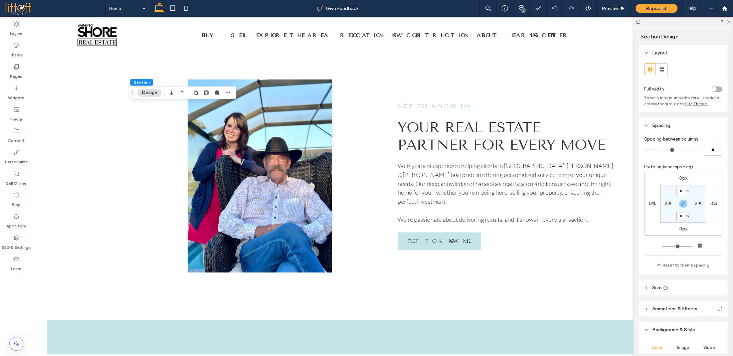
drag, startPoint x: 681, startPoint y: 216, endPoint x: 680, endPoint y: 211, distance: 4.9
click at [681, 215] on input "*" at bounding box center [680, 216] width 9 height 8
click at [681, 204] on icon "button" at bounding box center [683, 203] width 5 height 5
click at [680, 218] on label "4%" at bounding box center [683, 216] width 7 height 6
type input "*"
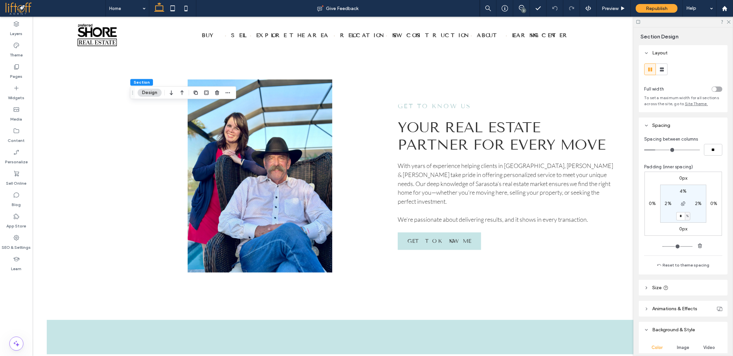
type input "*"
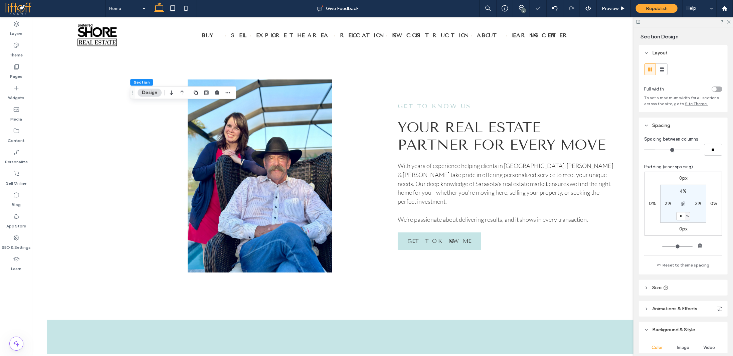
type input "*"
click at [728, 22] on icon at bounding box center [729, 21] width 4 height 4
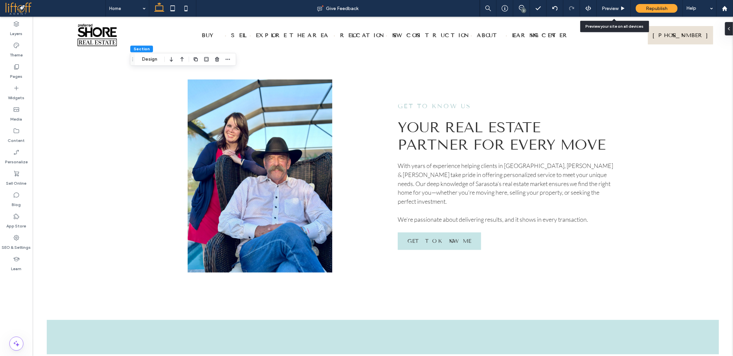
click at [659, 8] on span "Republish" at bounding box center [657, 9] width 22 height 6
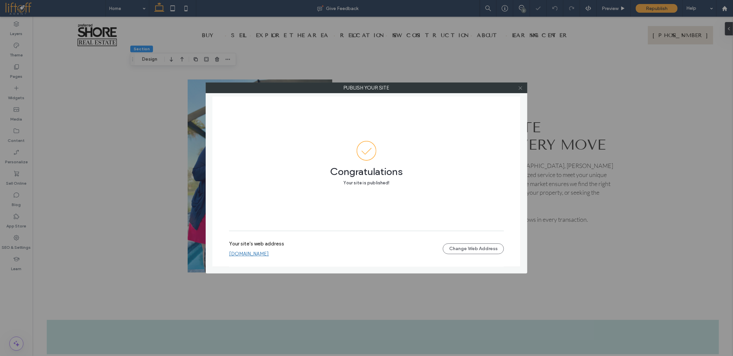
click at [521, 89] on icon at bounding box center [520, 88] width 5 height 5
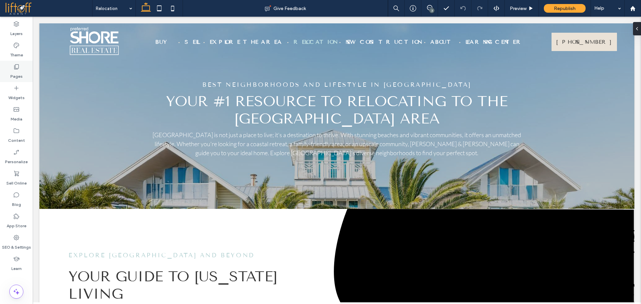
click at [15, 70] on icon at bounding box center [16, 66] width 7 height 7
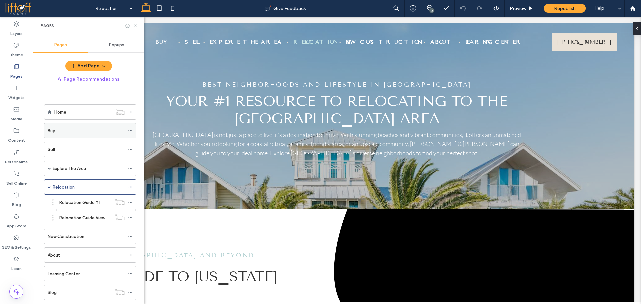
click at [74, 129] on div "Buy" at bounding box center [86, 131] width 77 height 7
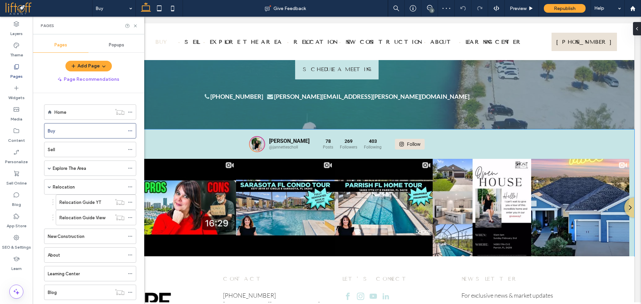
scroll to position [1464, 0]
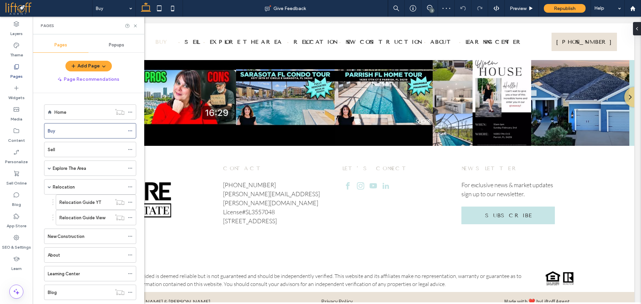
click at [88, 158] on ol "Home Buy Sell Explore The Area Cities Listings Schools Featured Videos Relocati…" at bounding box center [86, 203] width 101 height 196
click at [86, 169] on label "Explore The Area" at bounding box center [69, 169] width 33 height 12
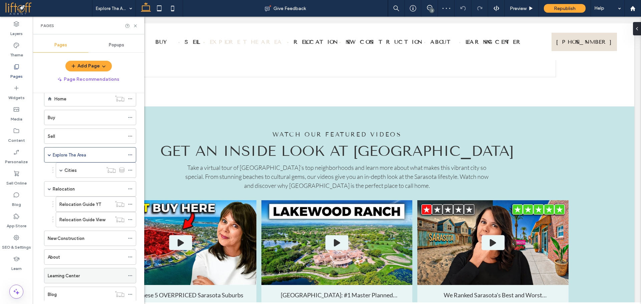
scroll to position [31, 0]
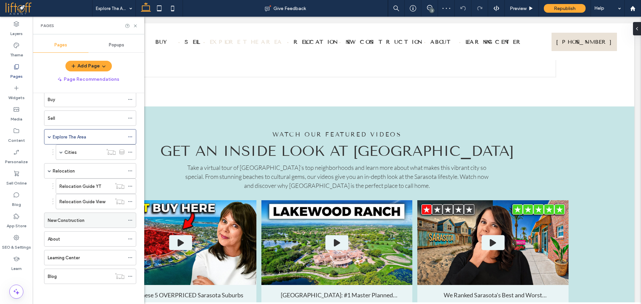
click at [81, 217] on label "New Construction" at bounding box center [66, 221] width 37 height 12
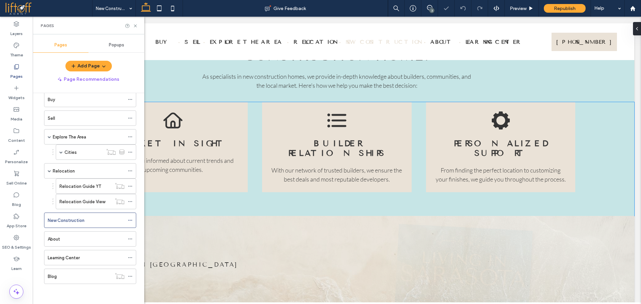
scroll to position [501, 0]
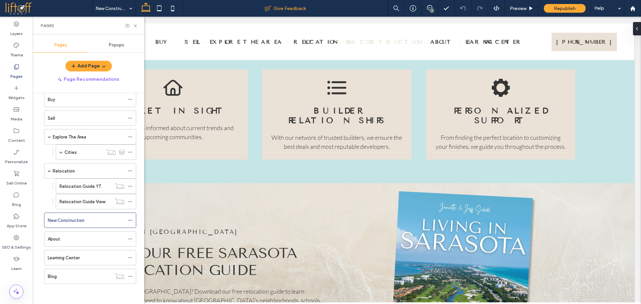
click at [344, 6] on div "Give Feedback" at bounding box center [285, 8] width 205 height 7
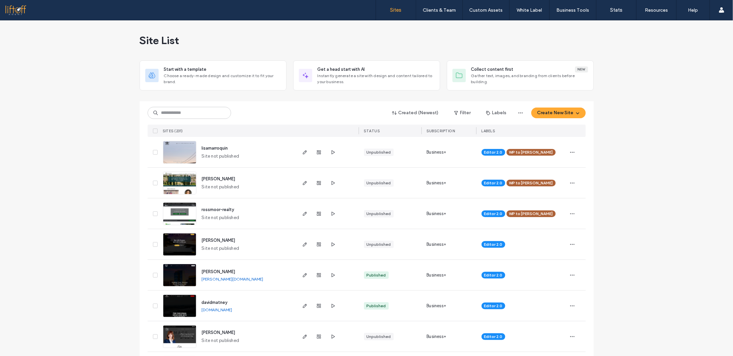
click at [188, 114] on input at bounding box center [190, 113] width 84 height 12
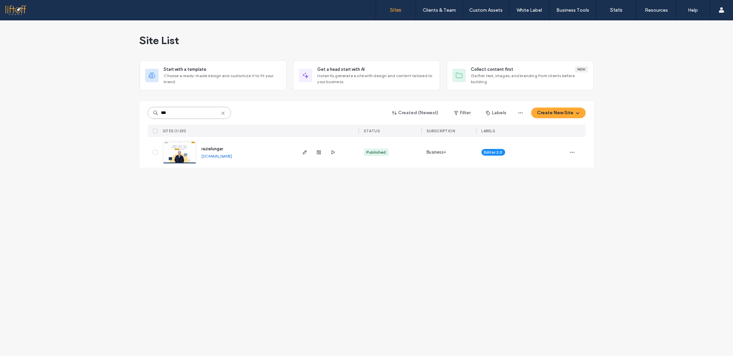
type input "***"
click at [216, 149] on span "razielungar" at bounding box center [213, 148] width 22 height 5
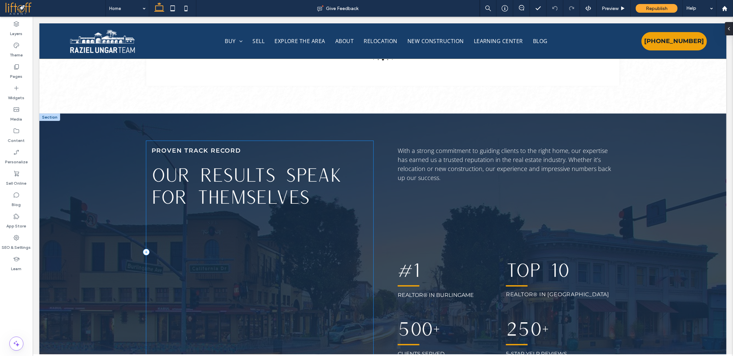
scroll to position [1570, 0]
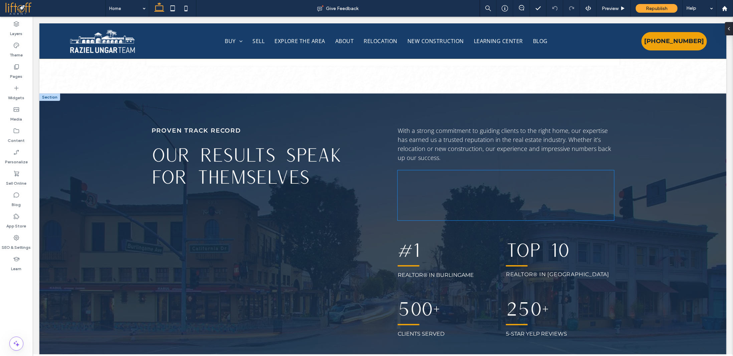
click at [433, 170] on div at bounding box center [505, 195] width 217 height 50
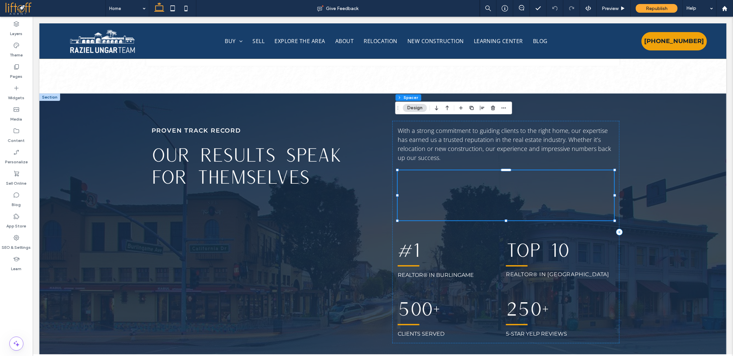
click at [433, 170] on div at bounding box center [505, 195] width 217 height 50
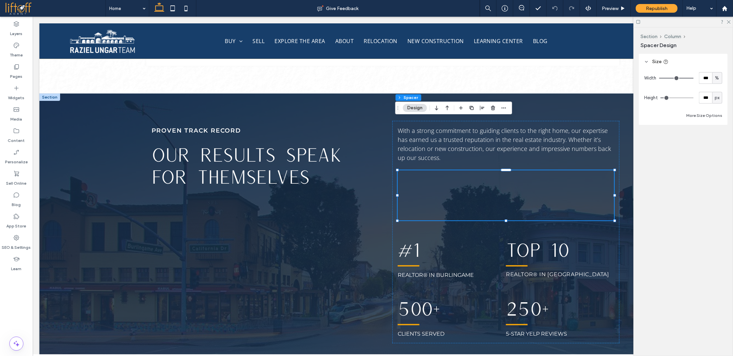
type input "***"
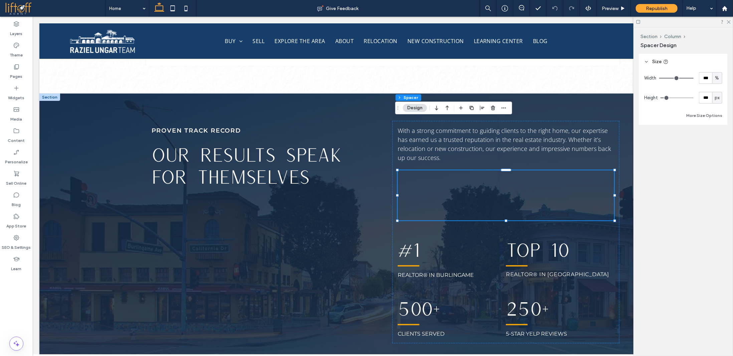
type input "***"
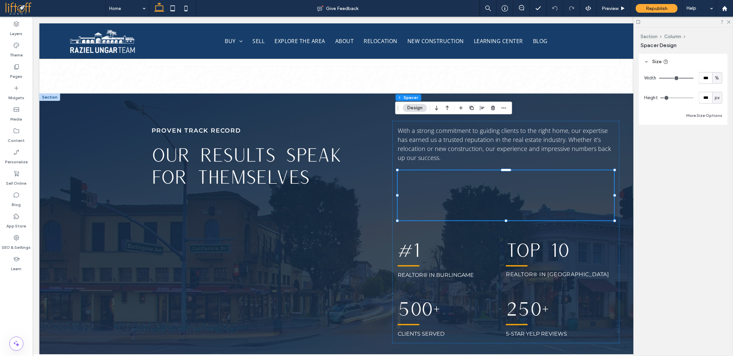
type input "***"
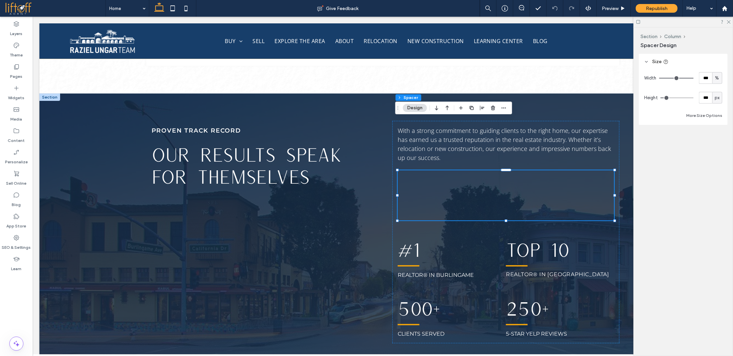
type input "***"
click at [669, 98] on input "range" at bounding box center [677, 98] width 33 height 1
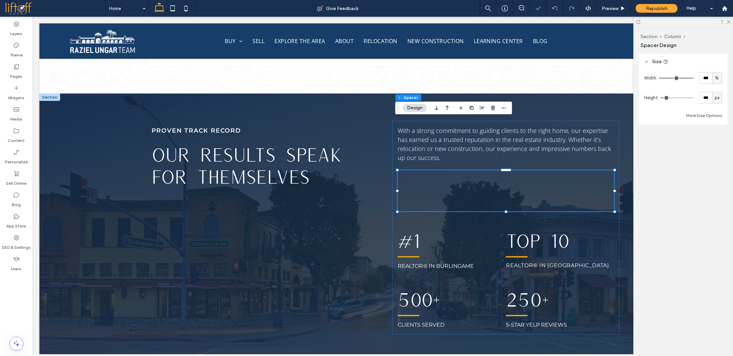
type input "***"
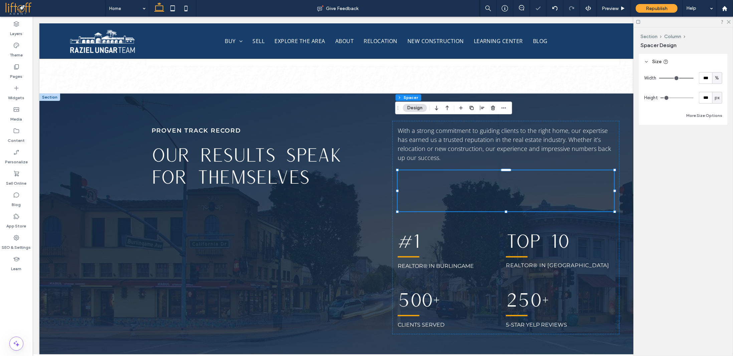
type input "***"
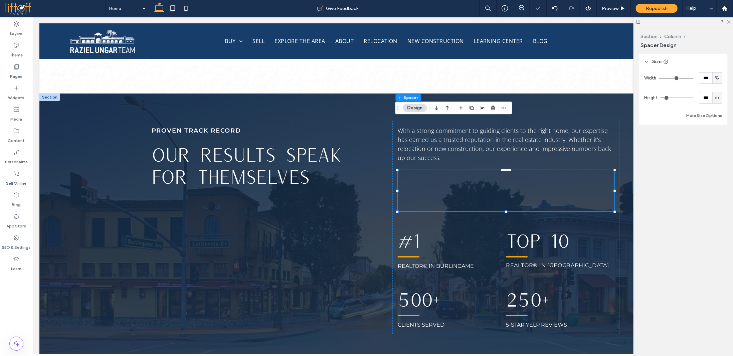
type input "**"
click at [667, 98] on input "range" at bounding box center [677, 98] width 33 height 1
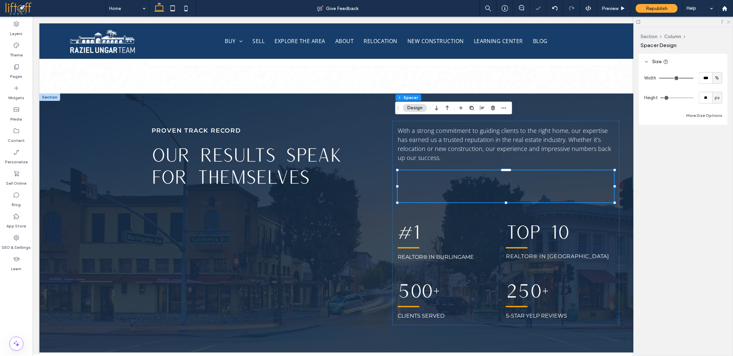
click at [728, 22] on icon at bounding box center [729, 21] width 4 height 4
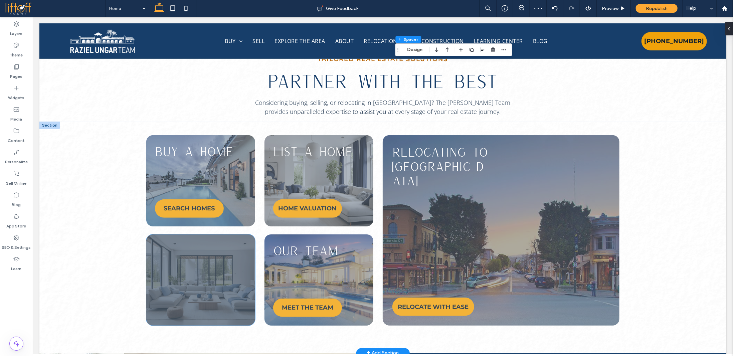
scroll to position [1904, 0]
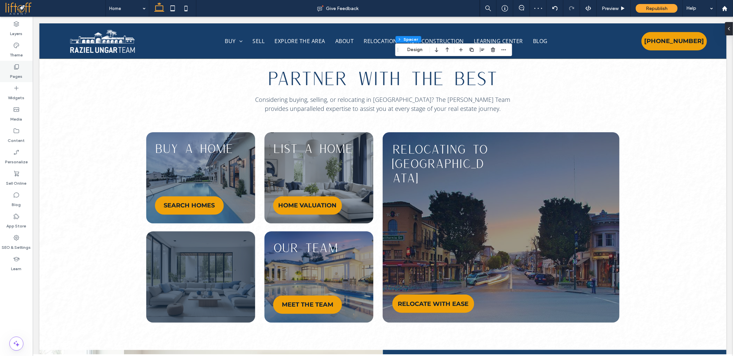
click at [16, 71] on label "Pages" at bounding box center [16, 74] width 12 height 9
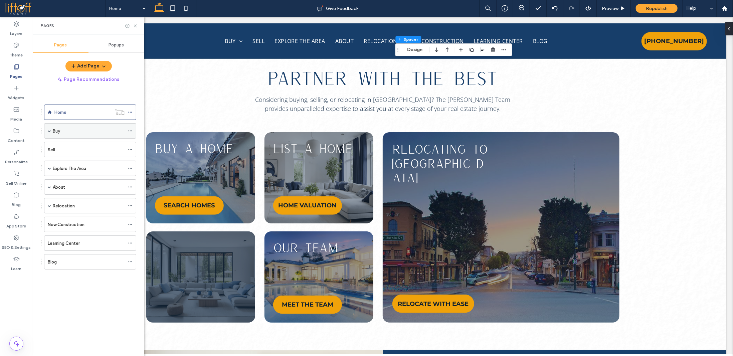
click at [79, 128] on div "Buy" at bounding box center [89, 131] width 72 height 7
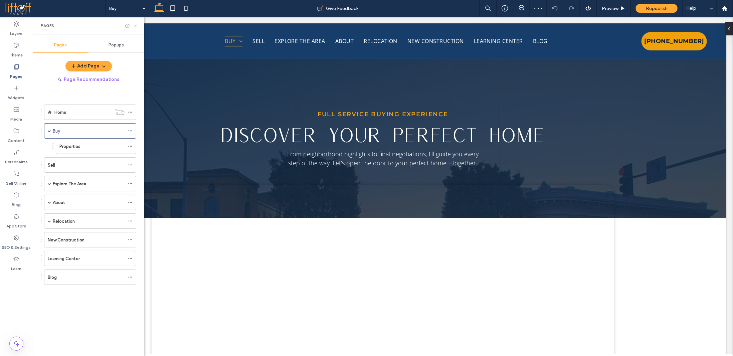
scroll to position [67, 0]
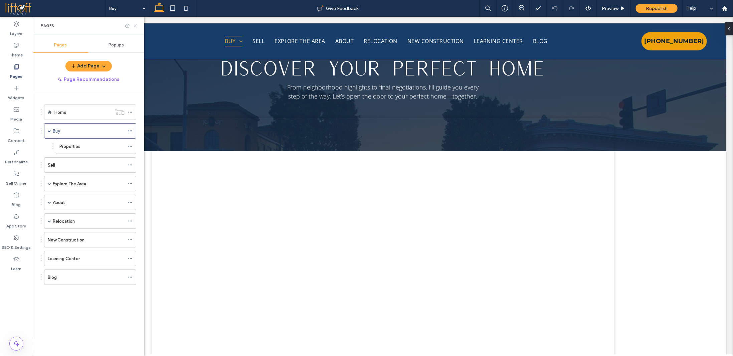
click at [135, 26] on use at bounding box center [135, 25] width 3 height 3
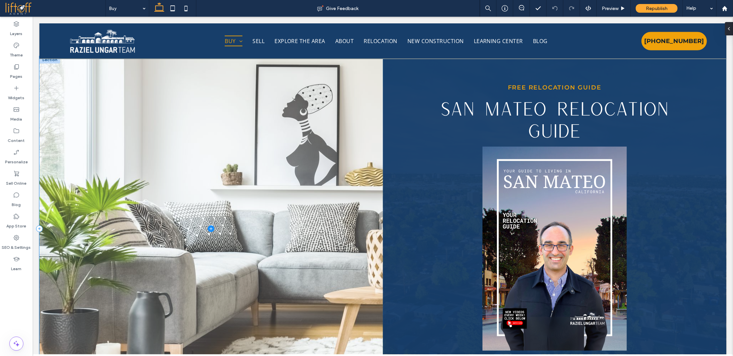
scroll to position [802, 0]
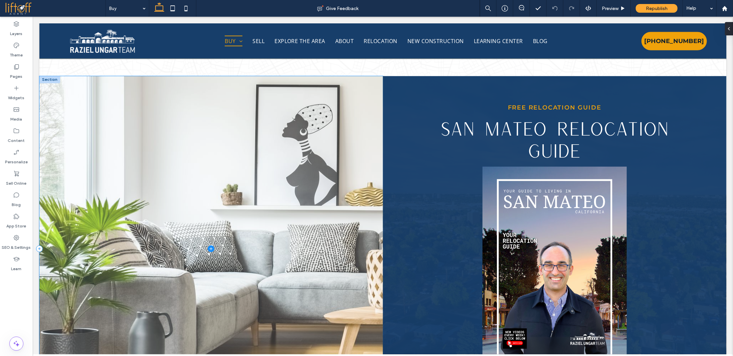
click at [271, 197] on span at bounding box center [211, 249] width 344 height 346
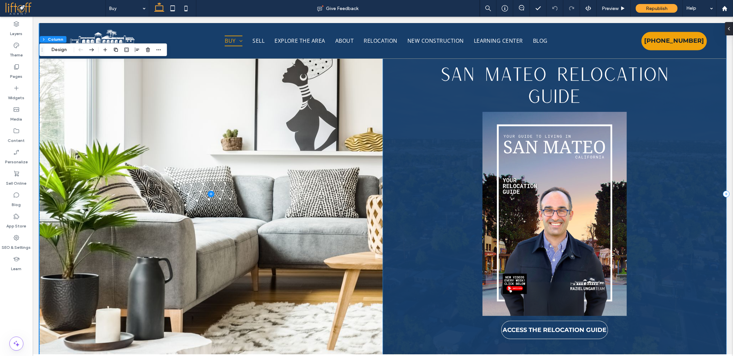
scroll to position [902, 0]
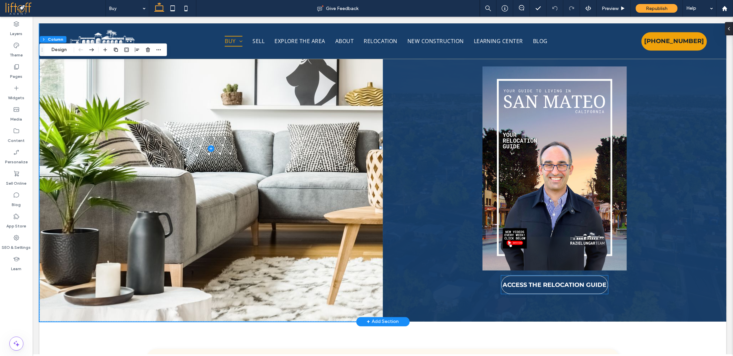
click at [602, 286] on link "ACCESS THE RELOCATION GUIDE" at bounding box center [554, 284] width 107 height 18
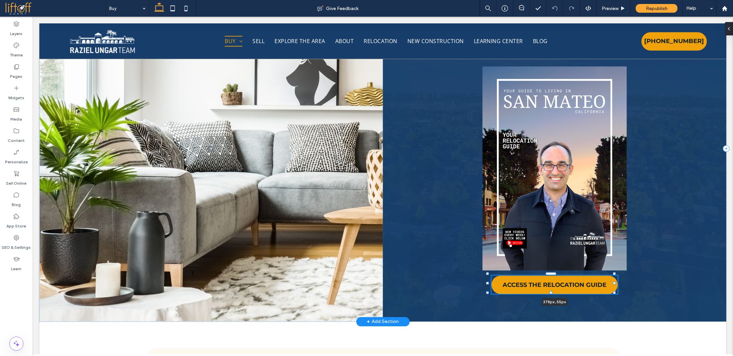
drag, startPoint x: 605, startPoint y: 282, endPoint x: 615, endPoint y: 282, distance: 10.0
click at [615, 282] on div at bounding box center [614, 283] width 3 height 3
type input "***"
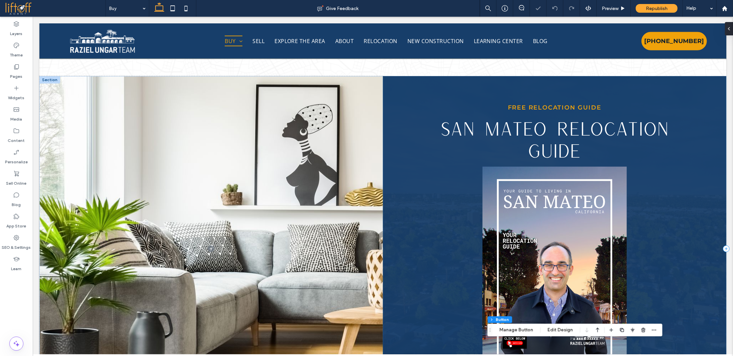
scroll to position [802, 0]
click at [429, 263] on div "Free Relocation Guide San Mateo Relocation Guide ACCESS THE RELOCATION GUIDE 38…" at bounding box center [555, 249] width 344 height 346
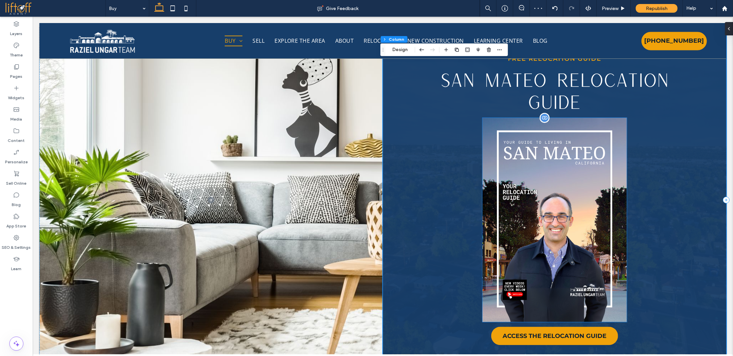
scroll to position [835, 0]
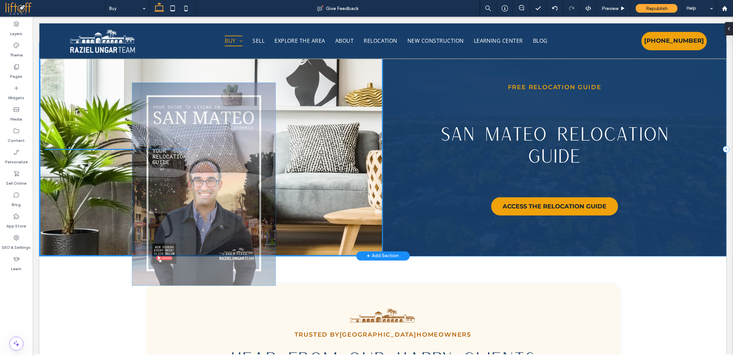
drag, startPoint x: 578, startPoint y: 214, endPoint x: 232, endPoint y: 163, distance: 349.5
type input "**"
type input "****"
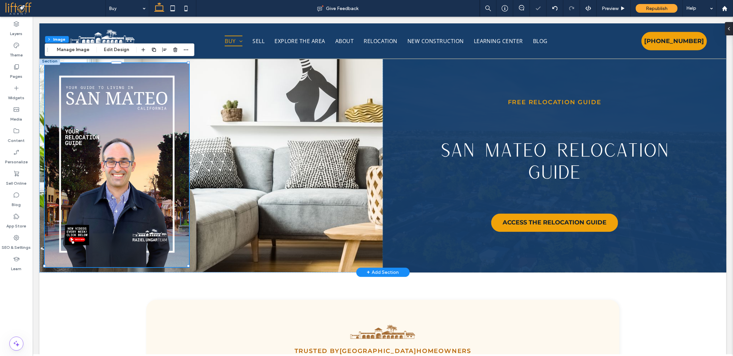
scroll to position [768, 0]
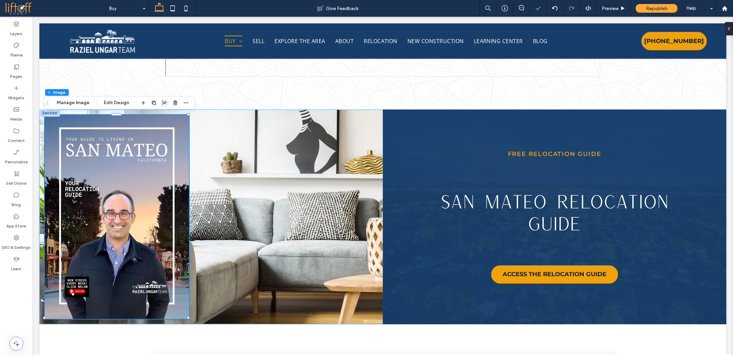
click at [166, 103] on span "button" at bounding box center [165, 103] width 8 height 8
click at [159, 114] on span "center" at bounding box center [158, 116] width 8 height 8
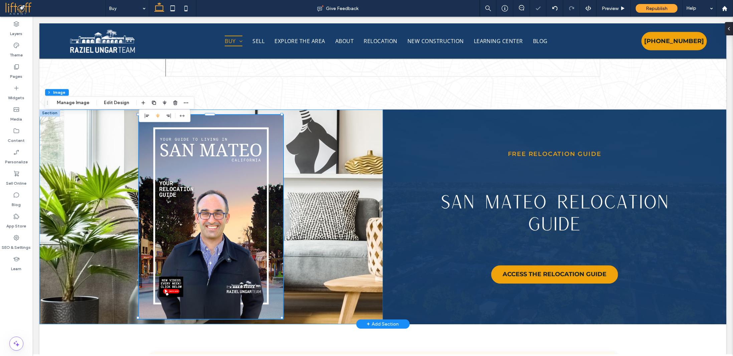
click at [335, 192] on div at bounding box center [211, 216] width 344 height 215
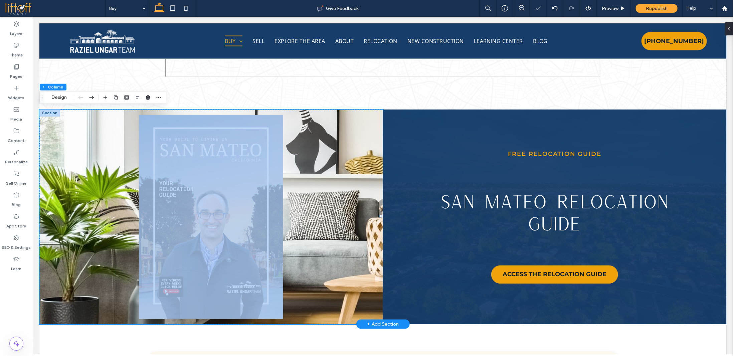
click at [335, 192] on div at bounding box center [211, 216] width 344 height 215
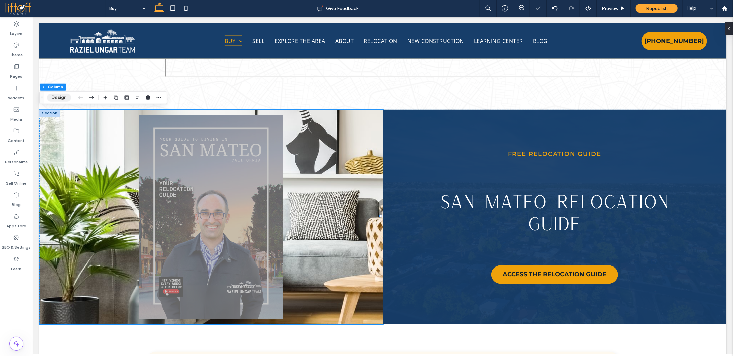
click at [59, 96] on button "Design" at bounding box center [59, 98] width 24 height 8
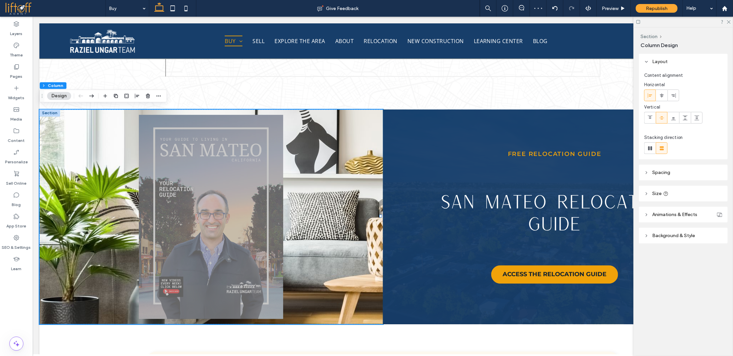
click at [671, 236] on span "Background & Style" at bounding box center [673, 236] width 43 height 6
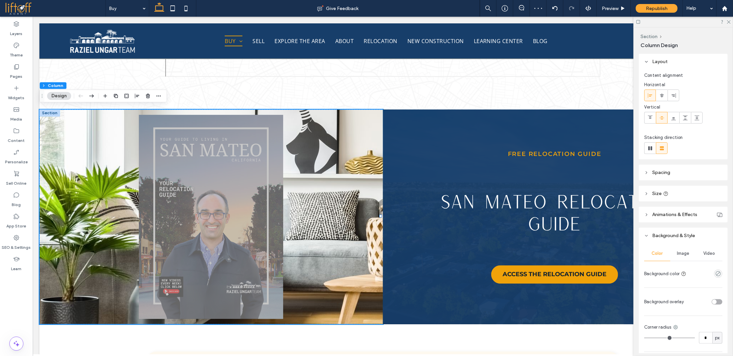
click at [686, 254] on span "Image" at bounding box center [683, 253] width 12 height 5
click at [729, 22] on icon at bounding box center [729, 21] width 4 height 4
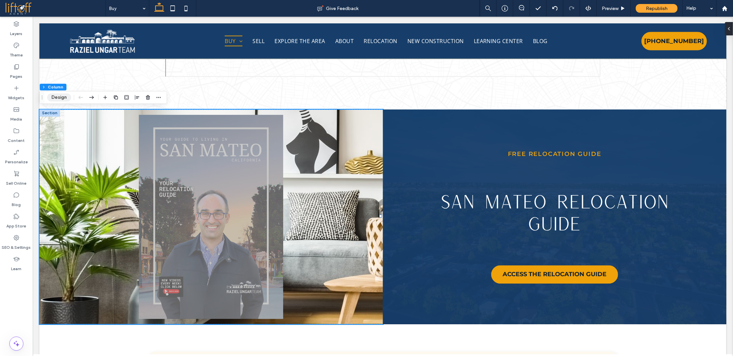
click at [57, 96] on button "Design" at bounding box center [59, 98] width 24 height 8
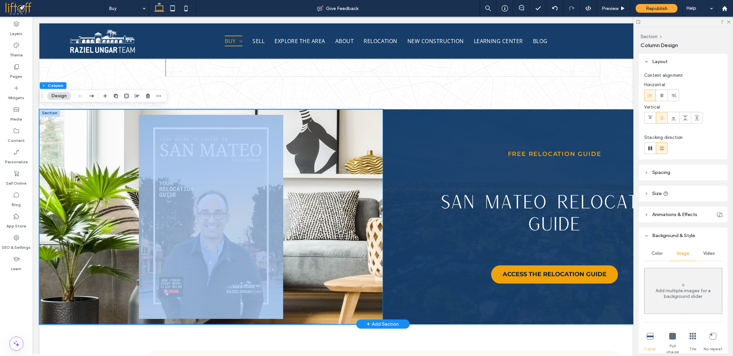
click at [550, 168] on div "Free Relocation Guide San Mateo Relocation Guide ACCESS THE RELOCATION GUIDE" at bounding box center [555, 216] width 344 height 215
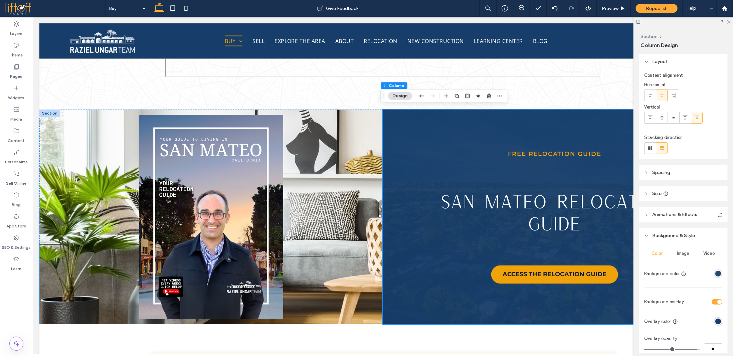
click at [649, 172] on icon at bounding box center [646, 172] width 5 height 5
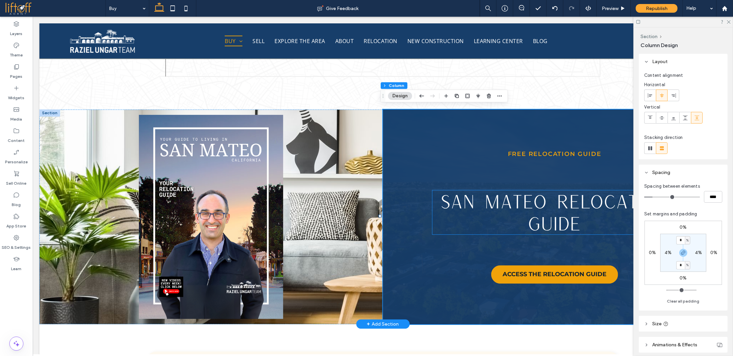
click at [553, 199] on span "San Mateo Relocation Guide" at bounding box center [554, 212] width 229 height 44
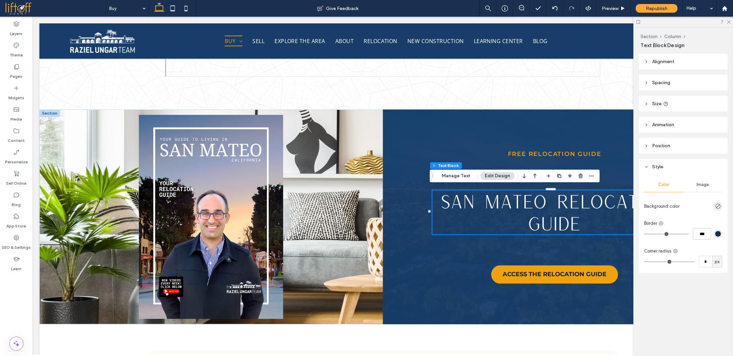
click at [651, 80] on header "Spacing" at bounding box center [683, 83] width 89 height 16
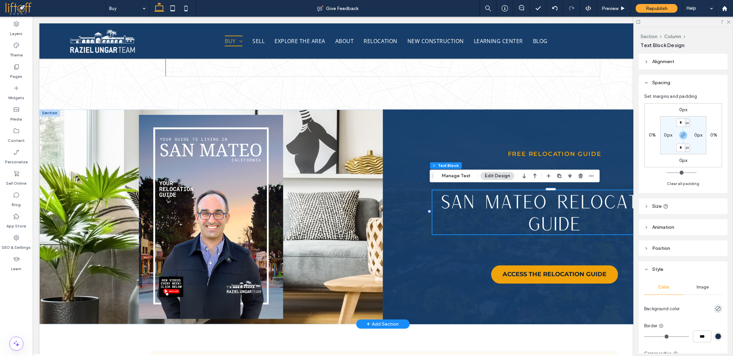
click at [575, 158] on div "Free Relocation Guide San Mateo Relocation Guide ACCESS THE RELOCATION GUIDE" at bounding box center [555, 216] width 344 height 215
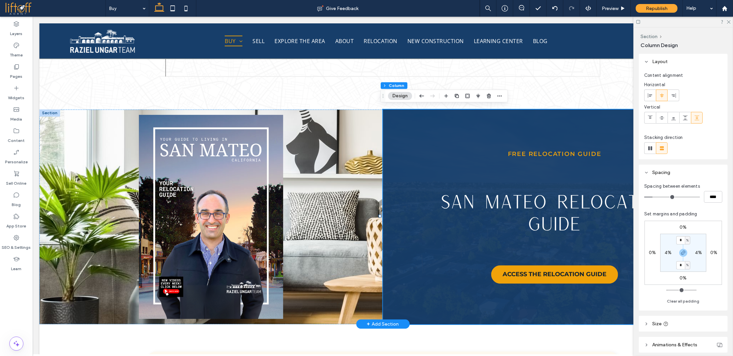
click at [579, 132] on div "Free Relocation Guide San Mateo Relocation Guide ACCESS THE RELOCATION GUIDE" at bounding box center [555, 216] width 344 height 215
click at [662, 118] on icon at bounding box center [661, 117] width 5 height 5
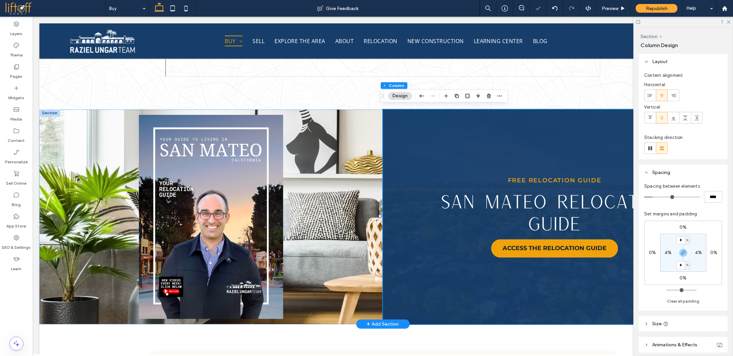
click at [566, 151] on div "Free Relocation Guide San Mateo Relocation Guide ACCESS THE RELOCATION GUIDE" at bounding box center [555, 216] width 344 height 215
click at [727, 21] on icon at bounding box center [729, 21] width 4 height 4
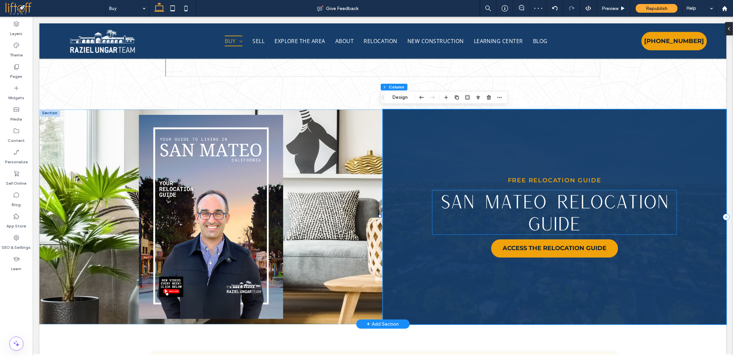
click at [665, 212] on h2 "San Mateo Relocation Guide" at bounding box center [554, 212] width 244 height 44
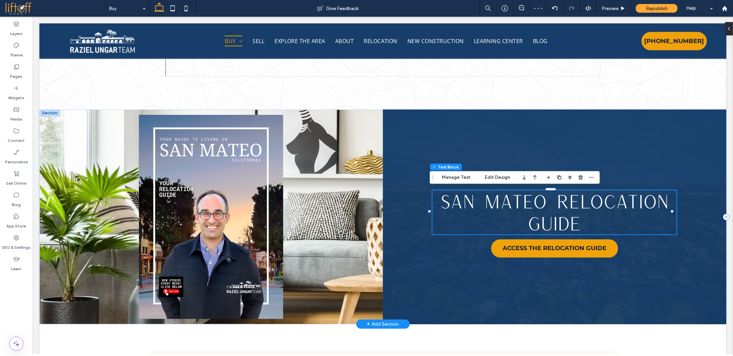
click at [560, 203] on span "San Mateo Relocation Guide" at bounding box center [554, 212] width 229 height 44
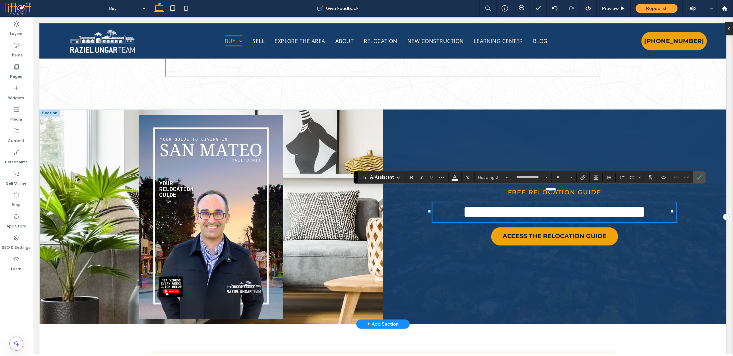
click at [553, 203] on span "**********" at bounding box center [554, 212] width 183 height 18
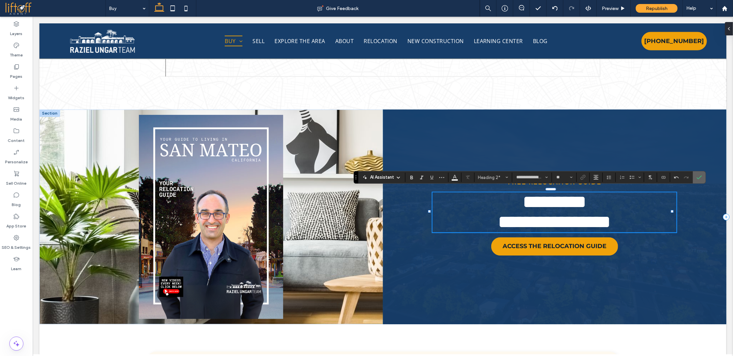
click at [697, 176] on icon "Confirm" at bounding box center [699, 177] width 5 height 5
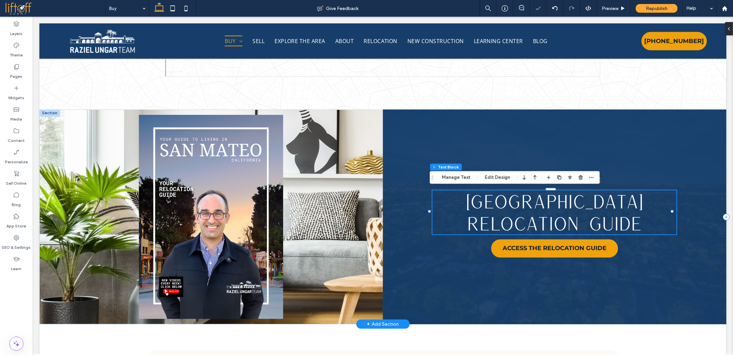
click at [677, 264] on div "Free Relocation Guide San Mateo ﻿ Relocation Guide ACCESS THE RELOCATION GUIDE" at bounding box center [555, 216] width 344 height 215
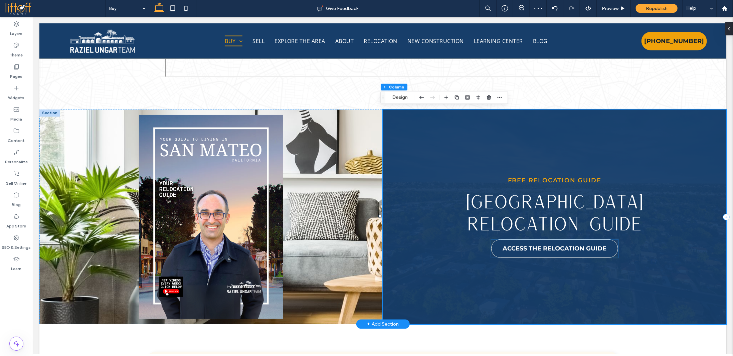
click at [551, 239] on link "ACCESS THE RELOCATION GUIDE" at bounding box center [554, 248] width 127 height 18
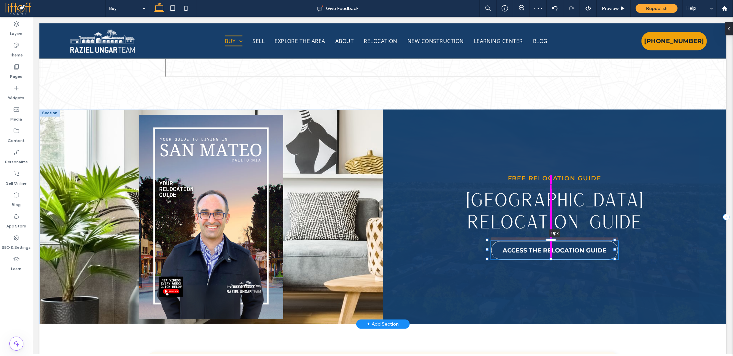
drag, startPoint x: 552, startPoint y: 237, endPoint x: 552, endPoint y: 241, distance: 3.7
click at [552, 241] on div "Free Relocation Guide San Mateo ﻿ Relocation Guide ACCESS THE RELOCATION GUIDE …" at bounding box center [382, 216] width 687 height 215
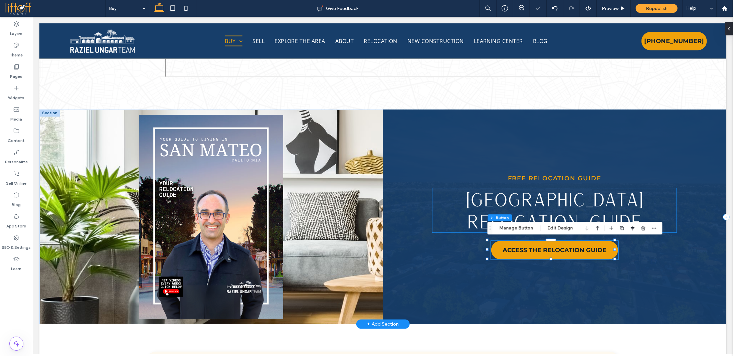
click at [435, 194] on h2 "[GEOGRAPHIC_DATA]" at bounding box center [554, 199] width 244 height 22
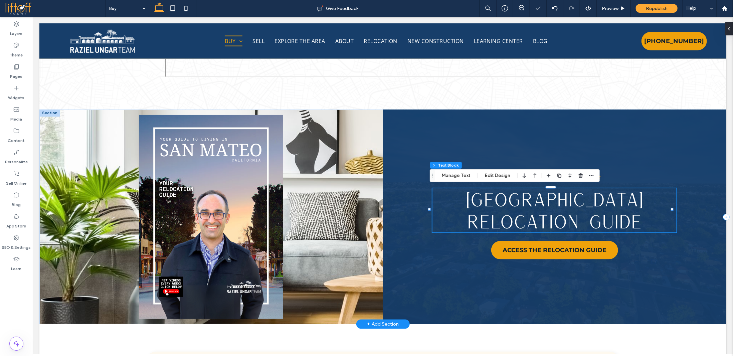
click at [518, 213] on span "﻿ Relocation Guide" at bounding box center [554, 221] width 175 height 22
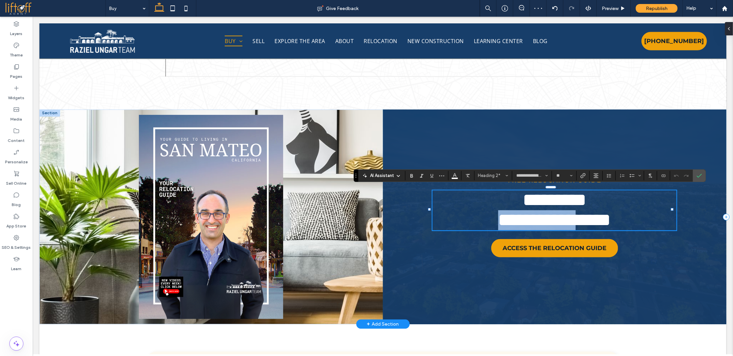
click at [500, 223] on span "**********" at bounding box center [554, 220] width 113 height 18
drag, startPoint x: 583, startPoint y: 223, endPoint x: 659, endPoint y: 182, distance: 86.4
click at [576, 223] on span "**********" at bounding box center [554, 220] width 113 height 18
click at [697, 174] on icon "Confirm" at bounding box center [699, 175] width 5 height 5
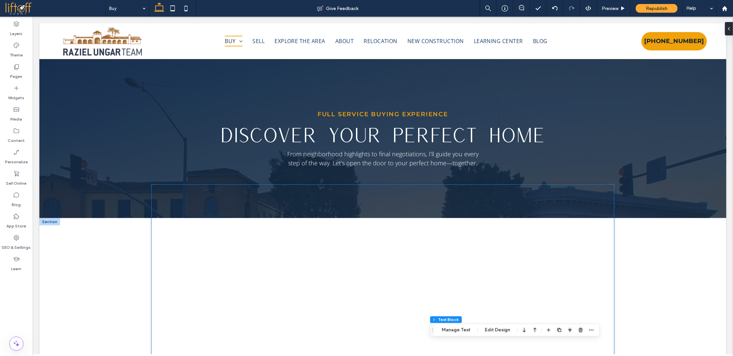
scroll to position [0, 0]
click at [15, 114] on label "Media" at bounding box center [17, 117] width 12 height 9
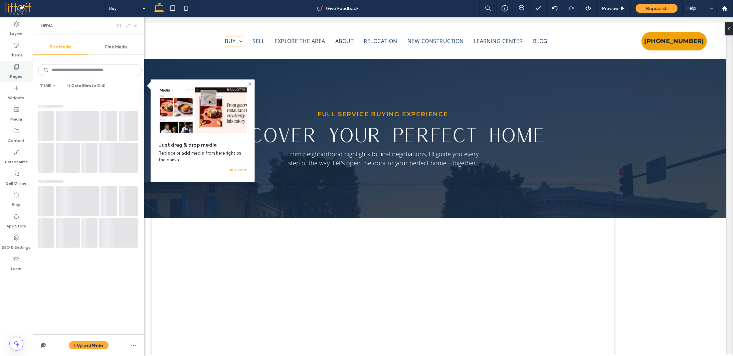
click at [17, 70] on label "Pages" at bounding box center [16, 74] width 12 height 9
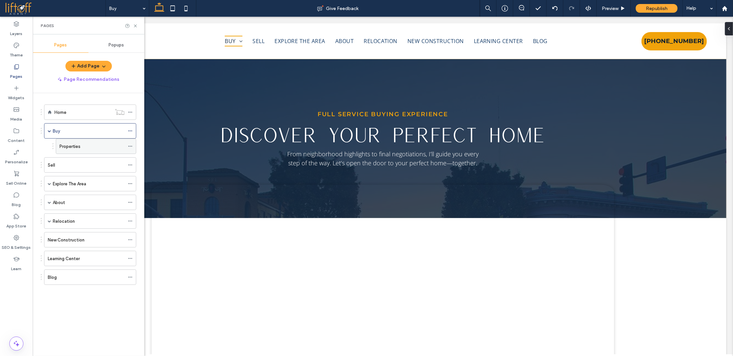
click at [88, 146] on div "Properties" at bounding box center [91, 146] width 65 height 7
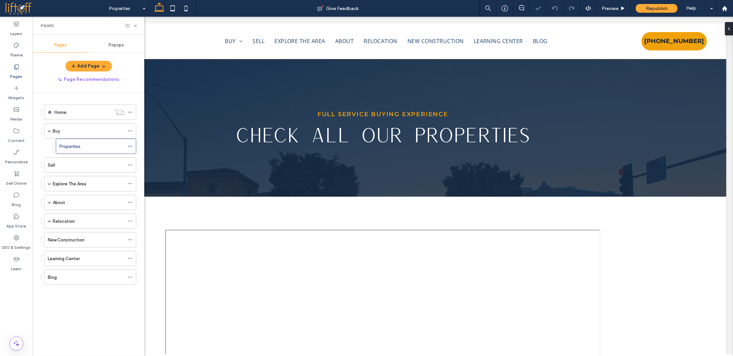
click at [80, 163] on div "Sell" at bounding box center [86, 165] width 77 height 7
click at [86, 147] on div "Properties" at bounding box center [91, 146] width 65 height 7
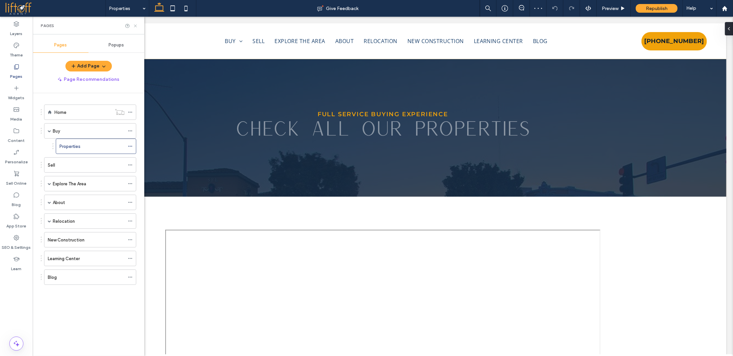
click at [135, 25] on use at bounding box center [135, 25] width 3 height 3
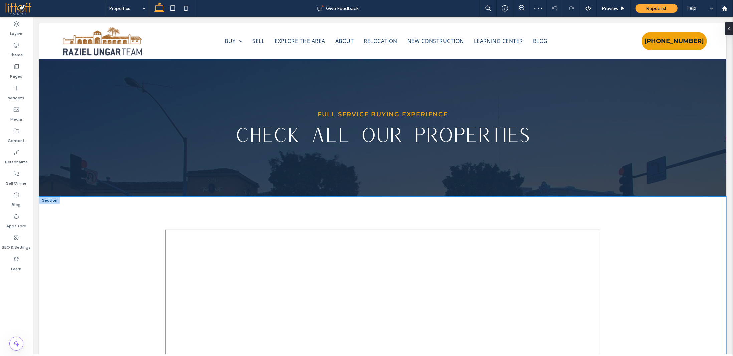
click at [166, 204] on div at bounding box center [382, 362] width 501 height 333
click at [146, 181] on button "Design" at bounding box center [150, 185] width 24 height 8
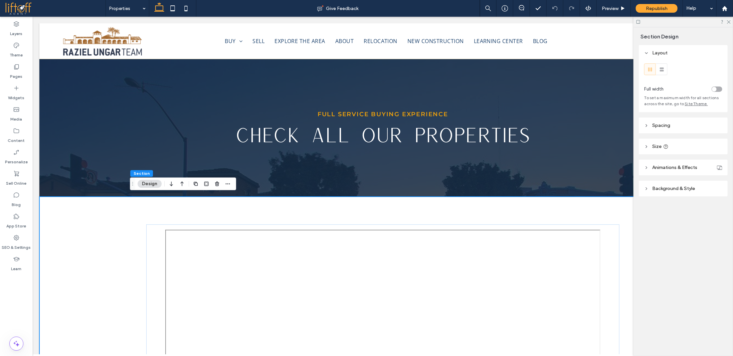
click at [673, 126] on header "Spacing" at bounding box center [683, 126] width 89 height 16
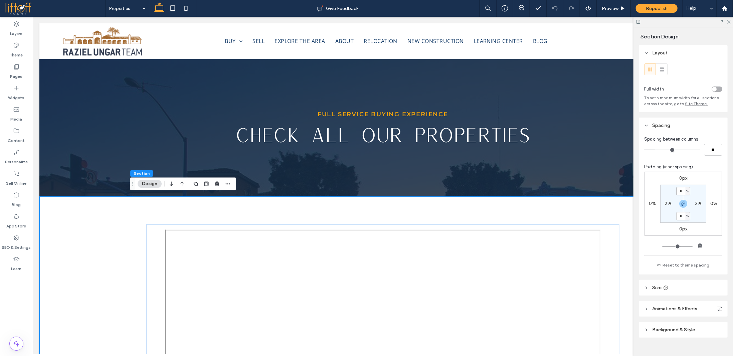
click at [678, 192] on input "*" at bounding box center [680, 191] width 9 height 8
type input "*"
click at [666, 204] on label "2%" at bounding box center [668, 204] width 7 height 6
type input "*"
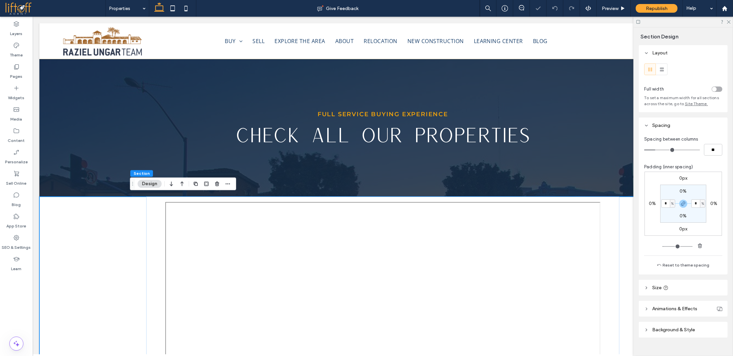
type input "*"
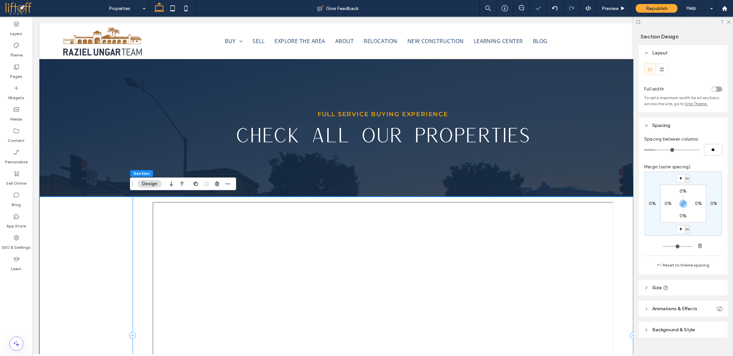
click at [142, 204] on div at bounding box center [382, 335] width 501 height 278
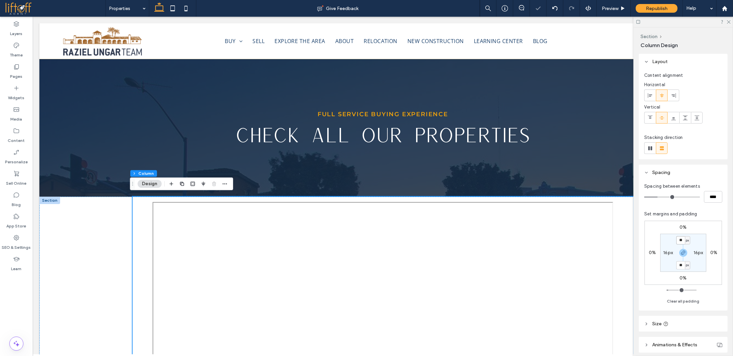
click at [682, 239] on input "**" at bounding box center [680, 240] width 9 height 8
type input "*"
click at [696, 254] on label "16px" at bounding box center [699, 253] width 10 height 6
type input "**"
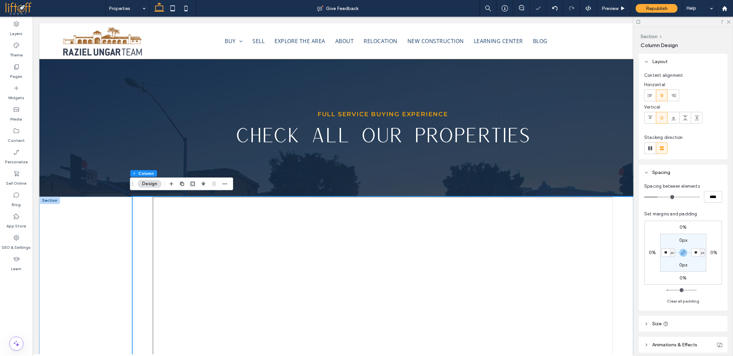
type input "*"
click at [88, 228] on div at bounding box center [382, 329] width 687 height 267
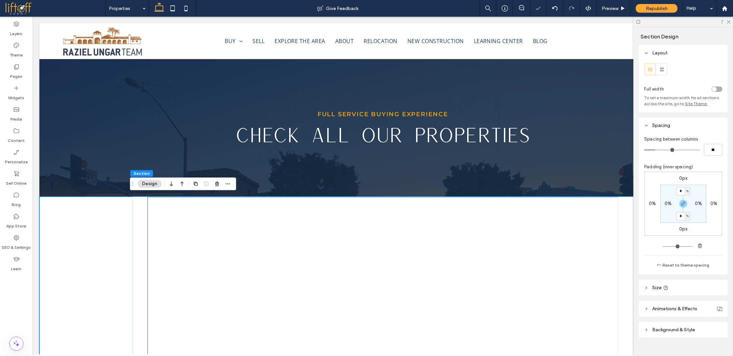
click at [714, 91] on div "toggle" at bounding box center [717, 89] width 11 height 5
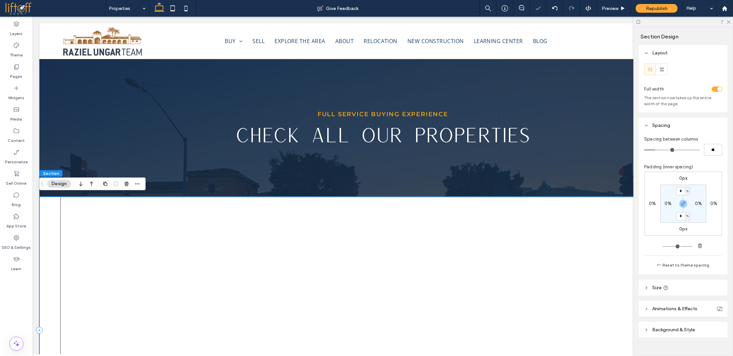
click at [49, 215] on div at bounding box center [382, 329] width 687 height 267
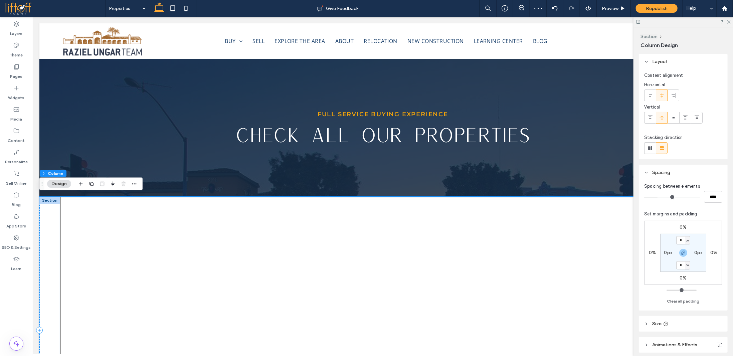
click at [72, 204] on div at bounding box center [383, 329] width 646 height 267
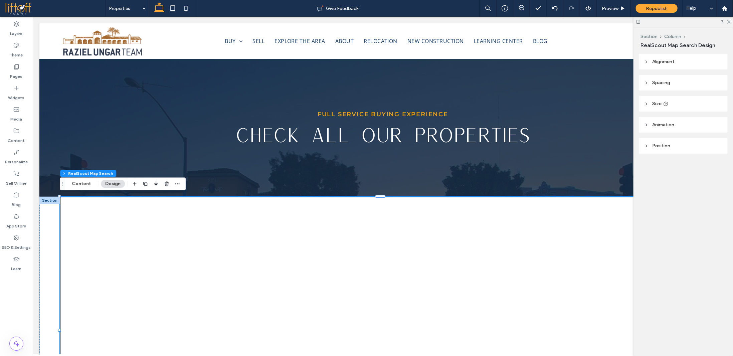
click at [680, 103] on header "Size" at bounding box center [683, 104] width 89 height 16
type input "**"
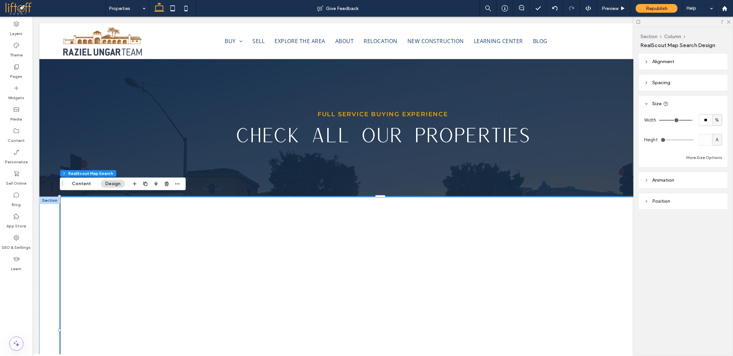
type input "**"
type input "***"
drag, startPoint x: 689, startPoint y: 120, endPoint x: 723, endPoint y: 84, distance: 49.2
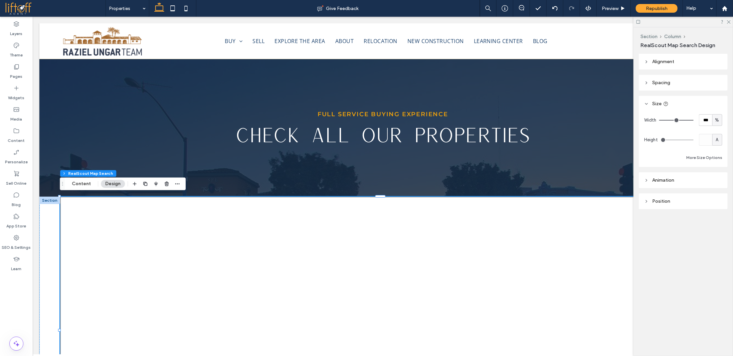
type input "***"
click input "range"
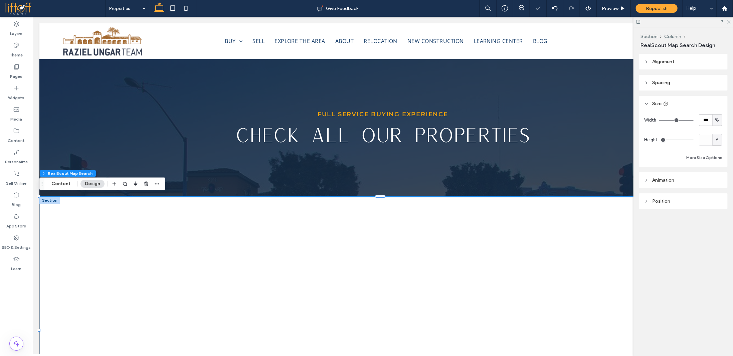
click icon
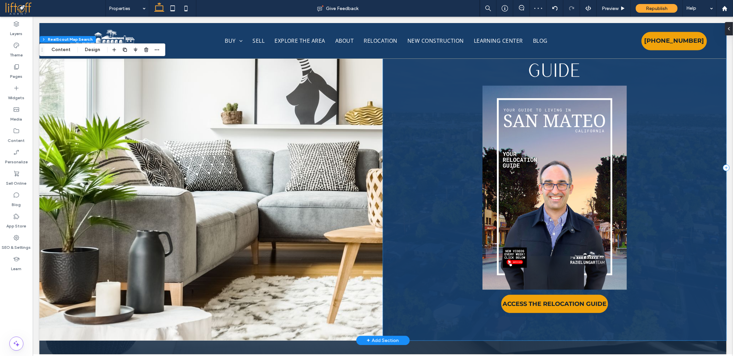
scroll to position [868, 0]
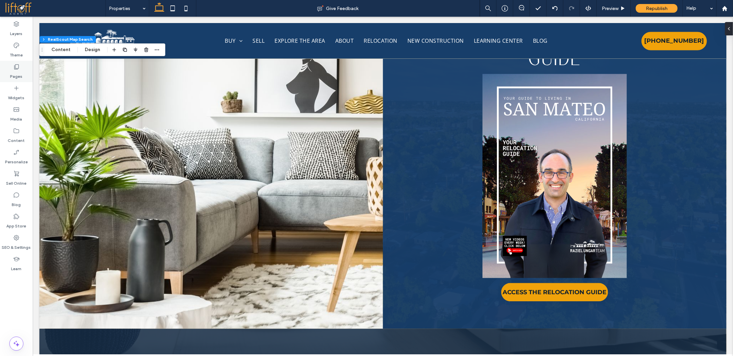
click div "Pages"
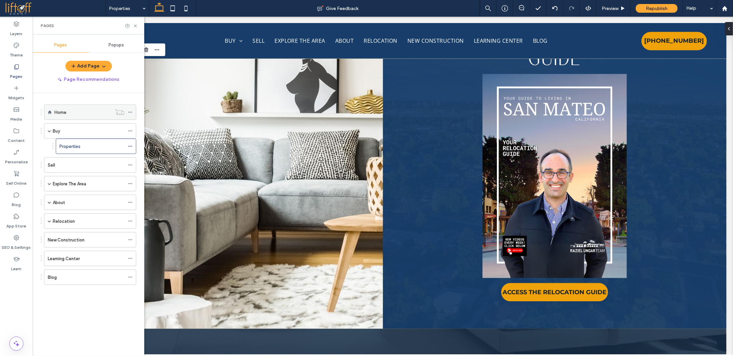
click div "Home"
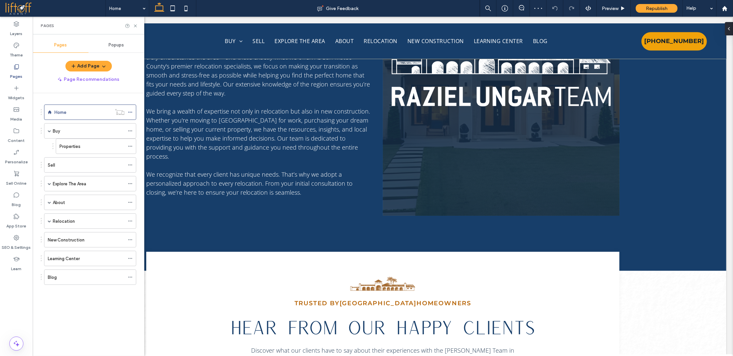
scroll to position [1607, 0]
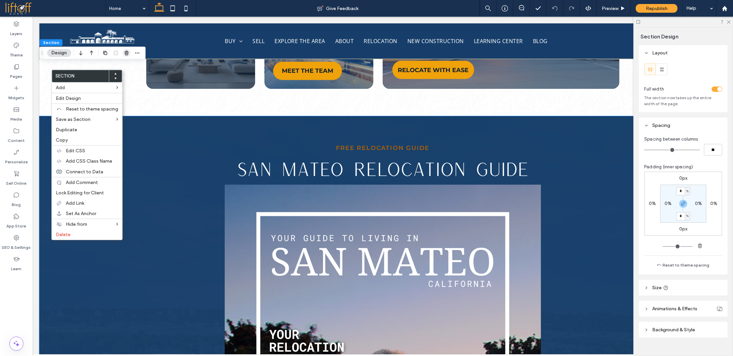
click at [128, 52] on use "button" at bounding box center [127, 53] width 4 height 4
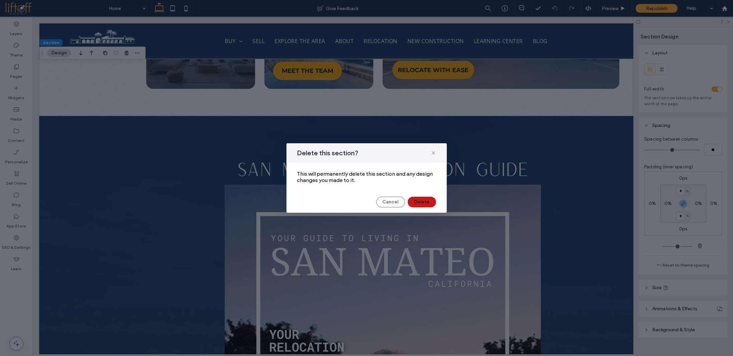
click at [423, 203] on button "Delete" at bounding box center [422, 202] width 28 height 11
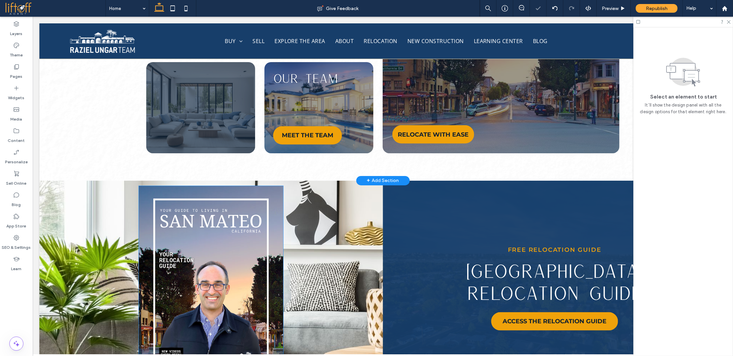
scroll to position [2071, 0]
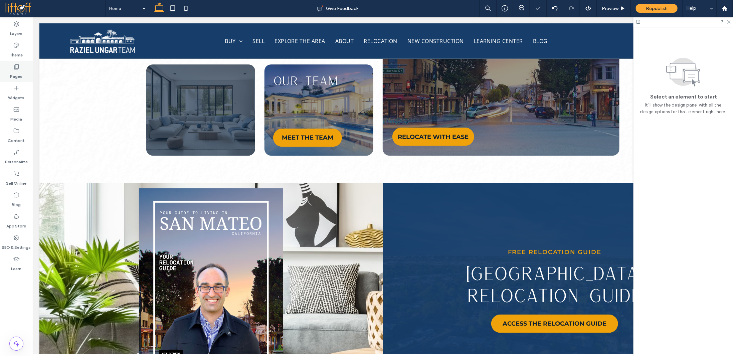
click at [19, 71] on label "Pages" at bounding box center [16, 74] width 12 height 9
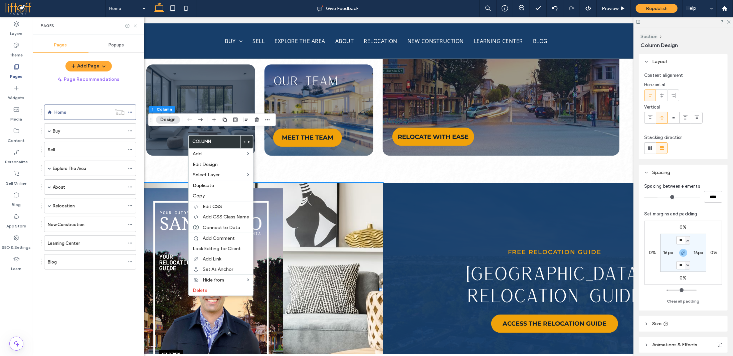
click at [135, 27] on icon at bounding box center [135, 25] width 5 height 5
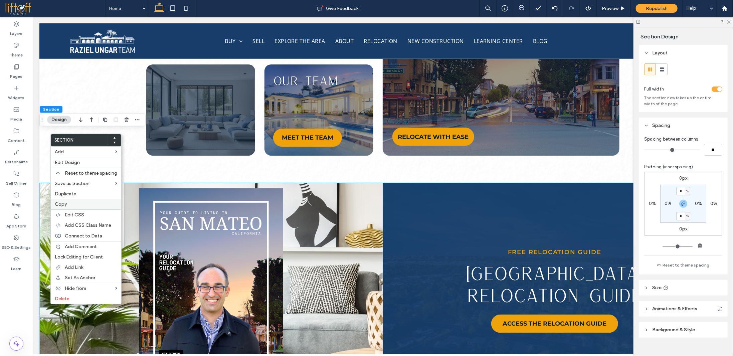
click at [67, 204] on label "Copy" at bounding box center [86, 204] width 62 height 6
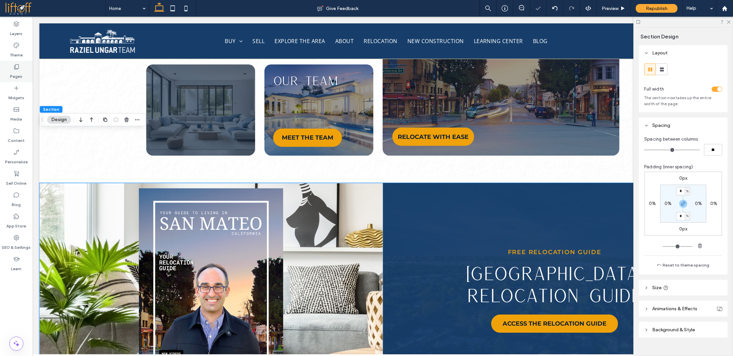
click at [16, 75] on label "Pages" at bounding box center [16, 74] width 12 height 9
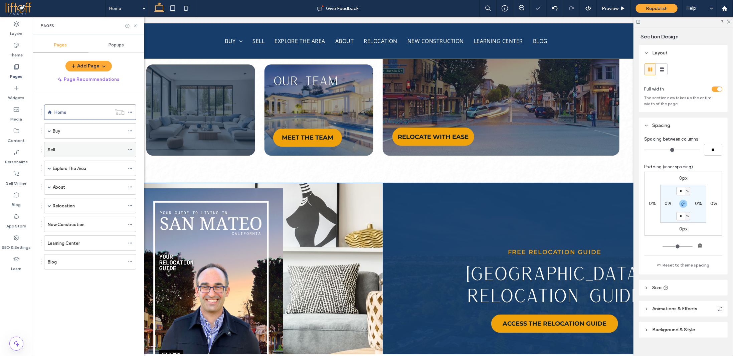
click at [71, 149] on div "Sell" at bounding box center [86, 149] width 77 height 7
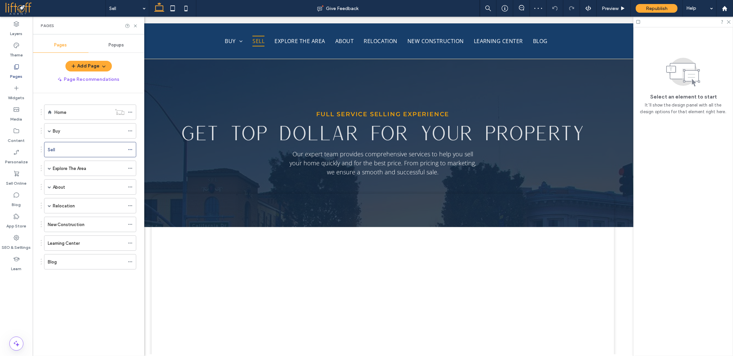
scroll to position [534, 0]
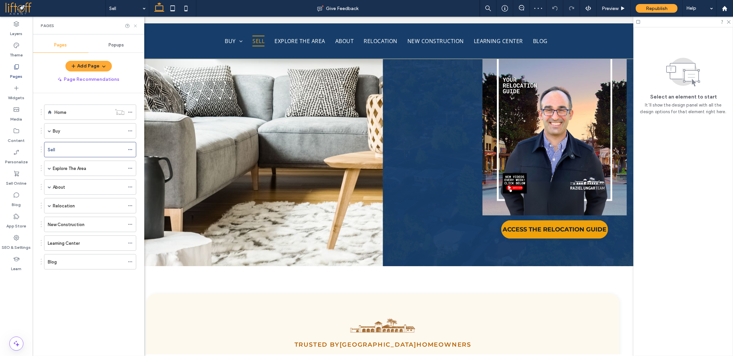
click at [135, 25] on icon at bounding box center [135, 25] width 5 height 5
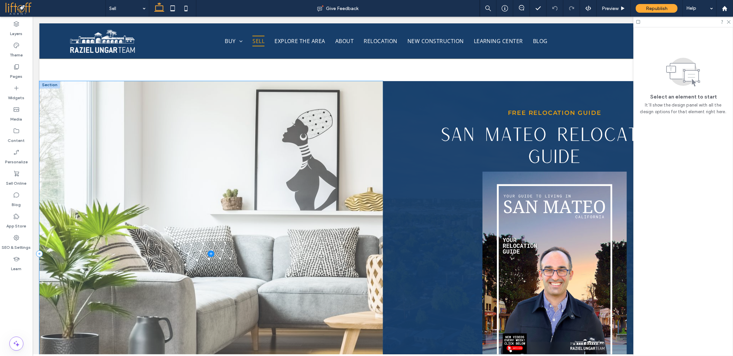
scroll to position [301, 0]
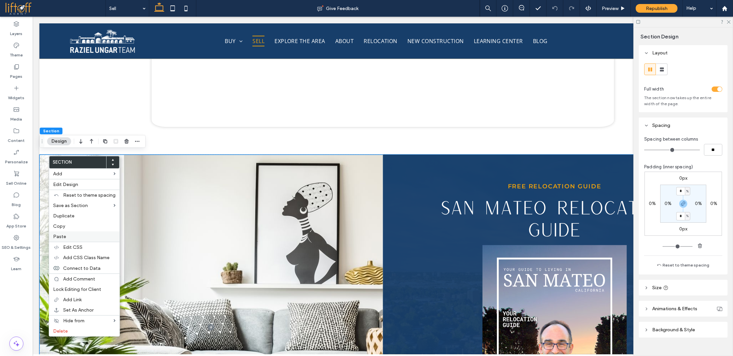
click at [69, 234] on label "Paste" at bounding box center [84, 237] width 62 height 6
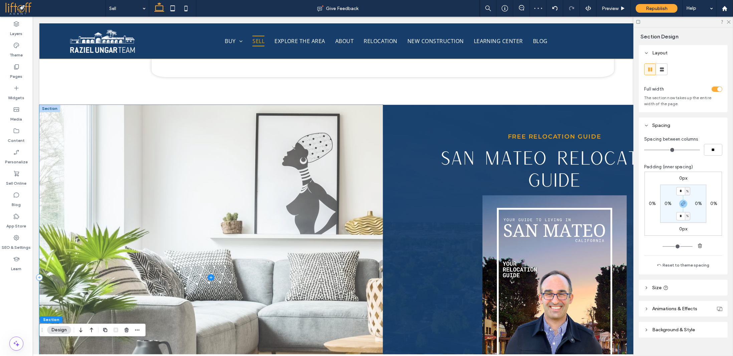
scroll to position [349, 0]
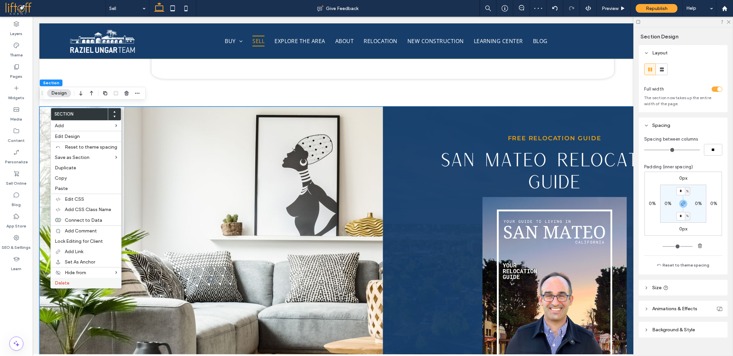
click at [79, 285] on label "Delete" at bounding box center [86, 283] width 62 height 6
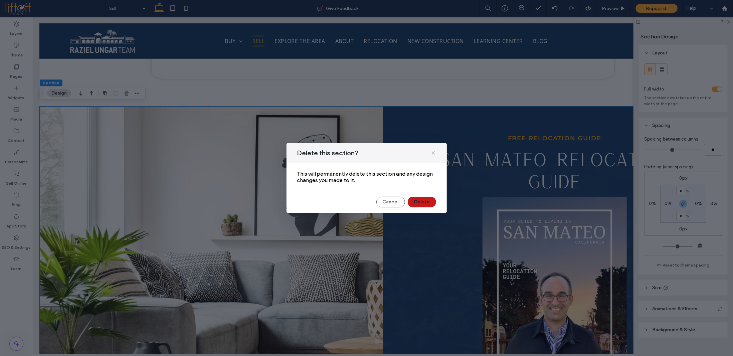
drag, startPoint x: 424, startPoint y: 203, endPoint x: 343, endPoint y: 173, distance: 86.0
click at [423, 203] on button "Delete" at bounding box center [422, 202] width 28 height 11
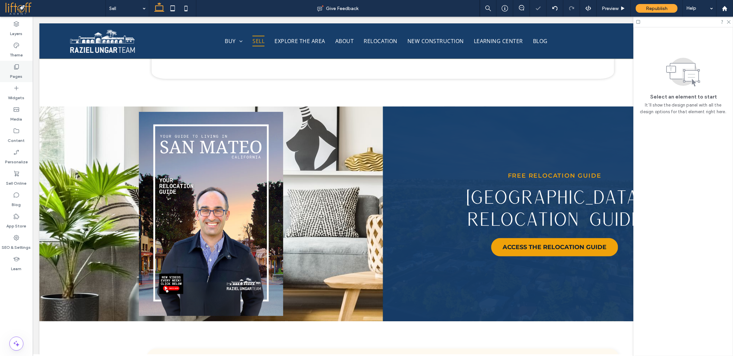
click at [18, 67] on icon at bounding box center [16, 66] width 7 height 7
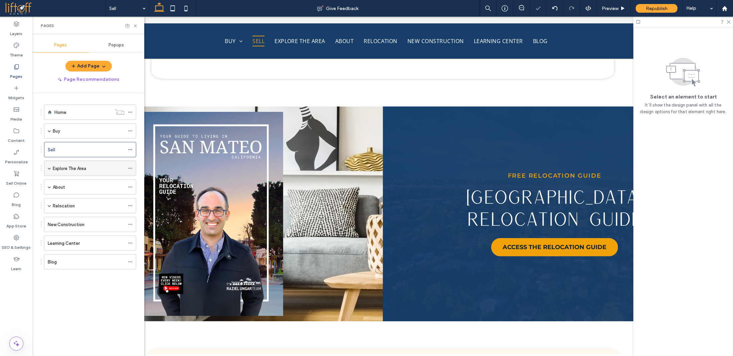
click at [86, 167] on label "Explore The Area" at bounding box center [69, 169] width 33 height 12
click at [136, 25] on use at bounding box center [135, 25] width 3 height 3
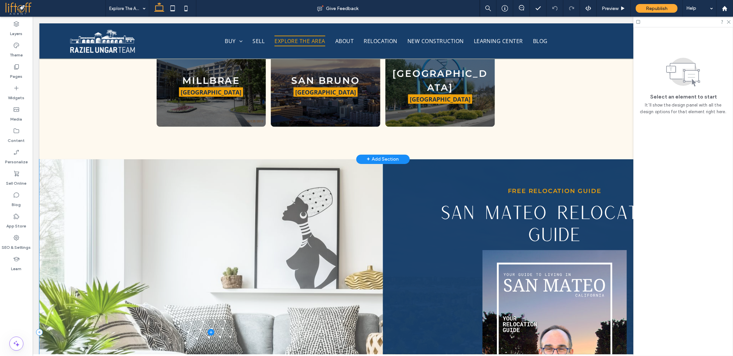
scroll to position [735, 0]
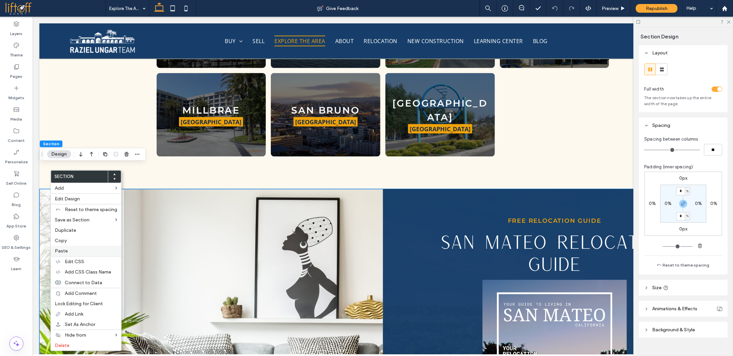
click at [85, 251] on label "Paste" at bounding box center [86, 251] width 62 height 6
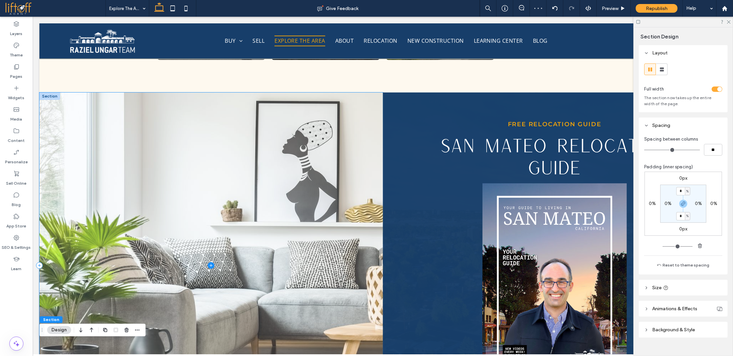
scroll to position [830, 0]
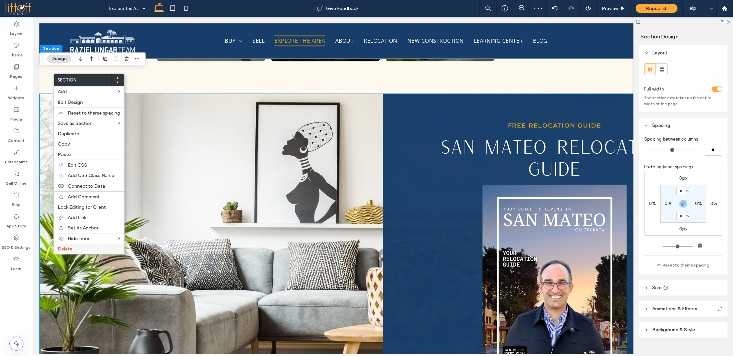
click at [83, 251] on div "Delete" at bounding box center [89, 249] width 70 height 10
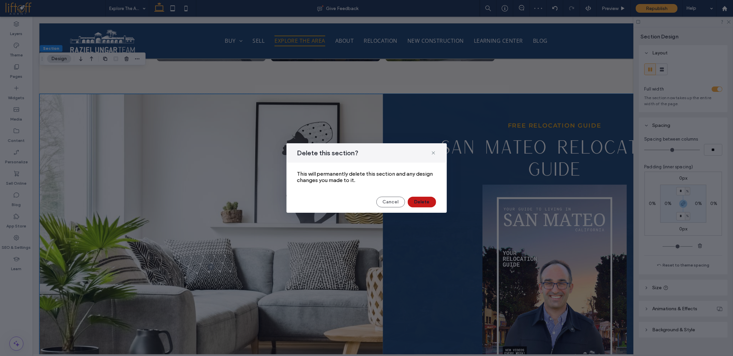
click at [422, 203] on button "Delete" at bounding box center [422, 202] width 28 height 11
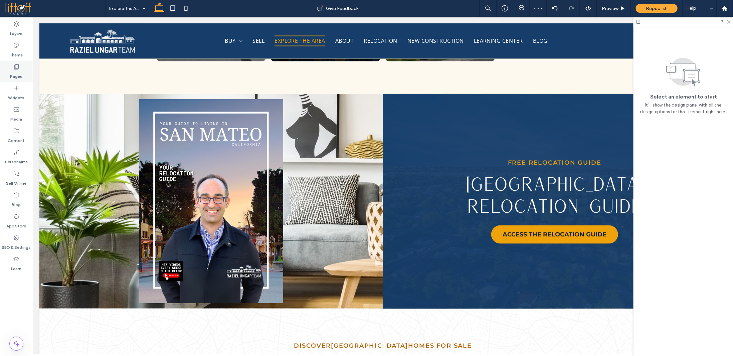
click at [23, 70] on div "Pages" at bounding box center [16, 71] width 33 height 21
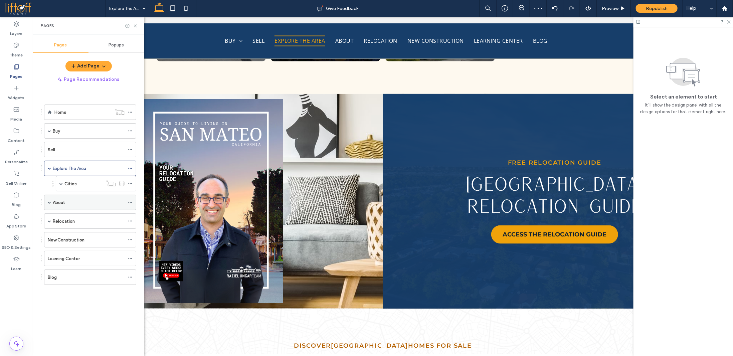
click at [87, 195] on div "About" at bounding box center [89, 202] width 72 height 15
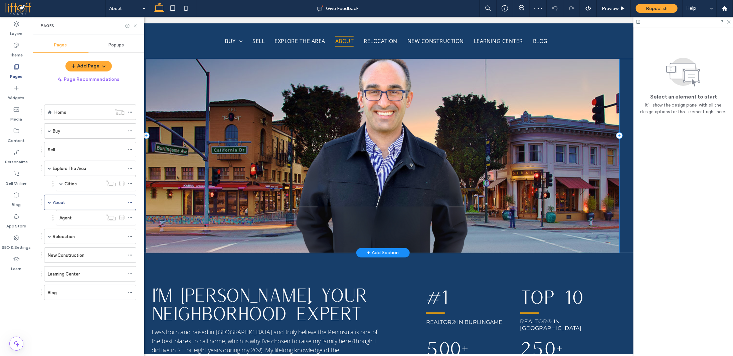
scroll to position [902, 0]
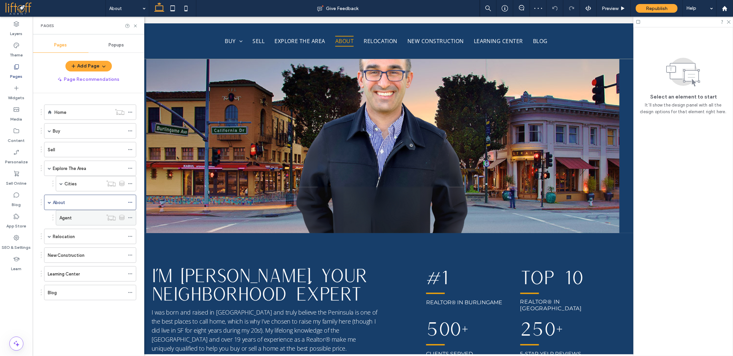
click at [82, 216] on div "Agent" at bounding box center [80, 217] width 43 height 7
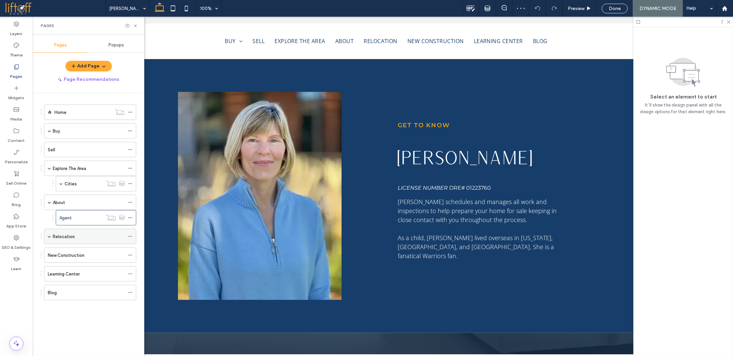
click at [75, 233] on div "Relocation" at bounding box center [89, 236] width 72 height 7
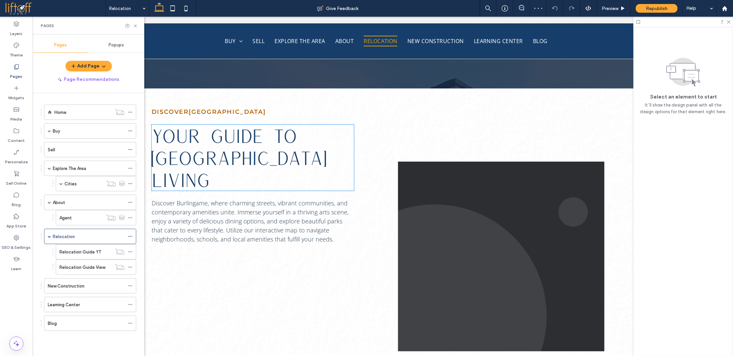
scroll to position [200, 0]
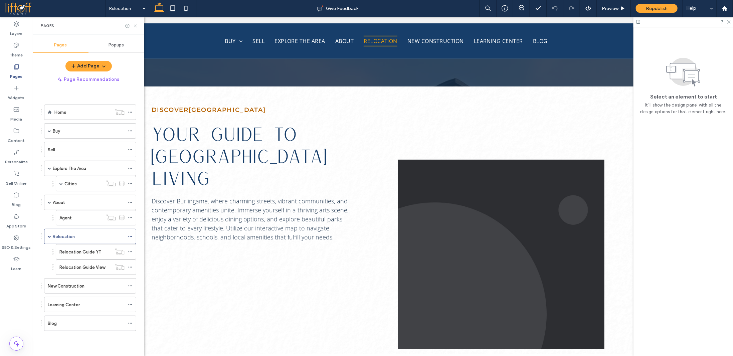
drag, startPoint x: 137, startPoint y: 27, endPoint x: 84, endPoint y: 130, distance: 115.9
click at [137, 27] on icon at bounding box center [135, 25] width 5 height 5
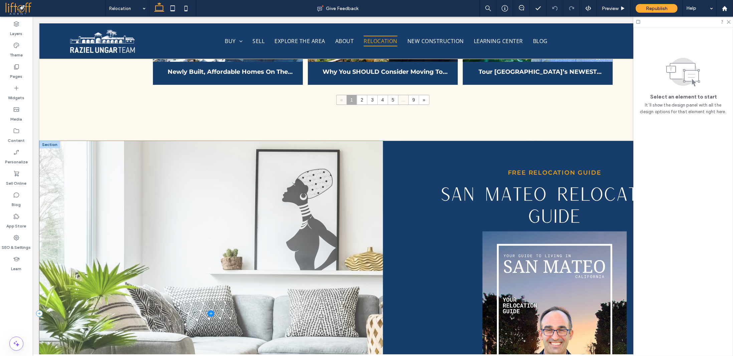
scroll to position [1971, 0]
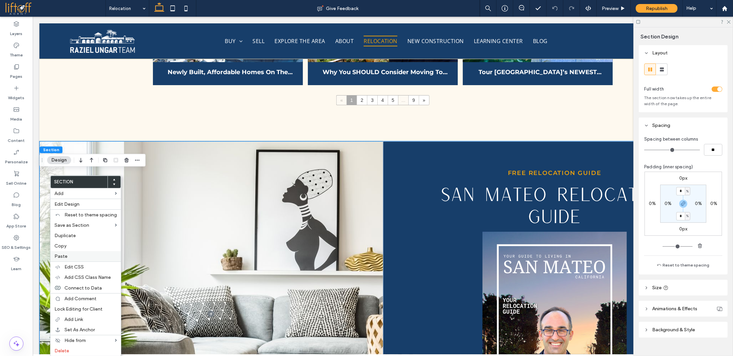
click at [66, 257] on span "Paste" at bounding box center [60, 257] width 13 height 6
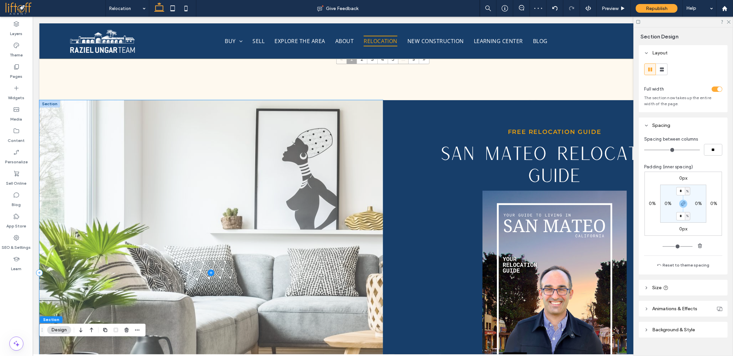
scroll to position [2009, 0]
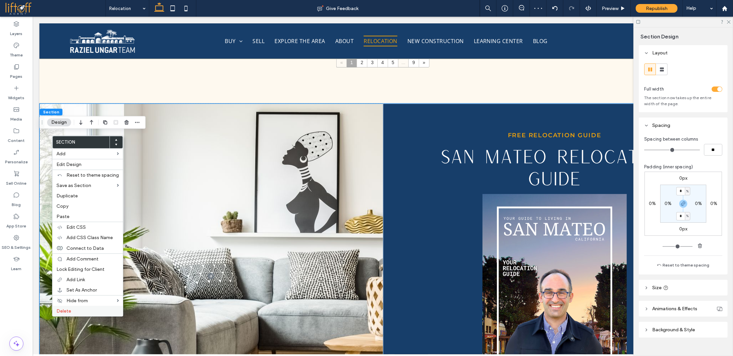
click at [83, 310] on label "Delete" at bounding box center [87, 311] width 62 height 6
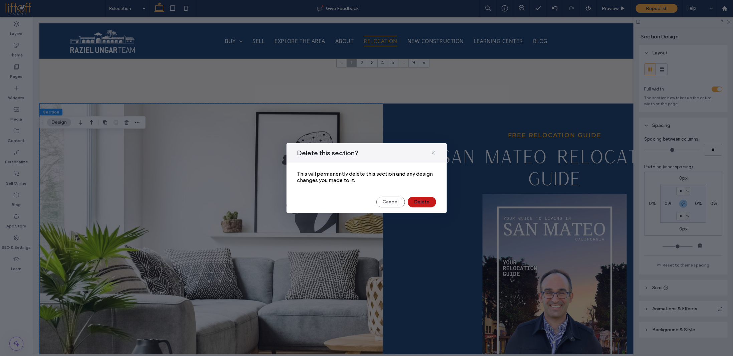
click at [428, 202] on button "Delete" at bounding box center [422, 202] width 28 height 11
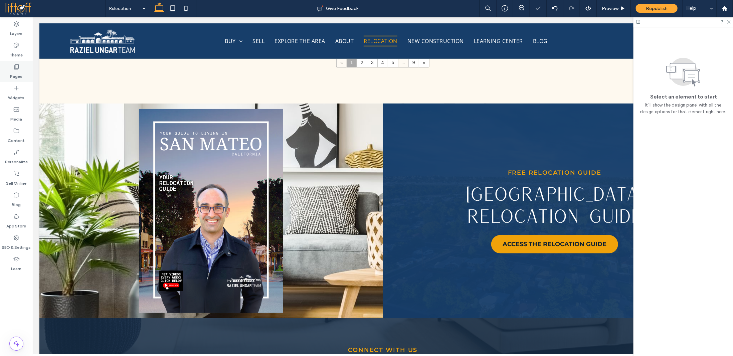
click at [24, 71] on div "Pages" at bounding box center [16, 71] width 33 height 21
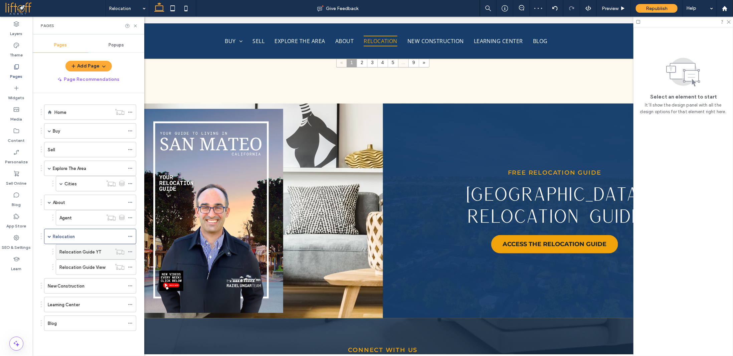
click at [93, 249] on label "Relocation Guide YT" at bounding box center [80, 252] width 42 height 12
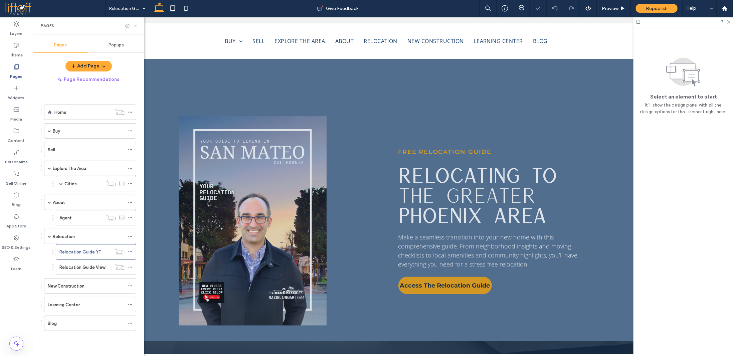
drag, startPoint x: 136, startPoint y: 24, endPoint x: 96, endPoint y: 21, distance: 39.5
click at [136, 24] on icon at bounding box center [135, 25] width 5 height 5
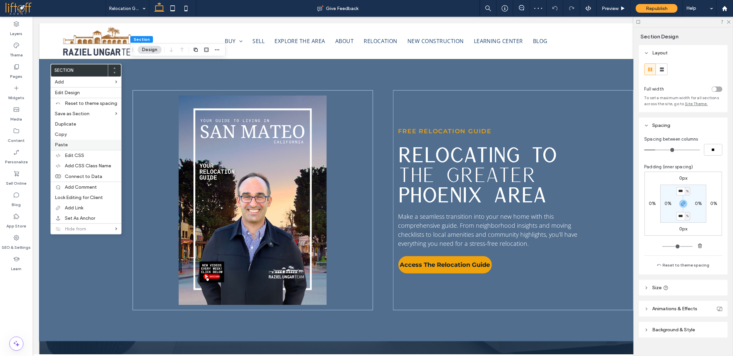
click at [73, 142] on label "Paste" at bounding box center [86, 145] width 62 height 6
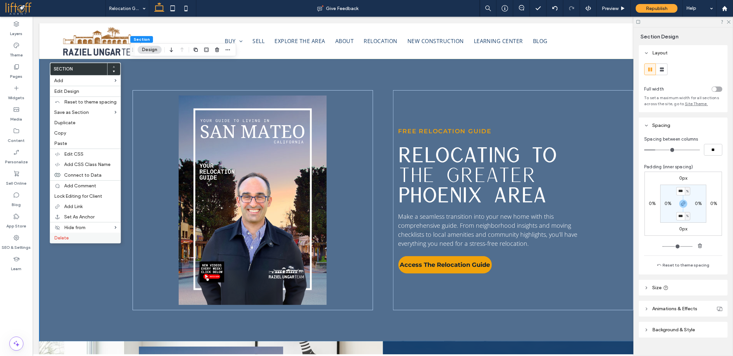
click at [77, 238] on label "Delete" at bounding box center [85, 238] width 62 height 6
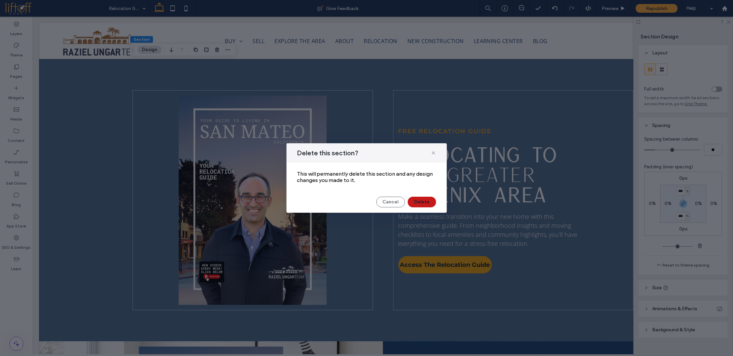
click at [420, 203] on button "Delete" at bounding box center [422, 202] width 28 height 11
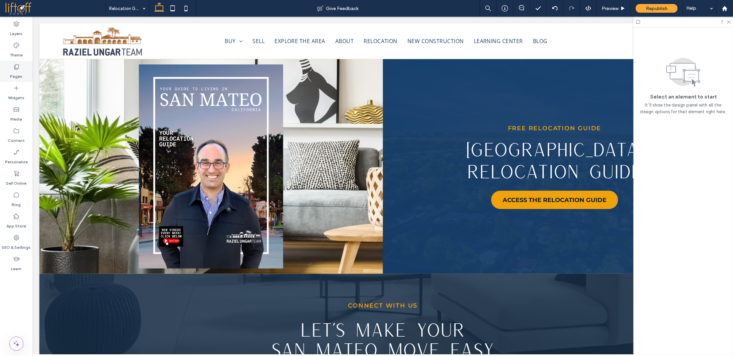
click at [19, 75] on label "Pages" at bounding box center [16, 74] width 12 height 9
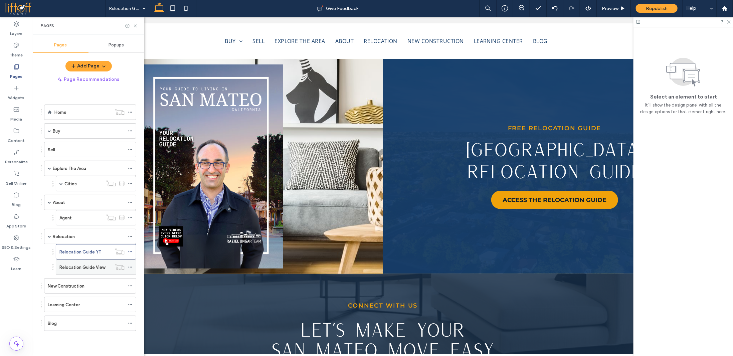
click at [98, 267] on label "Relocation Guide View" at bounding box center [82, 268] width 46 height 12
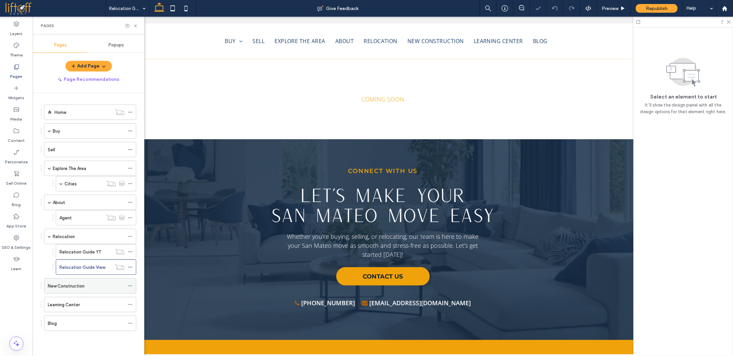
click at [102, 285] on div "New Construction" at bounding box center [86, 286] width 77 height 7
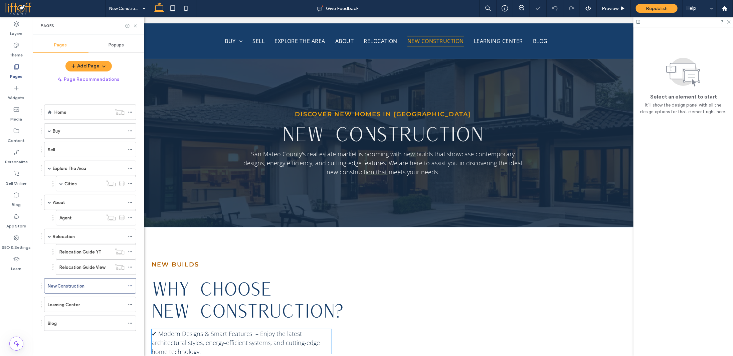
scroll to position [200, 0]
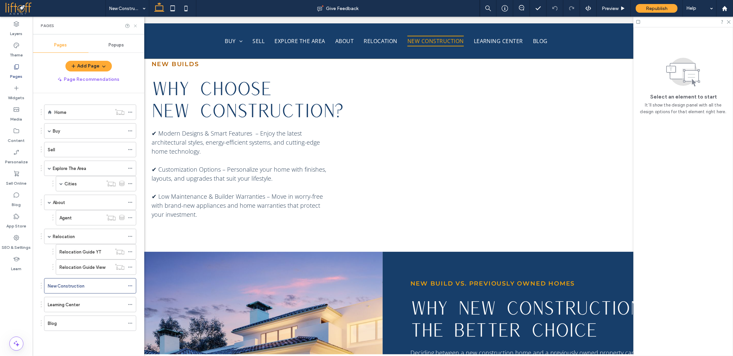
click at [134, 26] on icon at bounding box center [135, 25] width 5 height 5
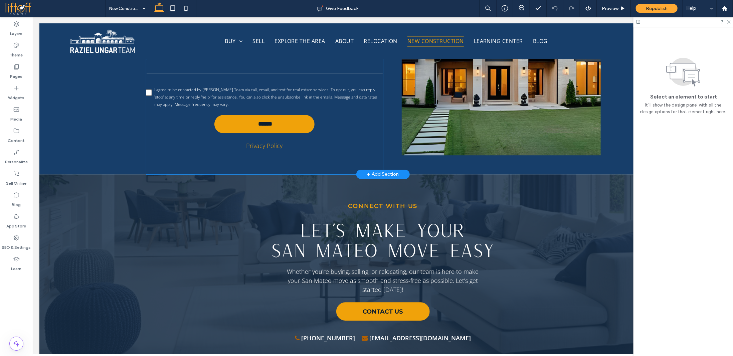
scroll to position [1203, 0]
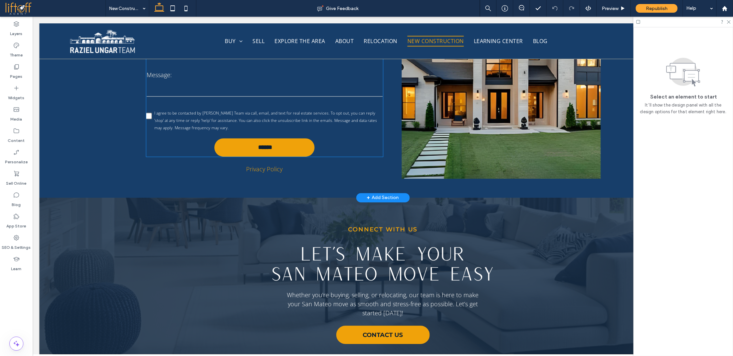
click at [227, 102] on div "Name: Email: Phone: Message: Opt-In I agree to be contacted by Raziel Ungar Tea…" at bounding box center [264, 81] width 242 height 104
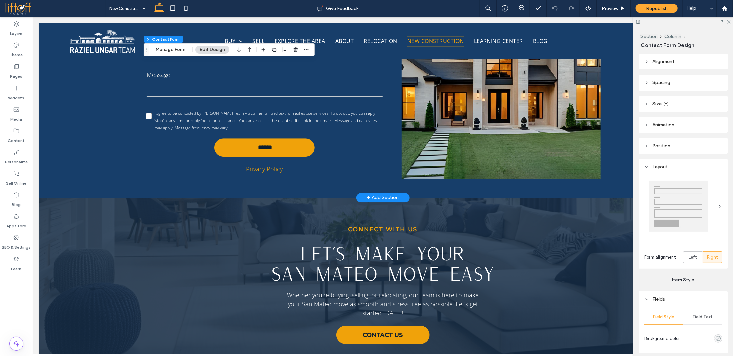
type input "*"
type input "***"
click at [227, 102] on div "Name: Email: Phone: Message: Opt-In I agree to be contacted by Raziel Ungar Tea…" at bounding box center [264, 81] width 242 height 104
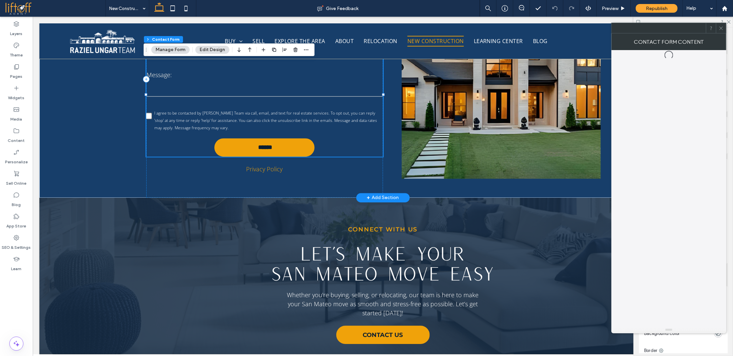
type input "*"
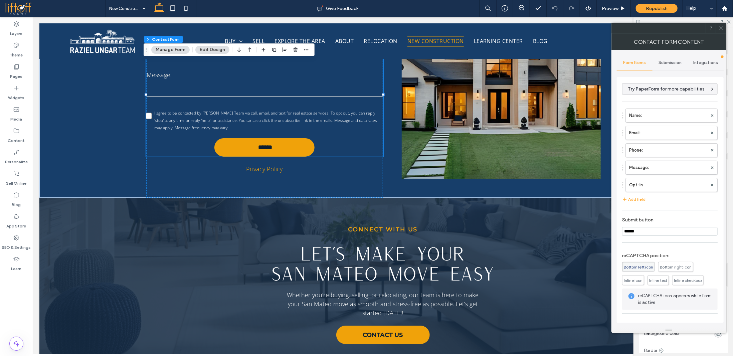
scroll to position [20, 0]
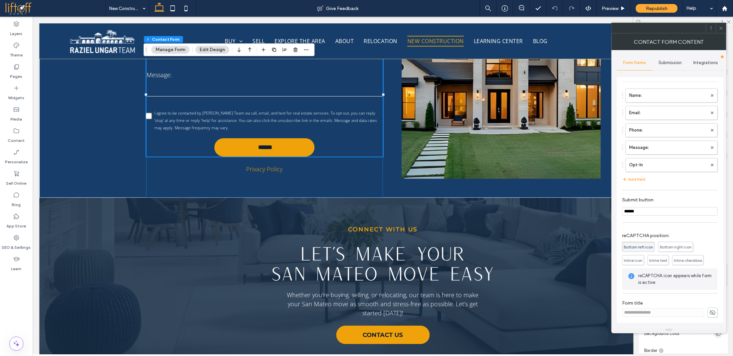
click at [669, 64] on span "Submission" at bounding box center [670, 62] width 23 height 5
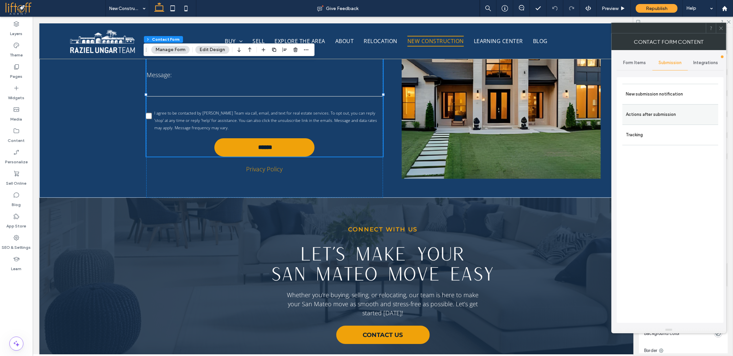
click at [655, 116] on label "Actions after submission" at bounding box center [670, 114] width 89 height 13
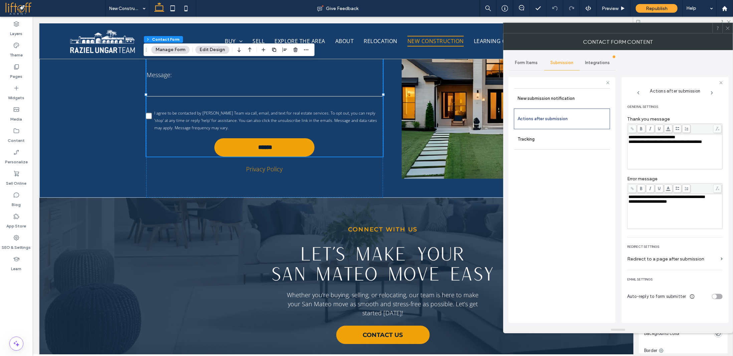
click at [731, 27] on div at bounding box center [728, 28] width 10 height 10
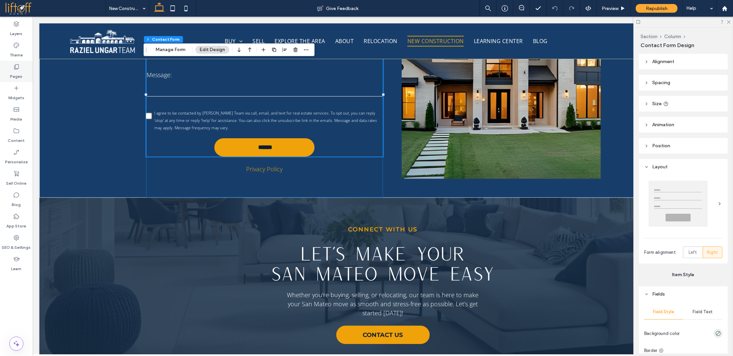
click at [18, 65] on use at bounding box center [16, 66] width 5 height 5
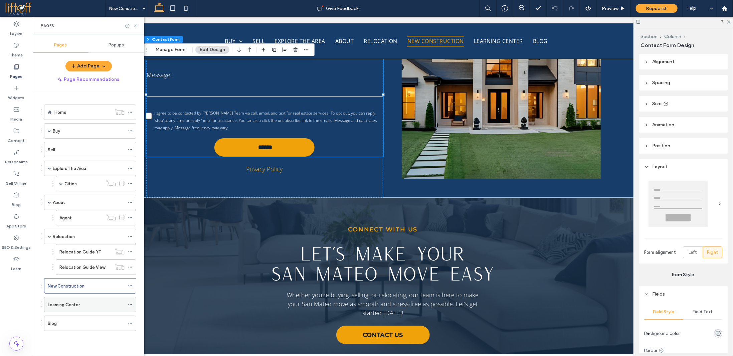
click at [85, 301] on div "Learning Center" at bounding box center [86, 304] width 77 height 7
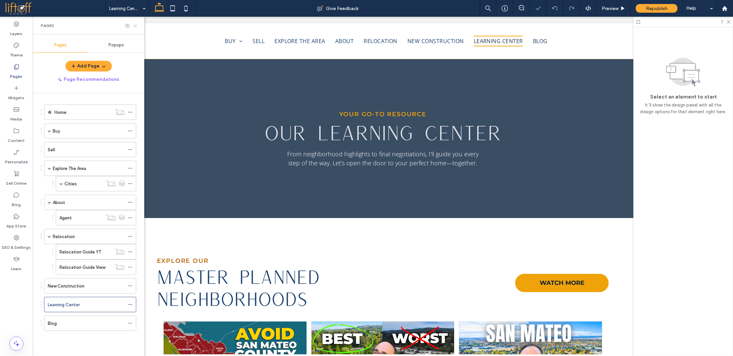
click at [136, 24] on icon at bounding box center [135, 25] width 5 height 5
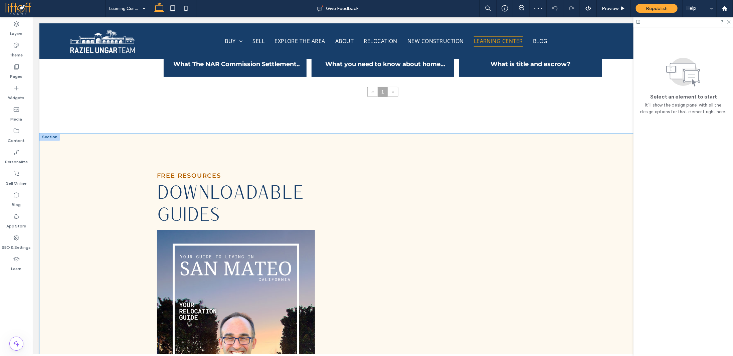
scroll to position [868, 0]
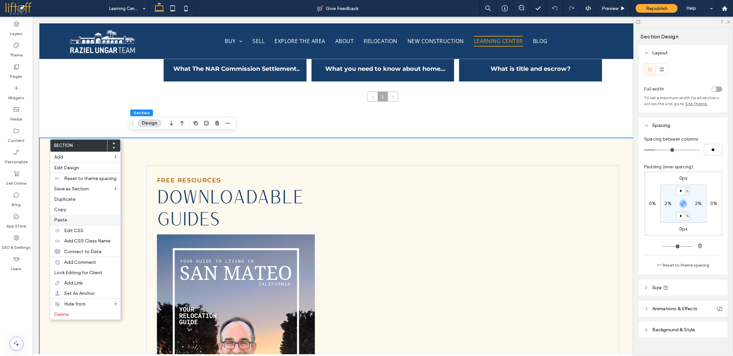
click at [73, 217] on label "Paste" at bounding box center [85, 220] width 62 height 6
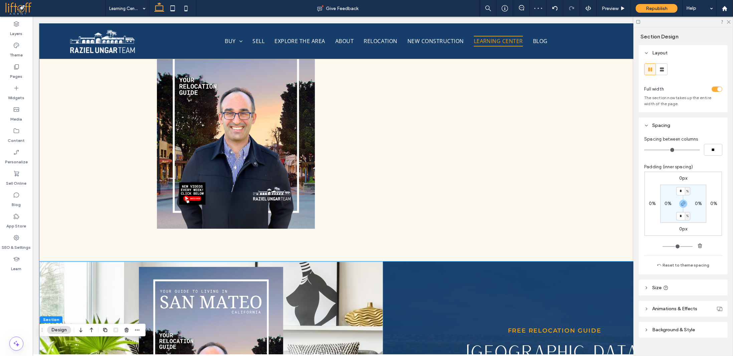
scroll to position [1146, 0]
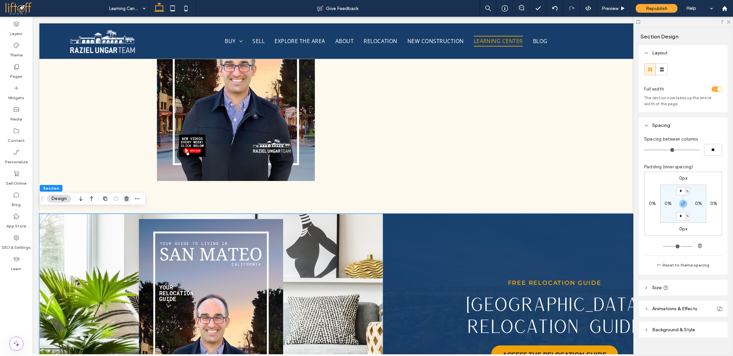
click at [125, 200] on use "button" at bounding box center [127, 198] width 4 height 4
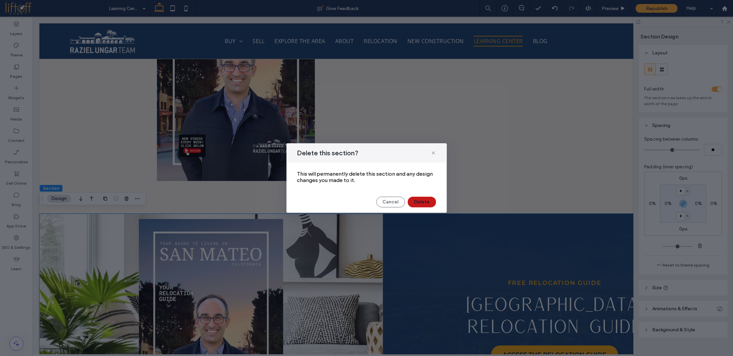
click at [424, 198] on button "Delete" at bounding box center [422, 202] width 28 height 11
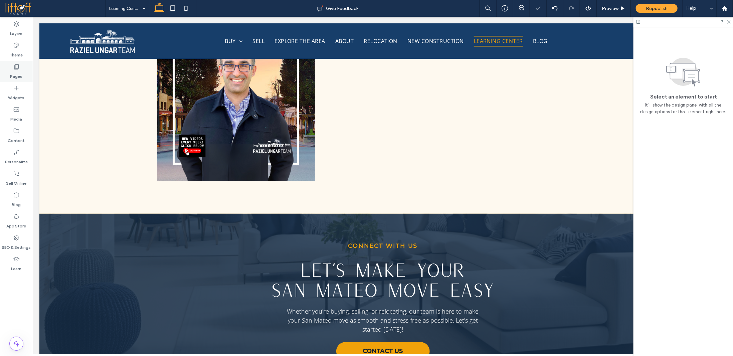
click at [21, 69] on div "Pages" at bounding box center [16, 71] width 33 height 21
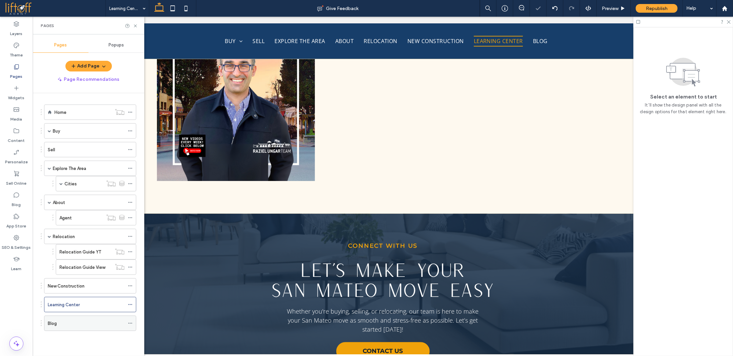
click at [74, 316] on div "Blog" at bounding box center [86, 323] width 77 height 15
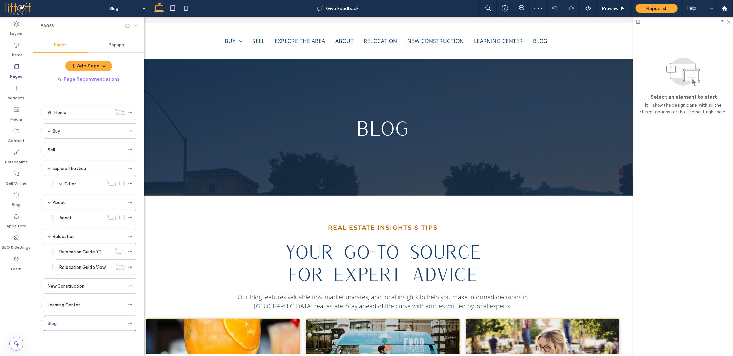
click at [135, 25] on icon at bounding box center [135, 25] width 5 height 5
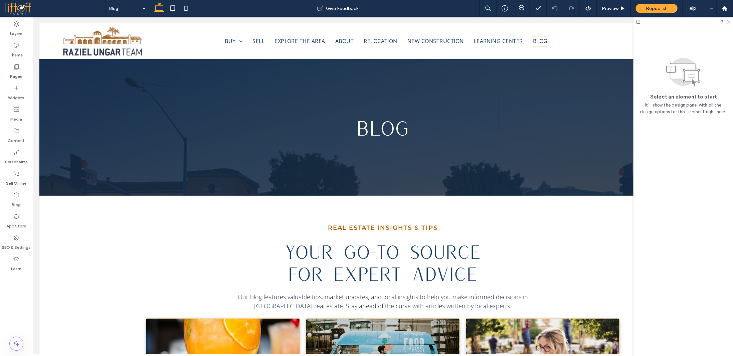
click at [729, 21] on icon at bounding box center [729, 21] width 4 height 4
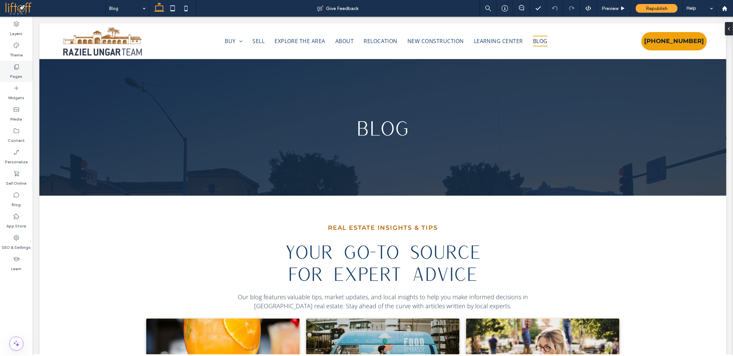
click at [15, 65] on icon at bounding box center [16, 66] width 7 height 7
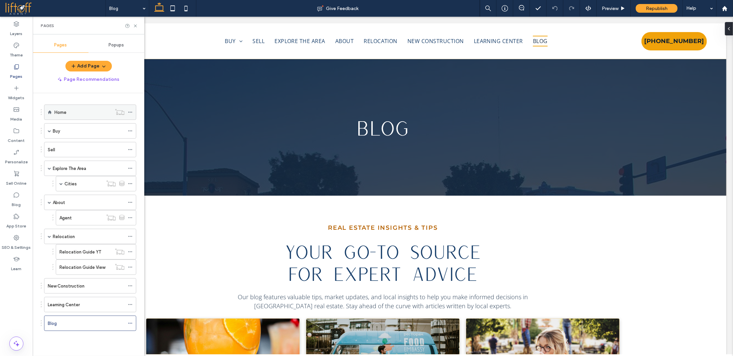
click at [78, 113] on div "Home" at bounding box center [82, 112] width 57 height 7
click at [136, 25] on div at bounding box center [366, 178] width 733 height 356
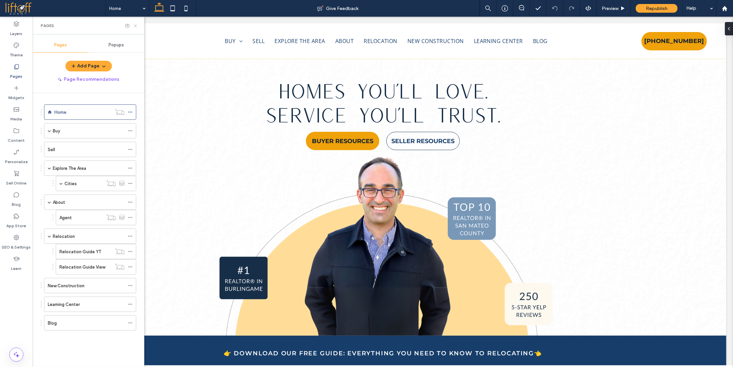
click at [136, 24] on icon at bounding box center [135, 25] width 5 height 5
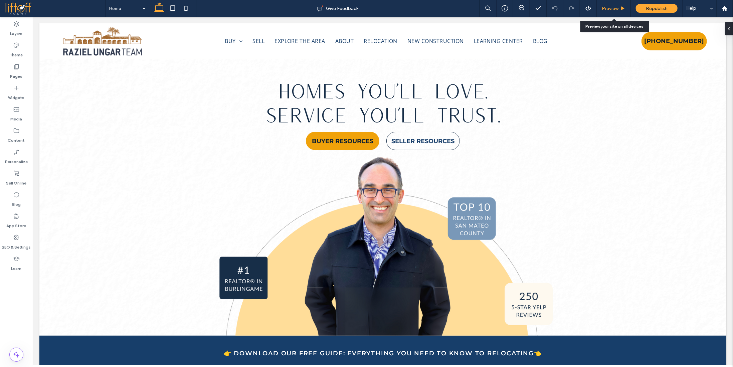
click at [606, 11] on span "Preview" at bounding box center [610, 9] width 17 height 6
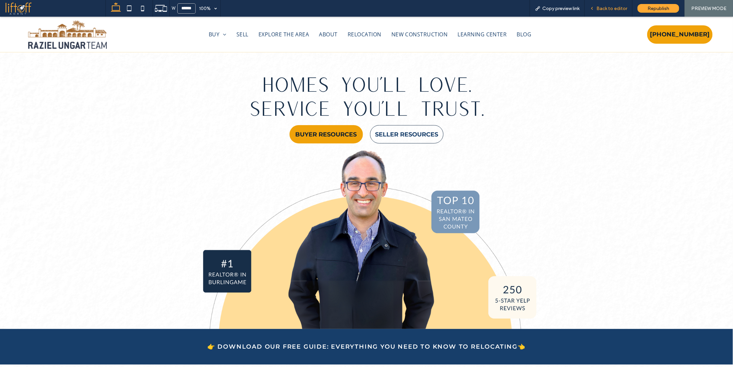
click at [614, 8] on span "Back to editor" at bounding box center [612, 9] width 31 height 6
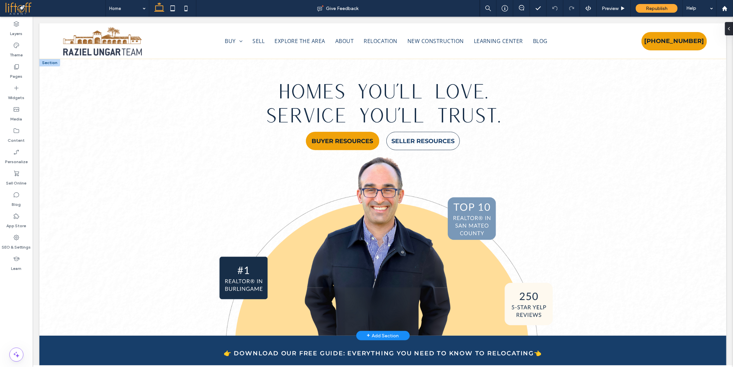
drag, startPoint x: 64, startPoint y: 39, endPoint x: 44, endPoint y: 70, distance: 36.7
click at [69, 112] on div "Homes You’ll Love. ﻿ Service You’ll Trust. BUYER RESOURCES SELLER RESOURCES" at bounding box center [382, 197] width 687 height 277
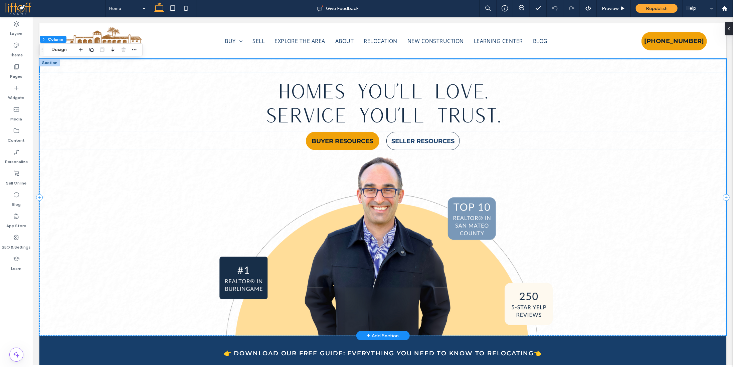
click at [47, 70] on div at bounding box center [382, 66] width 687 height 14
click at [51, 62] on div at bounding box center [49, 62] width 21 height 7
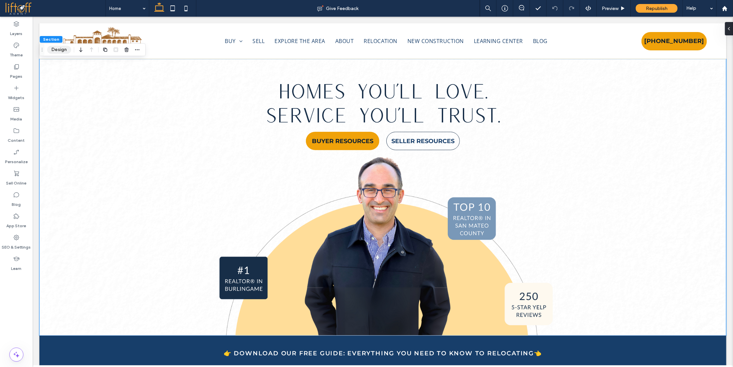
click at [60, 48] on button "Design" at bounding box center [59, 50] width 24 height 8
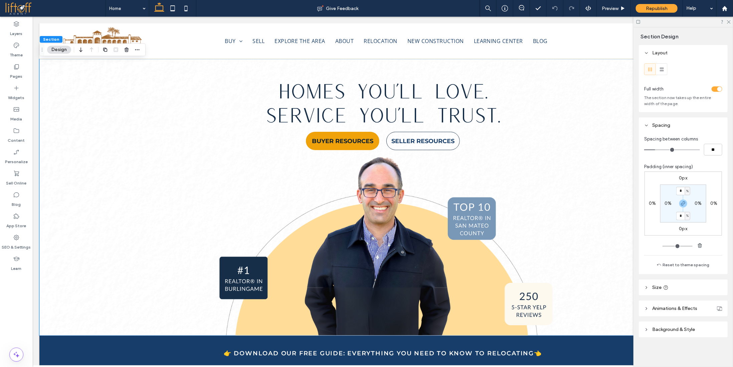
click at [678, 309] on span "Animations & Effects" at bounding box center [674, 309] width 45 height 6
click at [682, 309] on span "Animations & Effects" at bounding box center [674, 309] width 45 height 6
click at [679, 329] on span "Background & Style" at bounding box center [673, 330] width 43 height 6
click at [706, 347] on span "Video" at bounding box center [710, 347] width 12 height 5
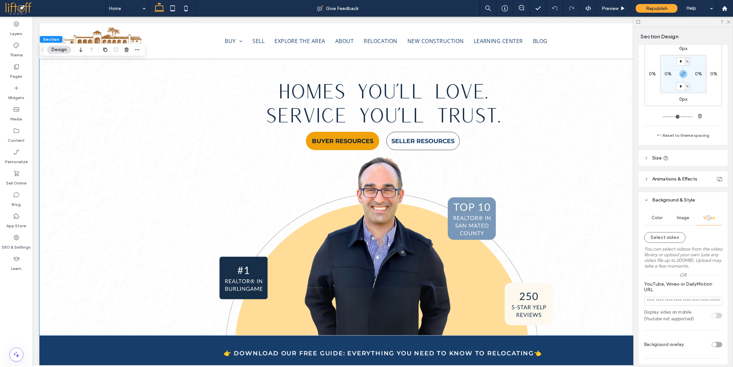
scroll to position [134, 0]
click at [662, 234] on button "Select video" at bounding box center [664, 233] width 41 height 11
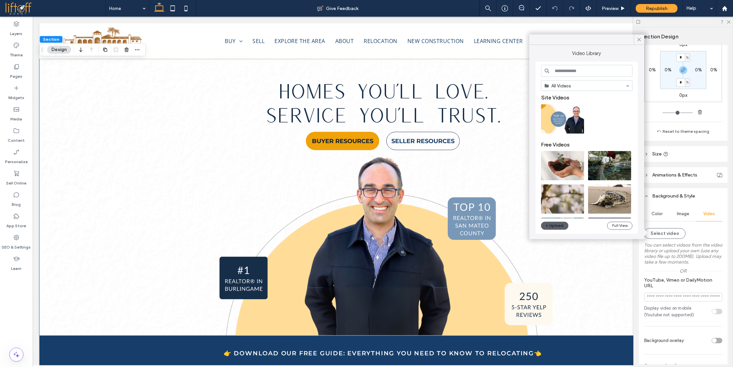
click at [678, 300] on input "YouTube, Vimeo or DailyMotion URL" at bounding box center [683, 297] width 78 height 9
paste input "**********"
type input "**********"
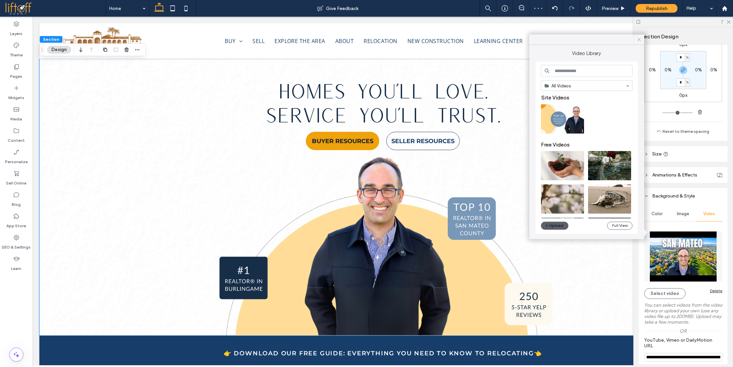
click at [639, 40] on use at bounding box center [639, 39] width 3 height 3
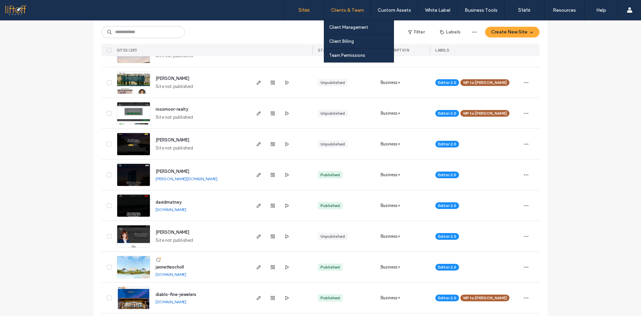
scroll to position [100, 0]
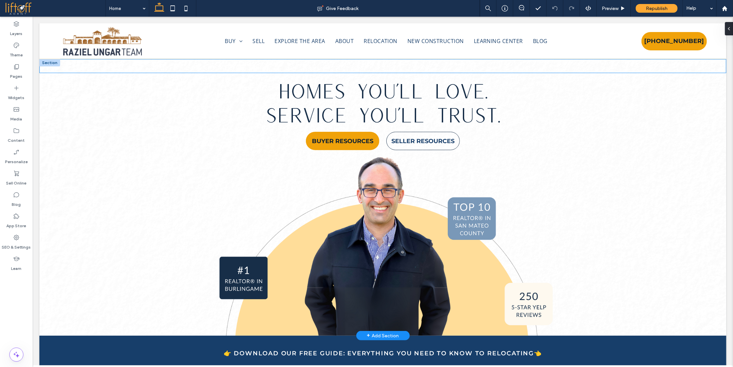
click at [51, 61] on div at bounding box center [49, 62] width 21 height 7
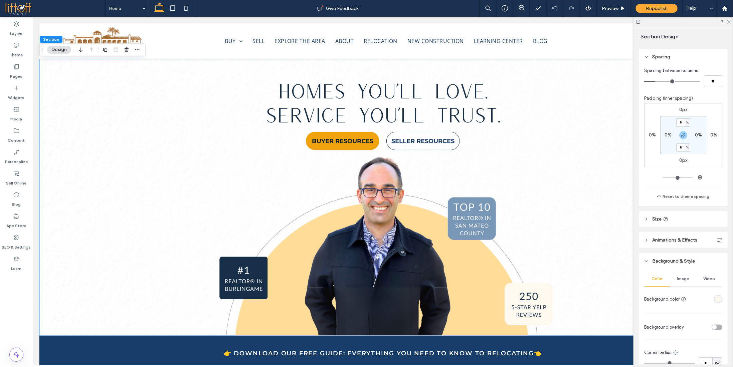
scroll to position [100, 0]
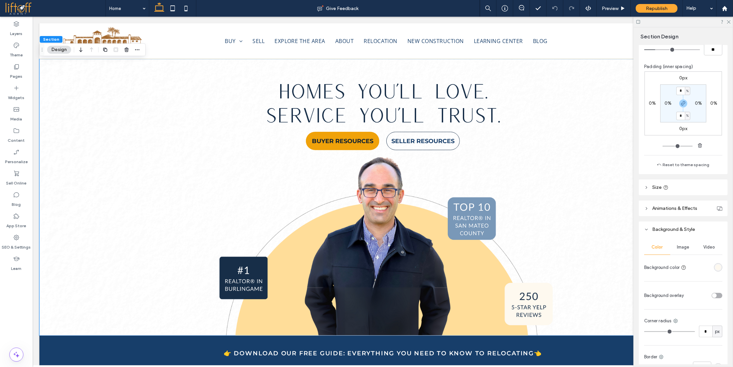
click at [704, 249] on span "Video" at bounding box center [710, 247] width 12 height 5
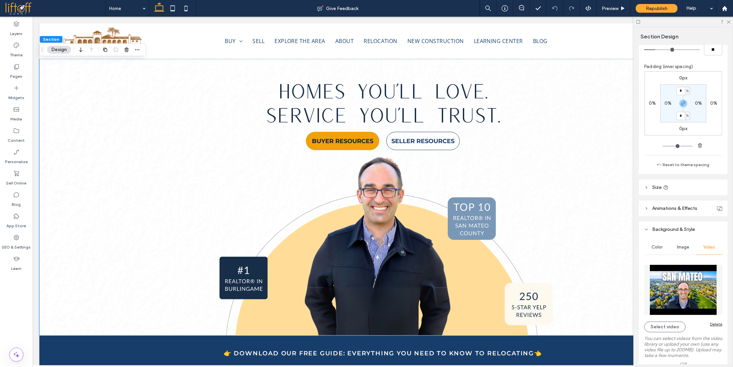
click at [712, 323] on div "Delete" at bounding box center [716, 324] width 12 height 5
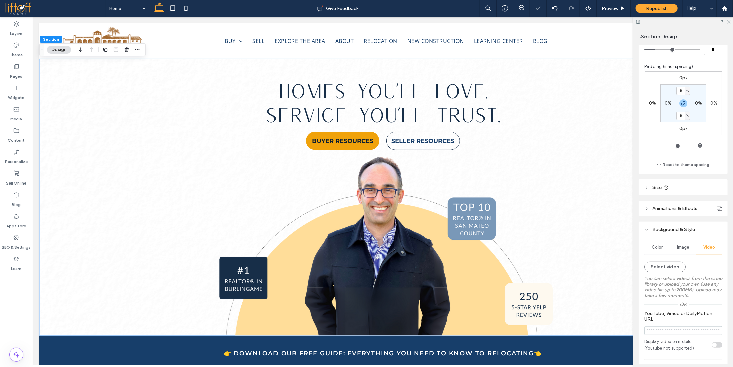
click at [730, 22] on icon at bounding box center [729, 21] width 4 height 4
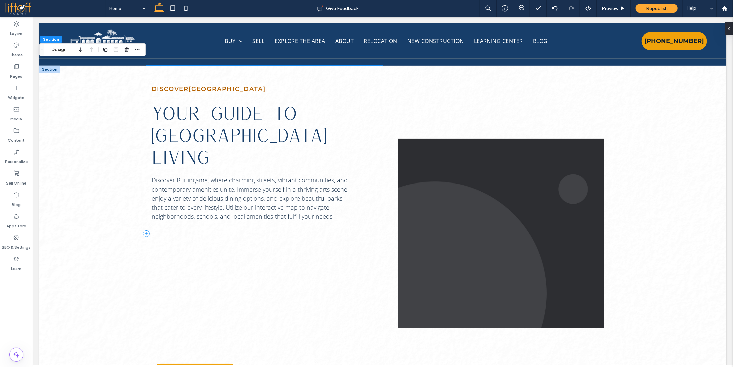
scroll to position [351, 0]
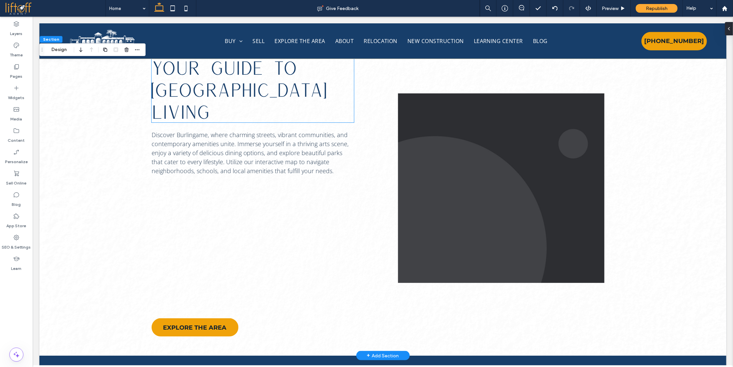
click at [349, 83] on h2 "Your Guide To [GEOGRAPHIC_DATA] Living" at bounding box center [252, 89] width 202 height 66
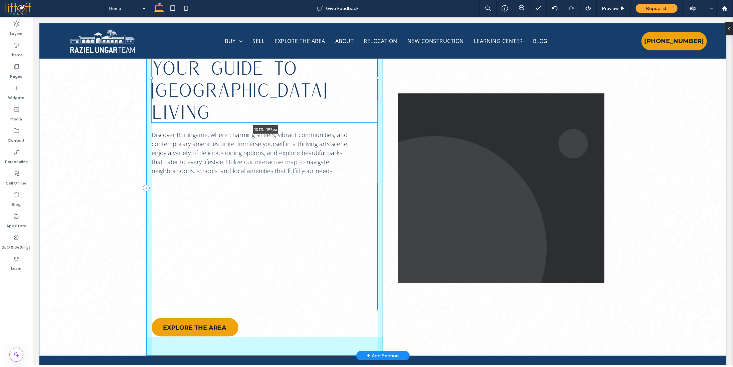
drag, startPoint x: 352, startPoint y: 90, endPoint x: 378, endPoint y: 89, distance: 25.4
click at [378, 89] on div "Discover [GEOGRAPHIC_DATA] Your Guide To [GEOGRAPHIC_DATA] Living 101% , 197px …" at bounding box center [382, 188] width 501 height 336
type input "***"
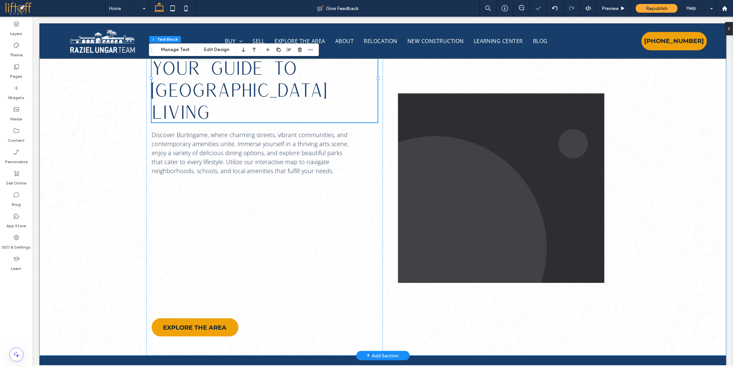
click at [681, 165] on div "Discover [GEOGRAPHIC_DATA] Your Guide To [GEOGRAPHIC_DATA] Living 101% , 197px …" at bounding box center [382, 188] width 687 height 336
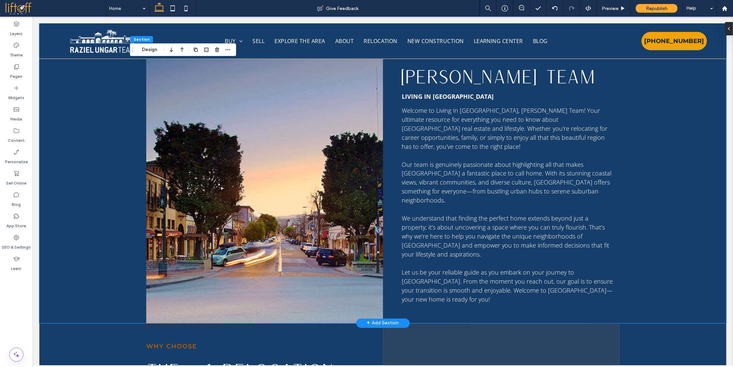
scroll to position [652, 0]
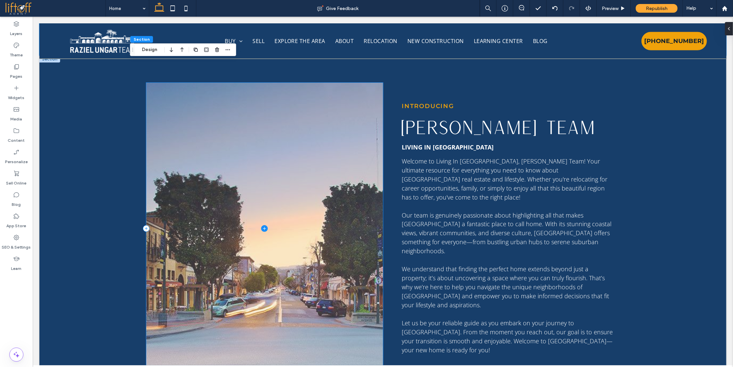
click at [327, 126] on span at bounding box center [264, 228] width 237 height 291
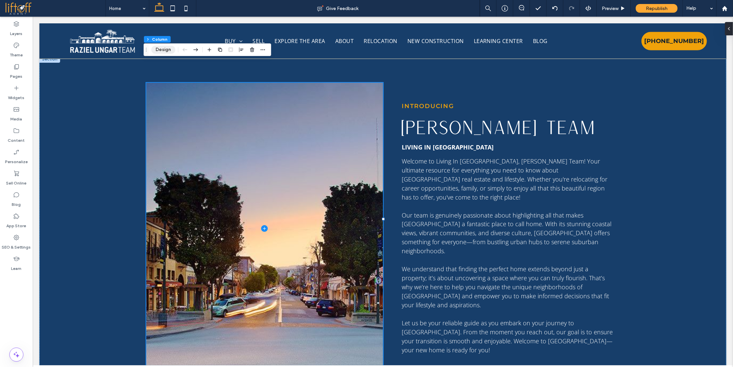
click at [159, 51] on button "Design" at bounding box center [163, 50] width 24 height 8
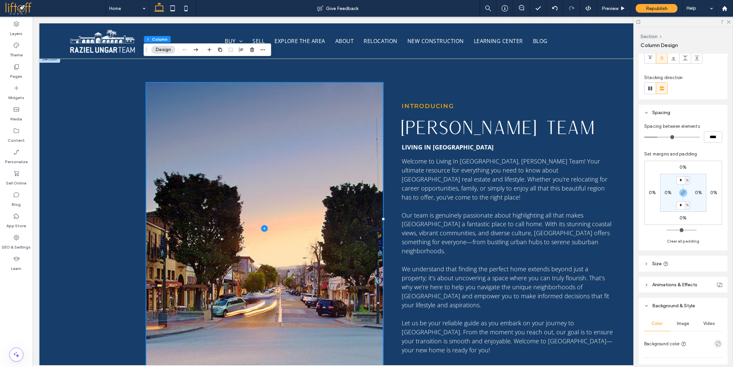
scroll to position [134, 0]
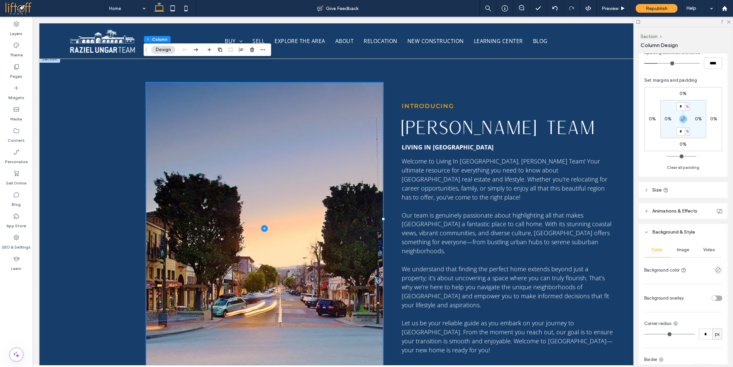
click at [705, 251] on span "Video" at bounding box center [710, 250] width 12 height 5
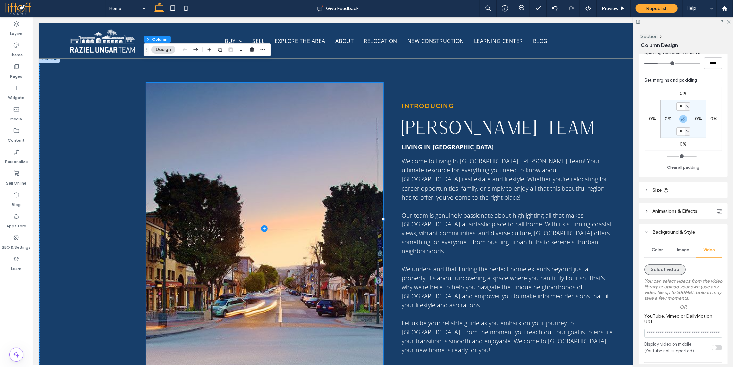
click at [673, 268] on button "Select video" at bounding box center [664, 270] width 41 height 11
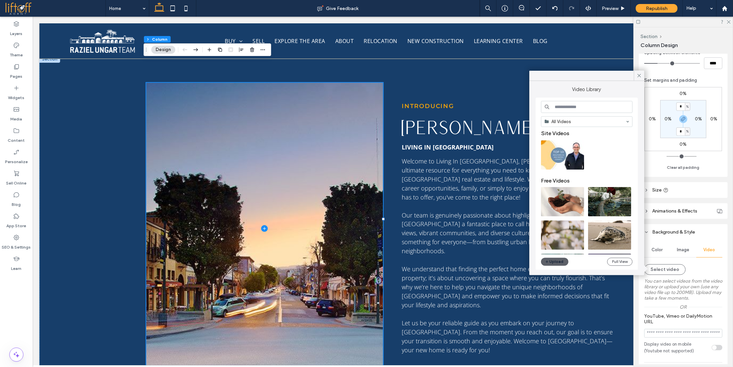
drag, startPoint x: 675, startPoint y: 327, endPoint x: 676, endPoint y: 333, distance: 6.7
click at [675, 328] on section "YouTube, Vimeo or DailyMotion URL" at bounding box center [683, 325] width 78 height 31
click at [676, 336] on input "YouTube, Vimeo or DailyMotion URL" at bounding box center [683, 333] width 78 height 9
paste input "**********"
type input "**********"
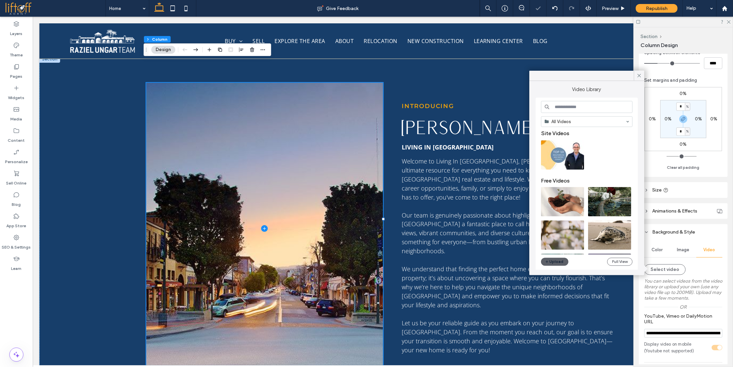
scroll to position [0, 84]
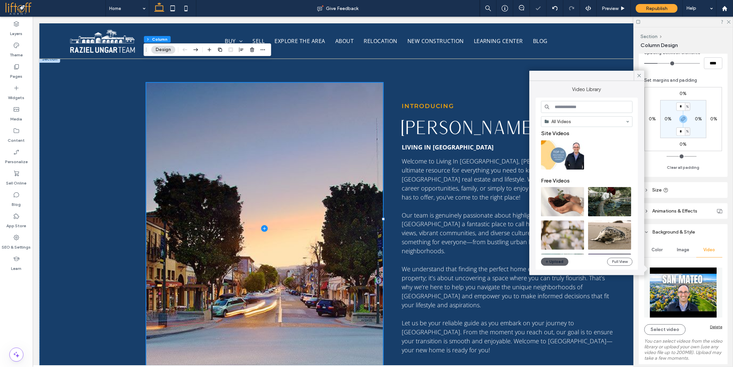
click at [639, 74] on icon at bounding box center [639, 76] width 6 height 6
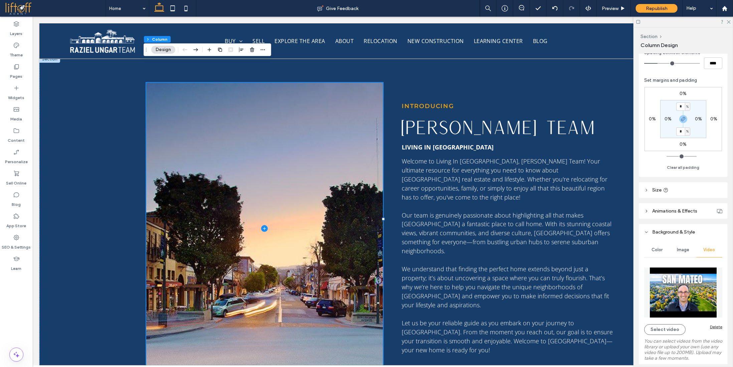
click at [713, 327] on div "Delete" at bounding box center [716, 327] width 12 height 5
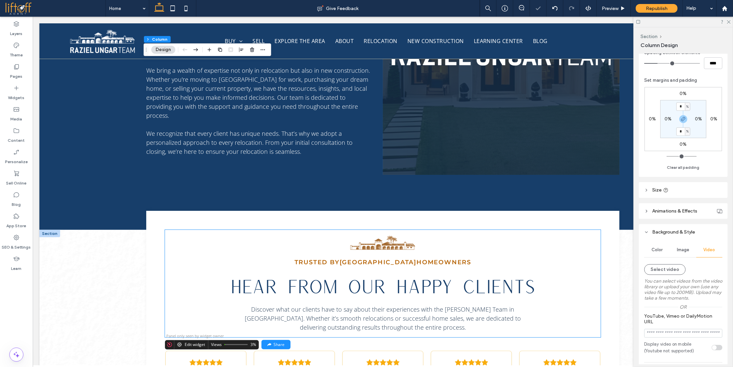
scroll to position [1253, 0]
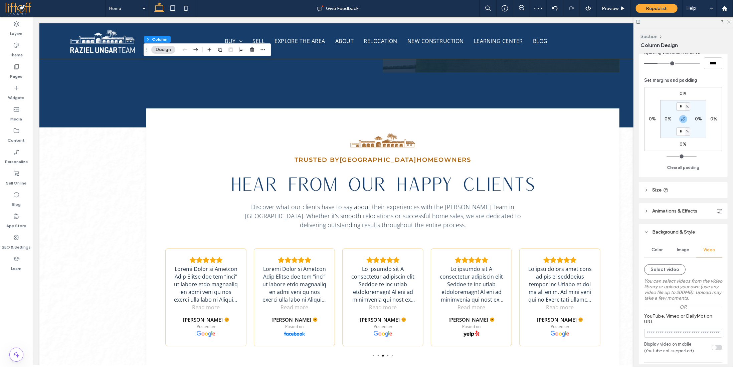
click at [728, 22] on icon at bounding box center [729, 21] width 4 height 4
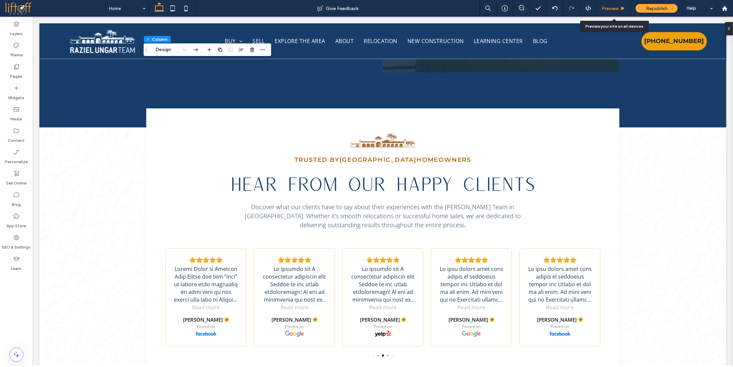
click at [602, 8] on span "Preview" at bounding box center [610, 9] width 17 height 6
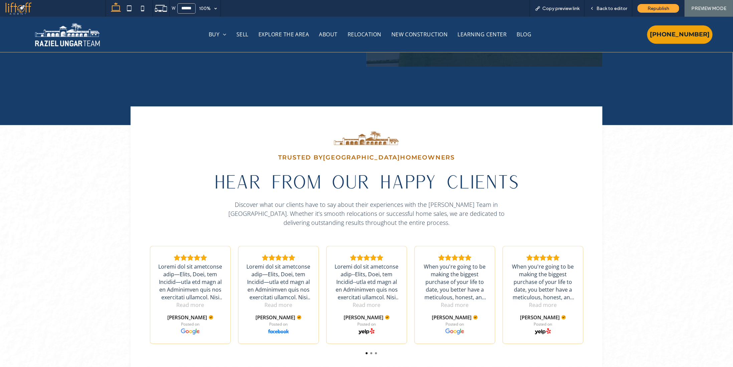
scroll to position [1254, 0]
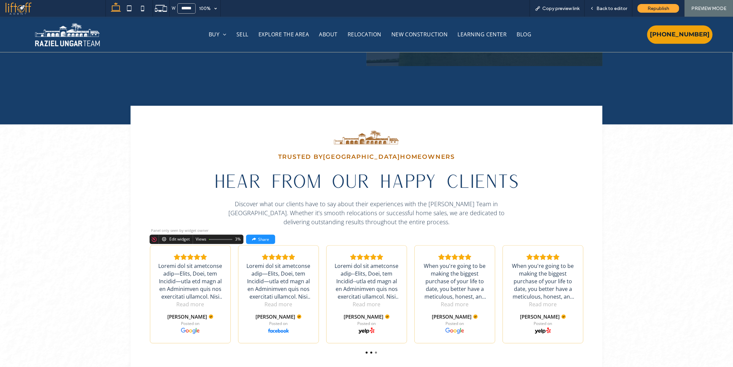
click at [370, 352] on div at bounding box center [371, 353] width 2 height 2
click at [371, 352] on div at bounding box center [371, 352] width 1 height 1
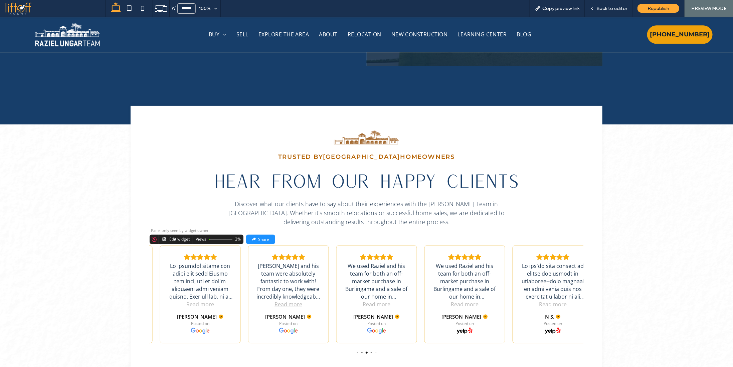
click at [264, 262] on div "Raziel and his team were absolutely fantastic to work with! From day one, they …" at bounding box center [289, 285] width 64 height 46
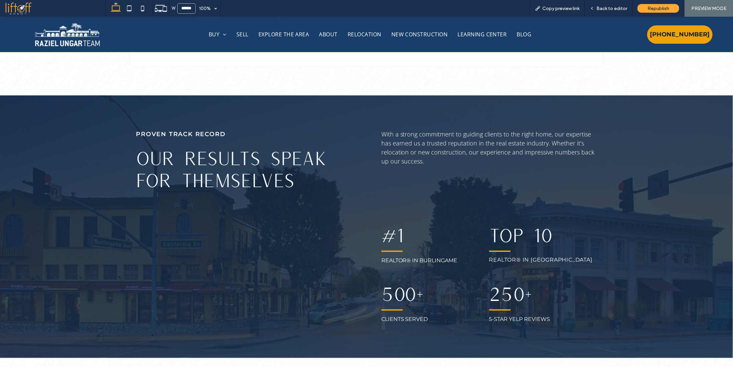
scroll to position [1568, 0]
click at [611, 6] on span "Back to editor" at bounding box center [612, 9] width 31 height 6
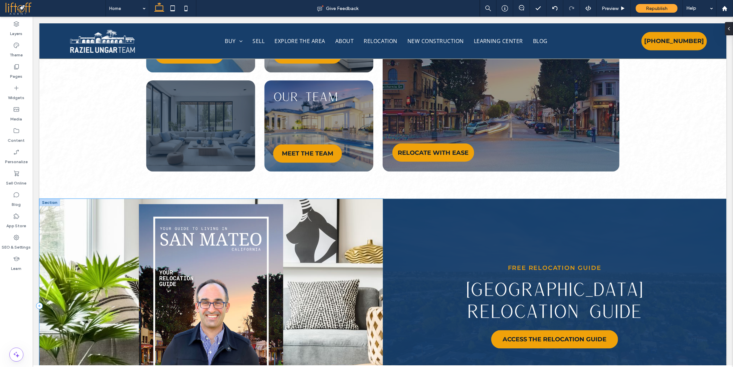
scroll to position [2057, 0]
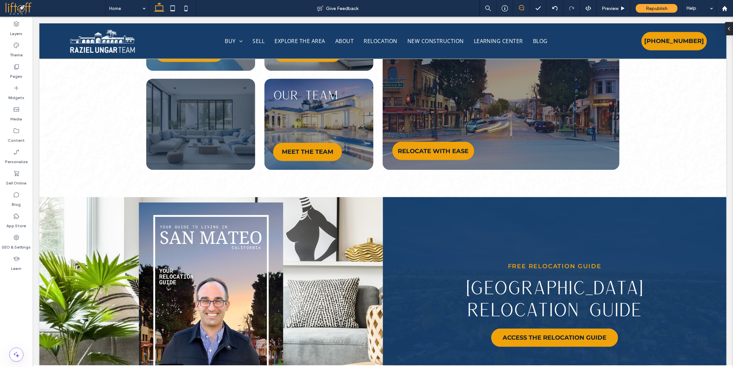
click at [520, 9] on use at bounding box center [521, 7] width 5 height 5
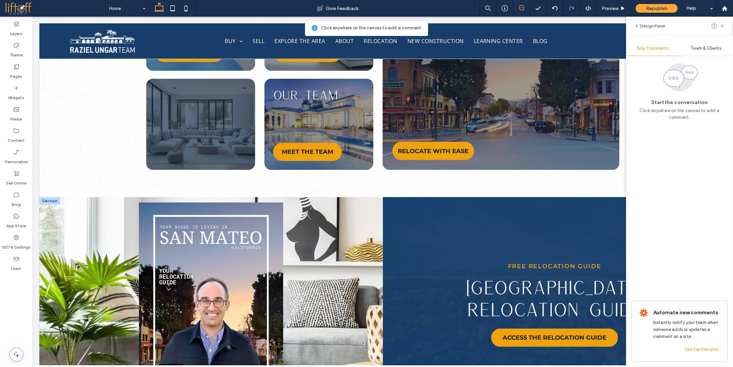
click at [250, 300] on img at bounding box center [211, 304] width 144 height 204
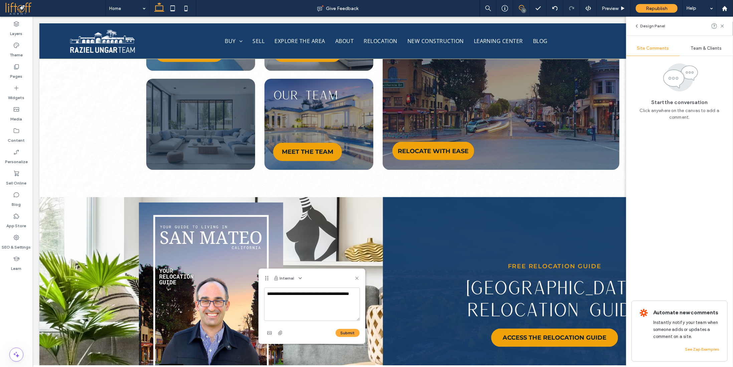
click at [304, 303] on textarea "**********" at bounding box center [312, 304] width 96 height 33
type textarea "**********"
click at [344, 332] on button "Submit" at bounding box center [348, 333] width 24 height 8
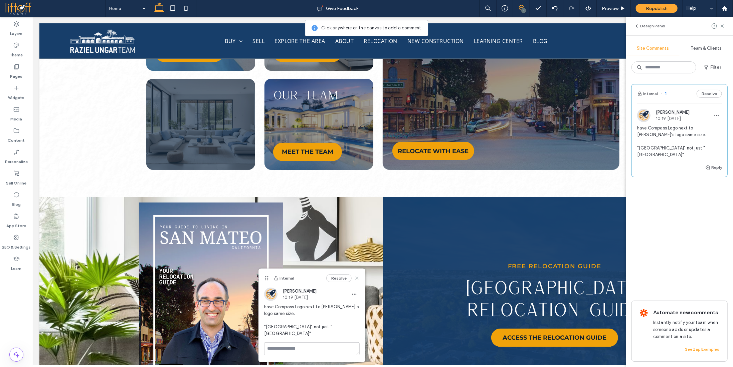
drag, startPoint x: 358, startPoint y: 280, endPoint x: 331, endPoint y: 262, distance: 32.7
click at [358, 280] on use at bounding box center [356, 278] width 3 height 3
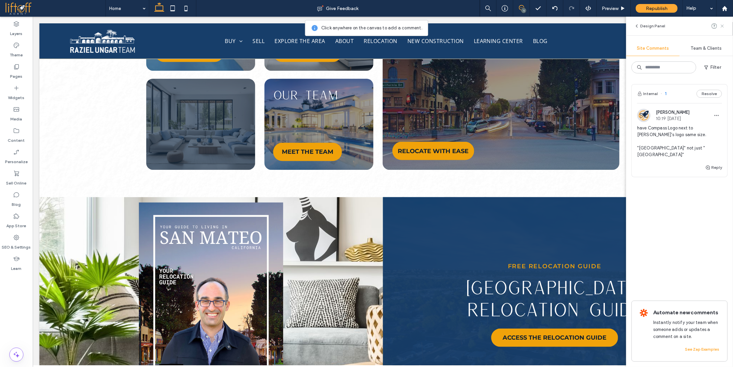
click at [725, 26] on icon at bounding box center [722, 25] width 5 height 5
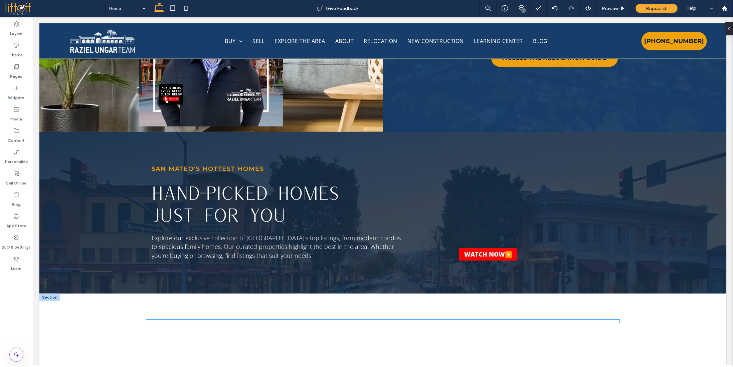
scroll to position [2324, 0]
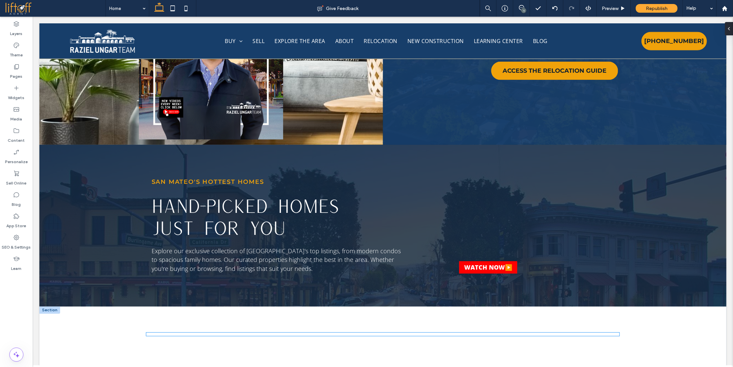
click at [146, 333] on realscout-office-listings at bounding box center [146, 333] width 0 height 0
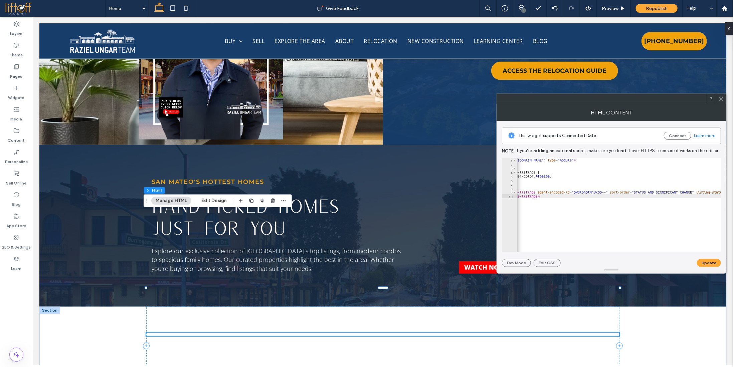
scroll to position [0, 0]
click at [722, 97] on icon at bounding box center [721, 99] width 5 height 5
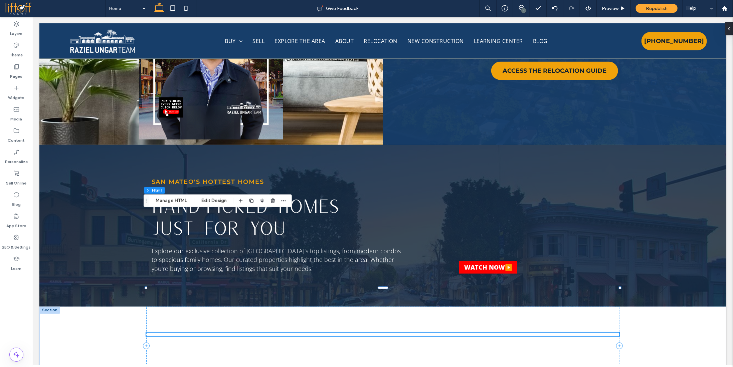
click at [146, 333] on realscout-office-listings at bounding box center [146, 333] width 0 height 0
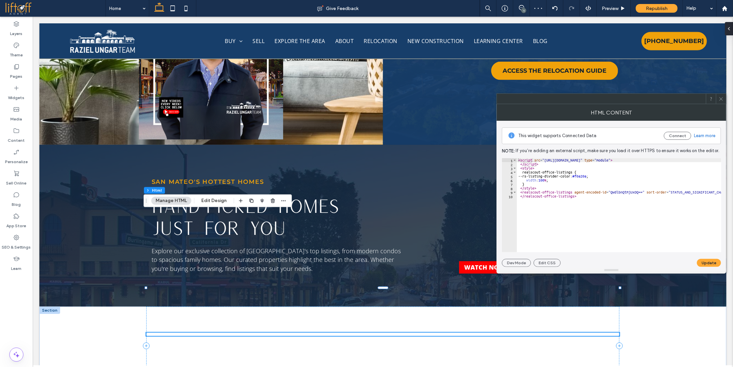
click at [722, 98] on icon at bounding box center [721, 99] width 5 height 5
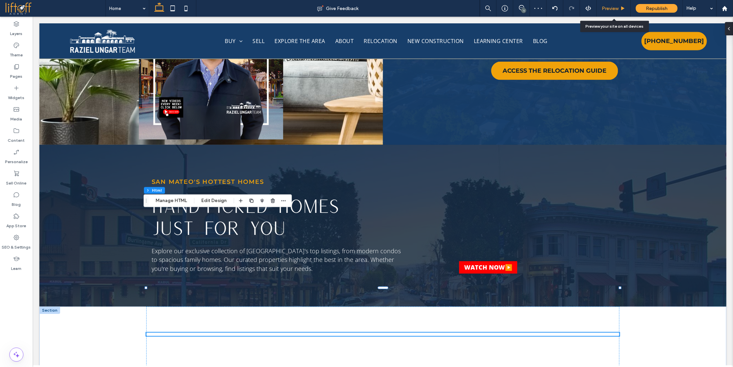
click at [616, 8] on span "Preview" at bounding box center [610, 9] width 17 height 6
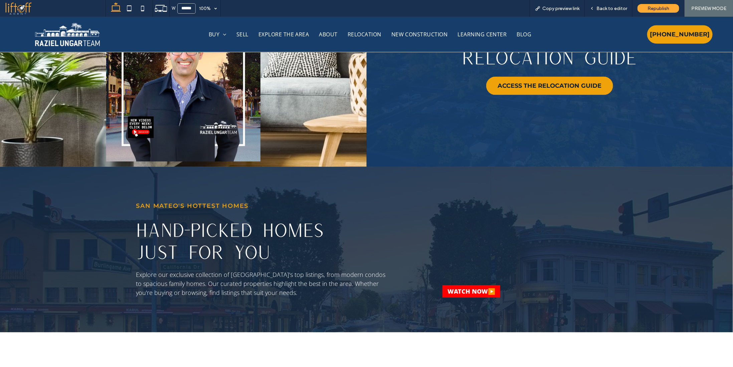
scroll to position [2334, 0]
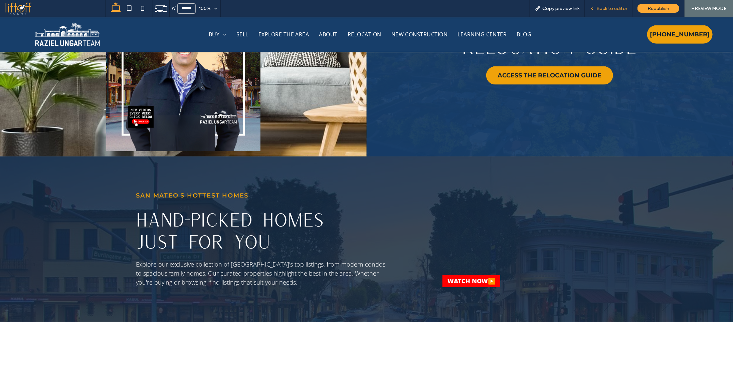
click at [611, 6] on span "Back to editor" at bounding box center [612, 9] width 31 height 6
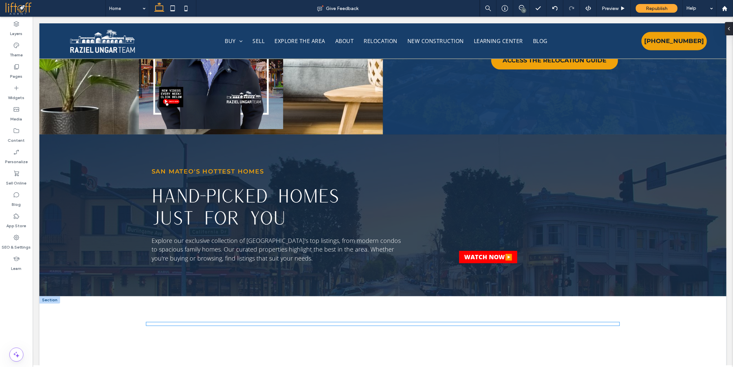
scroll to position [2382, 0]
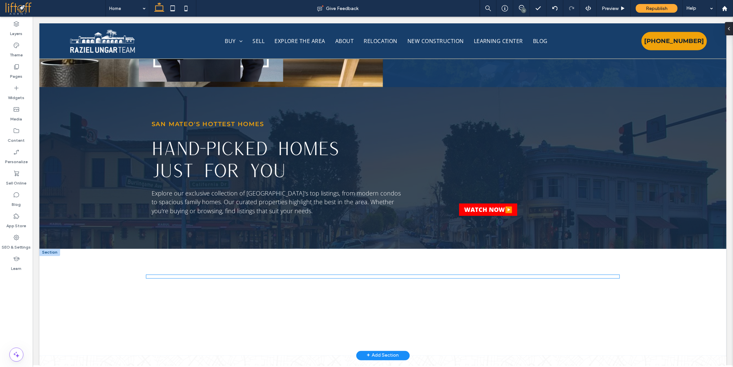
click at [146, 275] on realscout-office-listings at bounding box center [146, 275] width 0 height 0
click at [318, 275] on div at bounding box center [383, 276] width 474 height 3
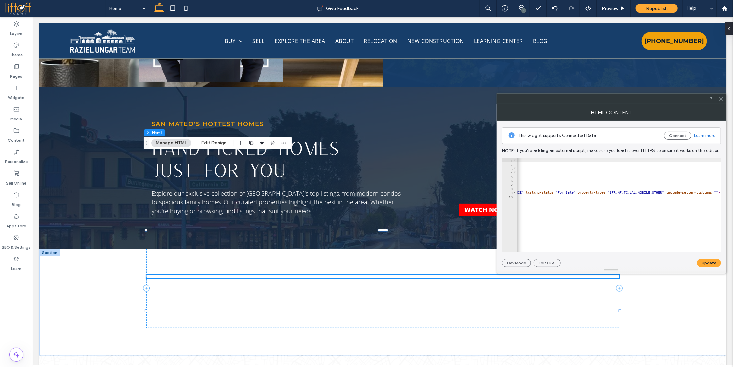
scroll to position [0, 0]
click at [722, 101] on icon at bounding box center [721, 99] width 5 height 5
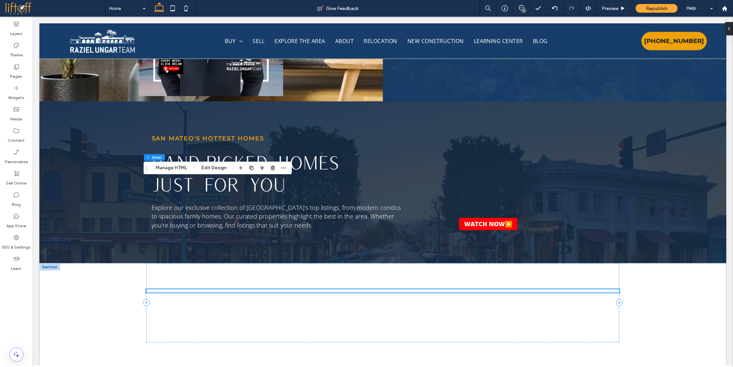
scroll to position [2382, 0]
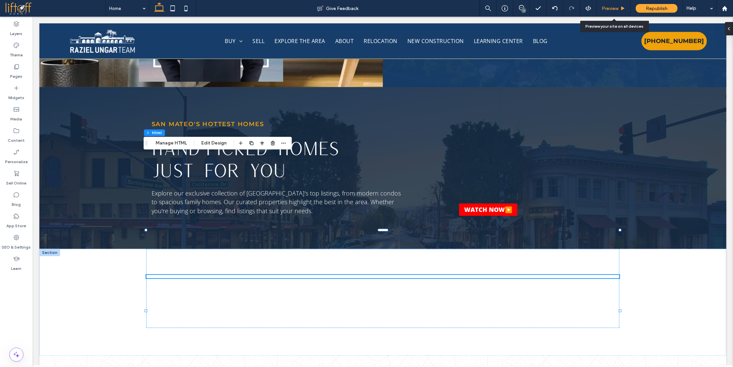
click at [616, 8] on span "Preview" at bounding box center [610, 9] width 17 height 6
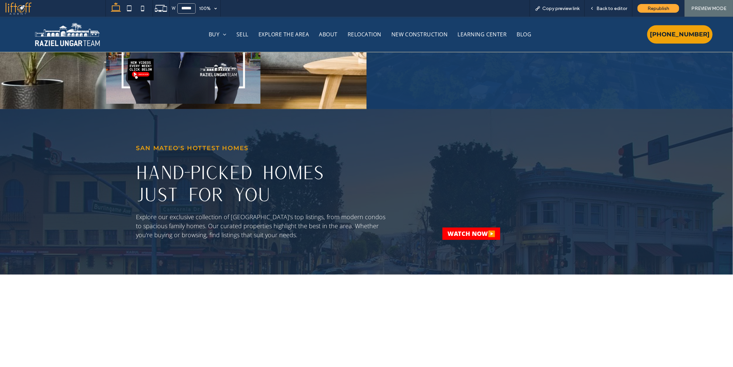
scroll to position [2392, 0]
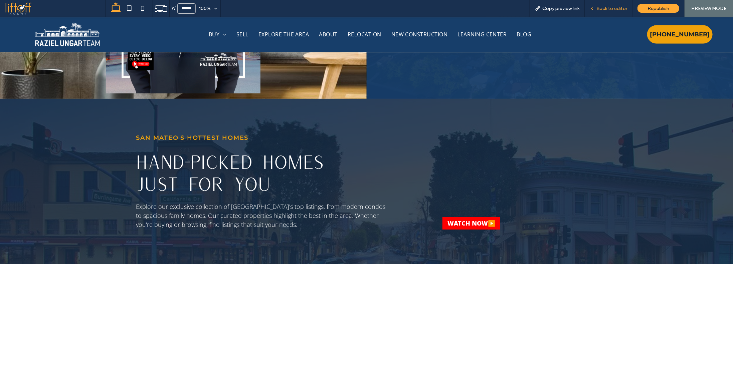
click at [610, 9] on span "Back to editor" at bounding box center [612, 9] width 31 height 6
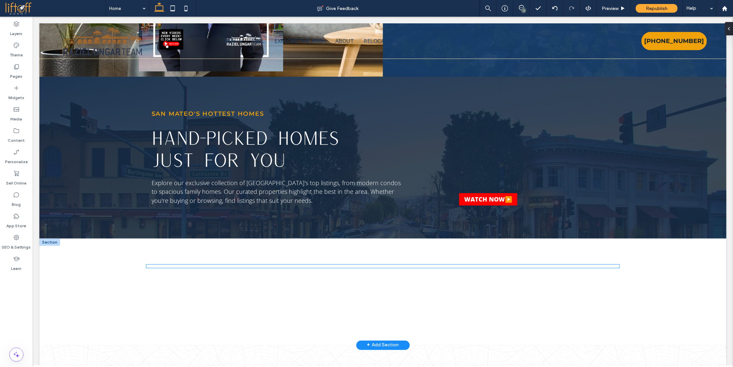
click at [146, 265] on realscout-office-listings at bounding box center [146, 265] width 0 height 0
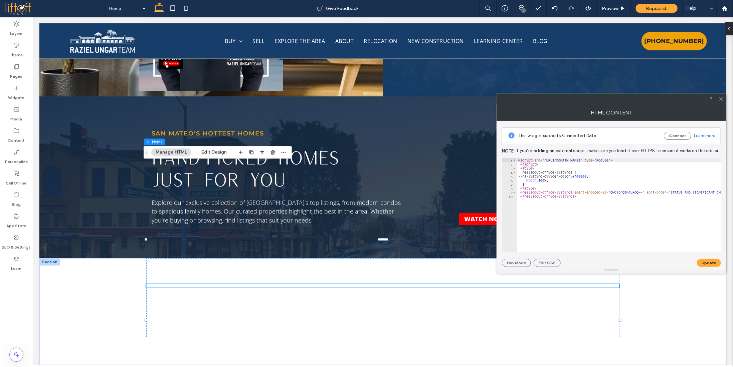
click at [722, 99] on use at bounding box center [721, 98] width 3 height 3
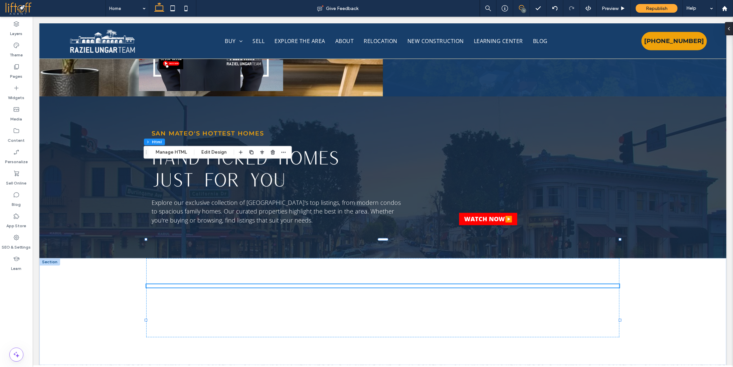
click at [524, 7] on icon at bounding box center [521, 7] width 5 height 5
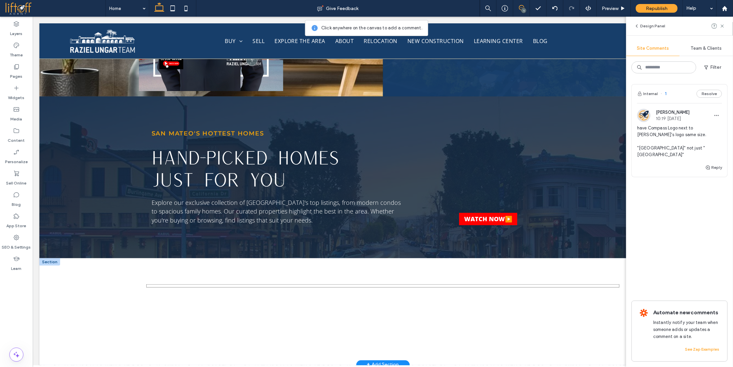
click at [146, 284] on realscout-office-listings at bounding box center [146, 284] width 0 height 0
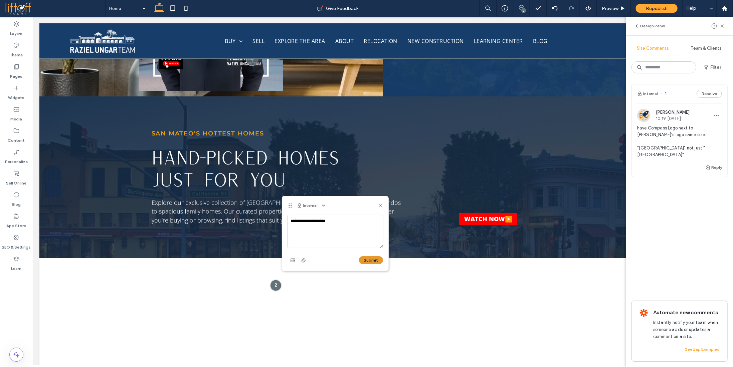
type textarea "**********"
click at [372, 260] on button "Submit" at bounding box center [371, 261] width 24 height 8
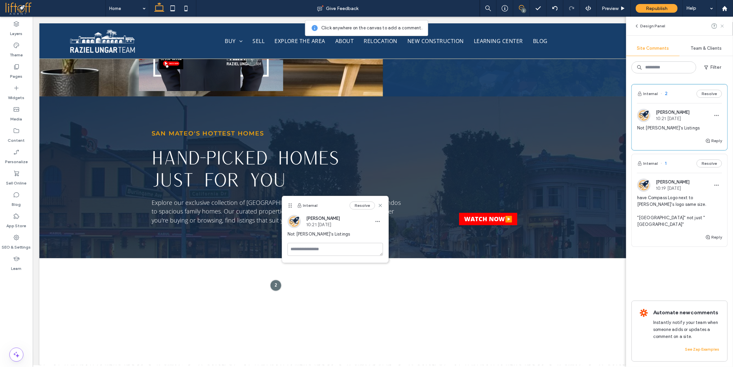
drag, startPoint x: 722, startPoint y: 24, endPoint x: 377, endPoint y: 238, distance: 405.9
click at [722, 25] on icon at bounding box center [722, 25] width 5 height 5
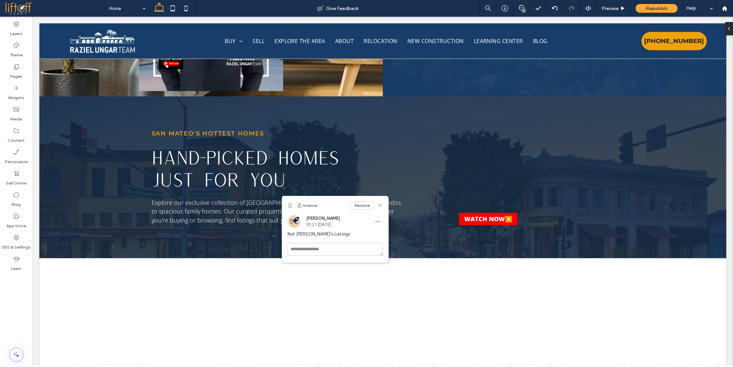
drag, startPoint x: 272, startPoint y: 246, endPoint x: 319, endPoint y: 246, distance: 47.8
click at [322, 241] on div "Not [PERSON_NAME]'s Listings" at bounding box center [336, 237] width 96 height 12
click at [319, 246] on textarea at bounding box center [336, 249] width 96 height 13
type textarea "**********"
click at [378, 290] on button "Submit" at bounding box center [371, 289] width 24 height 8
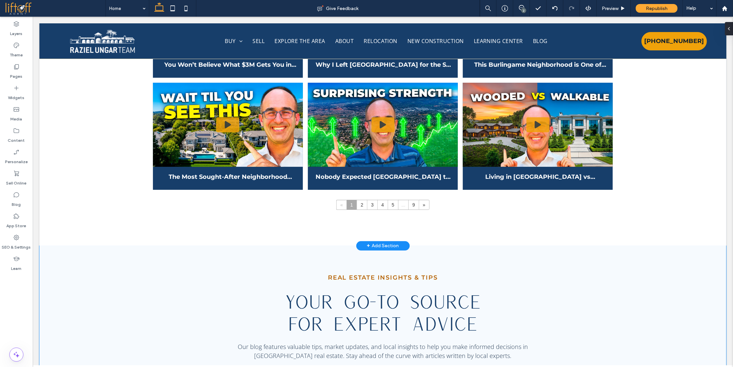
scroll to position [3241, 0]
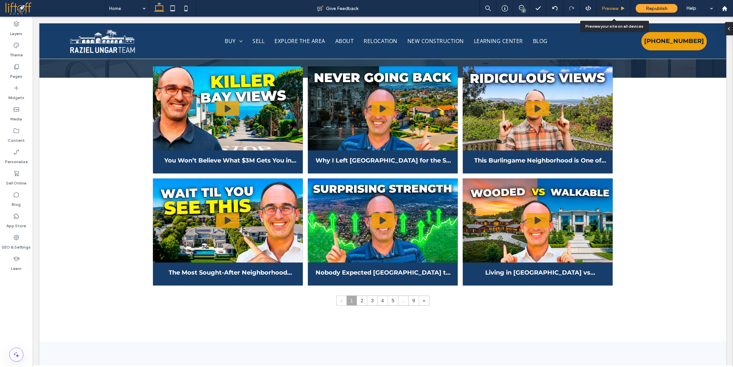
drag, startPoint x: 620, startPoint y: 9, endPoint x: 605, endPoint y: 96, distance: 88.5
click at [620, 9] on div "Preview" at bounding box center [614, 9] width 34 height 6
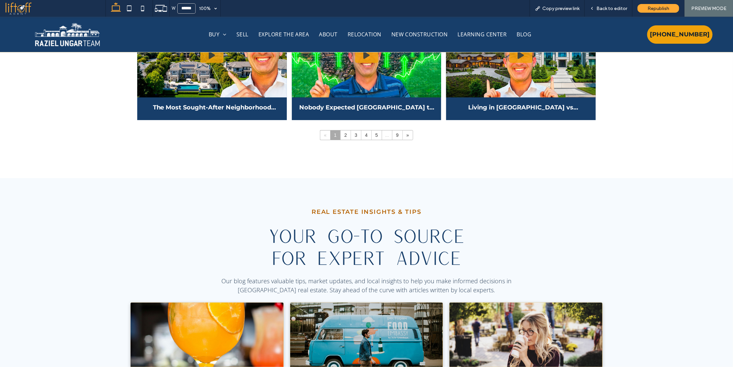
scroll to position [3469, 0]
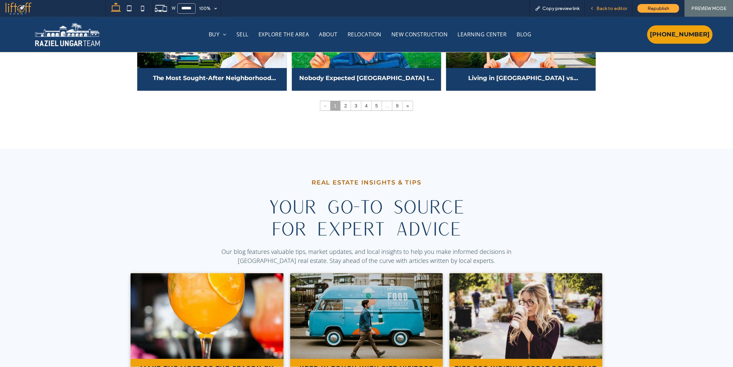
click at [622, 5] on div "Back to editor" at bounding box center [609, 8] width 48 height 17
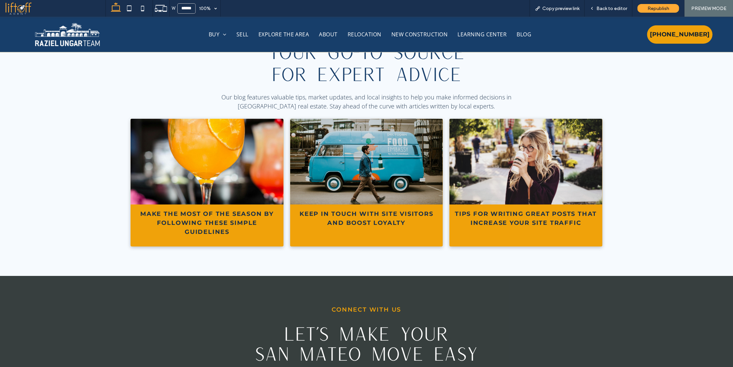
scroll to position [3736, 0]
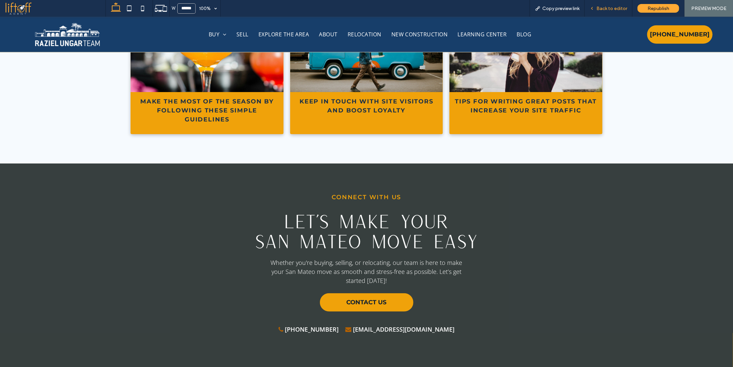
drag, startPoint x: 617, startPoint y: 9, endPoint x: 397, endPoint y: 87, distance: 234.0
click at [617, 9] on span "Back to editor" at bounding box center [612, 9] width 31 height 6
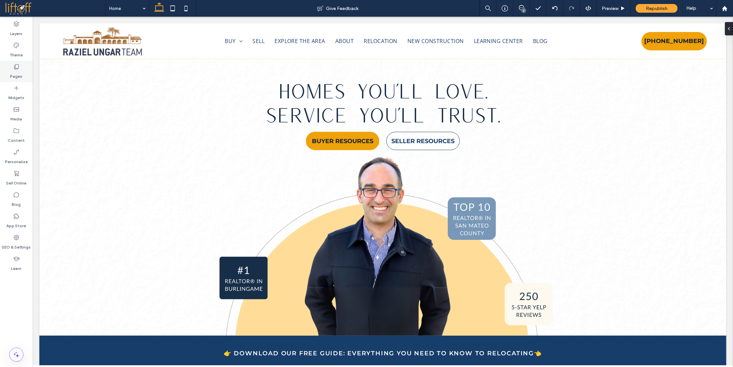
click at [19, 69] on icon at bounding box center [16, 66] width 7 height 7
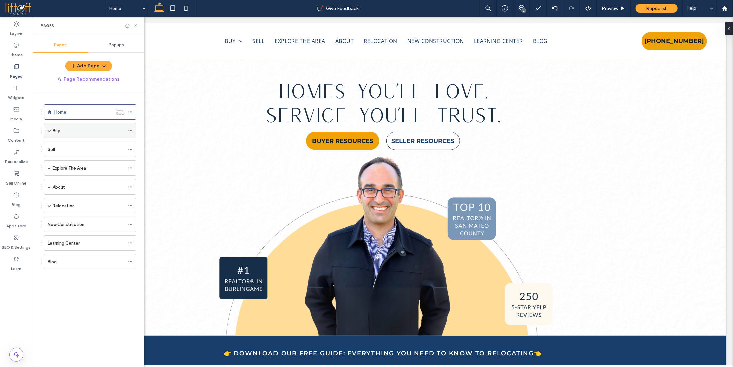
click at [67, 131] on div "Buy" at bounding box center [89, 131] width 72 height 7
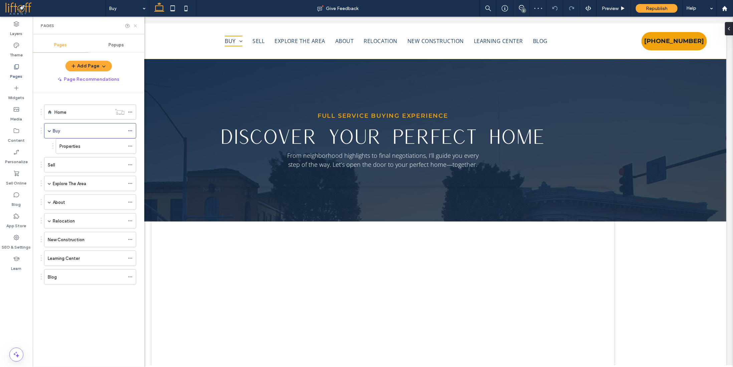
click at [135, 26] on icon at bounding box center [135, 25] width 5 height 5
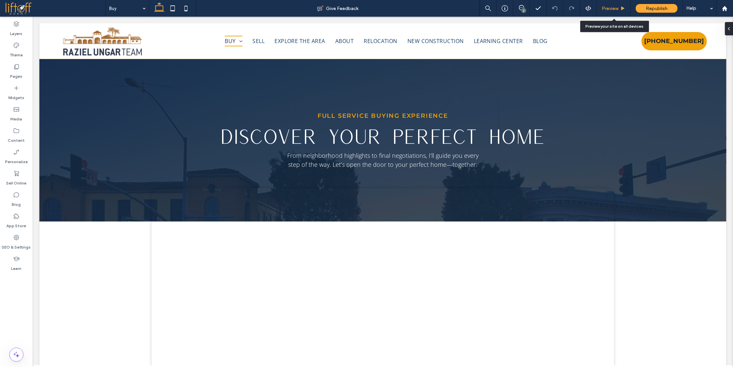
click at [614, 9] on span "Preview" at bounding box center [610, 9] width 17 height 6
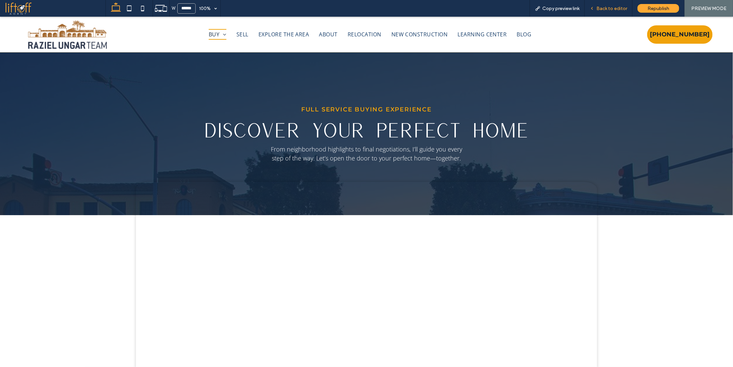
click at [616, 7] on span "Back to editor" at bounding box center [612, 9] width 31 height 6
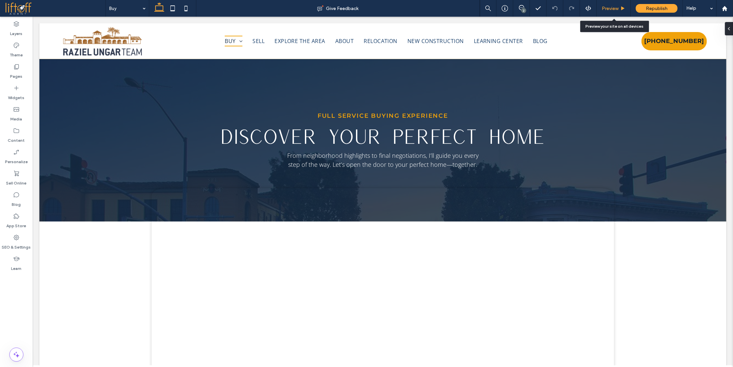
drag, startPoint x: 618, startPoint y: 7, endPoint x: 598, endPoint y: 41, distance: 39.1
click at [618, 7] on span "Preview" at bounding box center [610, 9] width 17 height 6
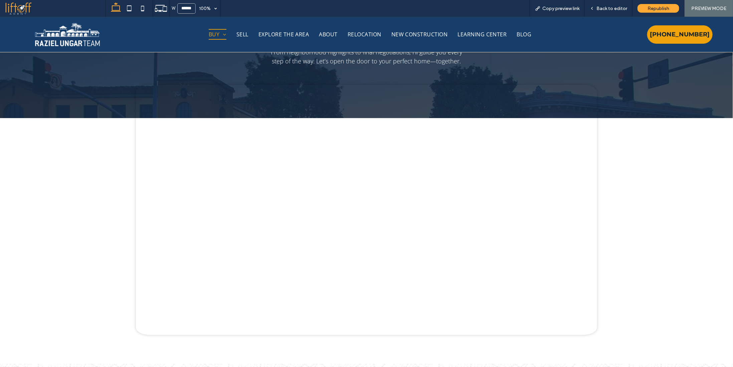
scroll to position [100, 0]
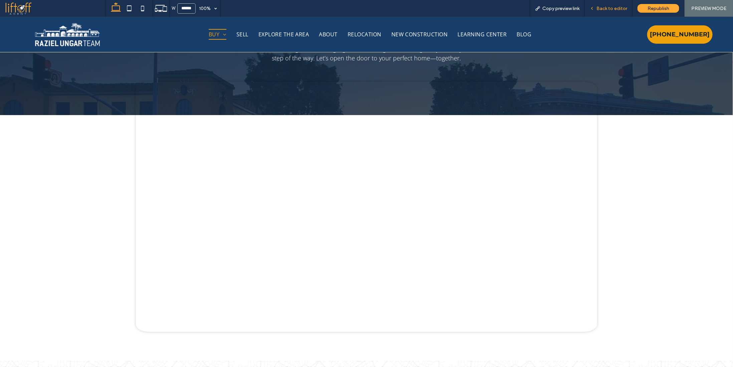
click at [612, 12] on div "Back to editor" at bounding box center [609, 8] width 48 height 17
click at [613, 9] on span "Back to editor" at bounding box center [612, 9] width 31 height 6
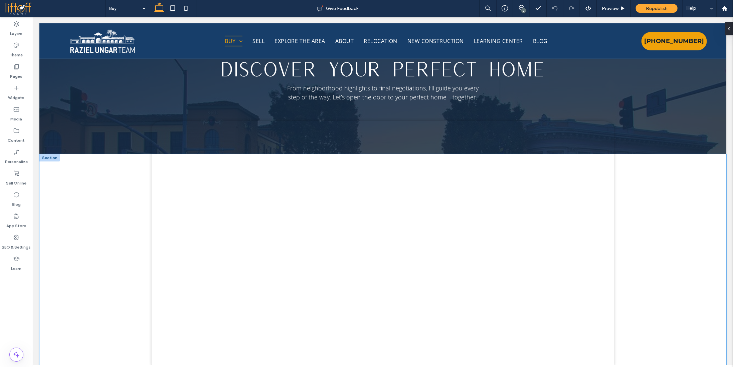
scroll to position [100, 0]
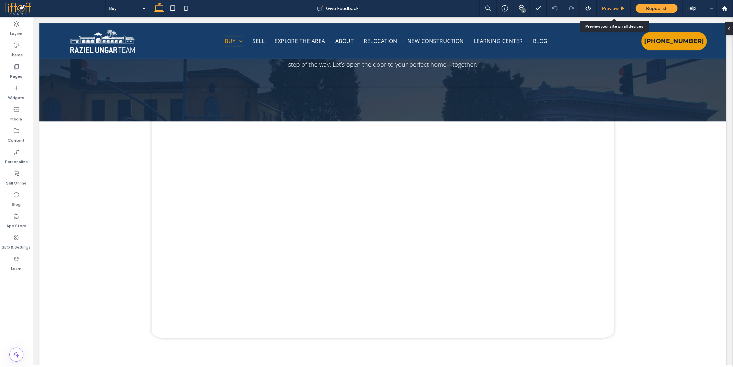
click at [614, 11] on span "Preview" at bounding box center [610, 9] width 17 height 6
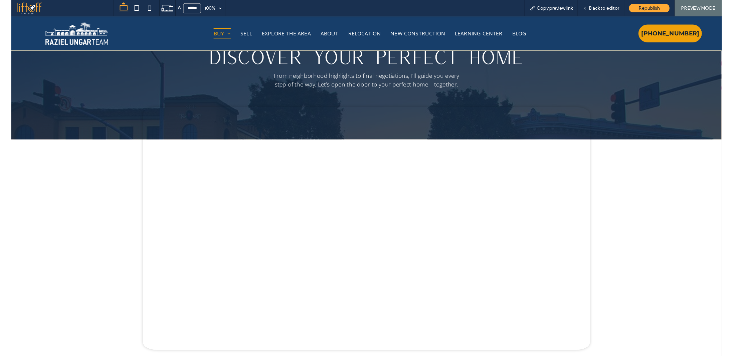
scroll to position [67, 0]
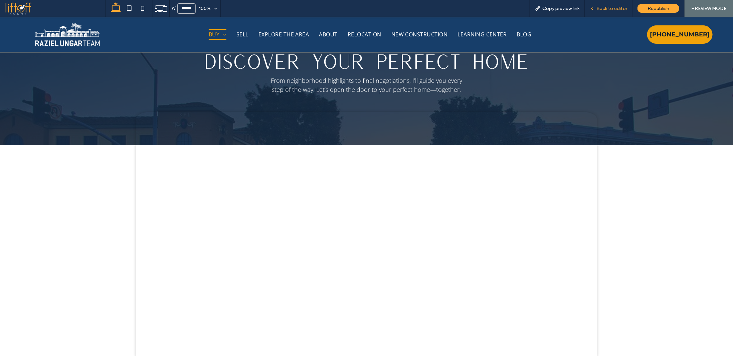
drag, startPoint x: 599, startPoint y: 7, endPoint x: 409, endPoint y: 7, distance: 190.1
click at [599, 7] on span "Back to editor" at bounding box center [612, 9] width 31 height 6
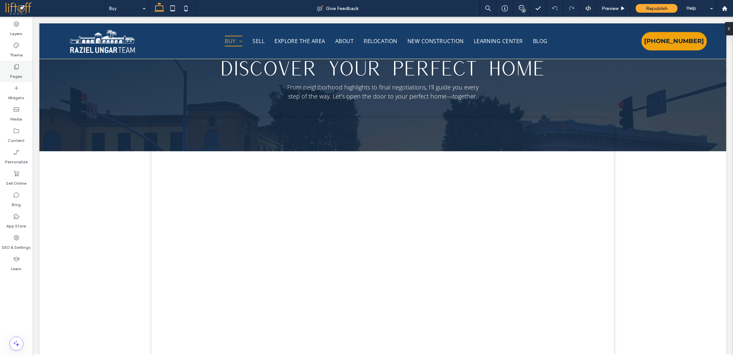
click at [21, 74] on label "Pages" at bounding box center [16, 74] width 12 height 9
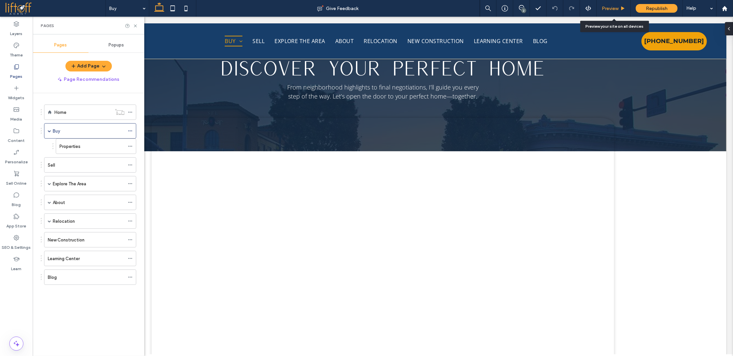
click at [612, 10] on span "Preview" at bounding box center [610, 9] width 17 height 6
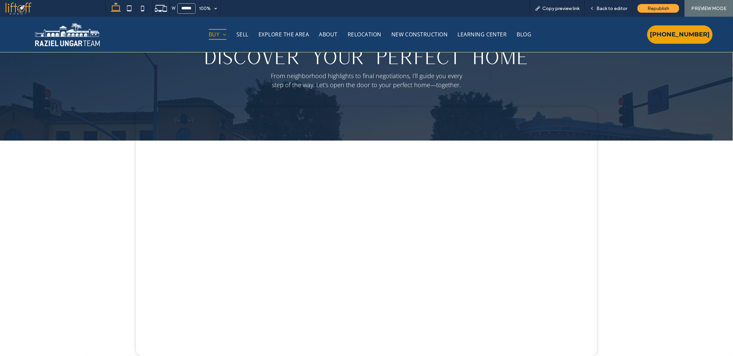
scroll to position [67, 0]
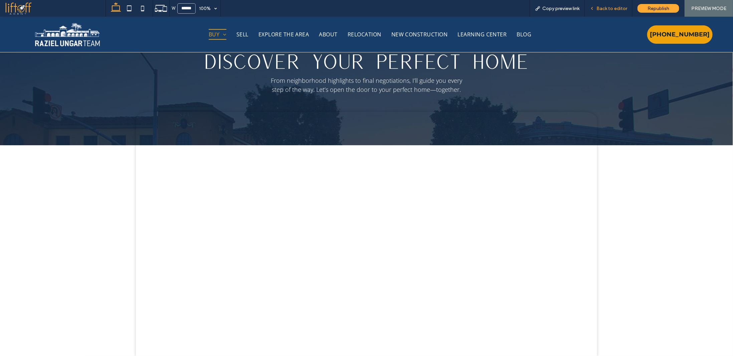
drag, startPoint x: 606, startPoint y: 9, endPoint x: 448, endPoint y: 33, distance: 159.5
click at [606, 9] on span "Back to editor" at bounding box center [612, 9] width 31 height 6
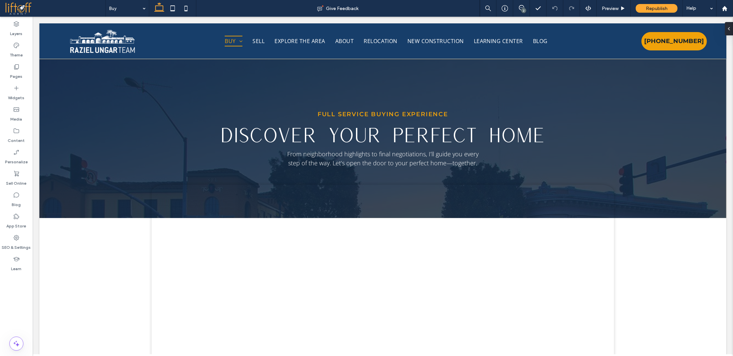
scroll to position [33, 0]
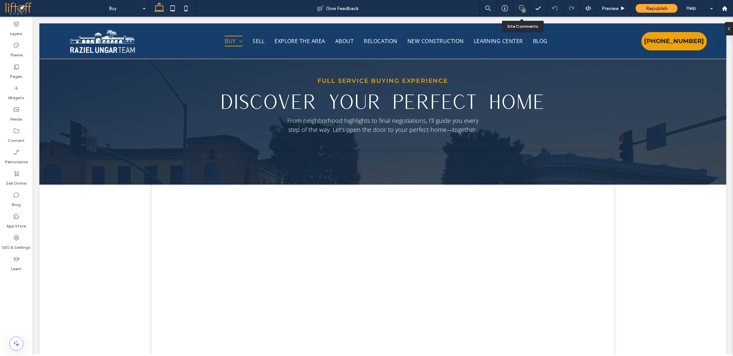
click at [521, 5] on icon at bounding box center [521, 7] width 5 height 5
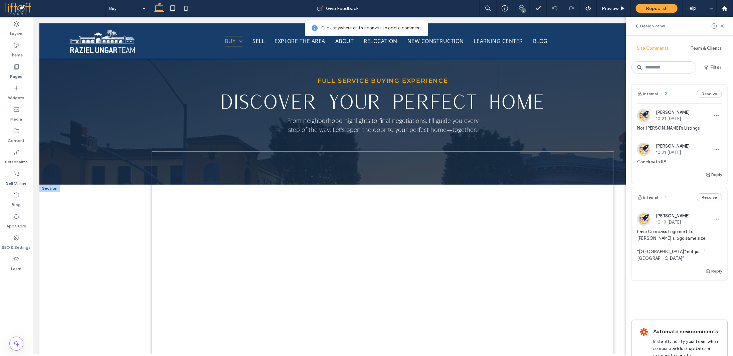
click at [378, 193] on div at bounding box center [382, 276] width 463 height 251
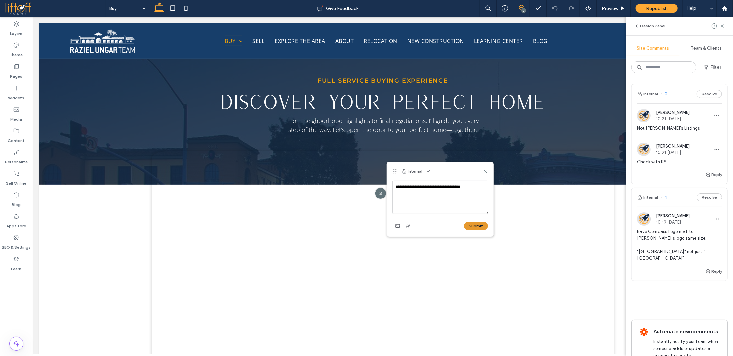
type textarea "**********"
click at [479, 224] on button "Submit" at bounding box center [476, 226] width 24 height 8
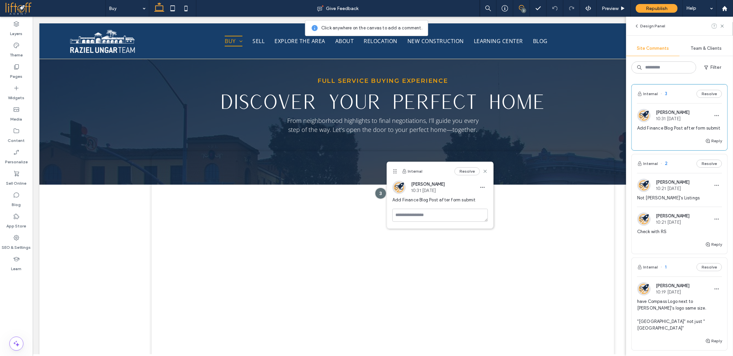
click at [722, 25] on use at bounding box center [722, 25] width 3 height 3
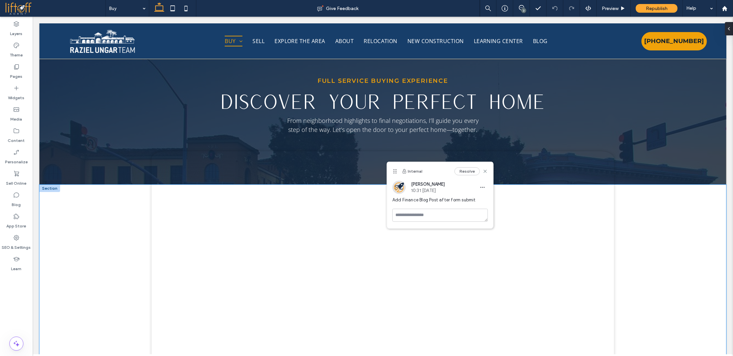
click at [648, 237] on div at bounding box center [382, 306] width 687 height 245
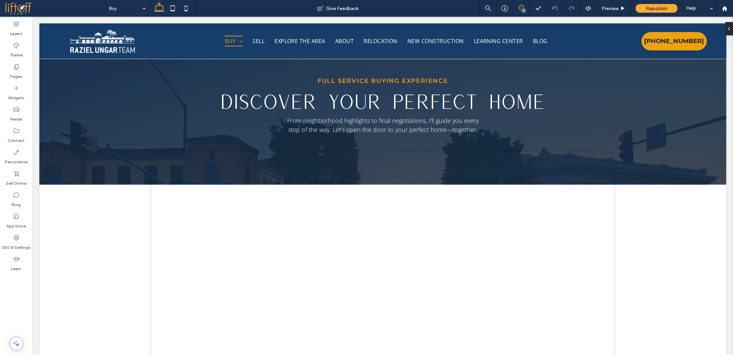
click at [524, 7] on icon at bounding box center [521, 7] width 5 height 5
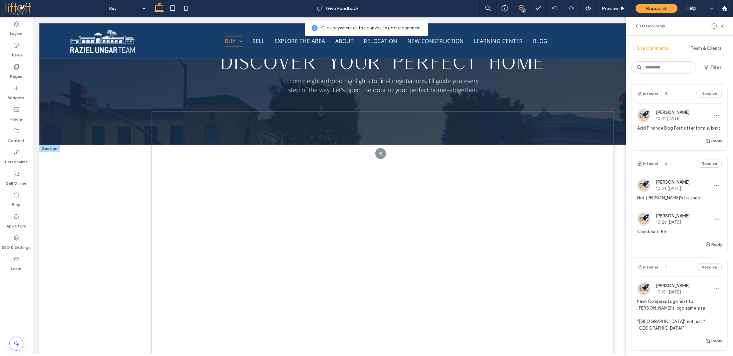
scroll to position [100, 0]
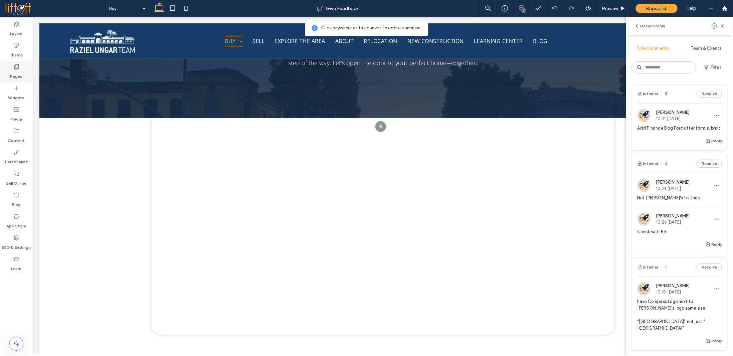
click at [21, 72] on label "Pages" at bounding box center [16, 74] width 12 height 9
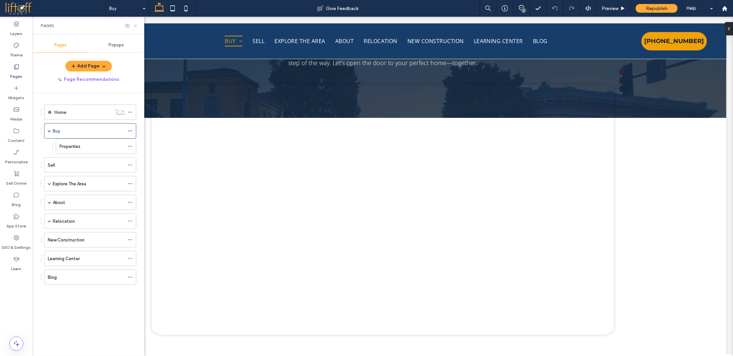
drag, startPoint x: 136, startPoint y: 25, endPoint x: 485, endPoint y: 95, distance: 356.0
click at [136, 25] on use at bounding box center [135, 25] width 3 height 3
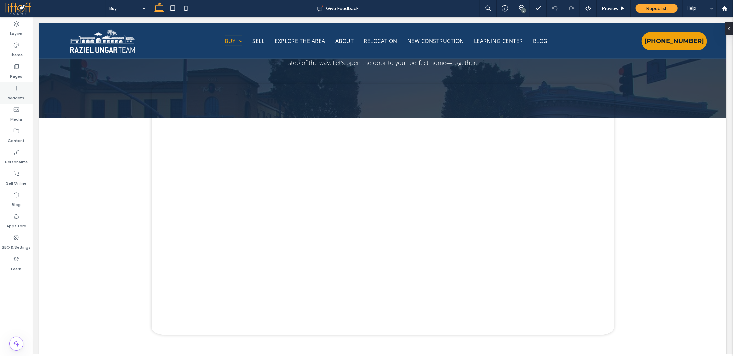
click at [19, 90] on icon at bounding box center [16, 88] width 7 height 7
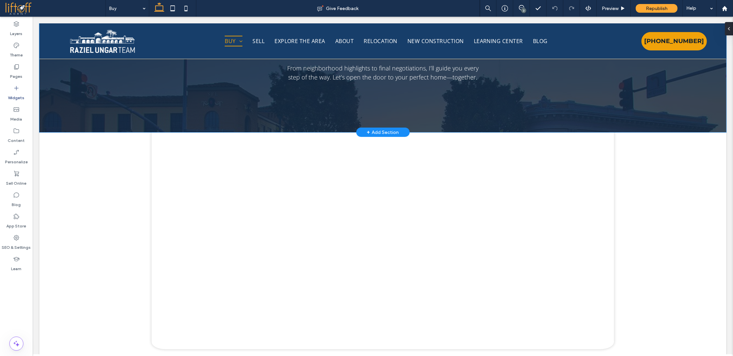
scroll to position [0, 0]
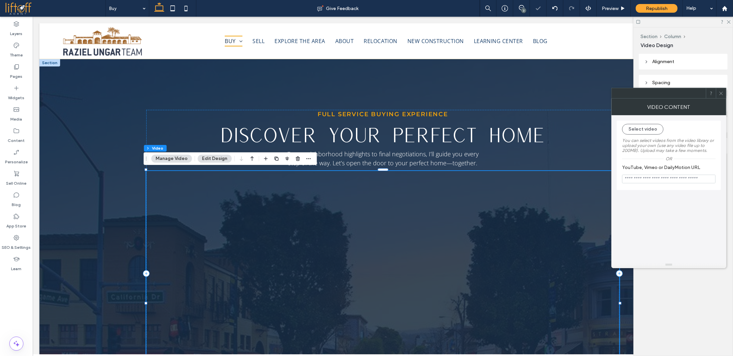
click at [665, 177] on input "YouTube, Vimeo or DailyMotion URL" at bounding box center [669, 179] width 94 height 9
paste input "**********"
type input "**********"
click at [724, 94] on icon at bounding box center [721, 93] width 5 height 5
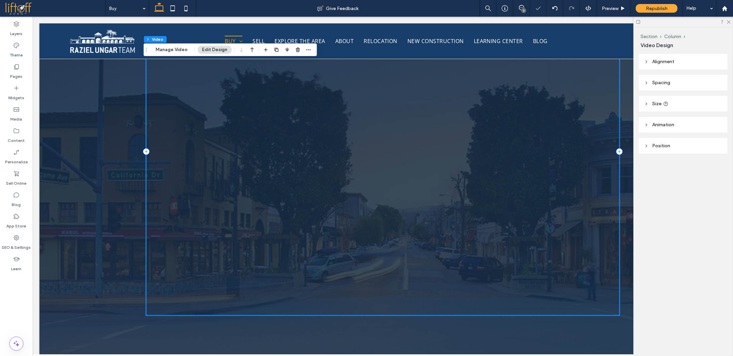
scroll to position [134, 0]
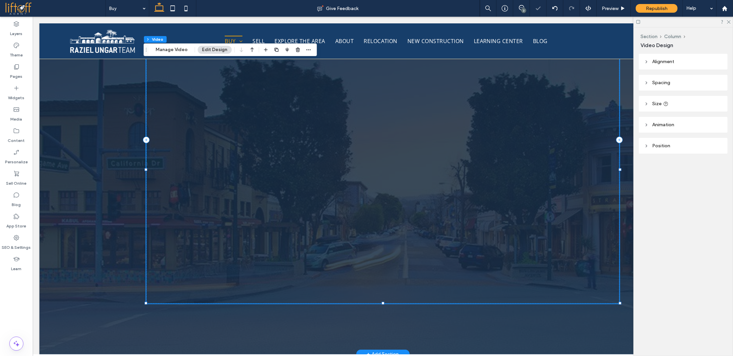
click at [601, 271] on div at bounding box center [383, 170] width 474 height 266
click at [661, 107] on span "Size" at bounding box center [656, 104] width 9 height 6
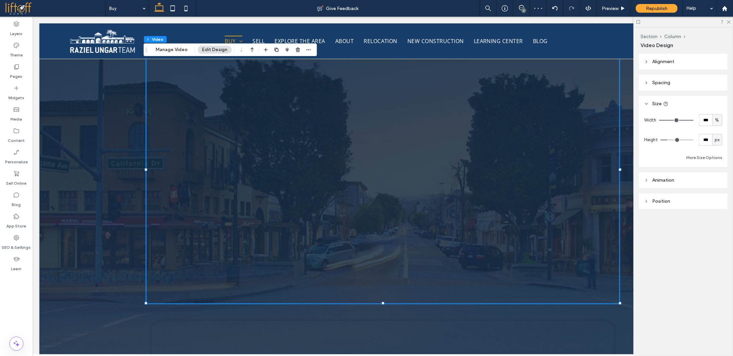
click at [719, 118] on span "%" at bounding box center [717, 120] width 4 height 7
click at [716, 132] on span "px" at bounding box center [717, 132] width 5 height 7
type input "****"
type input "******"
type input "****"
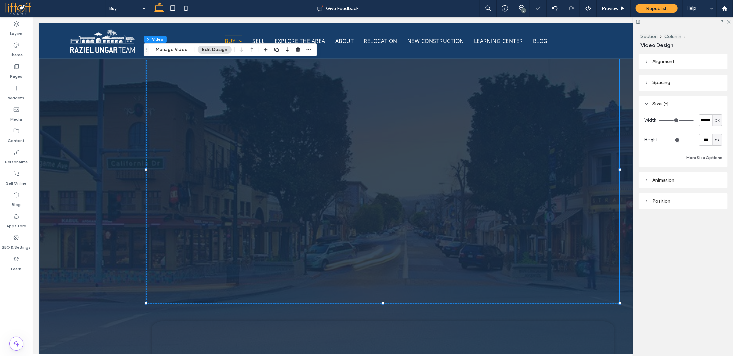
type input "****"
type input "***"
type input "****"
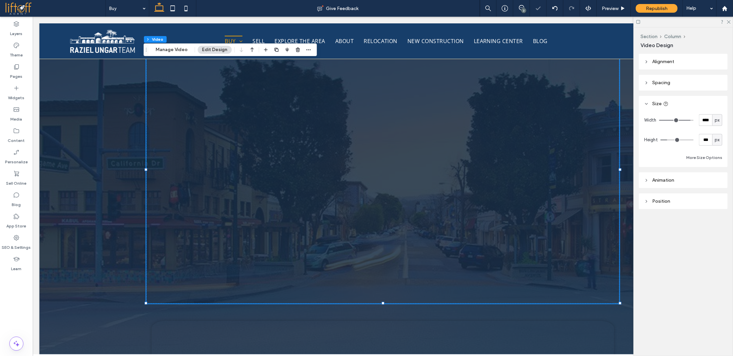
type input "***"
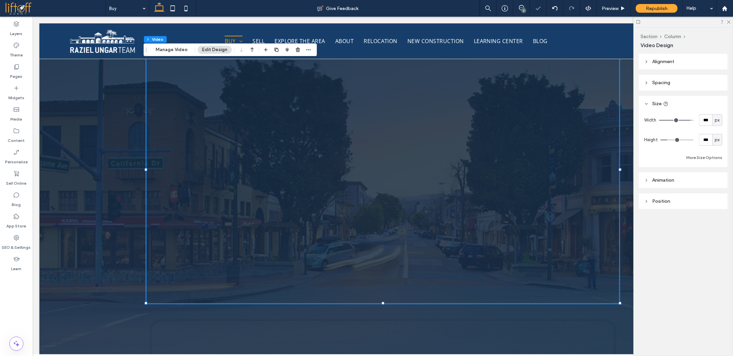
type input "***"
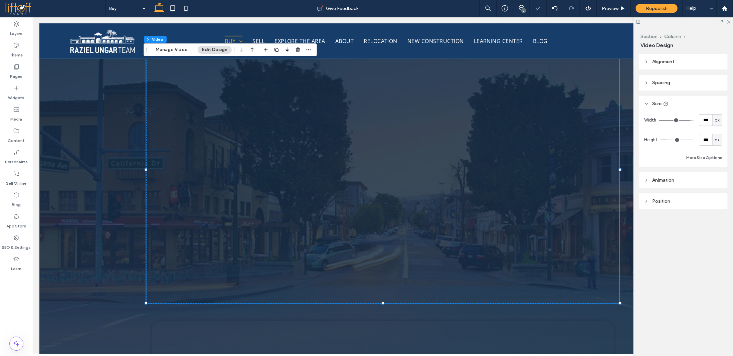
type input "***"
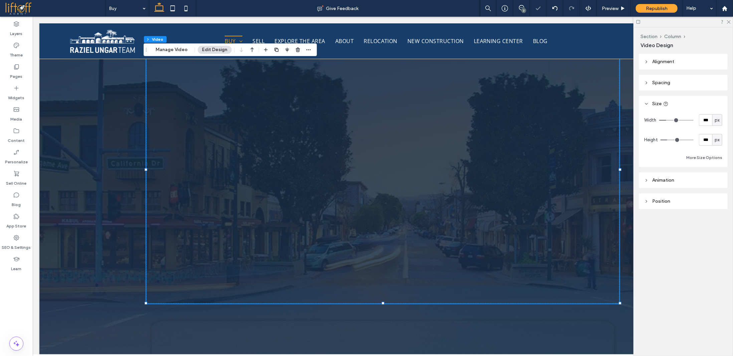
type input "***"
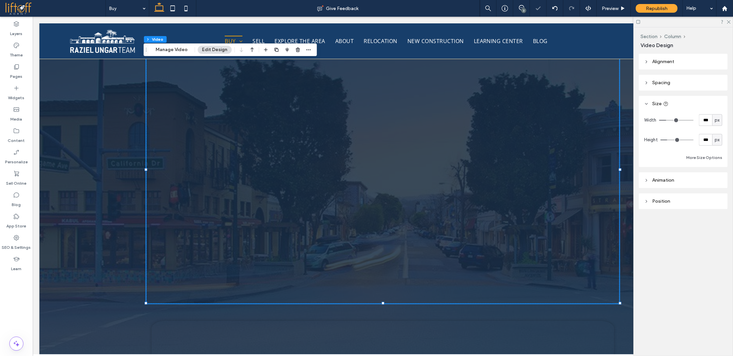
type input "***"
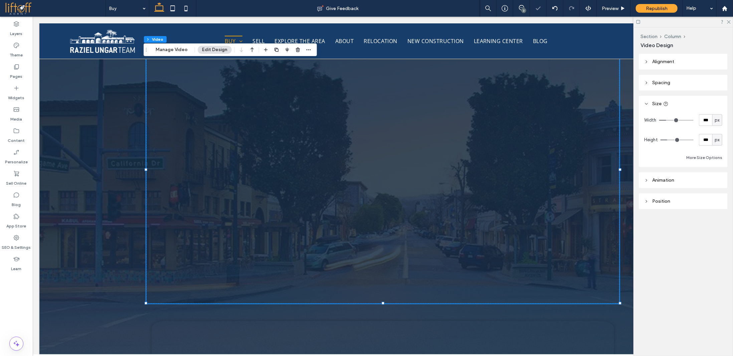
type input "***"
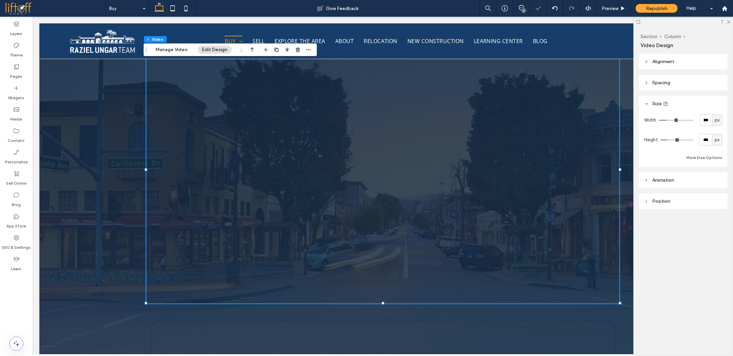
type input "***"
drag, startPoint x: 688, startPoint y: 121, endPoint x: 670, endPoint y: 121, distance: 18.1
click at [670, 121] on input "range" at bounding box center [676, 120] width 34 height 1
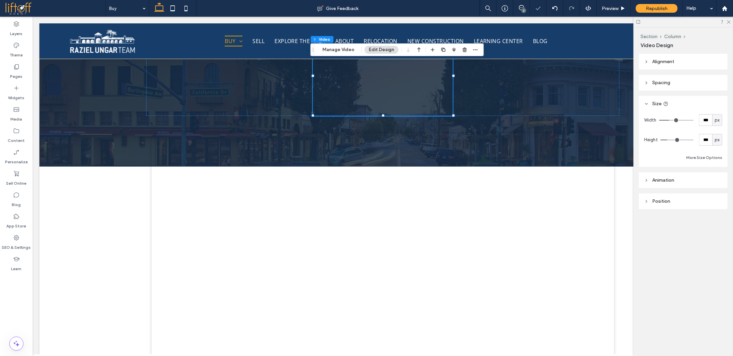
type input "***"
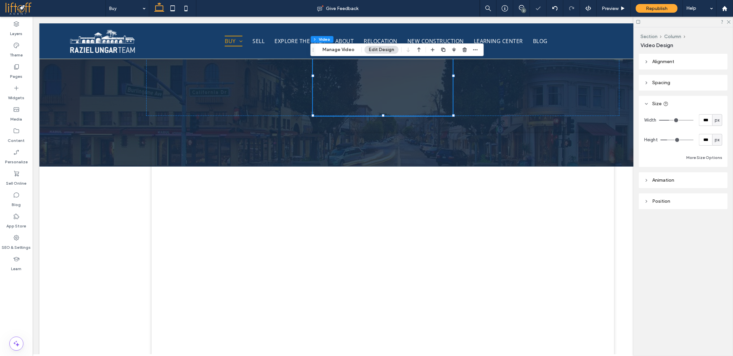
type input "***"
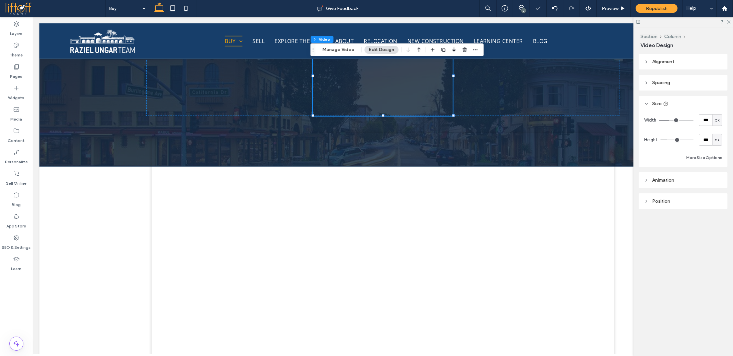
type input "***"
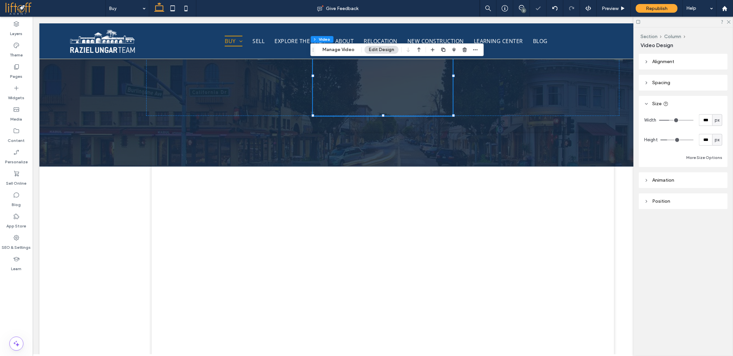
type input "***"
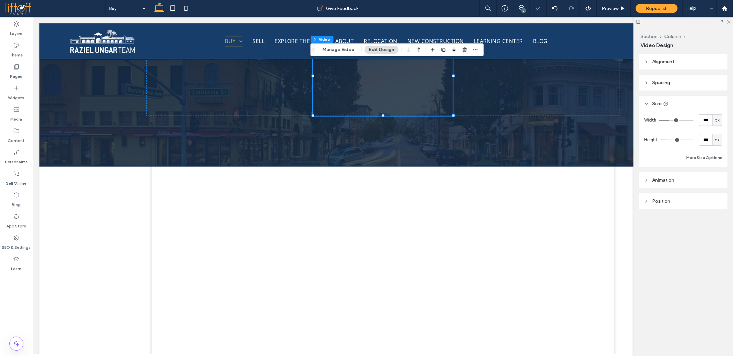
type input "***"
click at [673, 120] on input "range" at bounding box center [676, 120] width 34 height 1
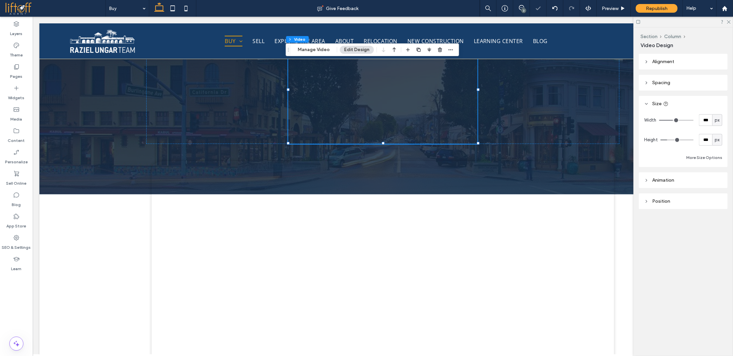
type input "***"
click at [674, 120] on input "range" at bounding box center [676, 120] width 34 height 1
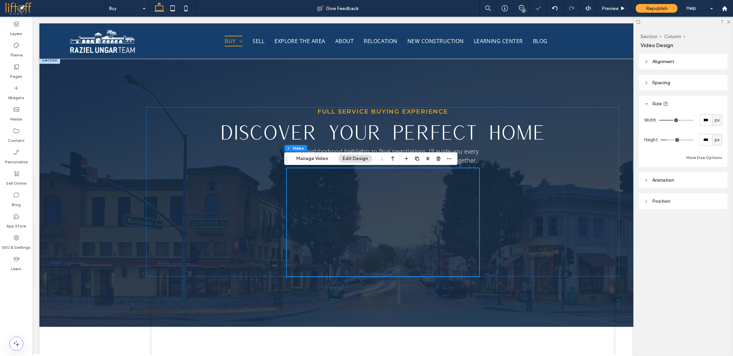
scroll to position [0, 0]
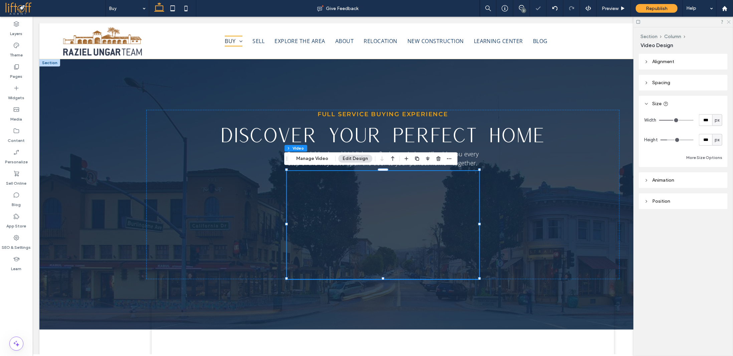
click at [729, 21] on icon at bounding box center [729, 21] width 4 height 4
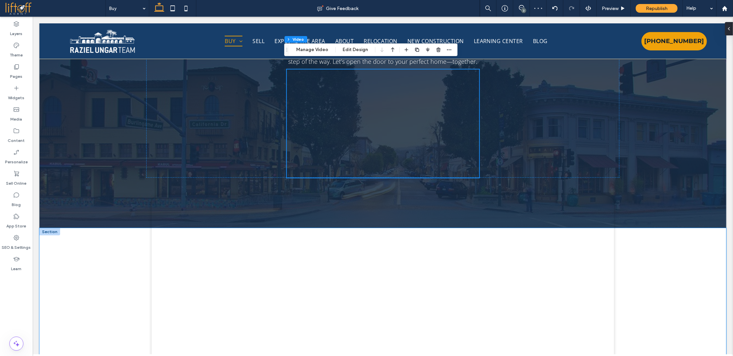
scroll to position [67, 0]
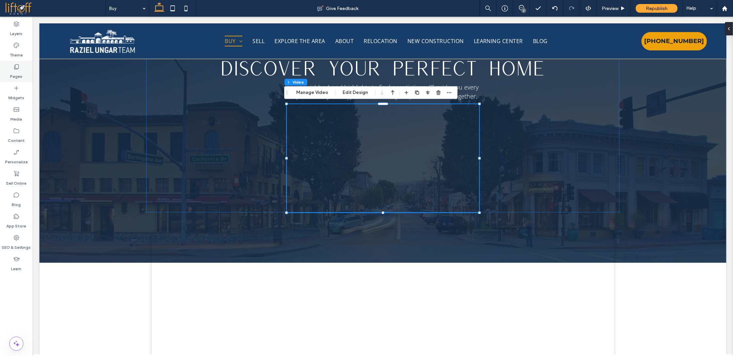
click at [17, 72] on label "Pages" at bounding box center [16, 74] width 12 height 9
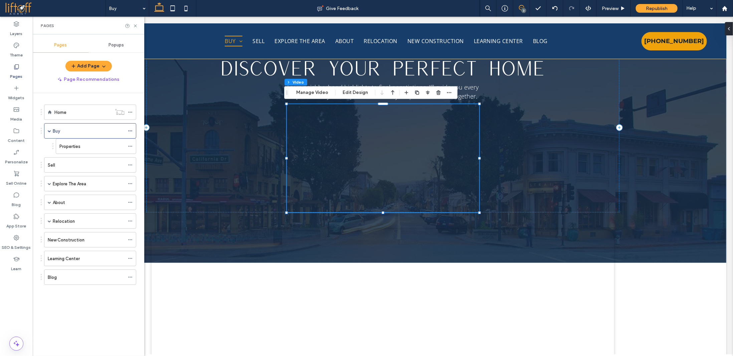
click at [520, 9] on use at bounding box center [521, 7] width 5 height 5
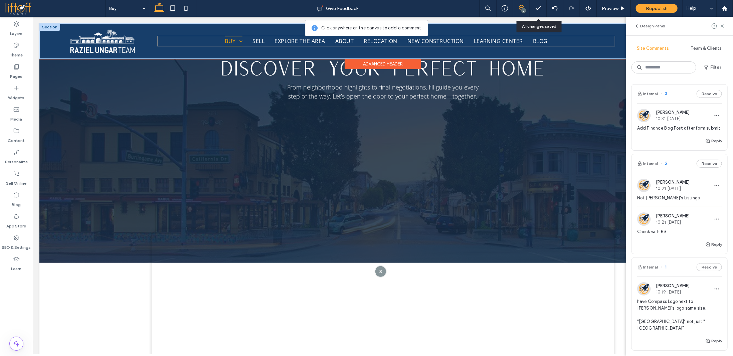
click at [558, 42] on ul "Buy Properties Sell Explore The Area About Relocation New Construction [GEOGRAP…" at bounding box center [386, 40] width 458 height 11
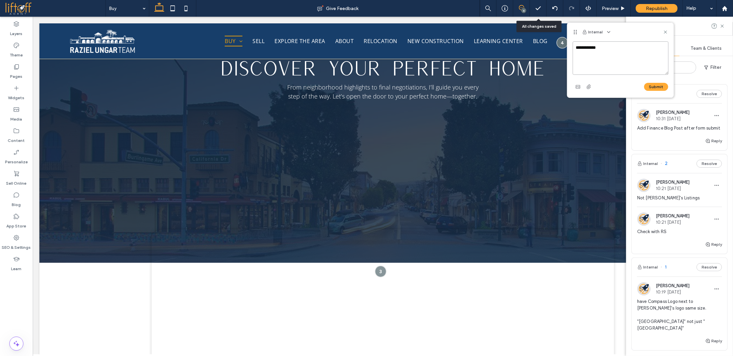
click at [606, 56] on textarea "**********" at bounding box center [621, 57] width 96 height 33
paste textarea "**********"
type textarea "**********"
click at [655, 87] on button "Submit" at bounding box center [656, 87] width 24 height 8
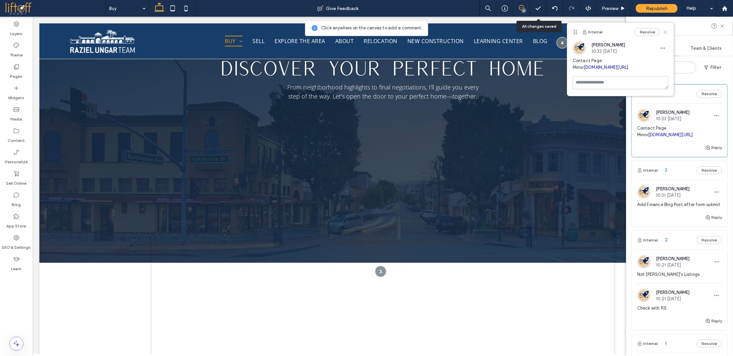
click at [667, 30] on use at bounding box center [665, 31] width 3 height 3
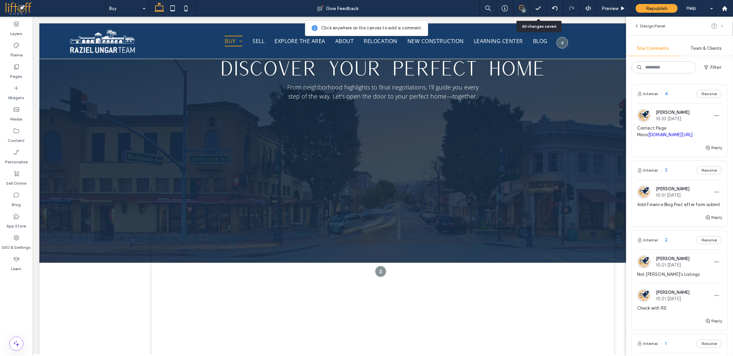
click at [722, 26] on icon at bounding box center [722, 25] width 5 height 5
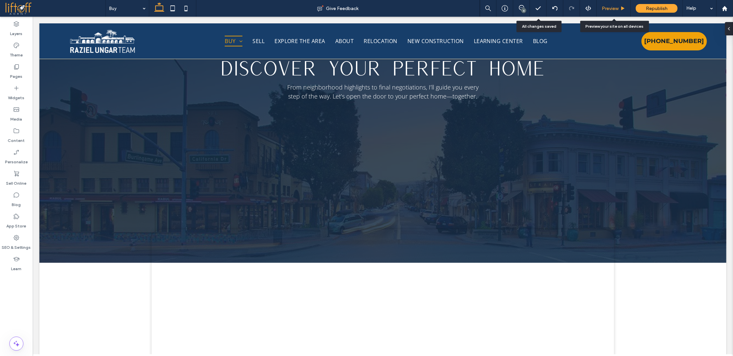
click at [613, 8] on span "Preview" at bounding box center [610, 9] width 17 height 6
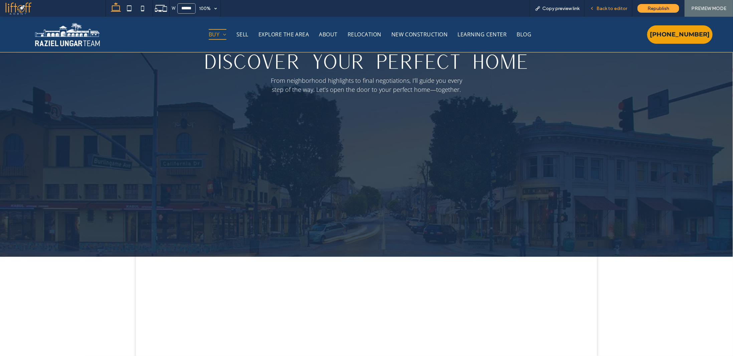
click at [612, 8] on span "Back to editor" at bounding box center [612, 9] width 31 height 6
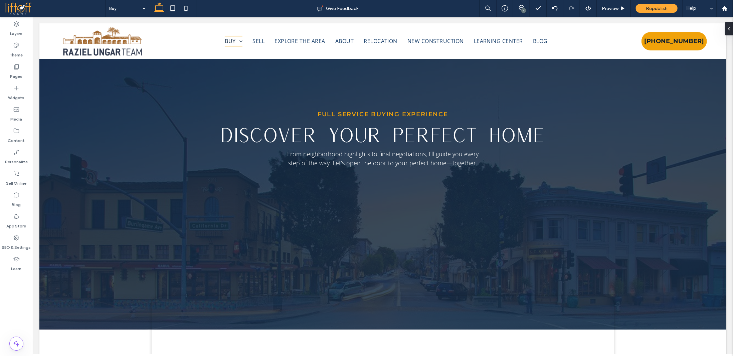
click at [20, 71] on label "Pages" at bounding box center [16, 74] width 12 height 9
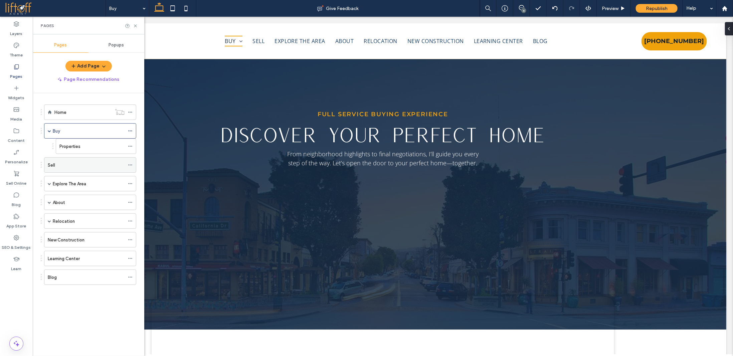
click at [86, 165] on div "Sell" at bounding box center [86, 165] width 77 height 7
click at [523, 7] on icon at bounding box center [521, 7] width 5 height 5
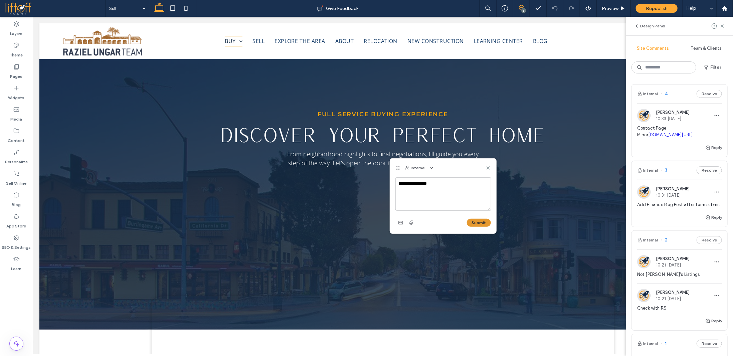
type textarea "**********"
click at [476, 222] on button "Submit" at bounding box center [479, 223] width 24 height 8
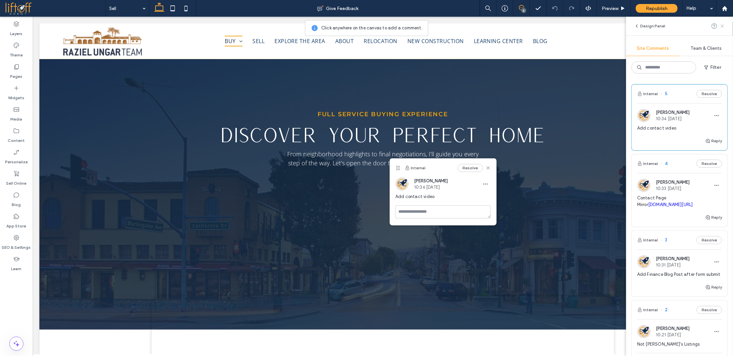
click at [723, 25] on use at bounding box center [722, 25] width 3 height 3
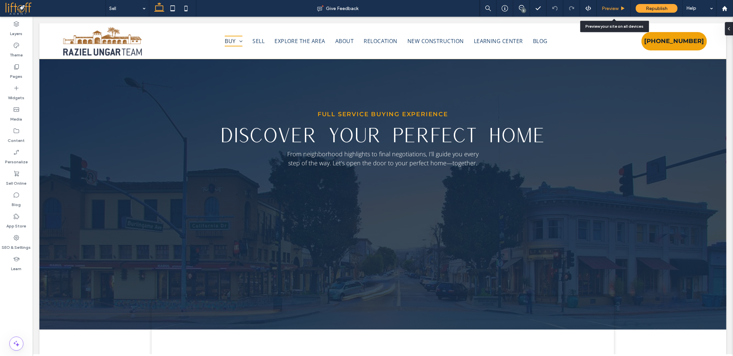
click at [607, 11] on div "Preview" at bounding box center [614, 8] width 34 height 17
click at [613, 7] on span "Preview" at bounding box center [610, 9] width 17 height 6
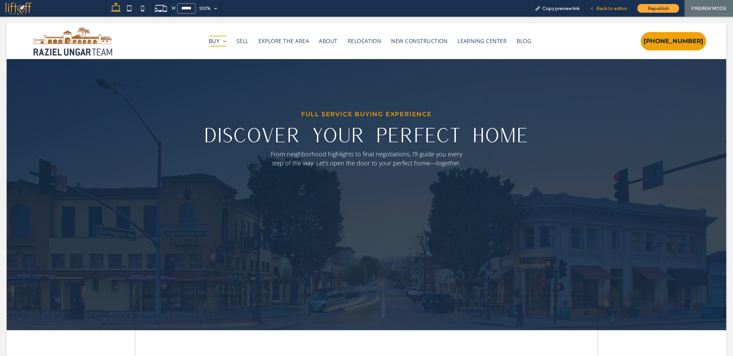
click at [610, 11] on div "Back to editor" at bounding box center [609, 8] width 48 height 17
click at [605, 8] on span "Back to editor" at bounding box center [612, 9] width 31 height 6
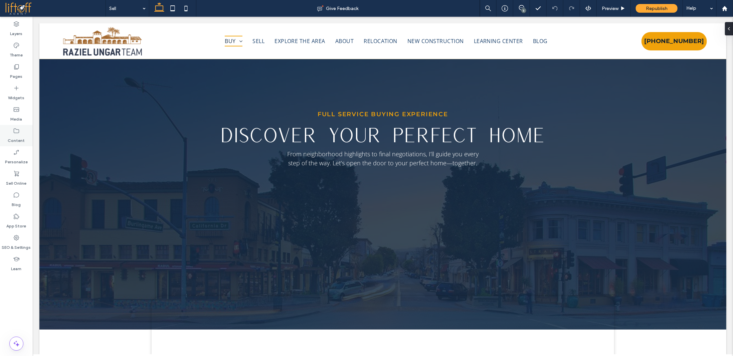
click at [26, 135] on div "Content" at bounding box center [16, 135] width 33 height 21
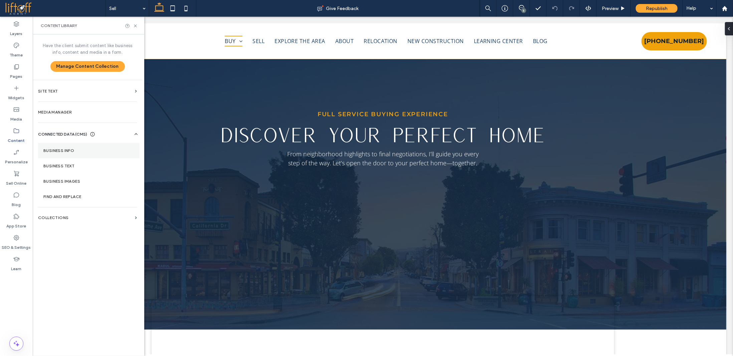
click at [76, 152] on label "Business Info" at bounding box center [88, 150] width 91 height 5
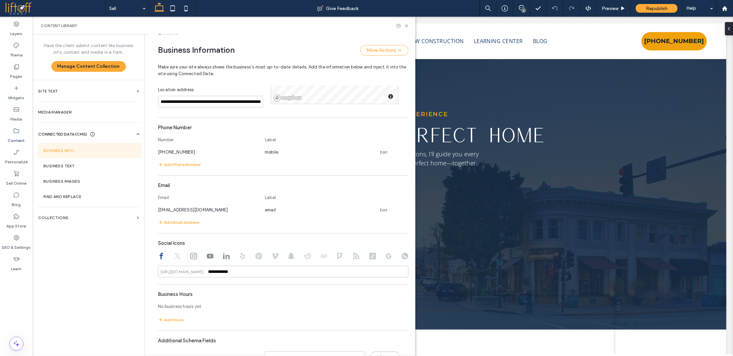
scroll to position [242, 0]
click at [381, 208] on link "Edit" at bounding box center [383, 208] width 7 height 5
click at [163, 207] on input "**********" at bounding box center [208, 208] width 100 height 12
type input "**********"
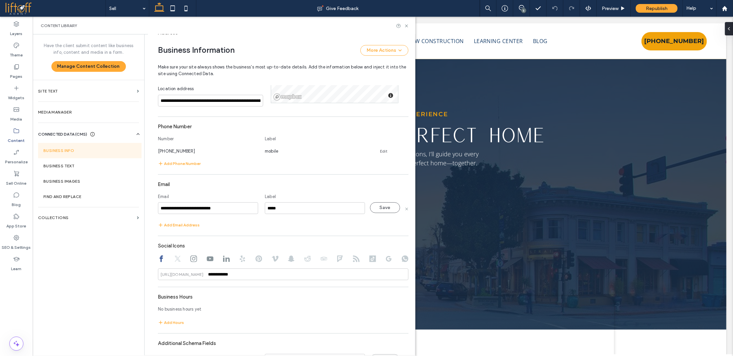
click at [92, 295] on div "Have the client submit content like business info, content and media in a form.…" at bounding box center [89, 194] width 112 height 320
click at [381, 206] on button "Save" at bounding box center [385, 207] width 30 height 11
click at [406, 25] on icon at bounding box center [406, 25] width 5 height 5
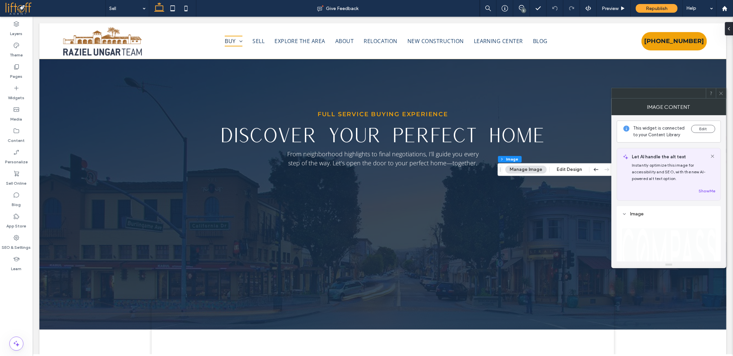
click at [722, 92] on icon at bounding box center [721, 93] width 5 height 5
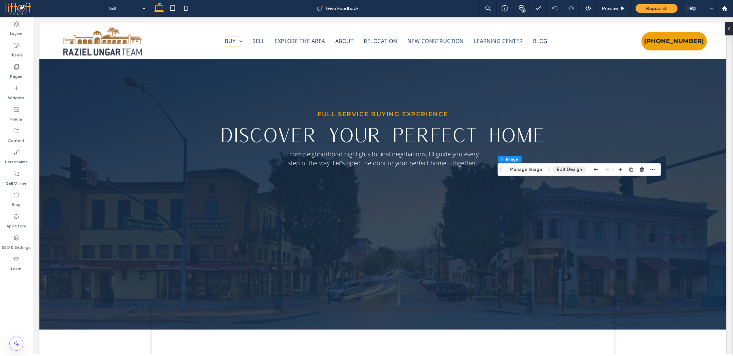
click at [570, 171] on button "Edit Design" at bounding box center [569, 170] width 34 height 8
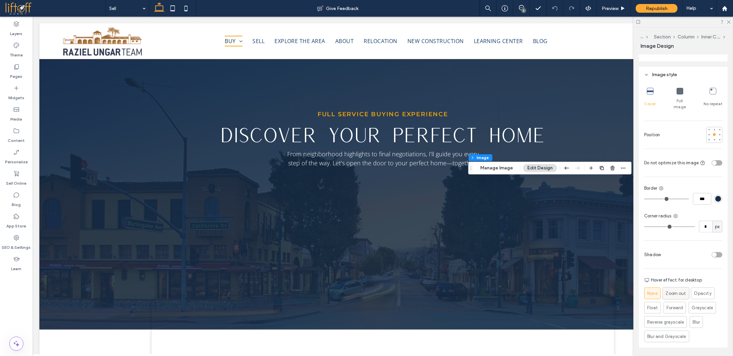
scroll to position [166, 0]
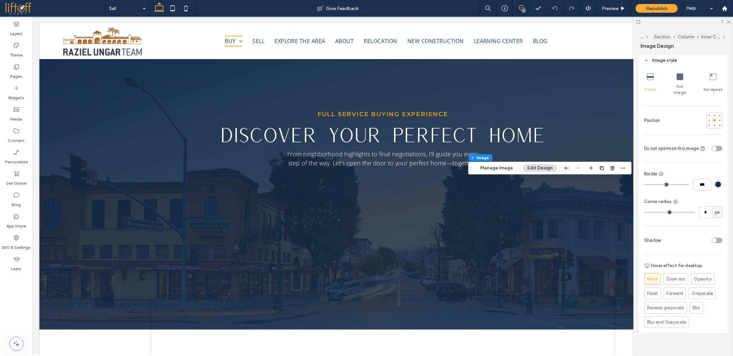
click at [521, 7] on icon at bounding box center [521, 7] width 5 height 5
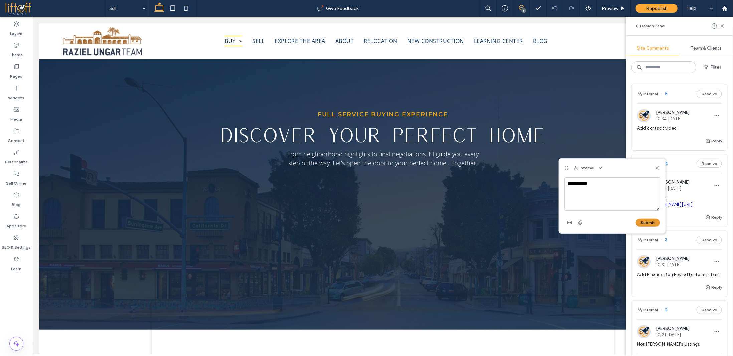
type textarea "**********"
click at [654, 225] on button "Submit" at bounding box center [648, 223] width 24 height 8
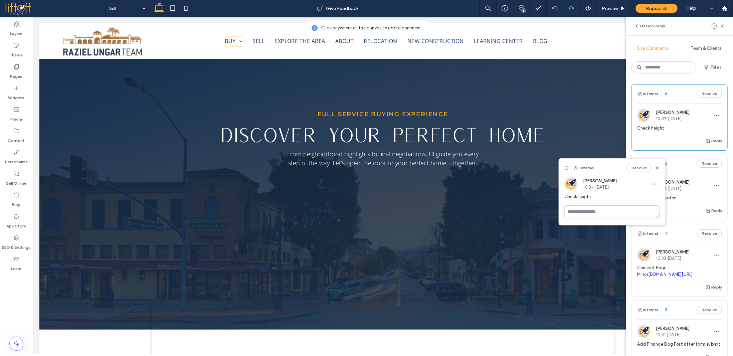
drag, startPoint x: 723, startPoint y: 27, endPoint x: 710, endPoint y: 40, distance: 18.0
click at [723, 27] on icon at bounding box center [722, 25] width 5 height 5
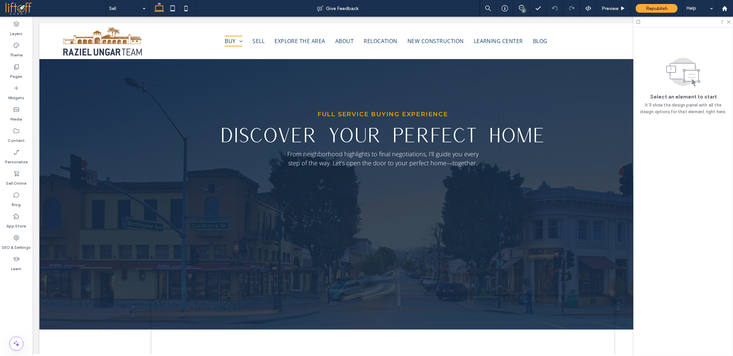
click at [729, 19] on div at bounding box center [684, 22] width 100 height 10
click at [728, 21] on icon at bounding box center [729, 21] width 4 height 4
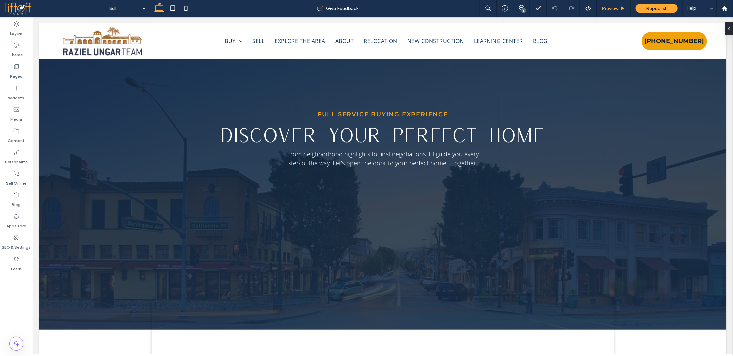
click at [612, 7] on span "Preview" at bounding box center [610, 9] width 17 height 6
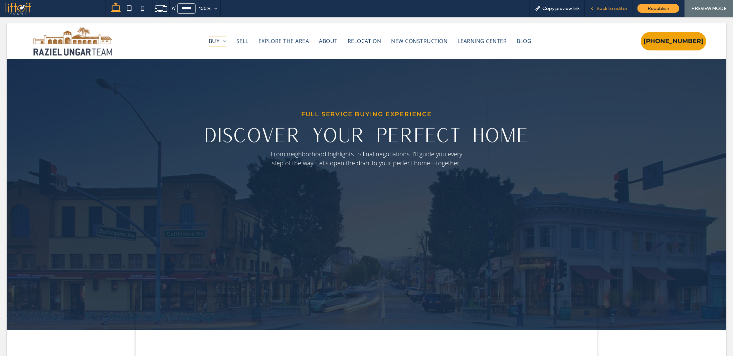
click at [608, 7] on span "Back to editor" at bounding box center [612, 9] width 31 height 6
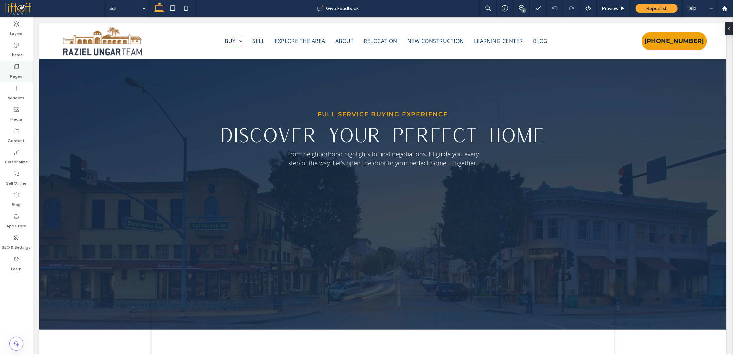
click at [14, 72] on label "Pages" at bounding box center [16, 74] width 12 height 9
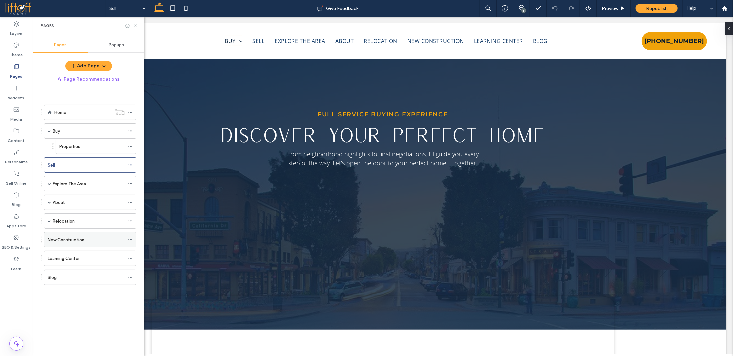
click at [93, 237] on div "New Construction" at bounding box center [86, 239] width 77 height 7
click at [135, 26] on icon at bounding box center [135, 25] width 5 height 5
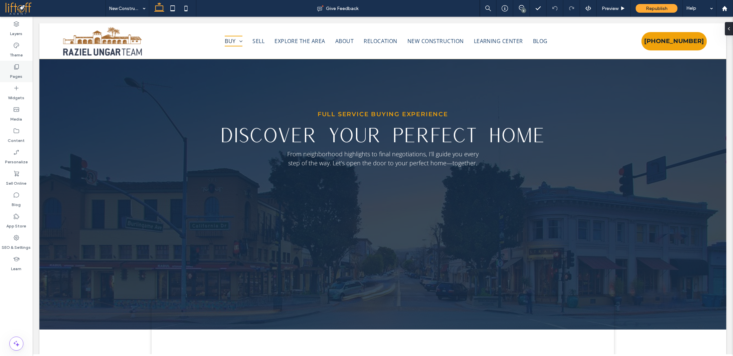
click at [20, 70] on label "Pages" at bounding box center [16, 74] width 12 height 9
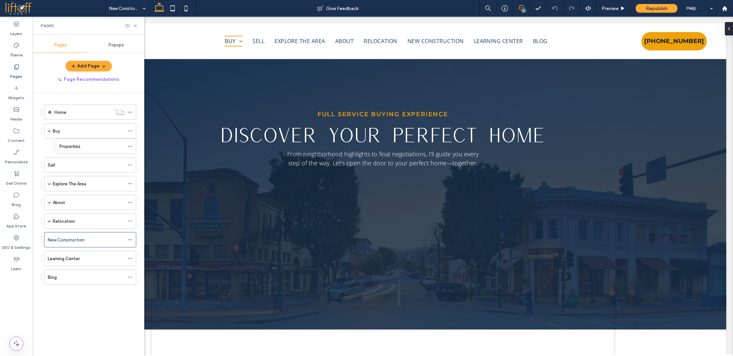
click at [522, 7] on icon at bounding box center [521, 7] width 5 height 5
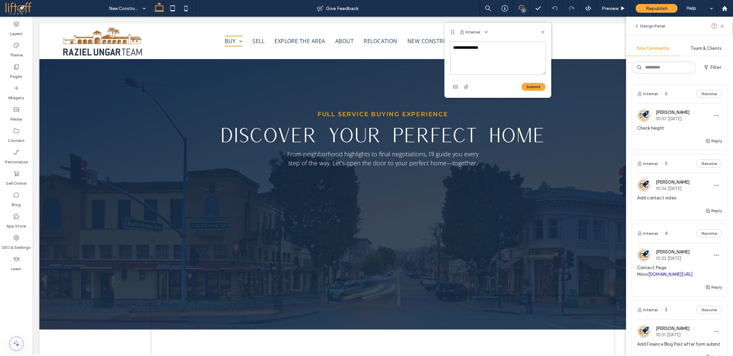
click at [454, 49] on textarea "**********" at bounding box center [498, 57] width 96 height 33
type textarea "**********"
click at [534, 86] on button "Submit" at bounding box center [534, 87] width 24 height 8
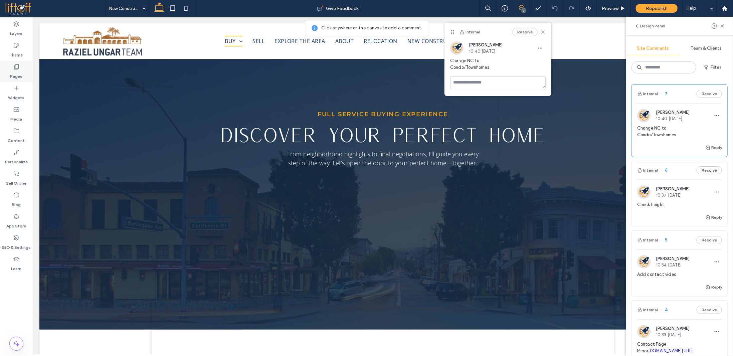
click at [19, 71] on label "Pages" at bounding box center [16, 74] width 12 height 9
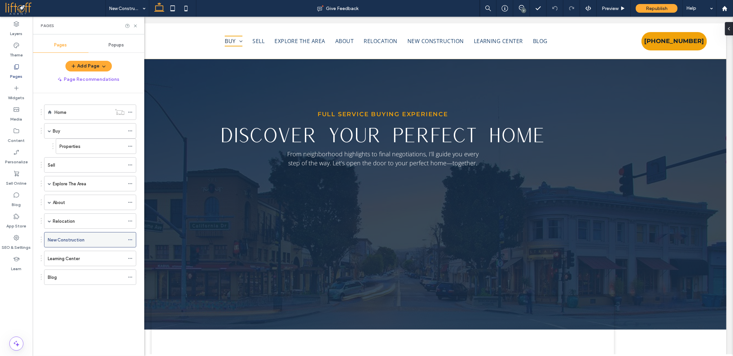
click at [131, 237] on icon at bounding box center [130, 239] width 5 height 5
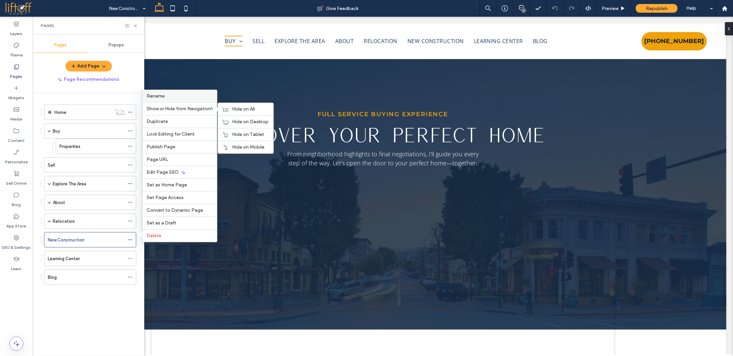
click at [170, 98] on label "Rename" at bounding box center [180, 96] width 66 height 6
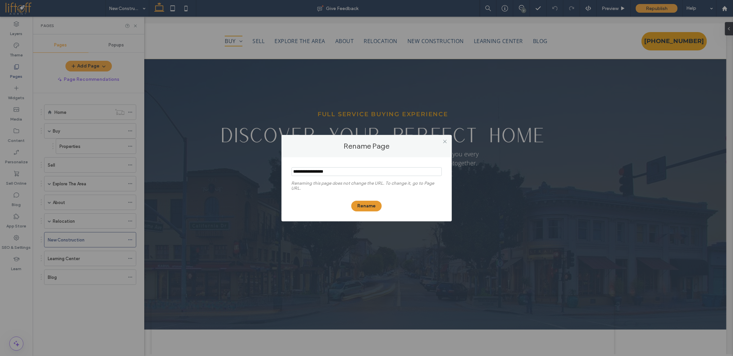
type input "**********"
click at [369, 207] on button "Rename" at bounding box center [366, 206] width 30 height 11
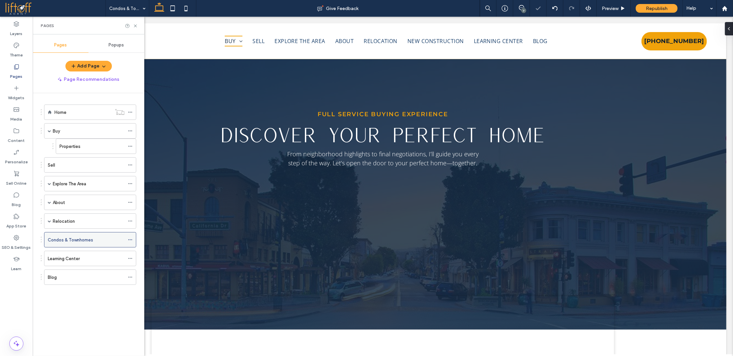
click at [112, 236] on div "Condos & Townhomes" at bounding box center [86, 239] width 77 height 7
click at [131, 237] on icon at bounding box center [130, 239] width 5 height 5
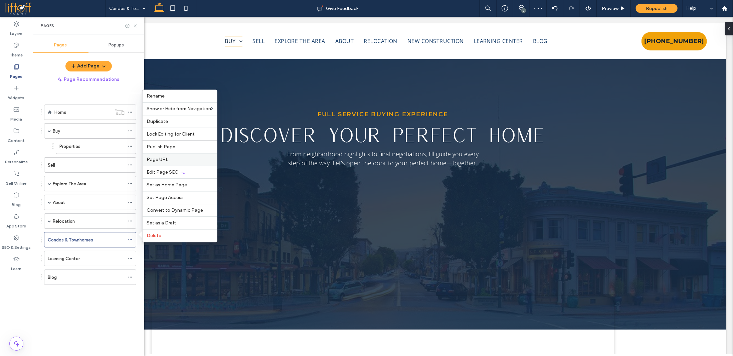
click at [169, 161] on label "Page URL" at bounding box center [180, 160] width 66 height 6
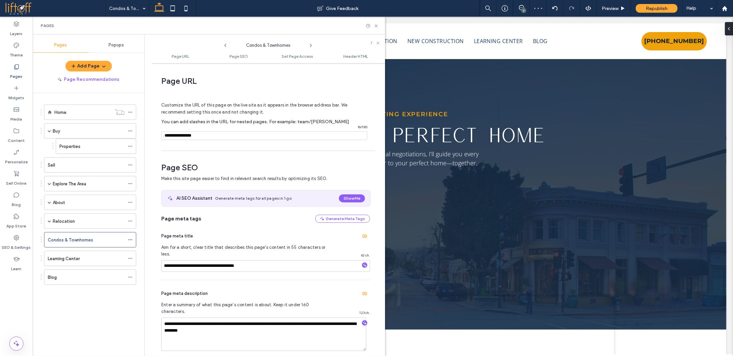
scroll to position [3, 0]
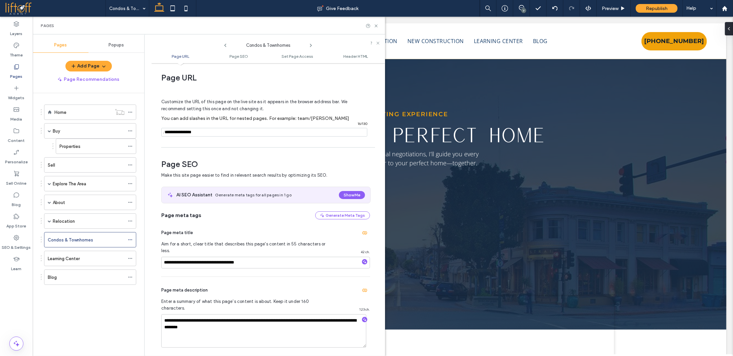
click at [209, 133] on input "notEmpty" at bounding box center [264, 132] width 206 height 9
type input "**********"
click at [237, 139] on div "Customize the URL of this page on the live site as it appears in the browser ad…" at bounding box center [265, 115] width 209 height 58
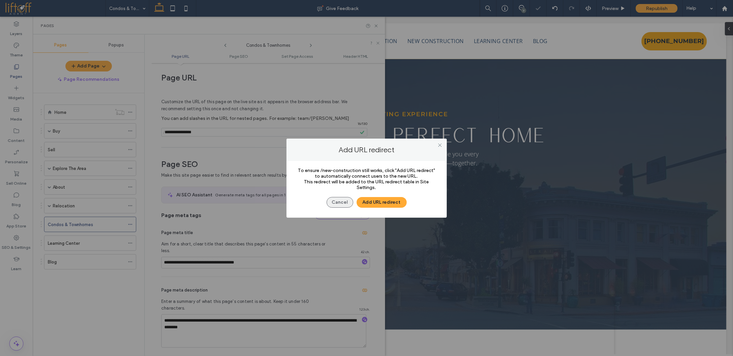
click at [349, 202] on button "Cancel" at bounding box center [340, 202] width 27 height 11
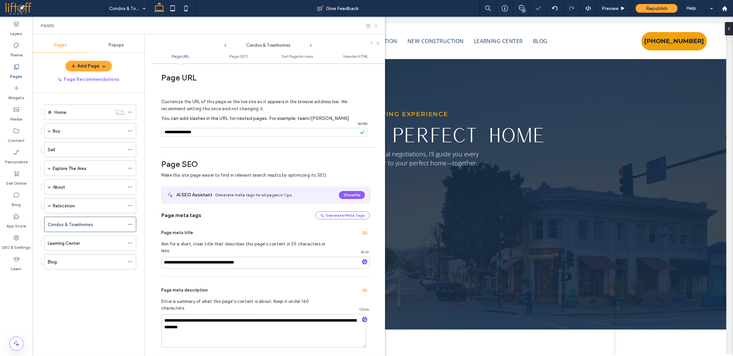
click at [376, 26] on use at bounding box center [376, 25] width 3 height 3
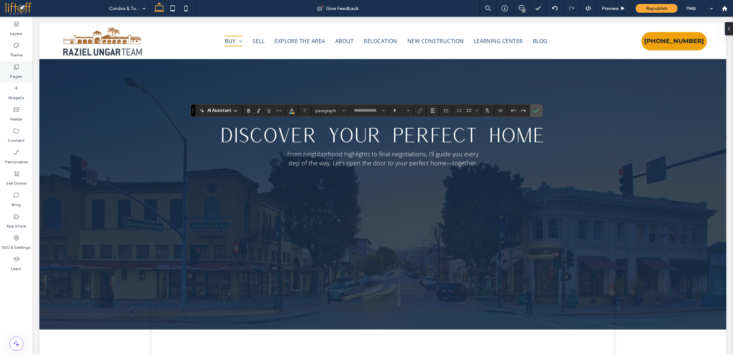
type input "**********"
type input "**"
click at [535, 109] on icon "Confirm" at bounding box center [536, 110] width 5 height 5
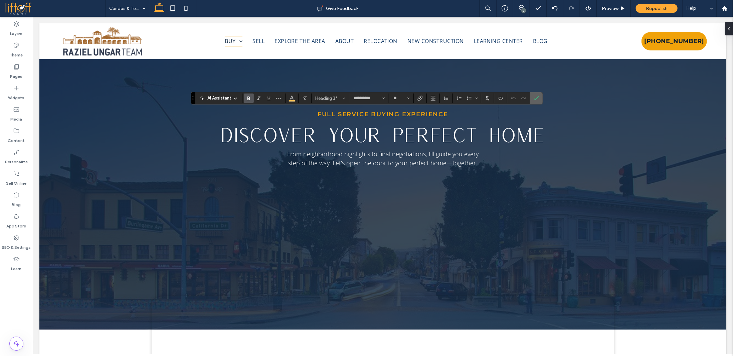
click at [534, 97] on icon "Confirm" at bounding box center [536, 98] width 5 height 5
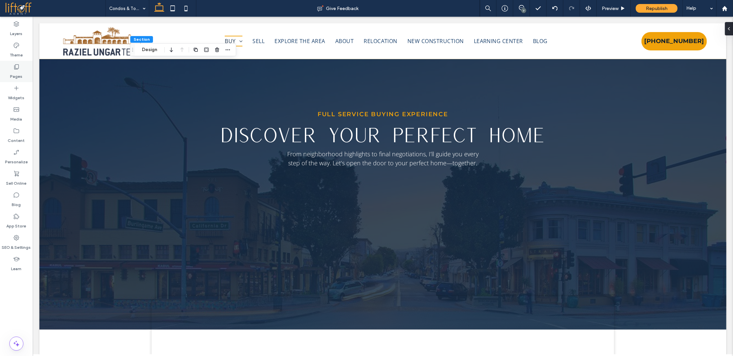
click at [30, 77] on div "Pages" at bounding box center [16, 71] width 33 height 21
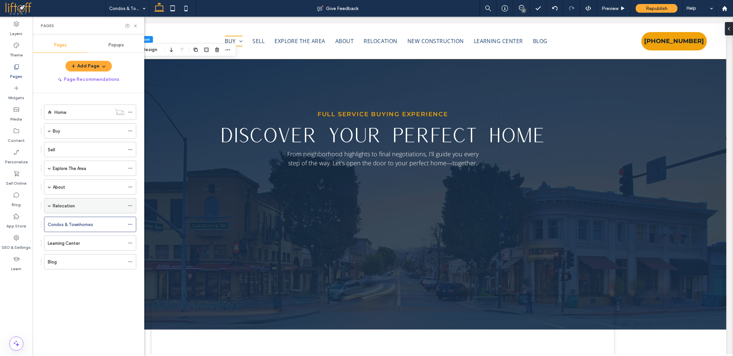
click at [91, 205] on div "Relocation" at bounding box center [89, 205] width 72 height 7
click at [134, 25] on use at bounding box center [135, 25] width 3 height 3
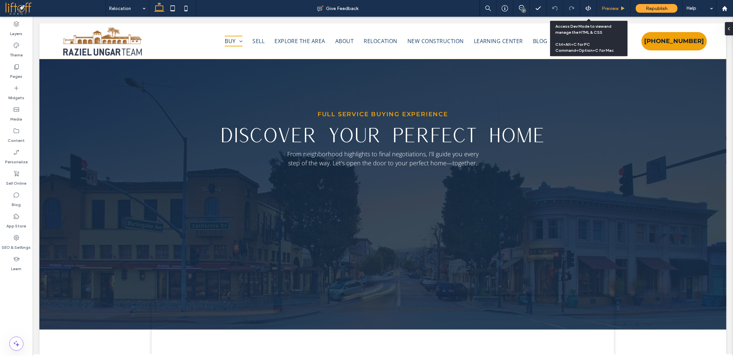
click at [608, 7] on span "Preview" at bounding box center [610, 9] width 17 height 6
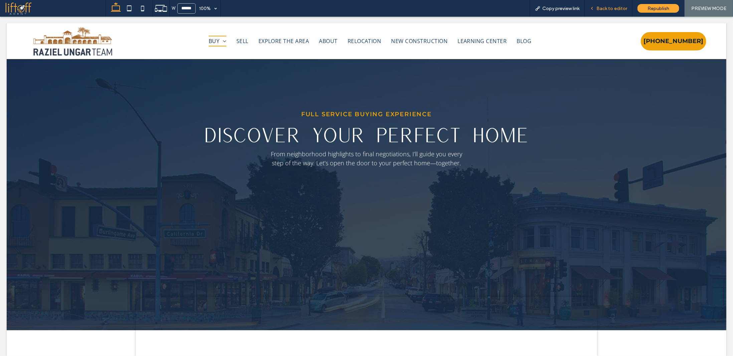
click at [615, 7] on span "Back to editor" at bounding box center [612, 9] width 31 height 6
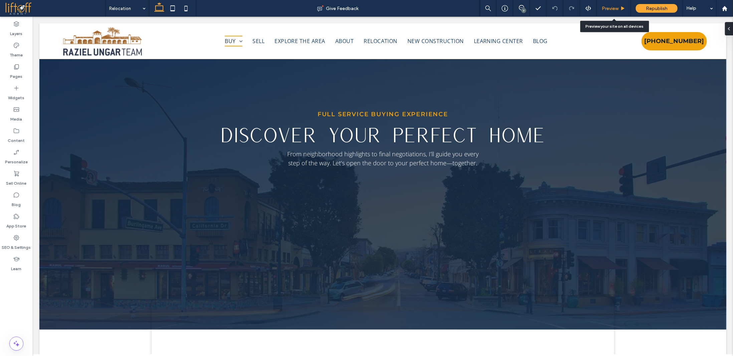
click at [612, 10] on span "Preview" at bounding box center [610, 9] width 17 height 6
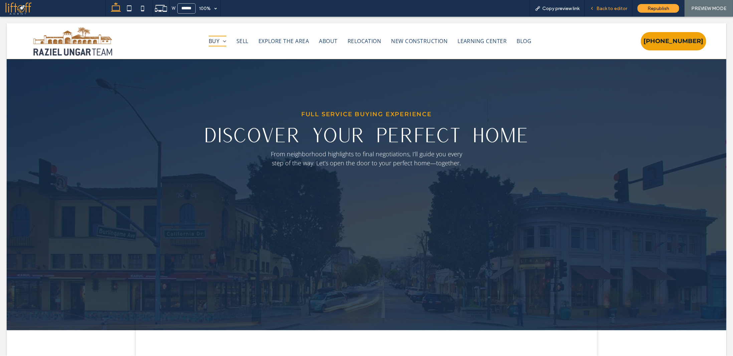
click at [609, 4] on div "Back to editor" at bounding box center [609, 8] width 48 height 17
click at [598, 6] on span "Back to editor" at bounding box center [612, 9] width 31 height 6
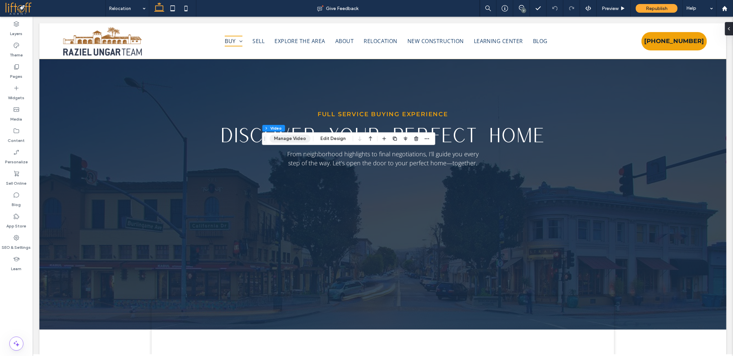
click at [282, 137] on button "Manage Video" at bounding box center [290, 139] width 41 height 8
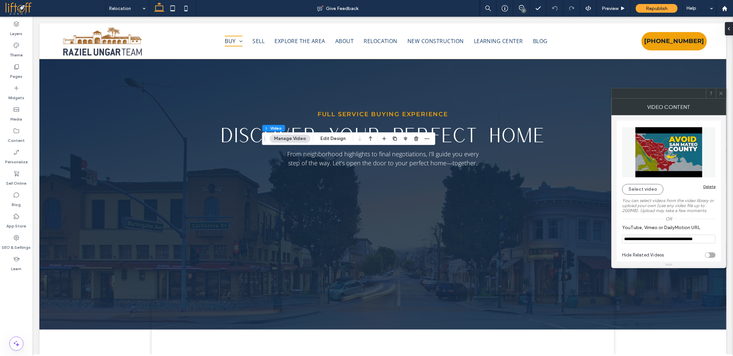
click at [678, 241] on input "**********" at bounding box center [669, 239] width 94 height 9
paste input "**"
type input "**********"
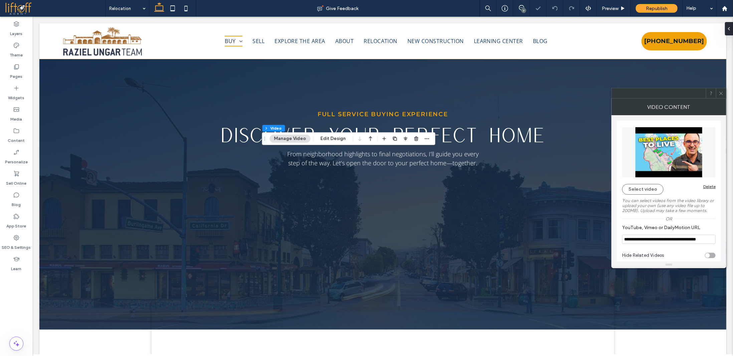
click at [722, 90] on span at bounding box center [721, 93] width 5 height 10
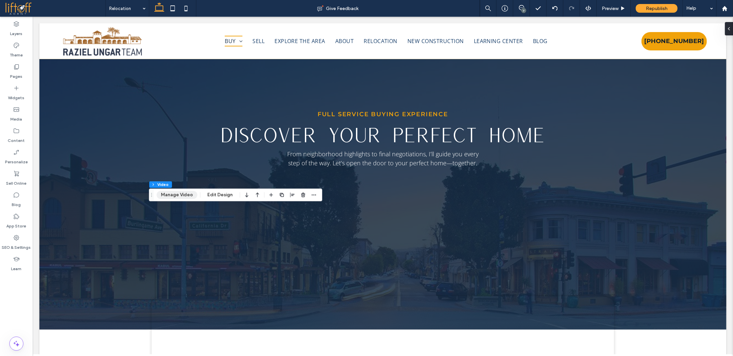
click at [180, 196] on button "Manage Video" at bounding box center [177, 195] width 41 height 8
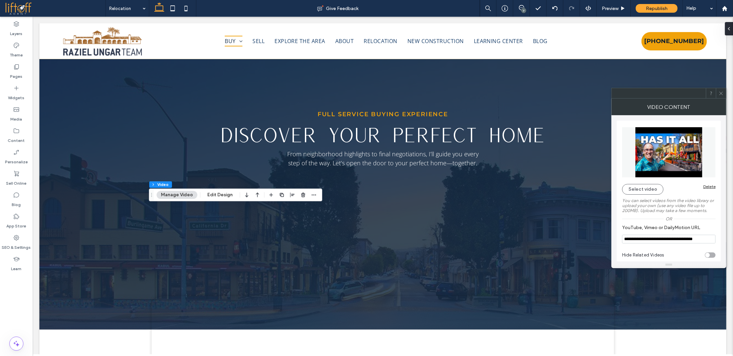
click at [671, 240] on input "**********" at bounding box center [669, 239] width 94 height 9
paste input "**"
type input "**********"
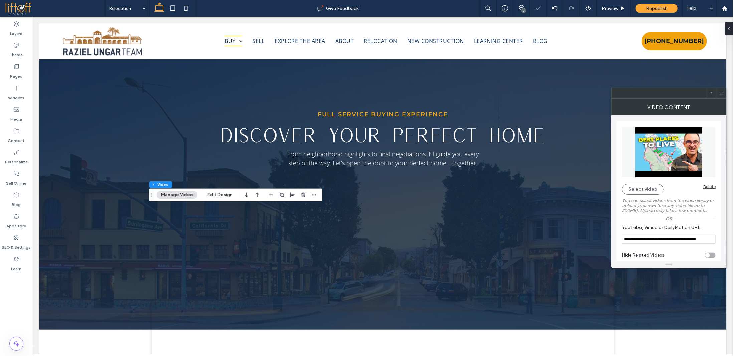
click at [722, 93] on icon at bounding box center [721, 93] width 5 height 5
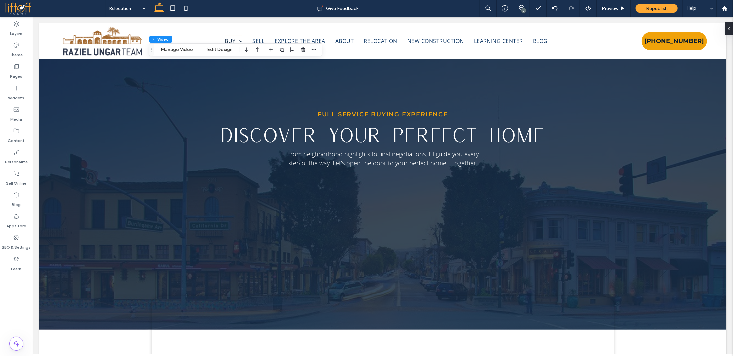
click at [525, 10] on div "7" at bounding box center [523, 10] width 5 height 5
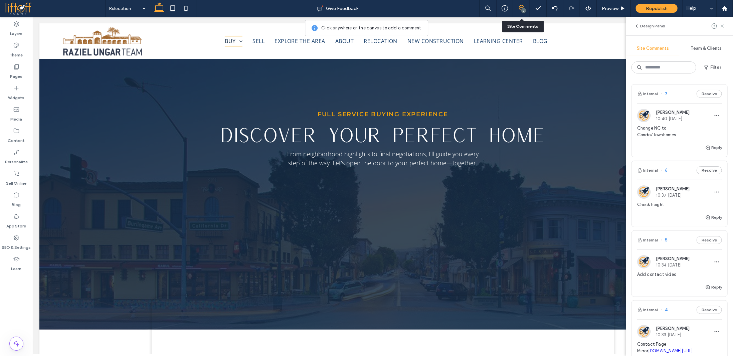
click at [722, 28] on icon at bounding box center [722, 25] width 5 height 5
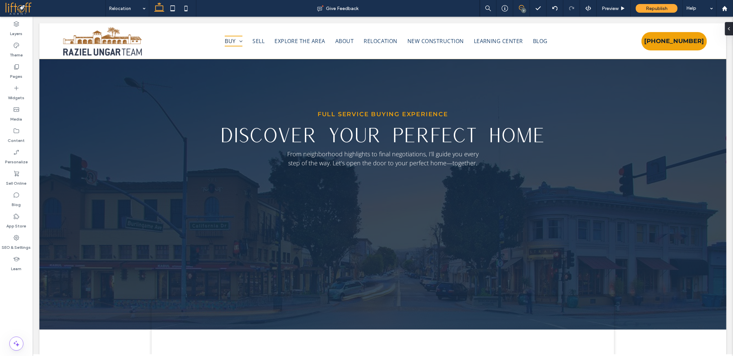
click at [518, 5] on span at bounding box center [521, 7] width 16 height 5
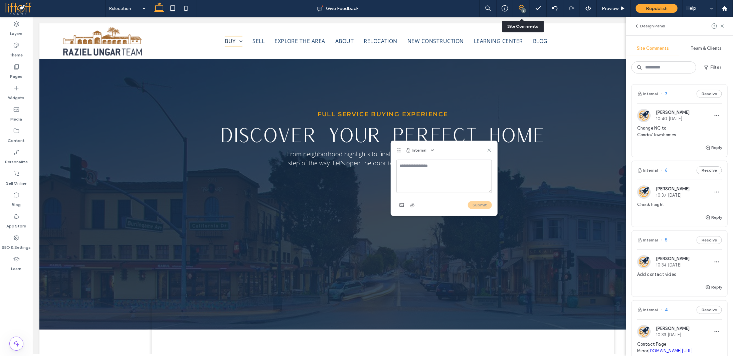
type textarea "*"
type textarea "***"
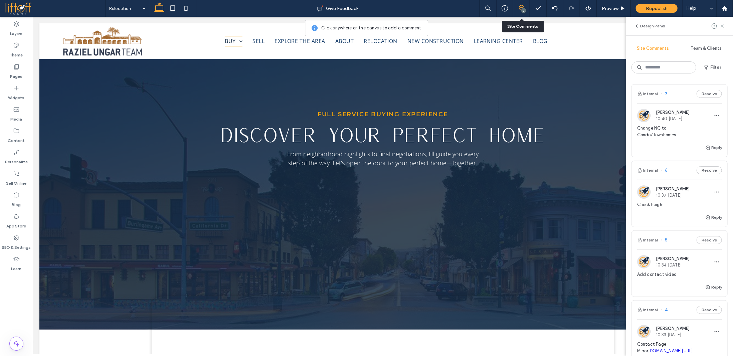
click at [722, 26] on icon at bounding box center [722, 25] width 5 height 5
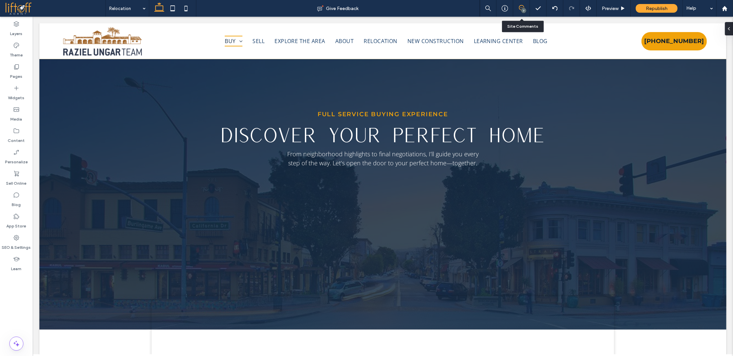
click at [519, 9] on icon at bounding box center [521, 7] width 5 height 5
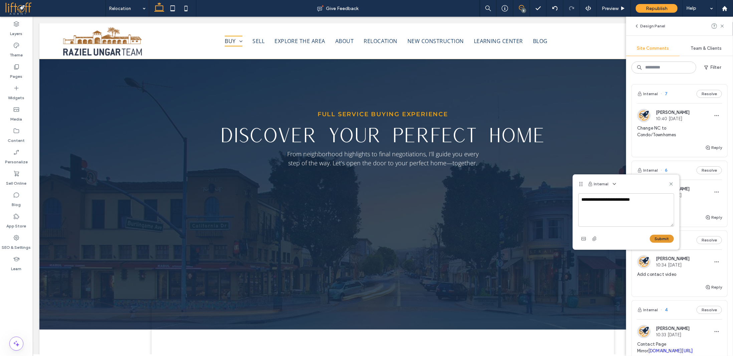
type textarea "**********"
click at [657, 237] on button "Submit" at bounding box center [662, 239] width 24 height 8
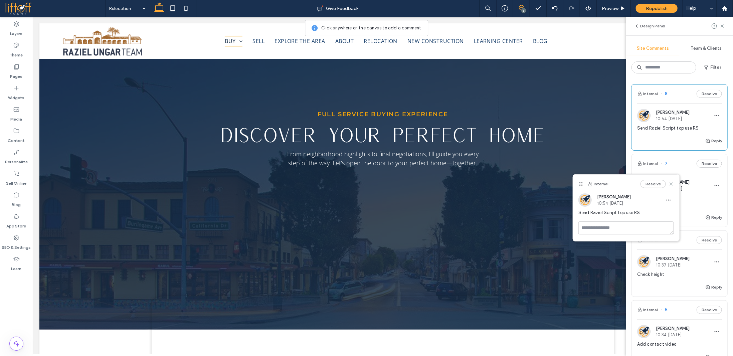
click at [671, 182] on icon at bounding box center [671, 183] width 5 height 5
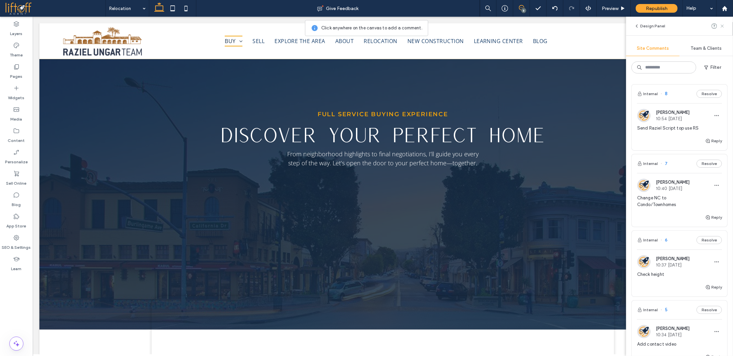
click at [723, 26] on use at bounding box center [722, 25] width 3 height 3
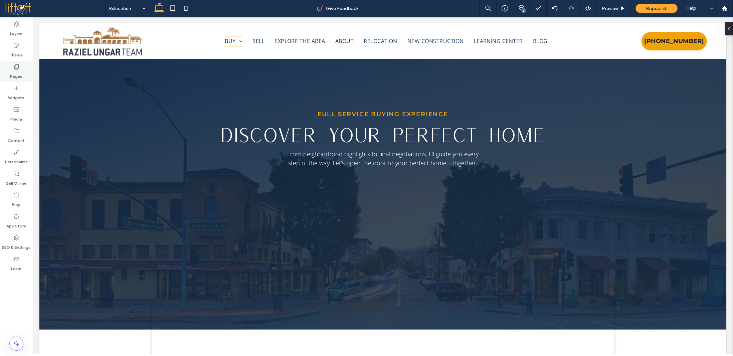
click at [18, 66] on icon at bounding box center [16, 66] width 7 height 7
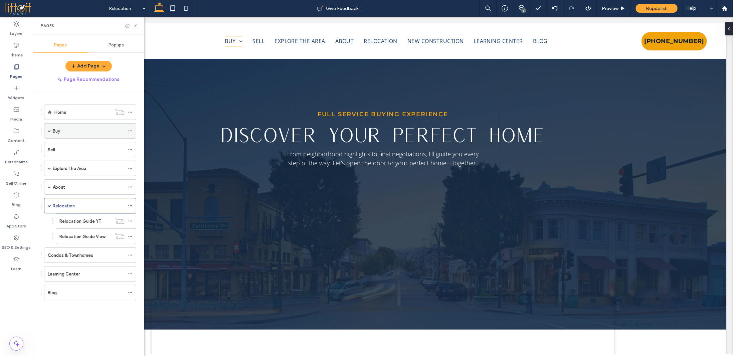
click at [76, 130] on div "Buy" at bounding box center [89, 131] width 72 height 7
click at [135, 26] on use at bounding box center [135, 25] width 3 height 3
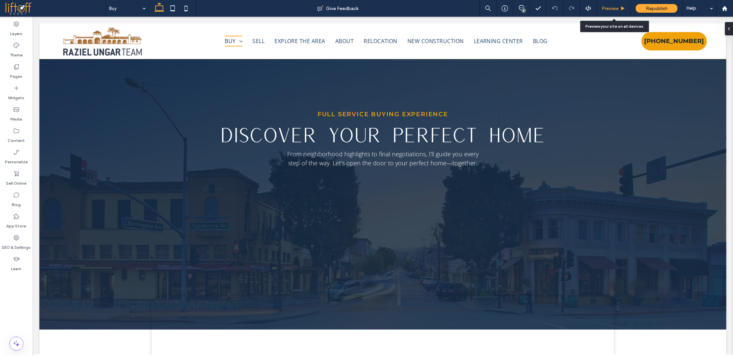
click at [615, 8] on span "Preview" at bounding box center [610, 9] width 17 height 6
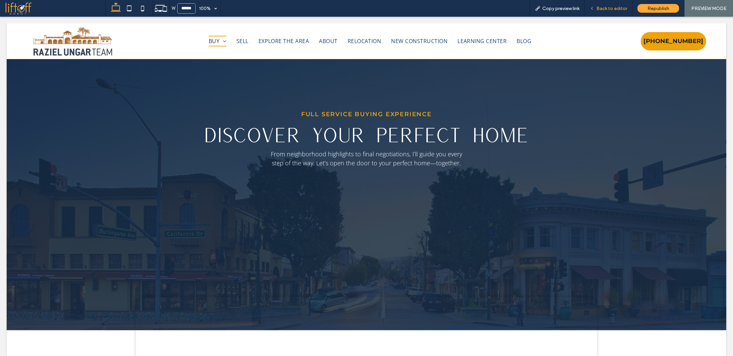
click at [617, 9] on span "Back to editor" at bounding box center [612, 9] width 31 height 6
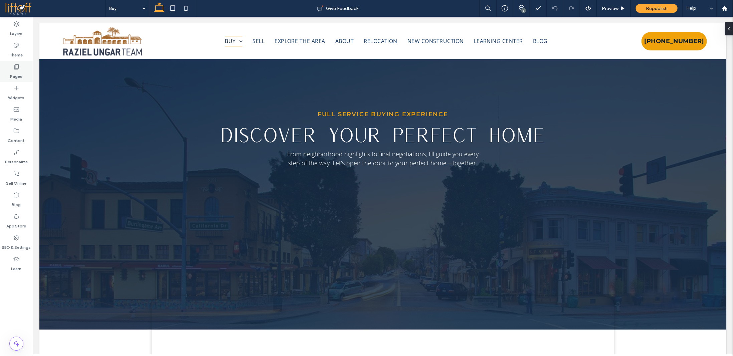
click at [19, 66] on icon at bounding box center [16, 66] width 7 height 7
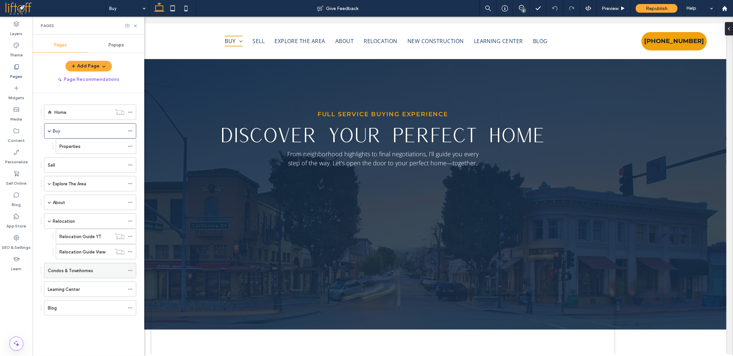
click at [87, 267] on label "Condos & Townhomes" at bounding box center [70, 271] width 45 height 12
click at [134, 25] on use at bounding box center [135, 25] width 3 height 3
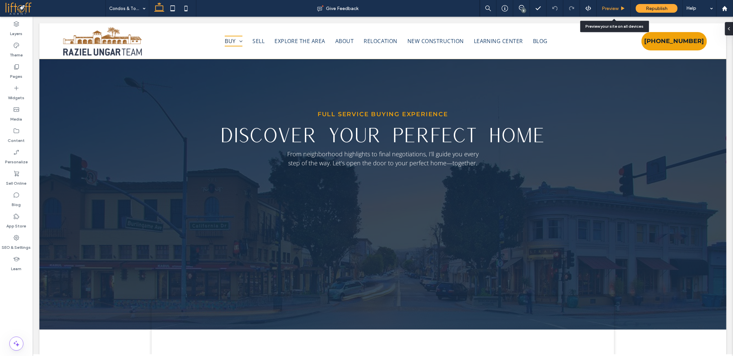
click at [609, 8] on span "Preview" at bounding box center [610, 9] width 17 height 6
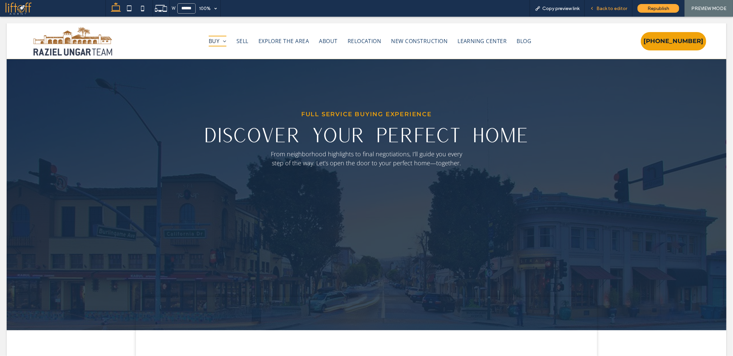
click at [614, 6] on span "Back to editor" at bounding box center [612, 9] width 31 height 6
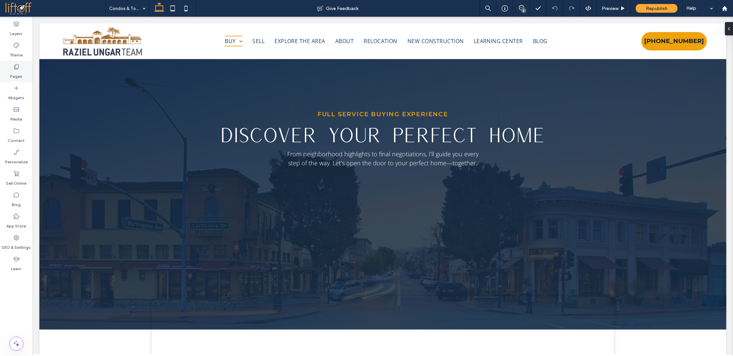
click at [20, 71] on label "Pages" at bounding box center [16, 74] width 12 height 9
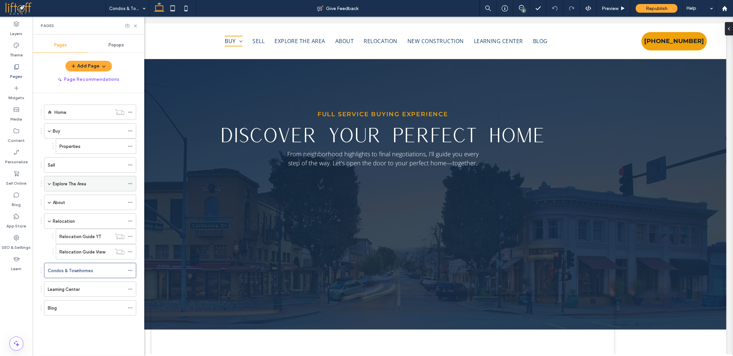
click at [50, 182] on span at bounding box center [49, 183] width 3 height 3
click at [73, 197] on label "Cities" at bounding box center [70, 199] width 12 height 12
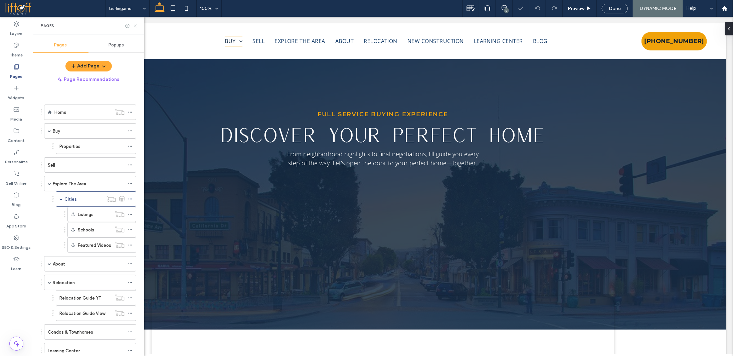
click at [134, 27] on icon at bounding box center [135, 25] width 5 height 5
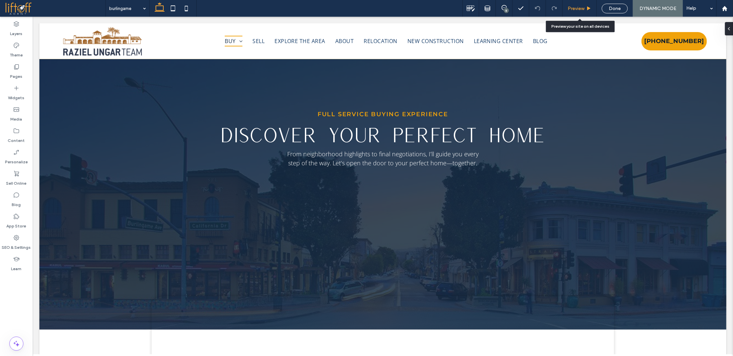
click at [580, 8] on span "Preview" at bounding box center [576, 9] width 17 height 6
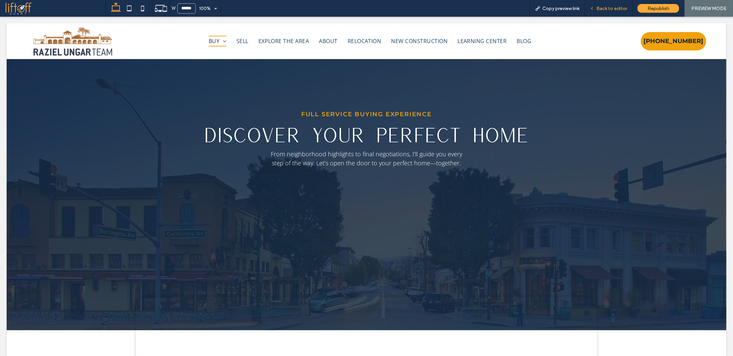
click at [616, 6] on span "Back to editor" at bounding box center [612, 9] width 31 height 6
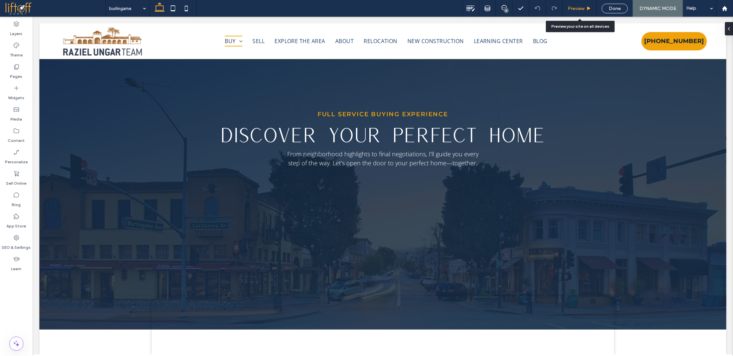
click at [580, 7] on span "Preview" at bounding box center [576, 9] width 17 height 6
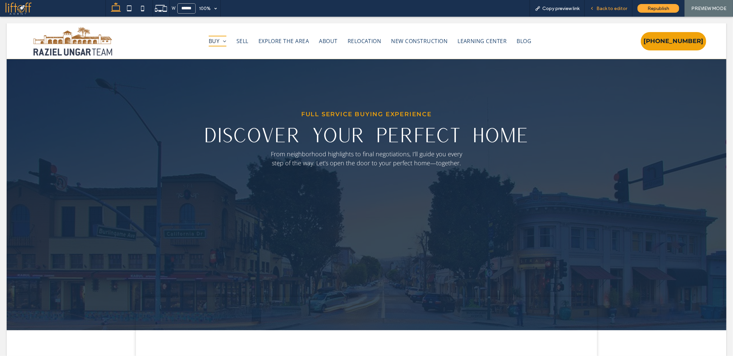
click at [602, 9] on span "Back to editor" at bounding box center [612, 9] width 31 height 6
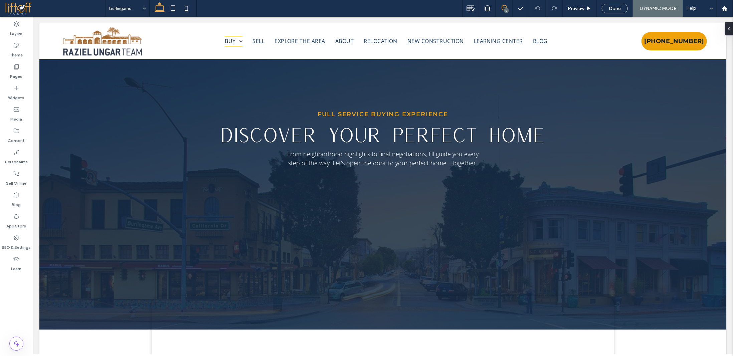
click at [505, 6] on icon at bounding box center [504, 7] width 5 height 5
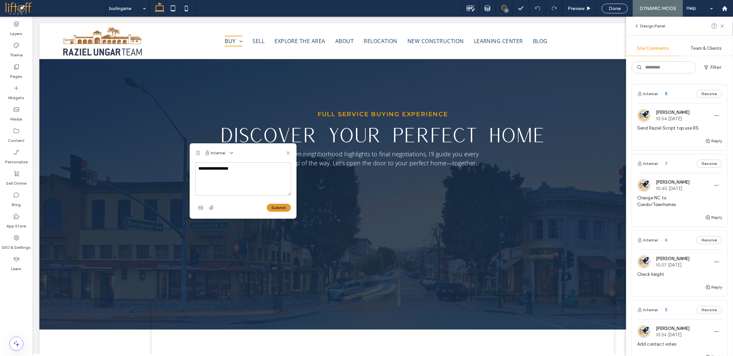
type textarea "**********"
click at [278, 208] on button "Submit" at bounding box center [279, 208] width 24 height 8
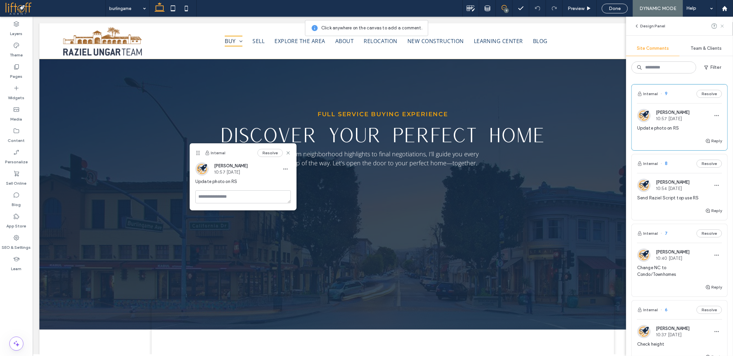
click at [723, 24] on icon at bounding box center [722, 25] width 5 height 5
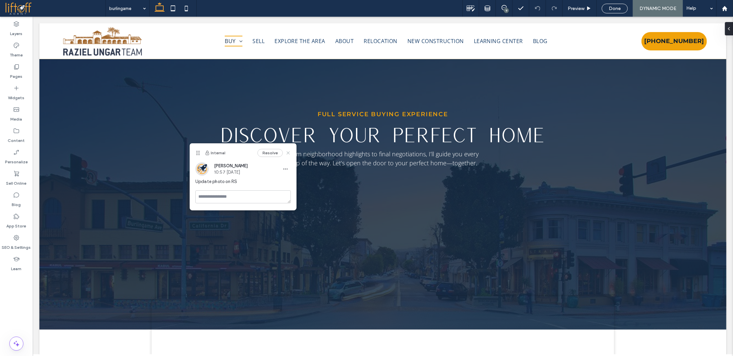
click at [289, 152] on icon at bounding box center [288, 152] width 5 height 5
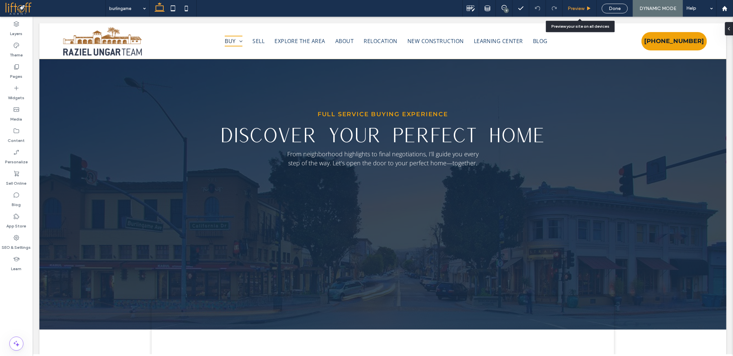
drag, startPoint x: 579, startPoint y: 2, endPoint x: 571, endPoint y: 14, distance: 15.0
click at [579, 0] on div "Preview" at bounding box center [580, 8] width 34 height 17
click at [571, 6] on span "Preview" at bounding box center [576, 9] width 17 height 6
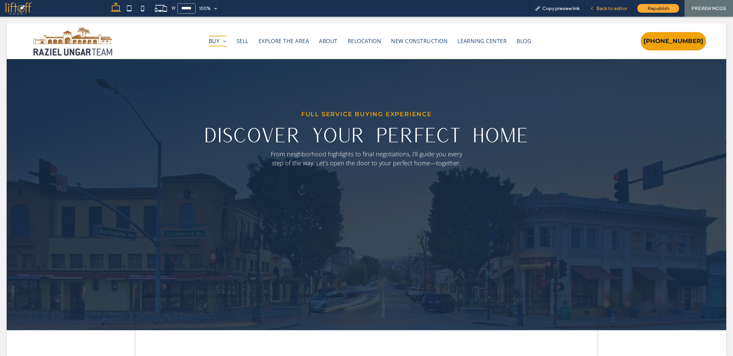
click at [610, 6] on span "Back to editor" at bounding box center [612, 9] width 31 height 6
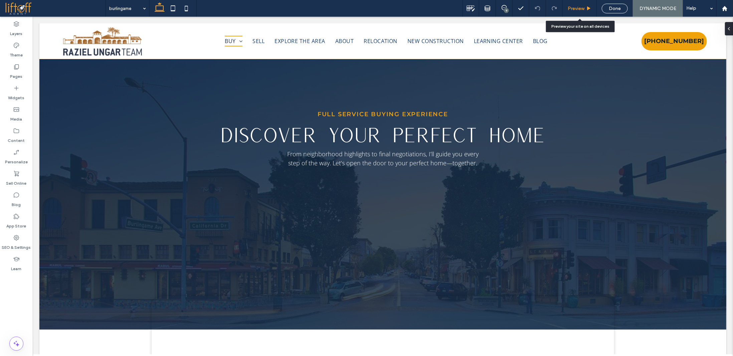
click at [581, 7] on span "Preview" at bounding box center [576, 9] width 17 height 6
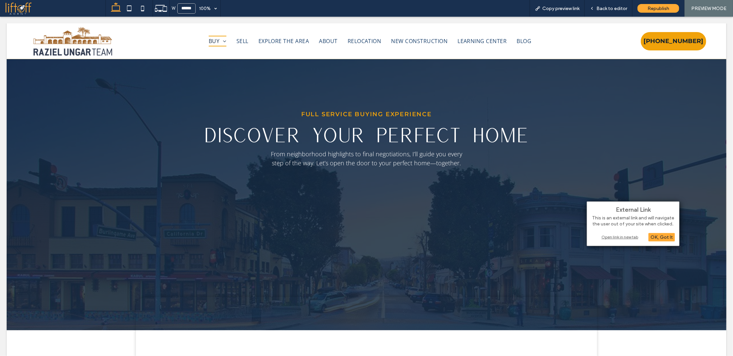
click at [613, 240] on div "Open link in new tab" at bounding box center [634, 236] width 84 height 7
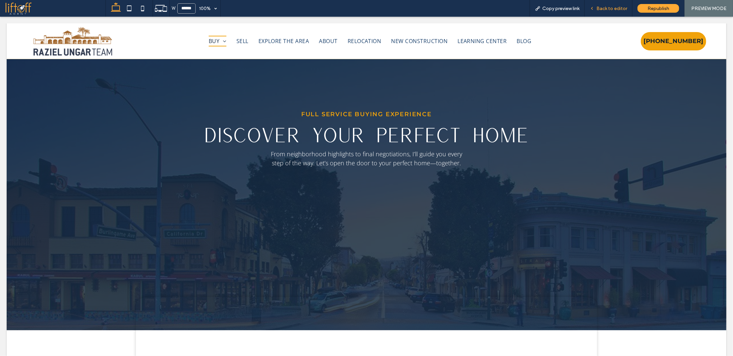
click at [608, 8] on span "Back to editor" at bounding box center [612, 9] width 31 height 6
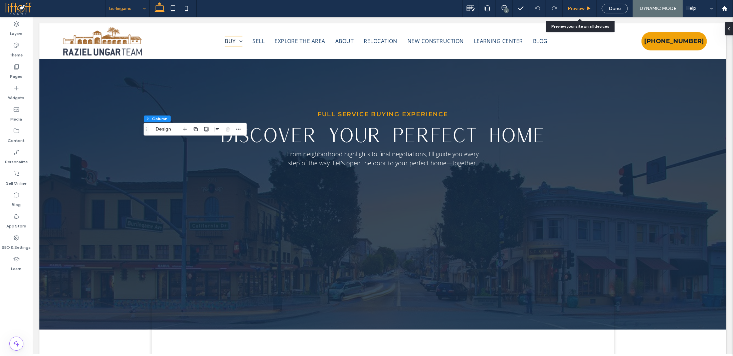
click at [584, 10] on span "Preview" at bounding box center [576, 9] width 17 height 6
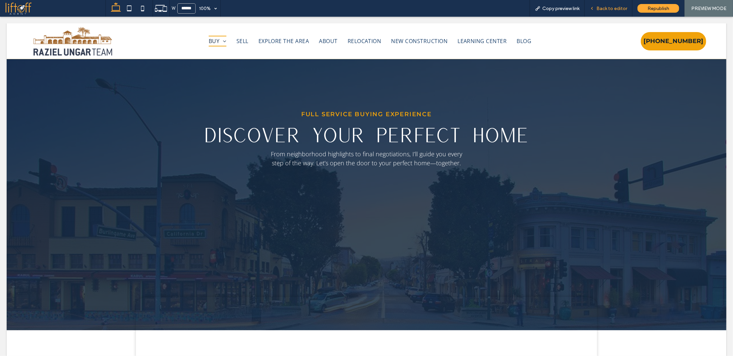
click at [616, 10] on span "Back to editor" at bounding box center [612, 9] width 31 height 6
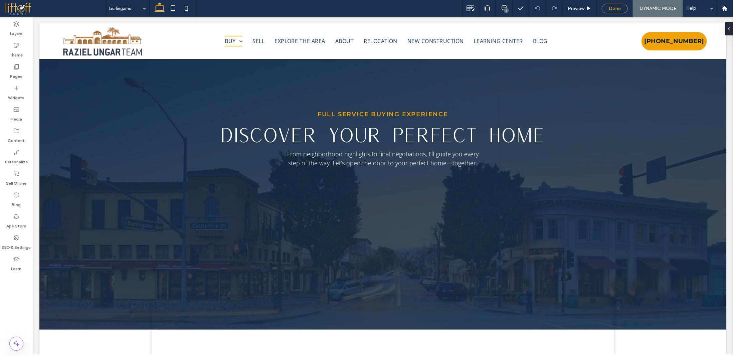
click at [616, 11] on span "Done" at bounding box center [615, 9] width 12 height 6
click at [18, 72] on label "Pages" at bounding box center [16, 74] width 12 height 9
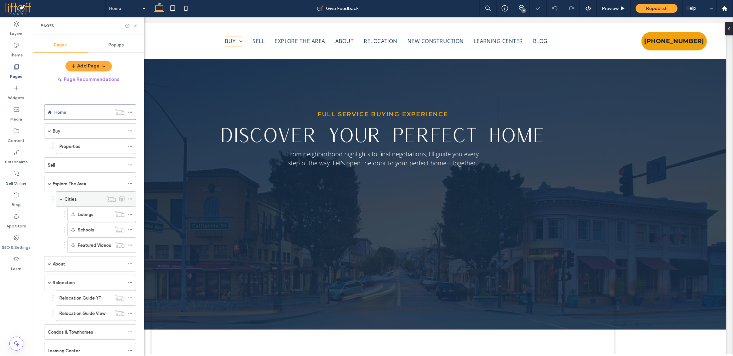
click at [85, 197] on div "Cities" at bounding box center [83, 199] width 38 height 7
click at [134, 25] on icon at bounding box center [135, 25] width 5 height 5
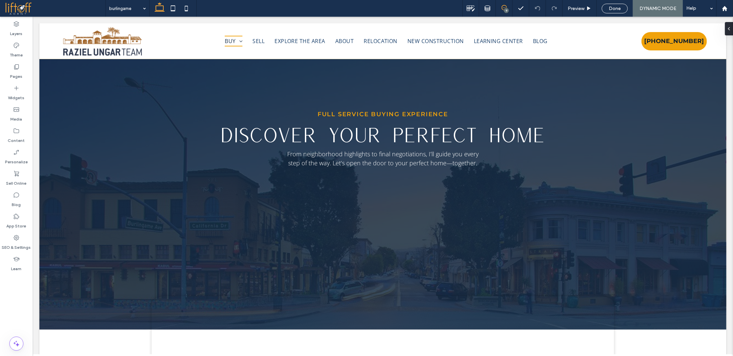
click at [504, 7] on use at bounding box center [504, 7] width 5 height 5
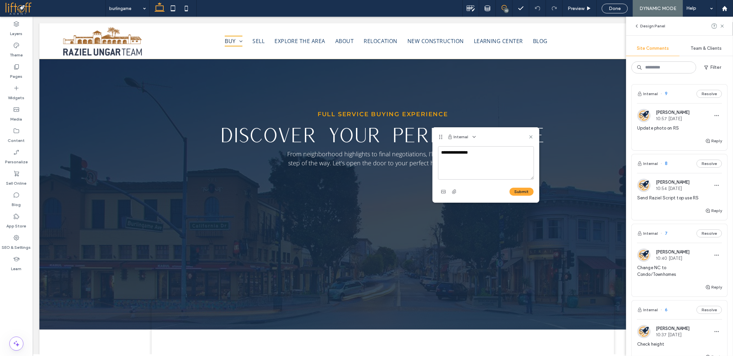
click at [458, 154] on textarea "**********" at bounding box center [486, 162] width 96 height 33
type textarea "**********"
click at [521, 187] on div "Submit" at bounding box center [486, 191] width 96 height 11
click at [521, 191] on button "Submit" at bounding box center [522, 192] width 24 height 8
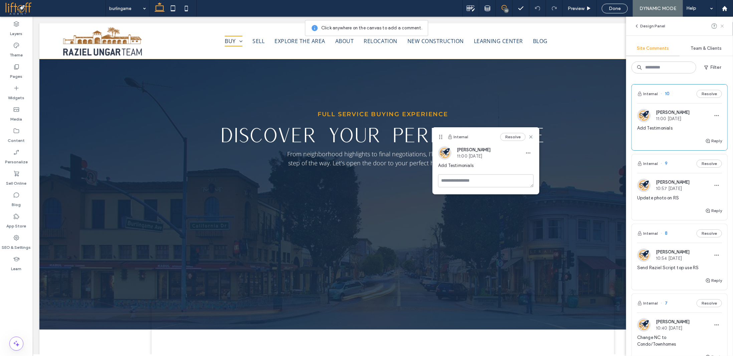
click at [724, 27] on icon at bounding box center [722, 25] width 5 height 5
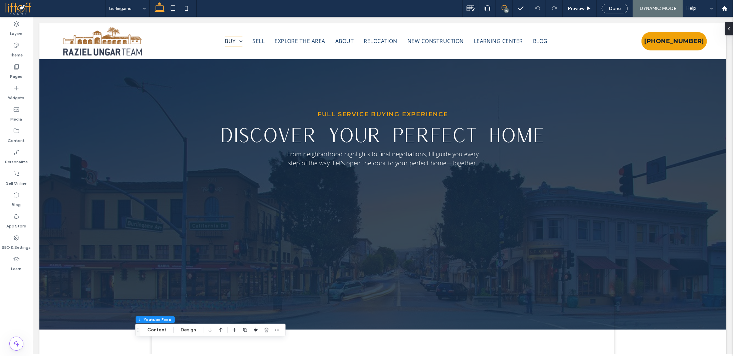
click at [506, 7] on icon at bounding box center [504, 7] width 5 height 5
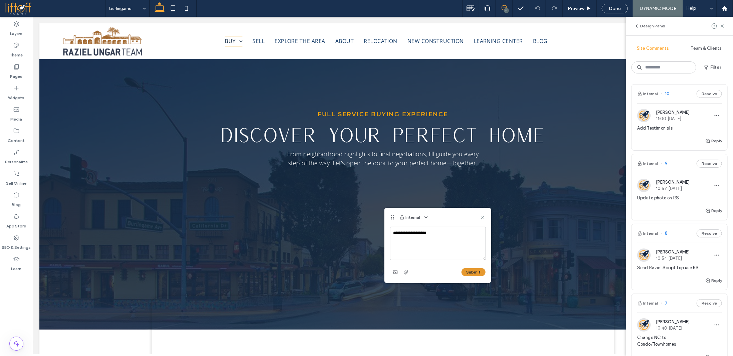
type textarea "**********"
click at [469, 272] on button "Submit" at bounding box center [474, 272] width 24 height 8
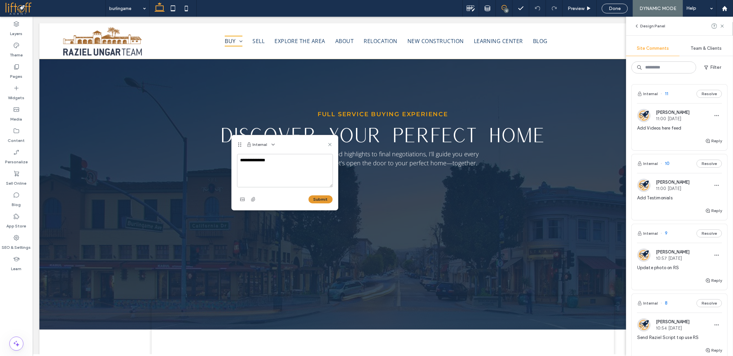
type textarea "**********"
click at [321, 199] on button "Submit" at bounding box center [321, 199] width 24 height 8
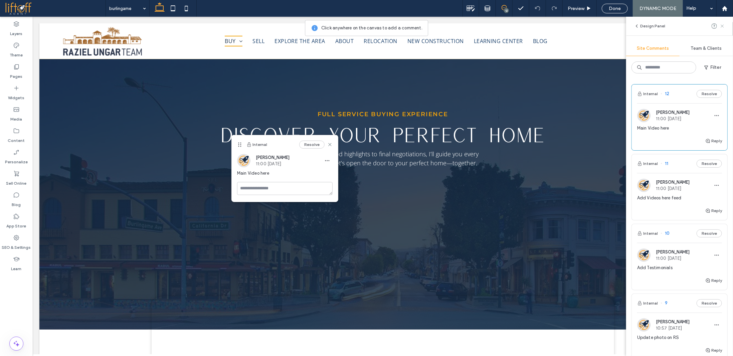
click at [723, 26] on use at bounding box center [722, 25] width 3 height 3
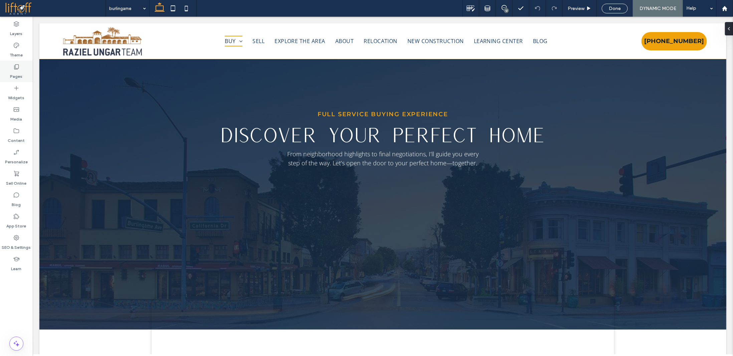
click at [16, 71] on label "Pages" at bounding box center [16, 74] width 12 height 9
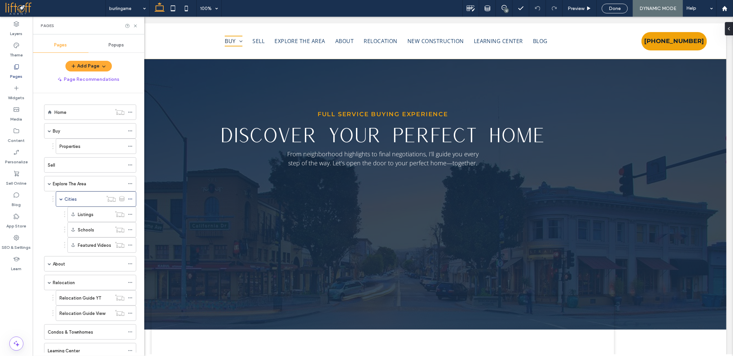
click at [68, 113] on div "Home" at bounding box center [82, 112] width 57 height 7
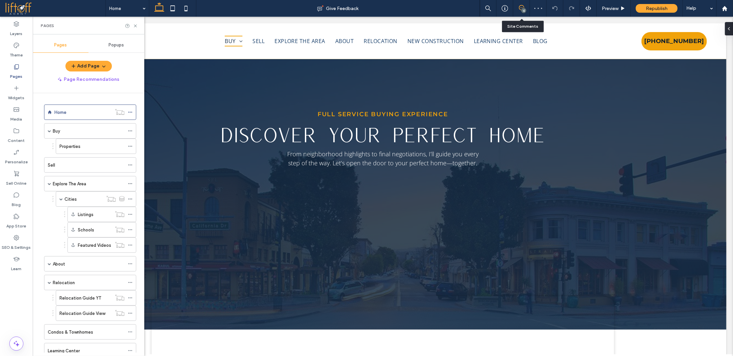
click at [521, 7] on icon at bounding box center [521, 7] width 5 height 5
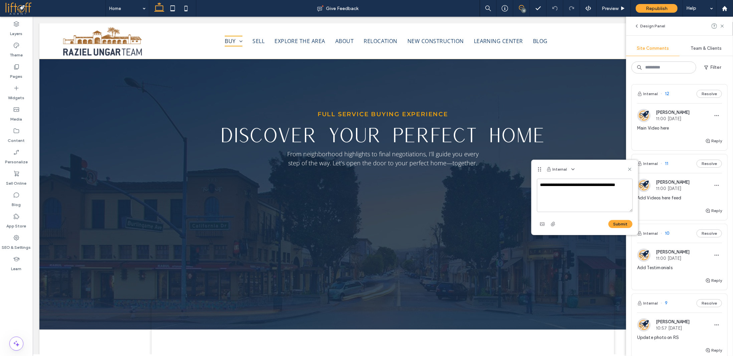
type textarea "**********"
click at [620, 222] on button "Submit" at bounding box center [621, 224] width 24 height 8
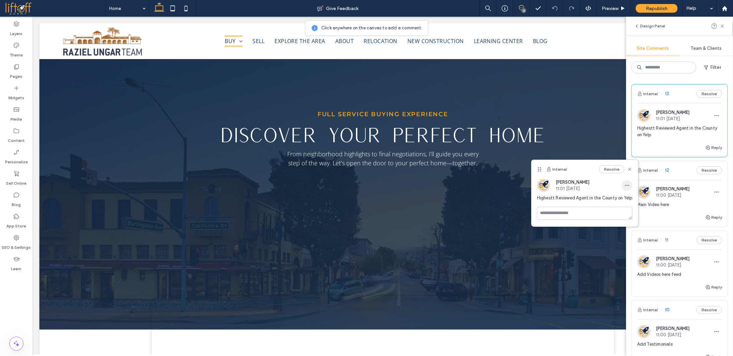
drag, startPoint x: 627, startPoint y: 183, endPoint x: 625, endPoint y: 188, distance: 5.2
click at [627, 183] on icon "button" at bounding box center [627, 185] width 5 height 5
click at [634, 202] on span "Edit" at bounding box center [632, 202] width 9 height 7
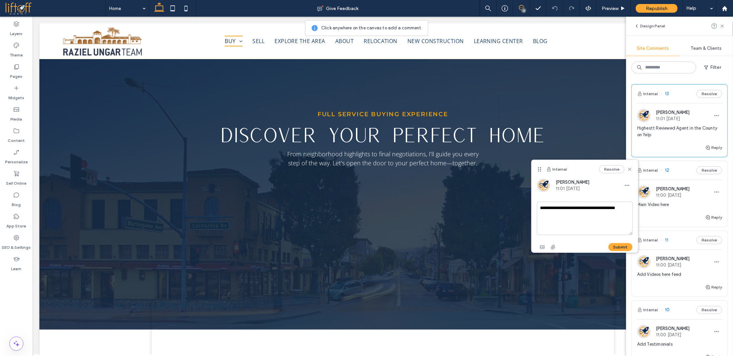
click at [549, 207] on textarea "**********" at bounding box center [585, 218] width 96 height 33
type textarea "**********"
click at [621, 248] on button "Submit" at bounding box center [621, 247] width 24 height 8
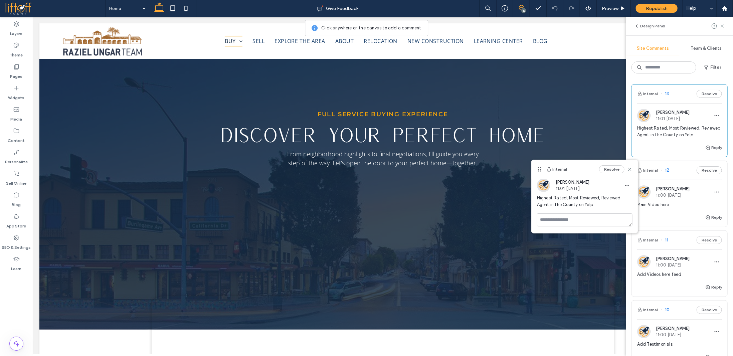
click at [723, 26] on use at bounding box center [722, 25] width 3 height 3
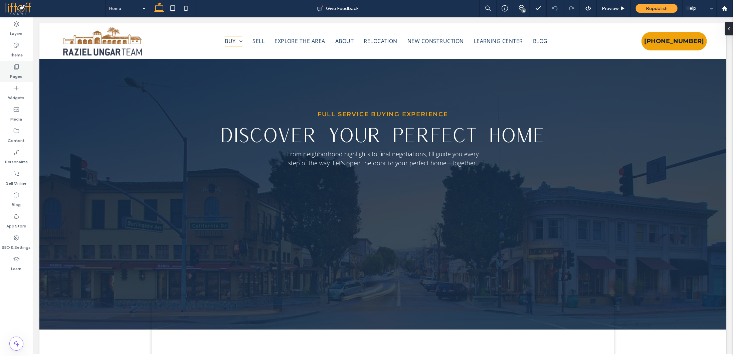
click at [16, 72] on label "Pages" at bounding box center [16, 74] width 12 height 9
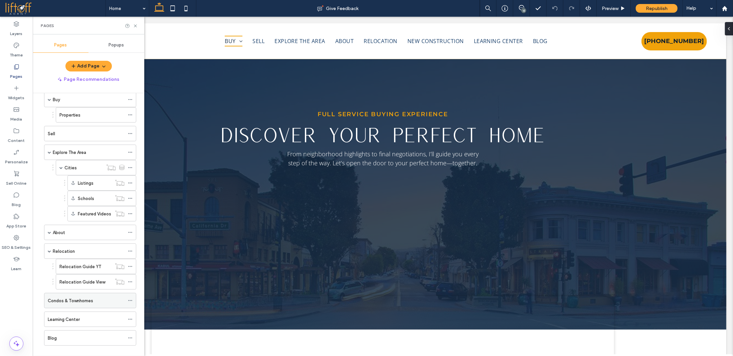
scroll to position [36, 0]
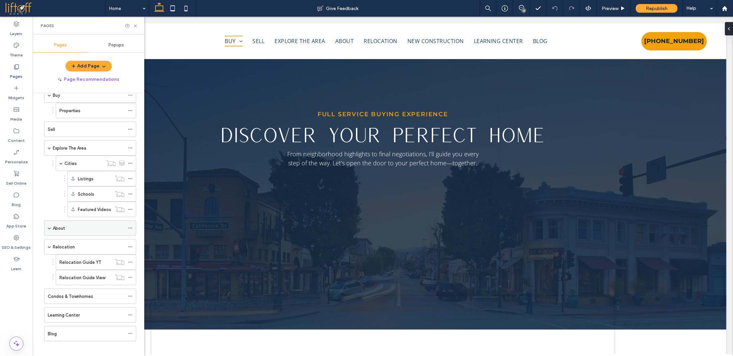
click at [51, 223] on div "About" at bounding box center [90, 227] width 92 height 15
click at [79, 311] on label "Learning Center" at bounding box center [64, 315] width 32 height 12
click at [523, 7] on icon at bounding box center [521, 7] width 5 height 5
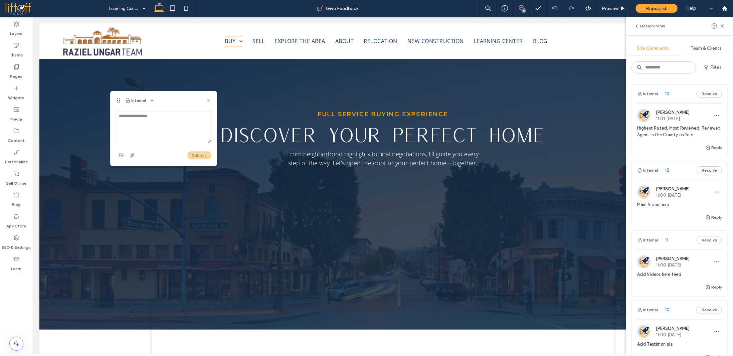
click at [208, 100] on use at bounding box center [208, 100] width 3 height 3
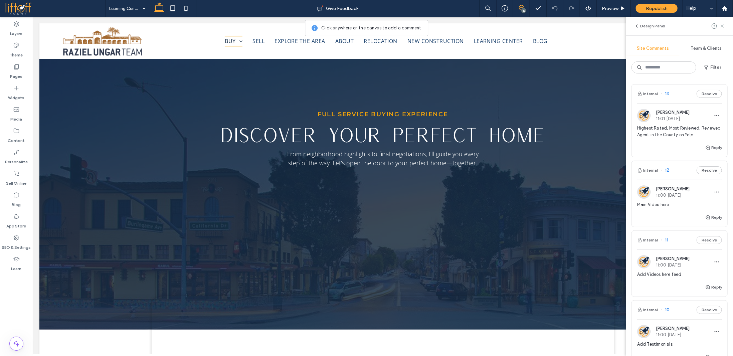
click at [724, 26] on icon at bounding box center [722, 25] width 5 height 5
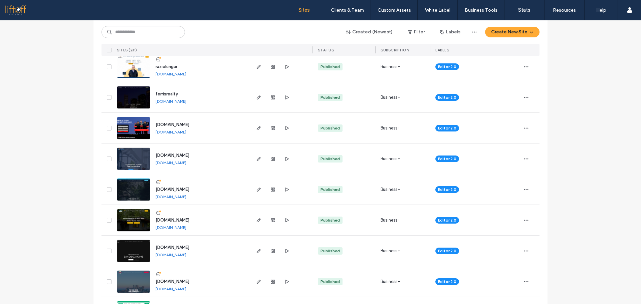
scroll to position [434, 0]
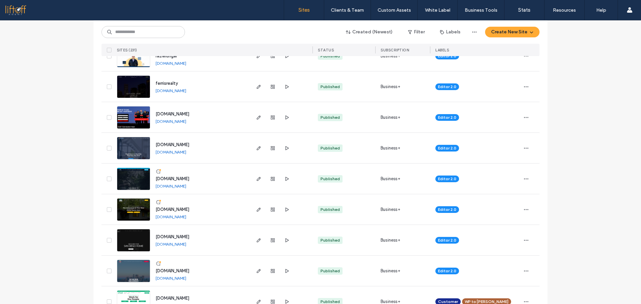
drag, startPoint x: 575, startPoint y: 138, endPoint x: 640, endPoint y: 127, distance: 66.7
drag, startPoint x: 596, startPoint y: 93, endPoint x: 590, endPoint y: 88, distance: 8.1
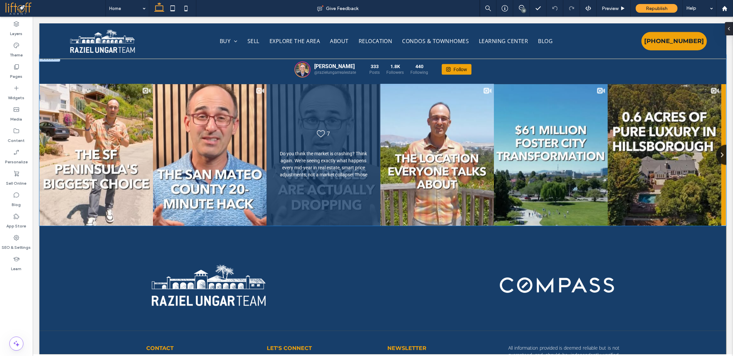
scroll to position [4104, 0]
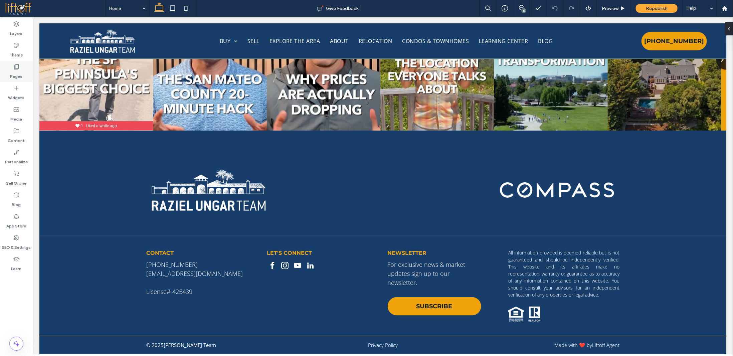
click at [21, 73] on label "Pages" at bounding box center [16, 74] width 12 height 9
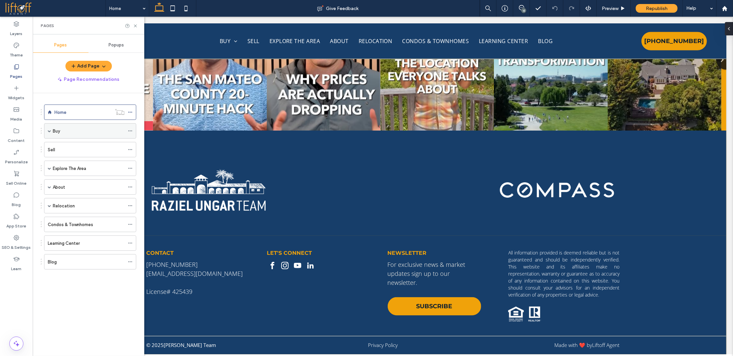
click at [72, 133] on div "Buy" at bounding box center [89, 131] width 72 height 7
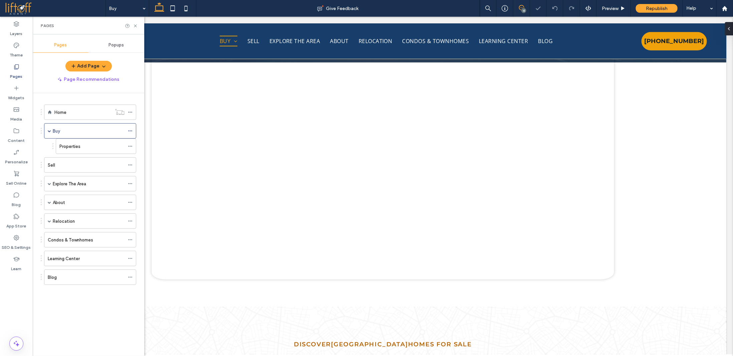
click at [524, 6] on use at bounding box center [521, 7] width 5 height 5
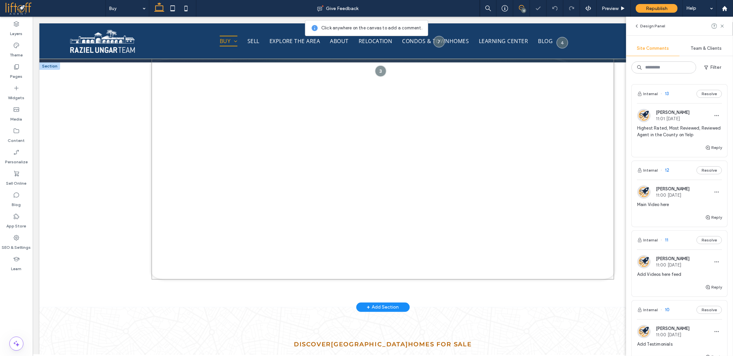
click at [397, 115] on div at bounding box center [382, 154] width 463 height 251
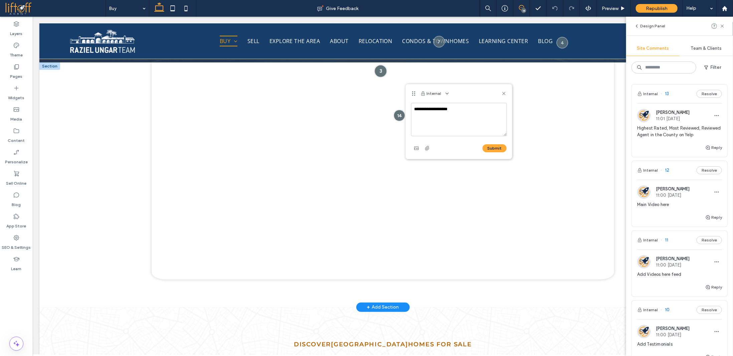
type textarea "**********"
click at [382, 70] on div at bounding box center [380, 71] width 12 height 12
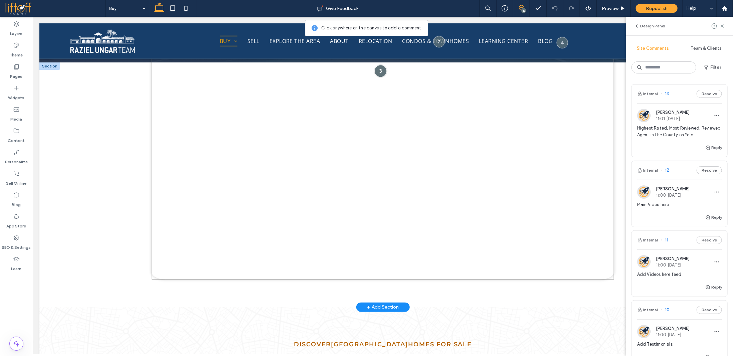
click at [377, 71] on div at bounding box center [380, 71] width 12 height 12
click at [378, 71] on div at bounding box center [380, 71] width 12 height 12
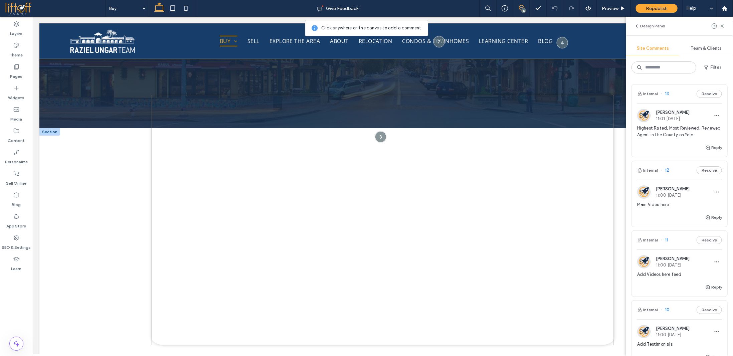
scroll to position [200, 0]
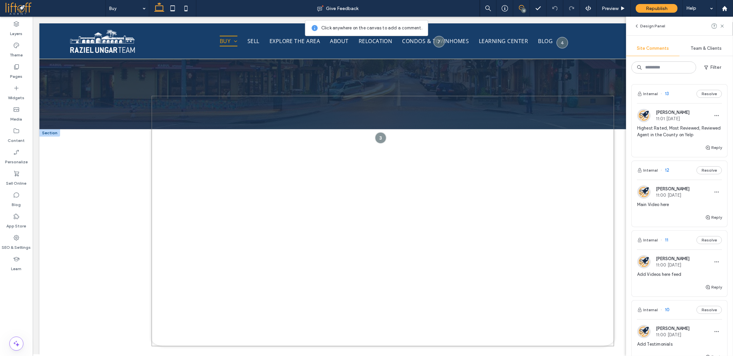
click at [394, 158] on div at bounding box center [382, 221] width 463 height 251
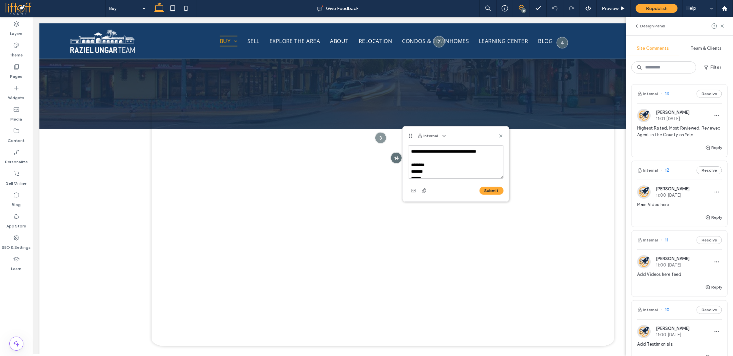
scroll to position [29, 0]
type textarea "**********"
click at [488, 187] on button "Submit" at bounding box center [492, 191] width 24 height 8
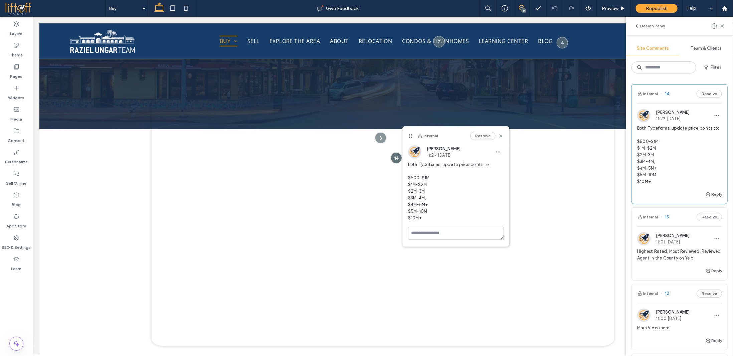
scroll to position [0, 0]
click at [500, 151] on use "button" at bounding box center [498, 151] width 4 height 1
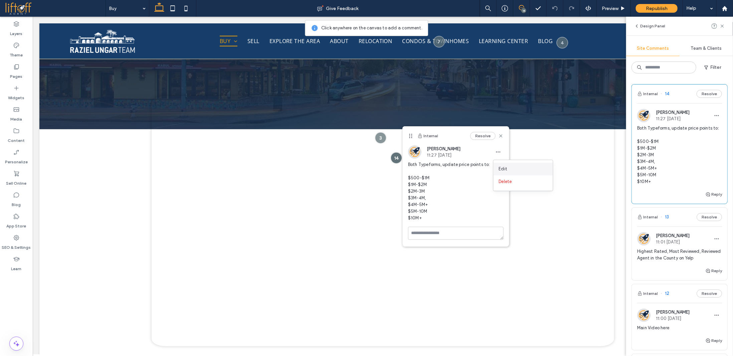
click at [514, 170] on div "Edit" at bounding box center [523, 169] width 59 height 13
click at [492, 175] on textarea "**********" at bounding box center [456, 184] width 96 height 33
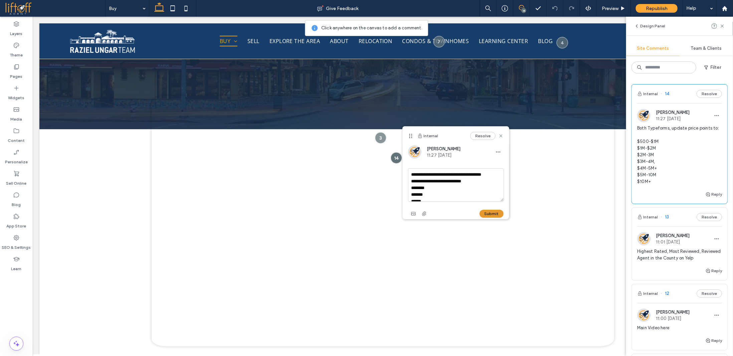
type textarea "**********"
click at [496, 212] on button "Submit" at bounding box center [492, 214] width 24 height 8
